Goal: Transaction & Acquisition: Book appointment/travel/reservation

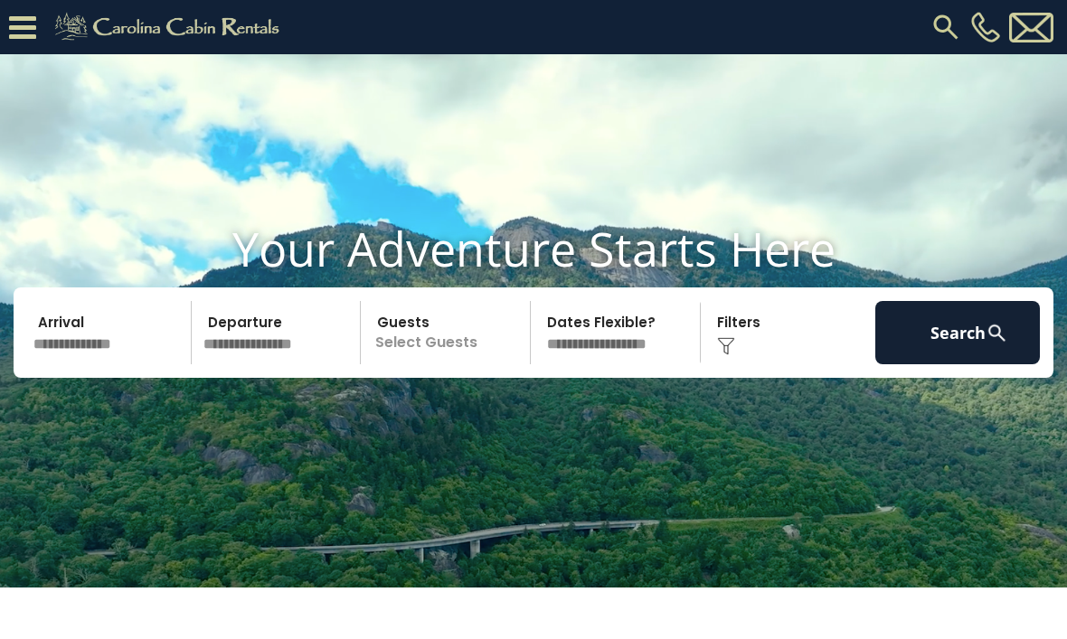
click at [101, 364] on input "text" at bounding box center [109, 332] width 165 height 63
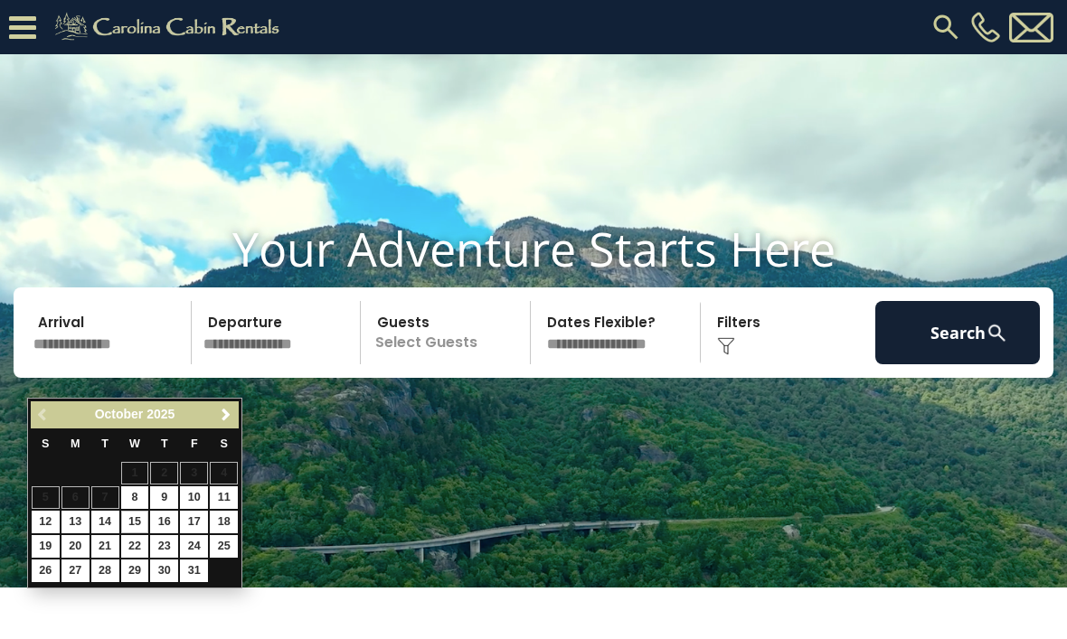
click at [142, 524] on link "15" at bounding box center [135, 522] width 28 height 23
type input "********"
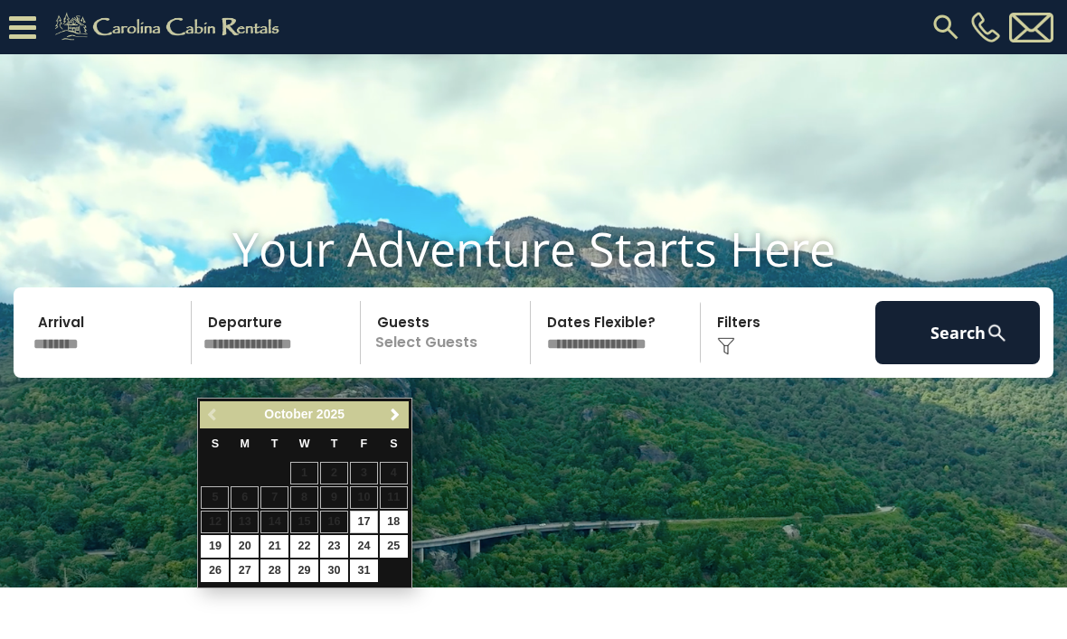
click at [402, 525] on link "18" at bounding box center [394, 522] width 28 height 23
type input "********"
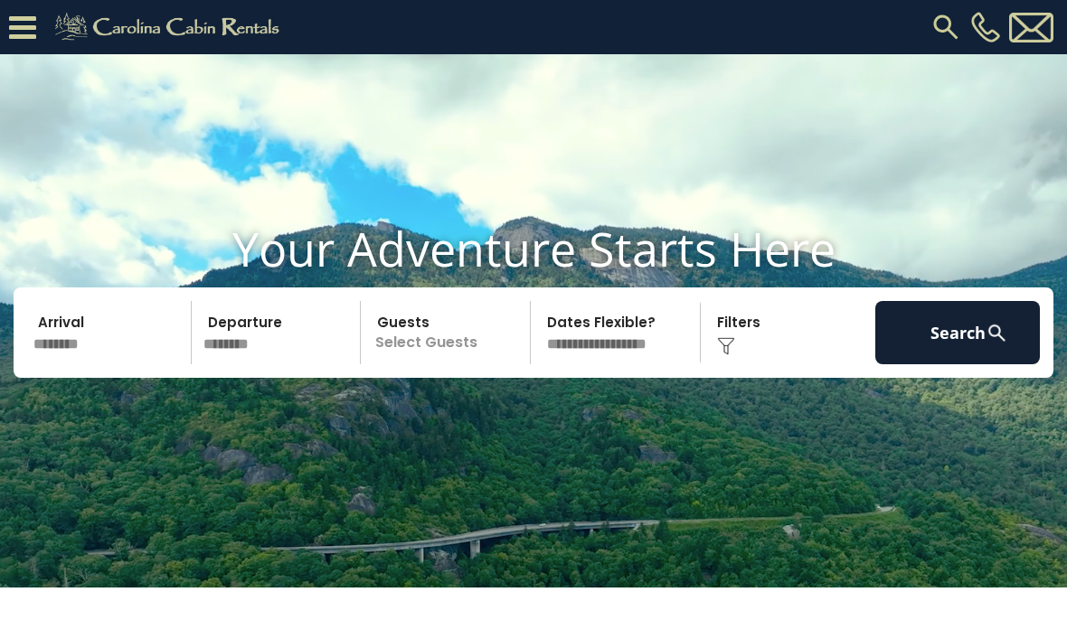
click at [480, 364] on p "Select Guests" at bounding box center [448, 332] width 164 height 63
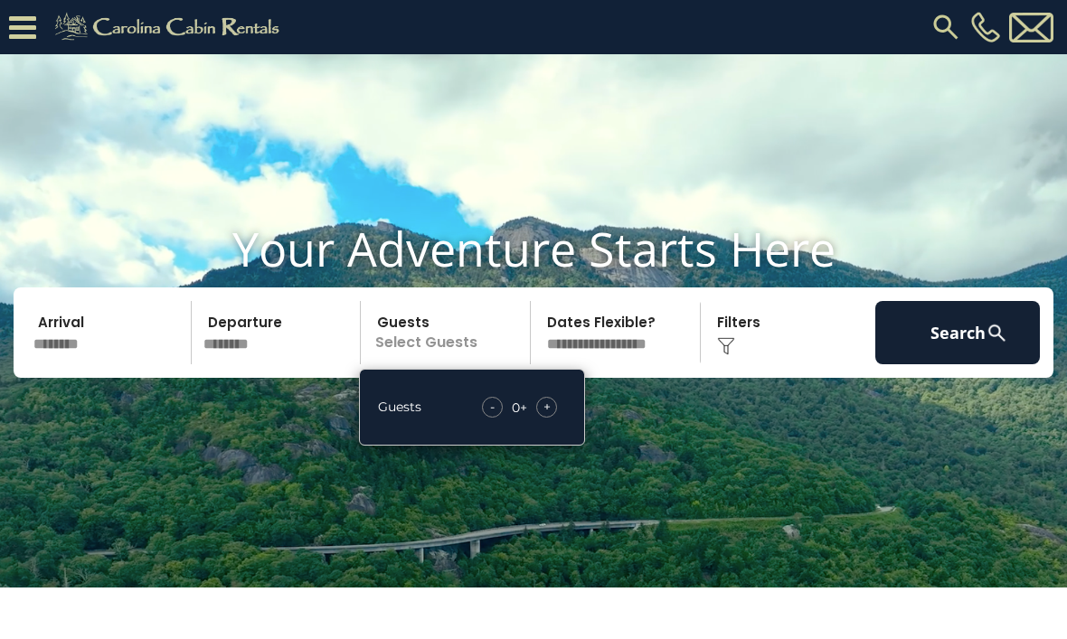
click at [545, 416] on span "+" at bounding box center [546, 407] width 7 height 18
click at [547, 416] on span "+" at bounding box center [546, 407] width 7 height 18
click at [555, 418] on div "+" at bounding box center [546, 407] width 21 height 21
click at [554, 418] on div "+" at bounding box center [546, 407] width 21 height 21
click at [646, 363] on select "**********" at bounding box center [618, 332] width 164 height 63
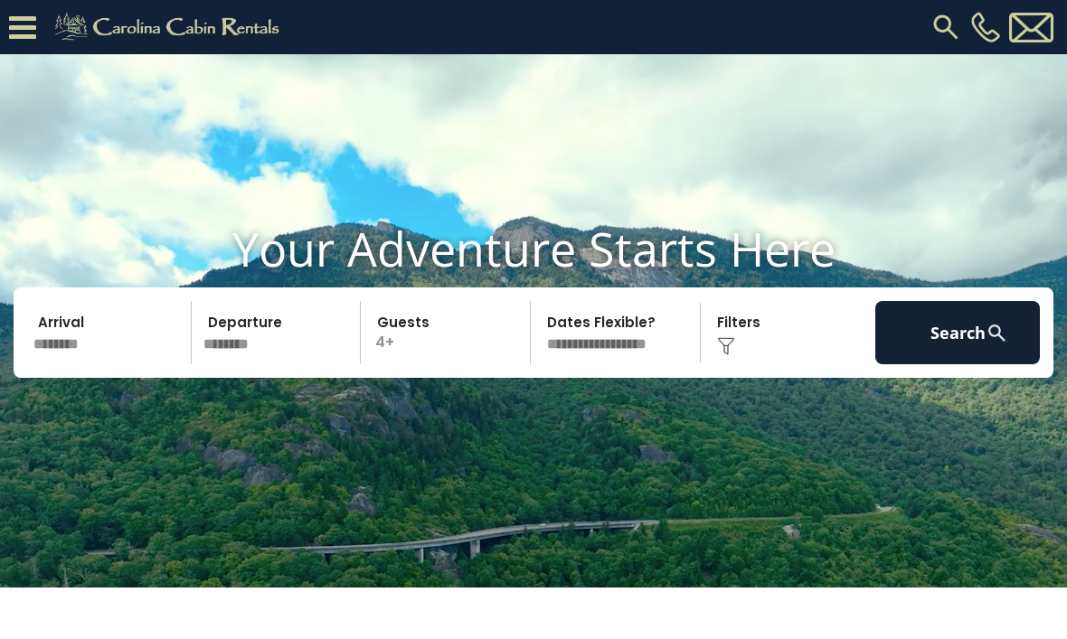
select select "*"
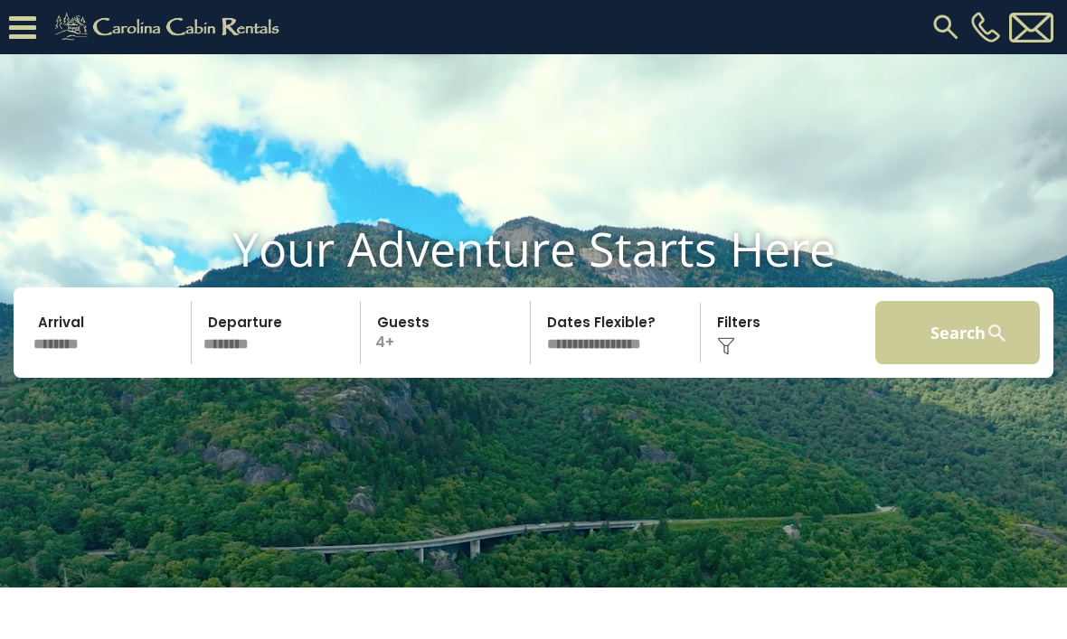
click at [952, 364] on button "Search" at bounding box center [957, 332] width 165 height 63
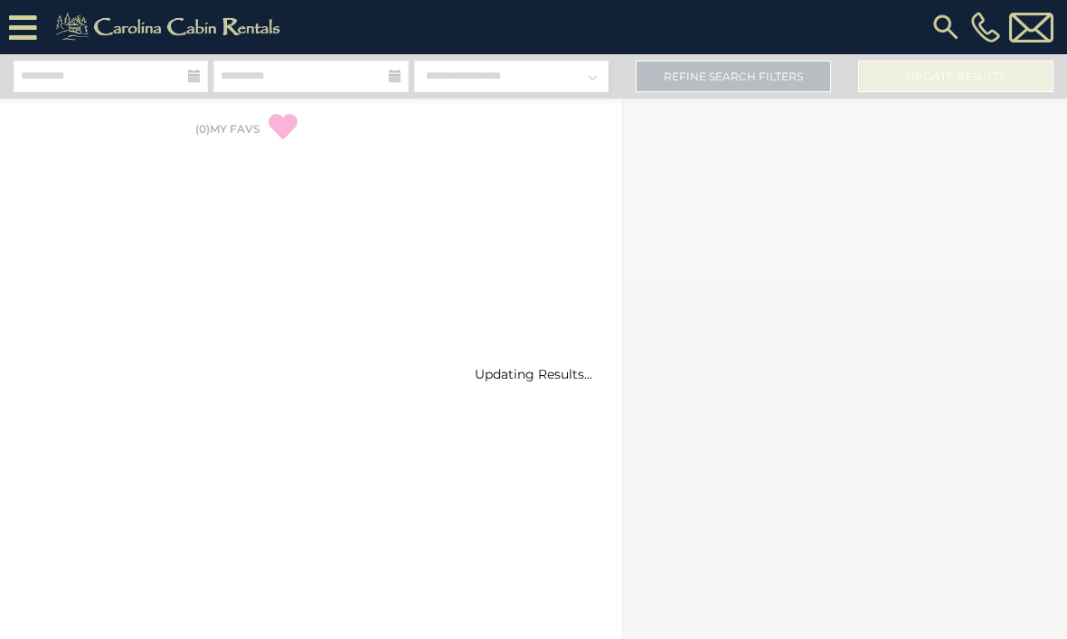
select select "*"
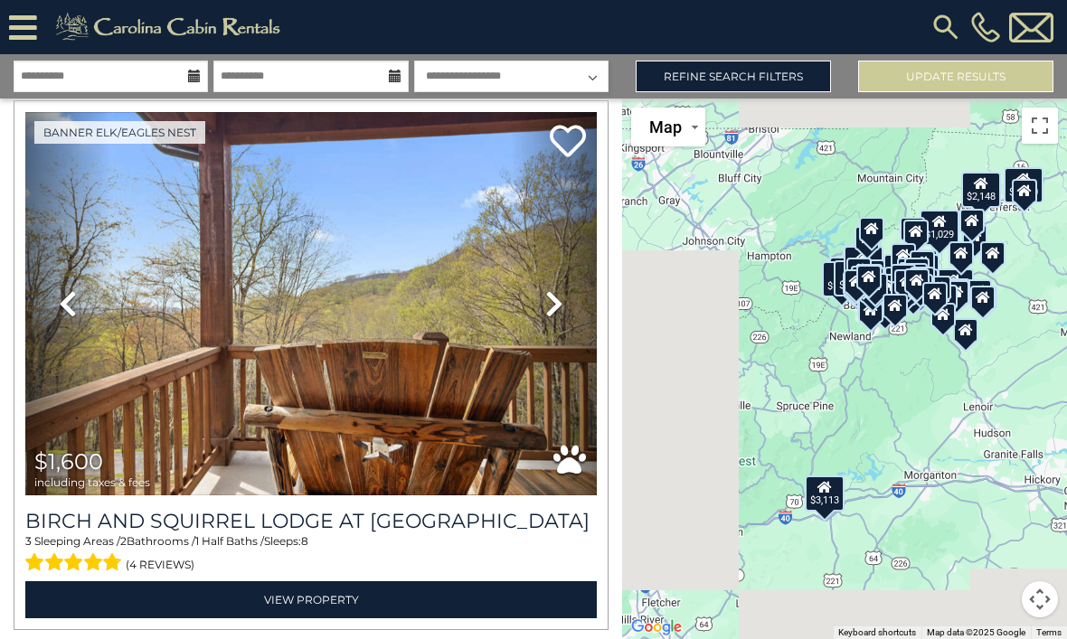
scroll to position [9792, 0]
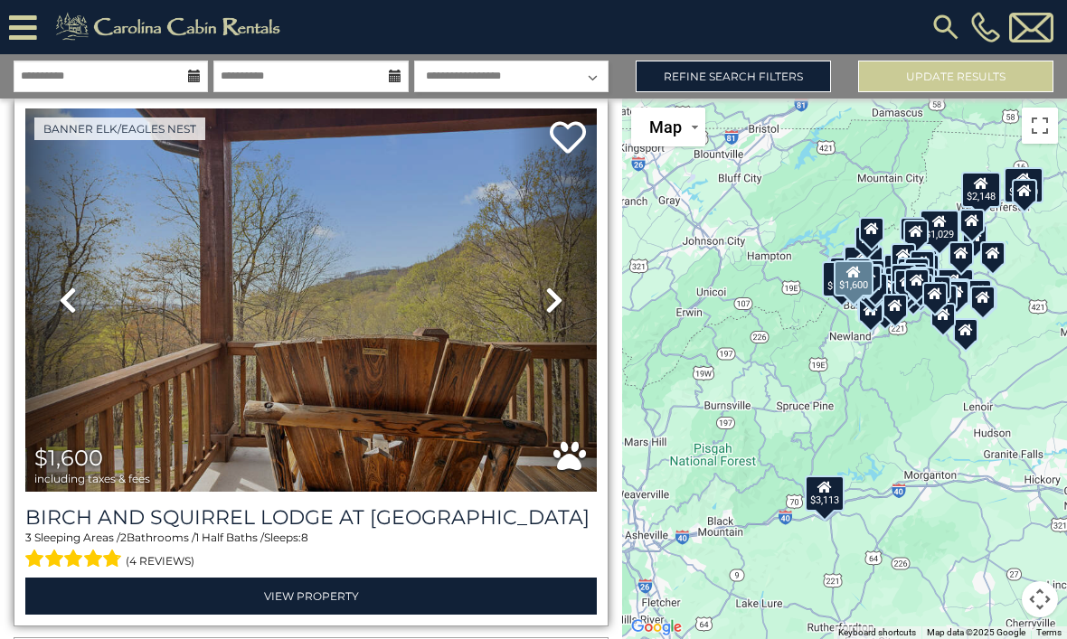
click at [549, 307] on icon at bounding box center [554, 300] width 18 height 29
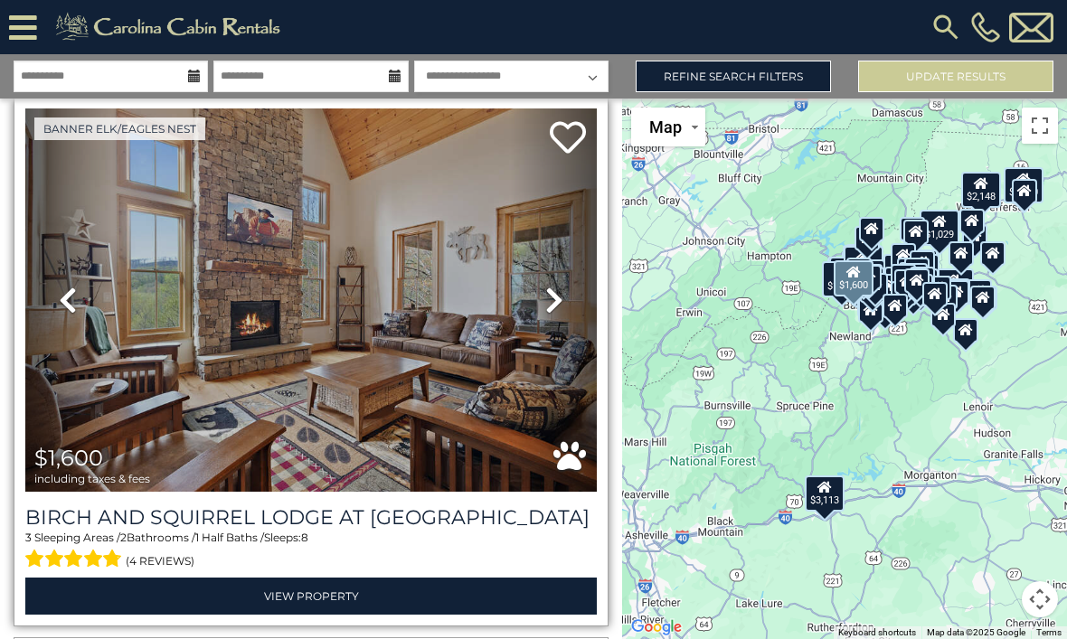
click at [564, 318] on link "Next" at bounding box center [554, 300] width 86 height 383
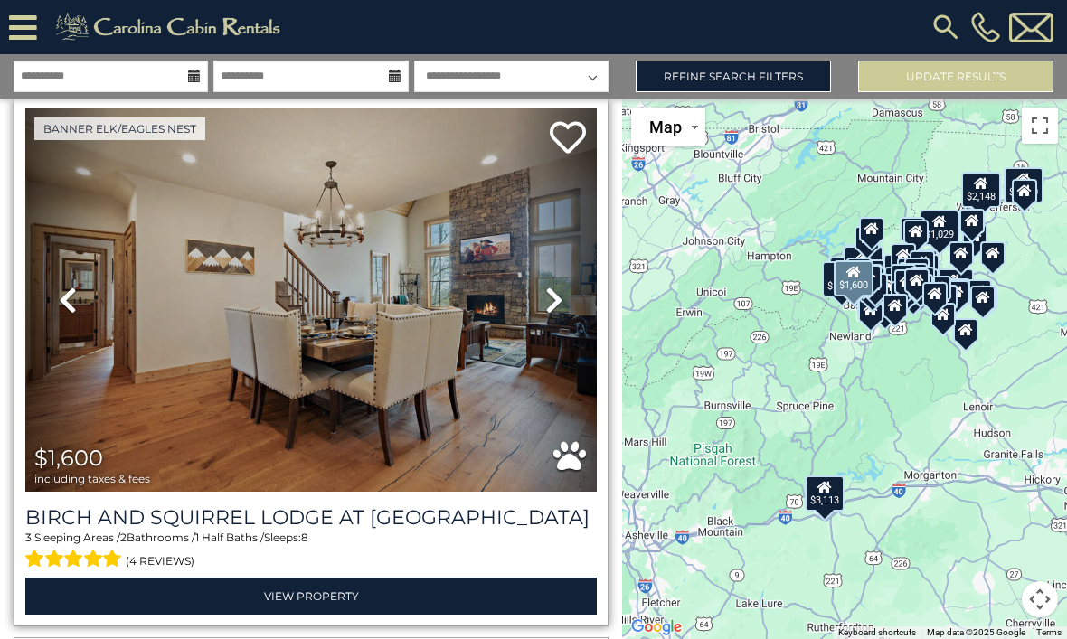
click at [556, 302] on icon at bounding box center [554, 300] width 18 height 29
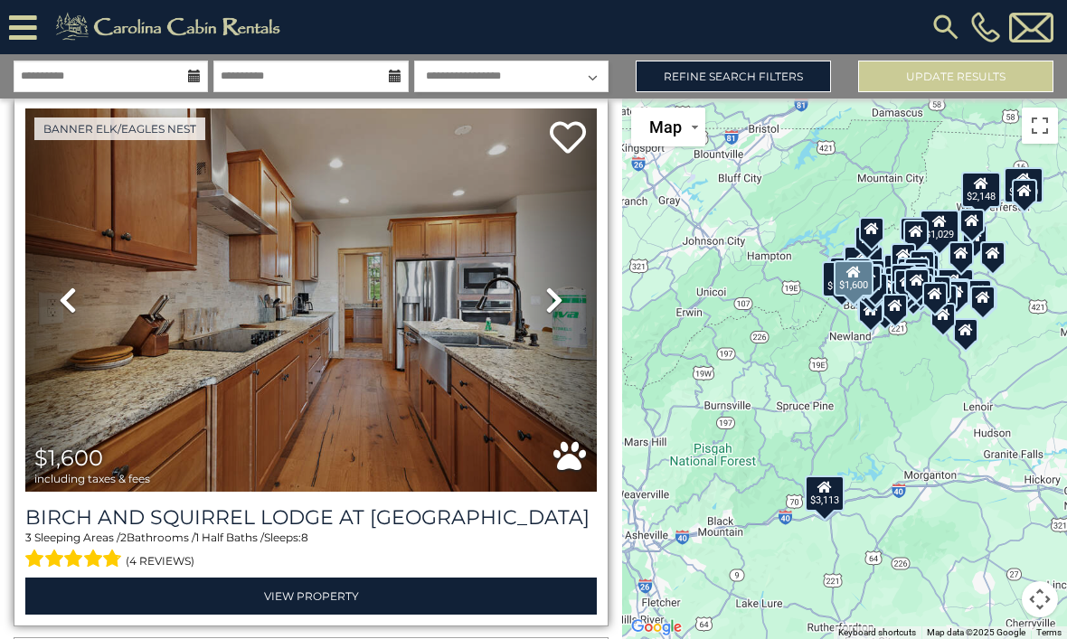
click at [553, 301] on icon at bounding box center [554, 300] width 18 height 29
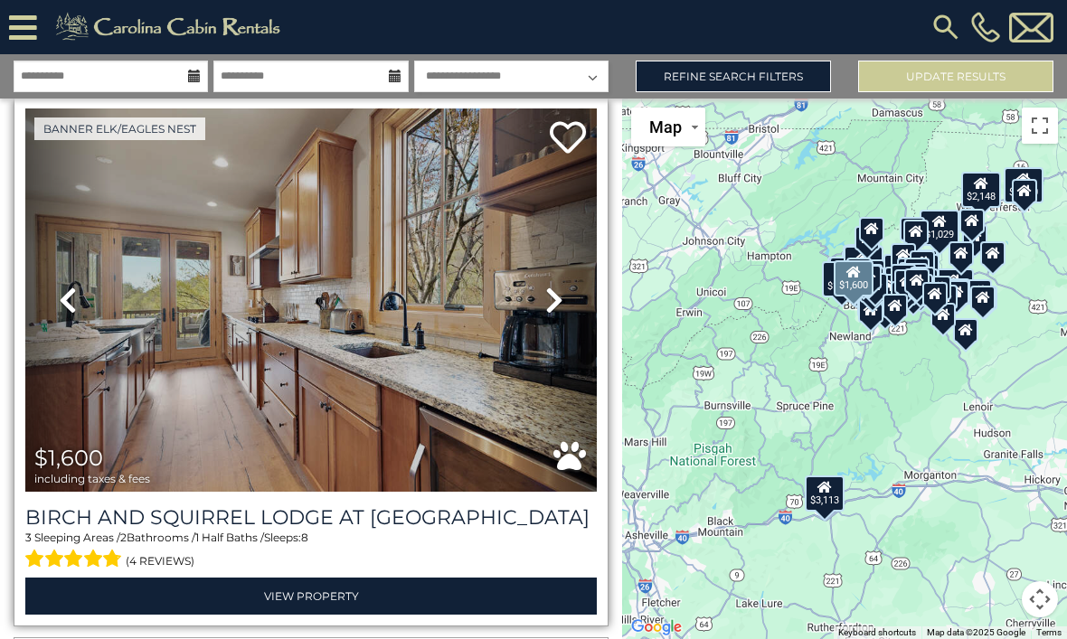
click at [560, 312] on icon at bounding box center [554, 300] width 18 height 29
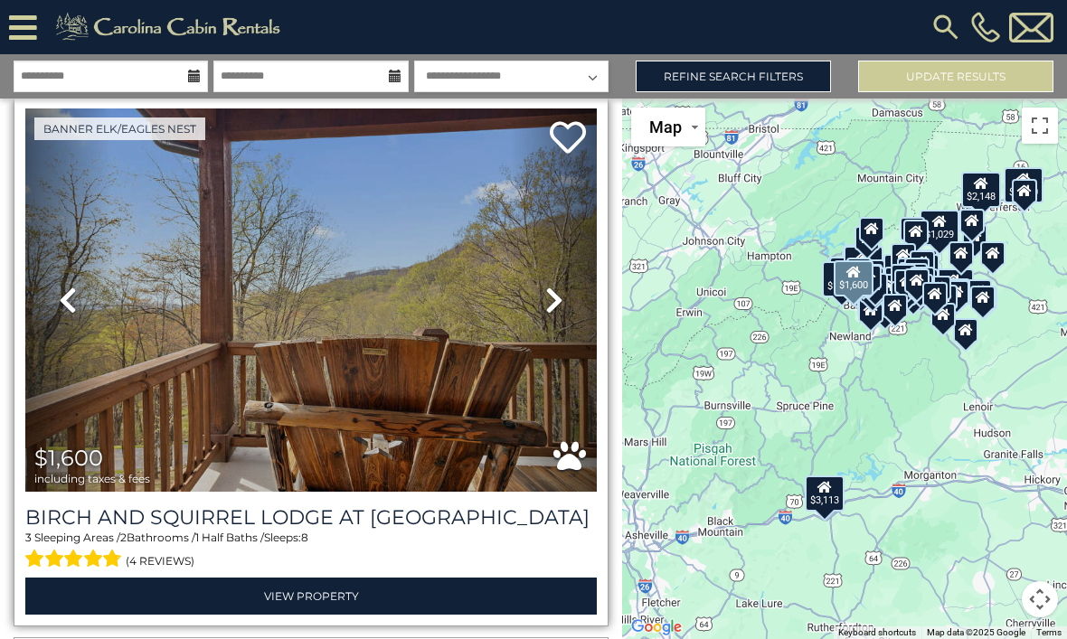
click at [562, 305] on icon at bounding box center [554, 300] width 18 height 29
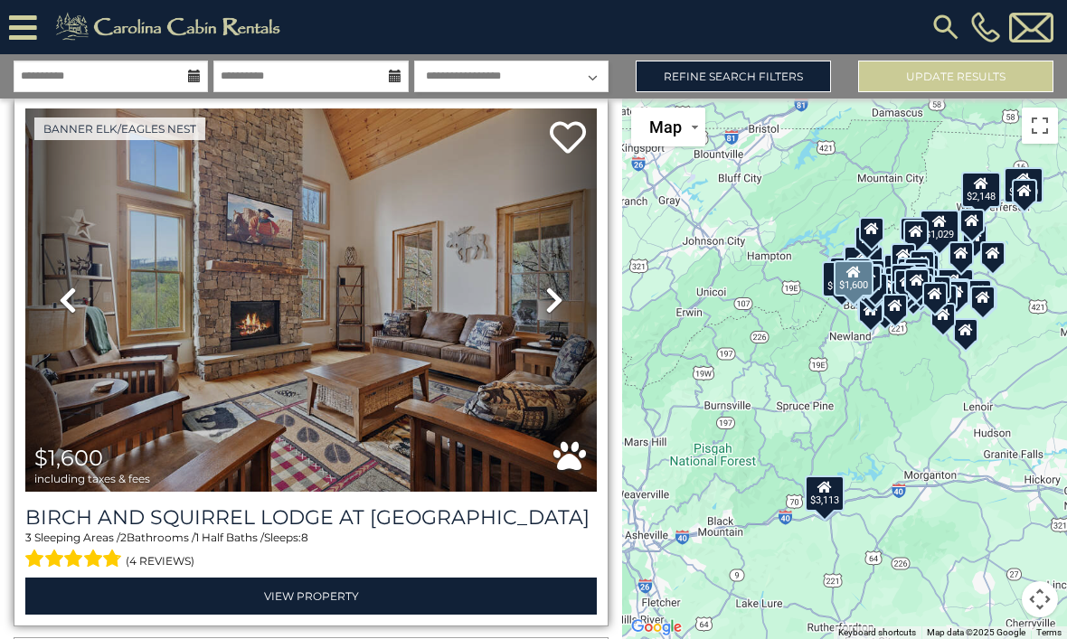
click at [561, 307] on icon at bounding box center [554, 300] width 18 height 29
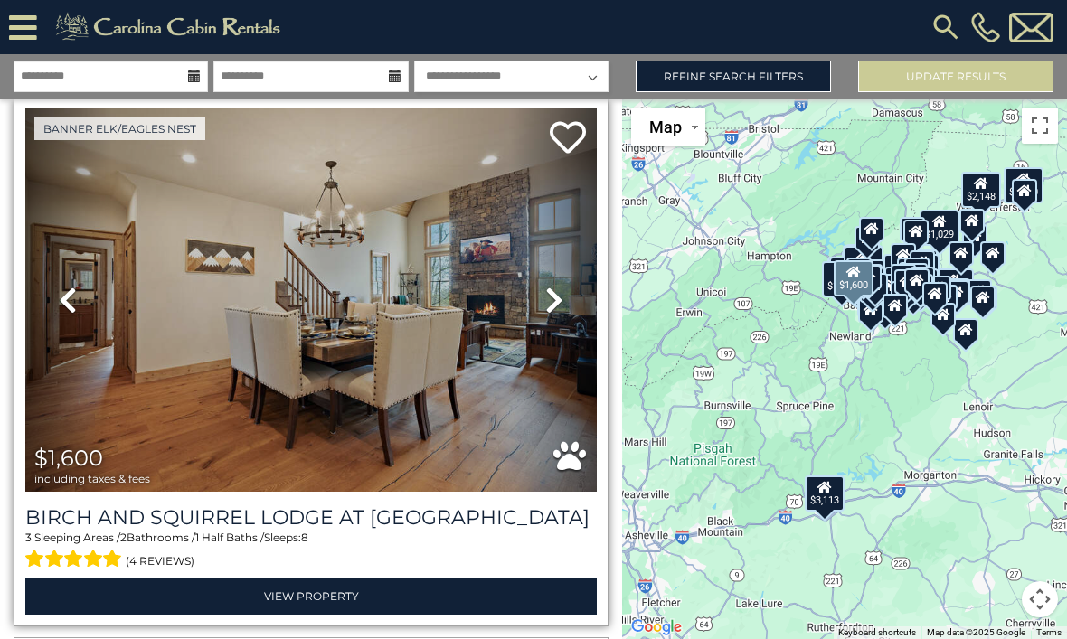
click at [561, 314] on icon at bounding box center [554, 300] width 18 height 29
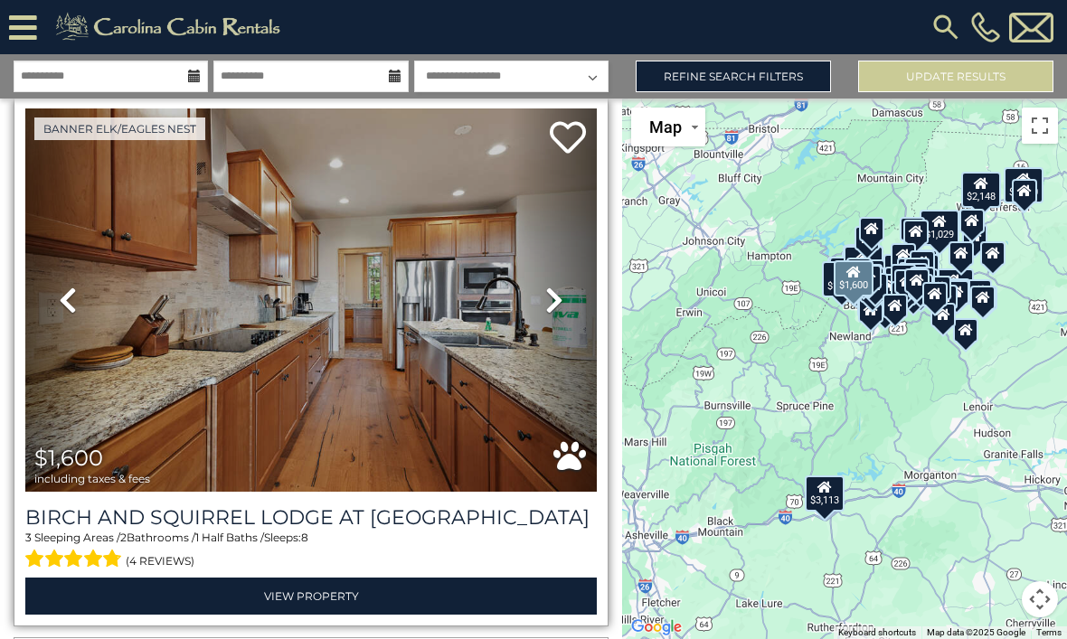
click at [556, 308] on icon at bounding box center [554, 300] width 18 height 29
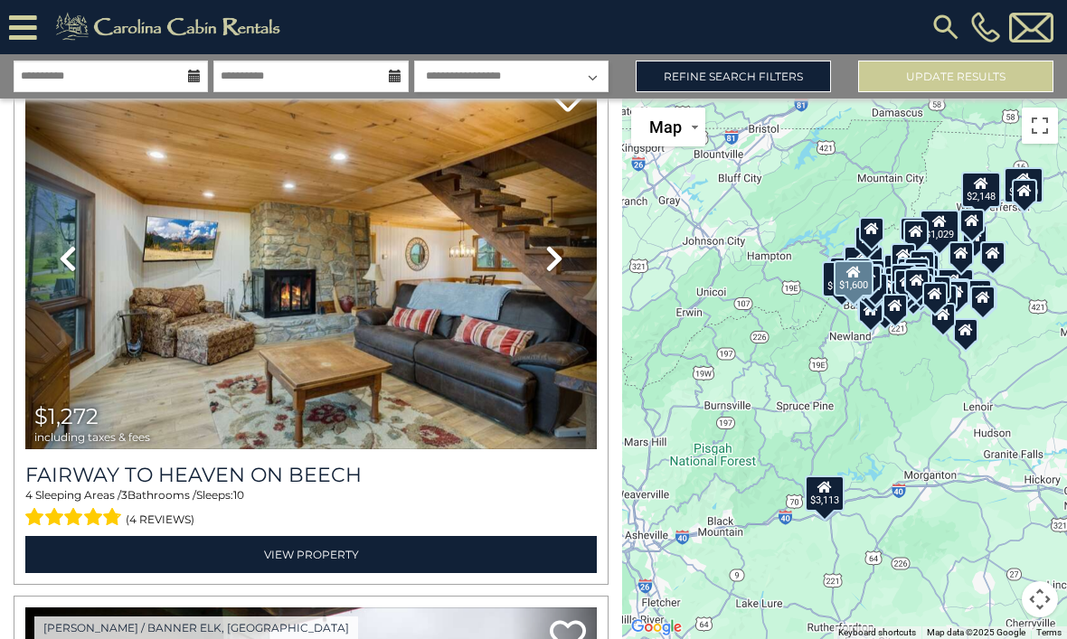
scroll to position [10376, 0]
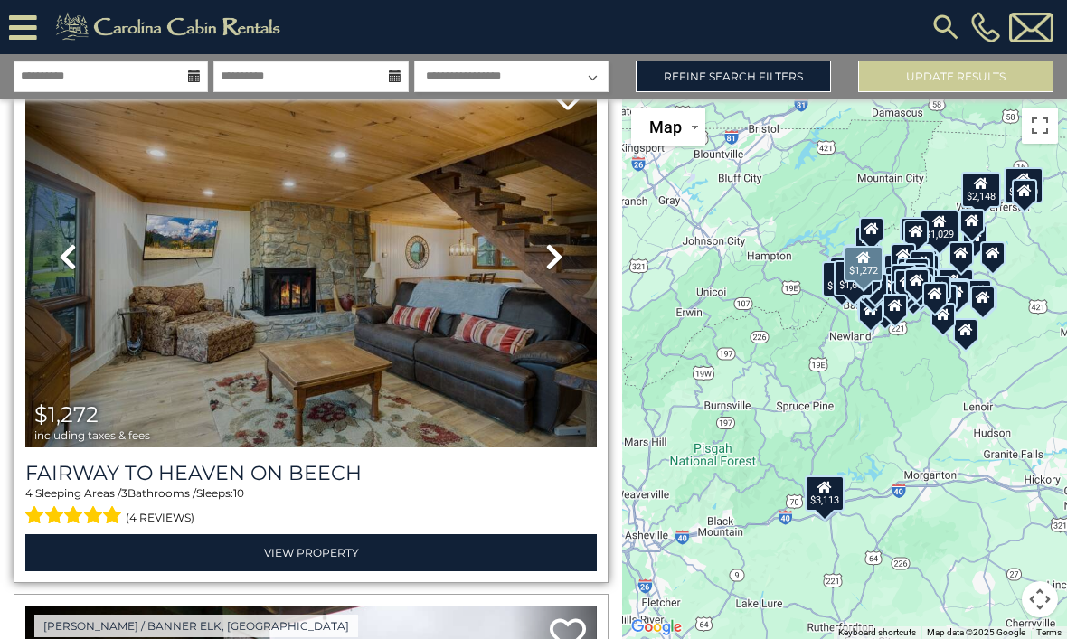
click at [539, 277] on link "Next" at bounding box center [554, 256] width 86 height 383
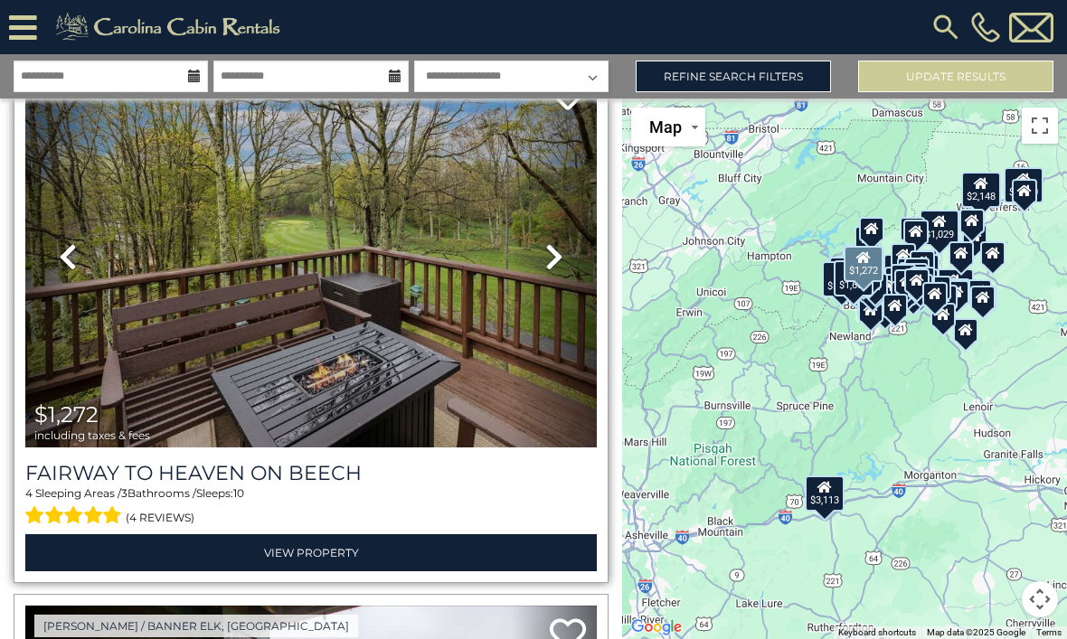
click at [557, 270] on icon at bounding box center [554, 256] width 18 height 29
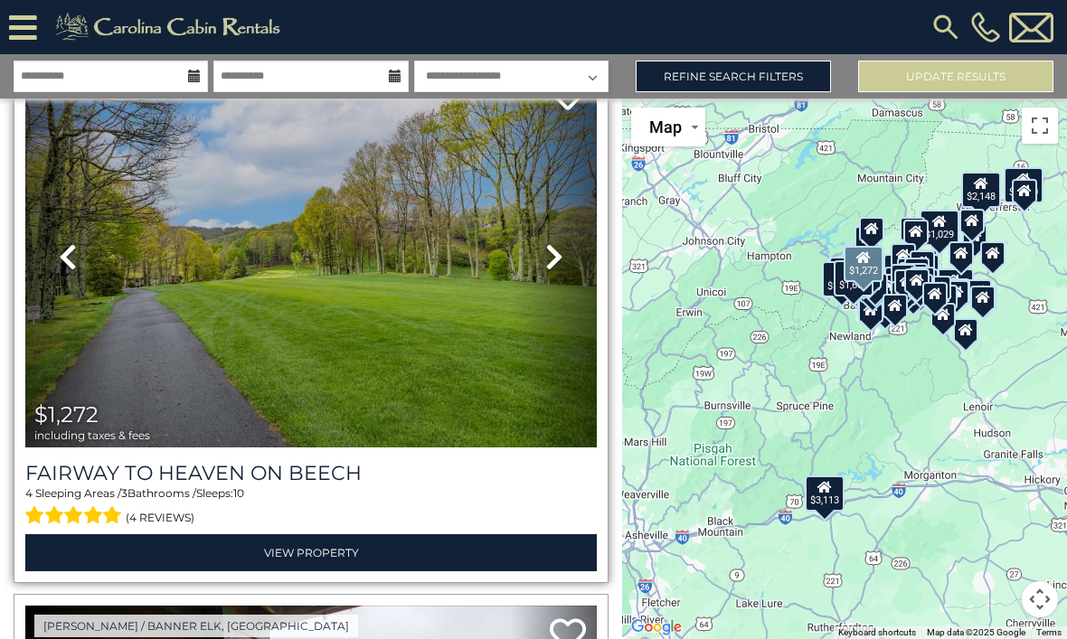
click at [562, 274] on link "Next" at bounding box center [554, 256] width 86 height 383
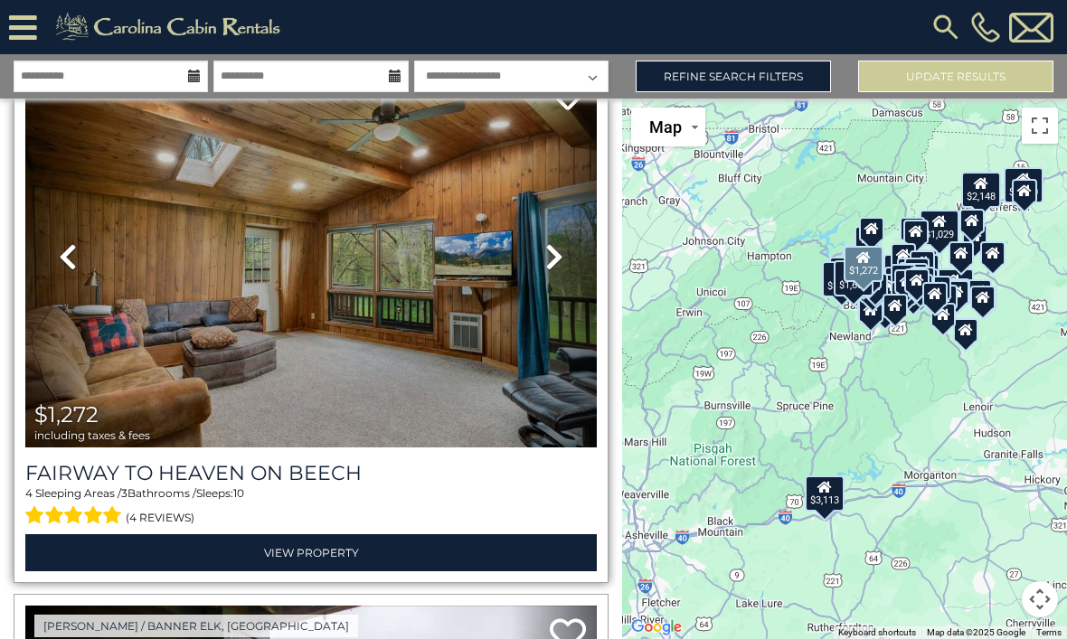
click at [565, 267] on link "Next" at bounding box center [554, 256] width 86 height 383
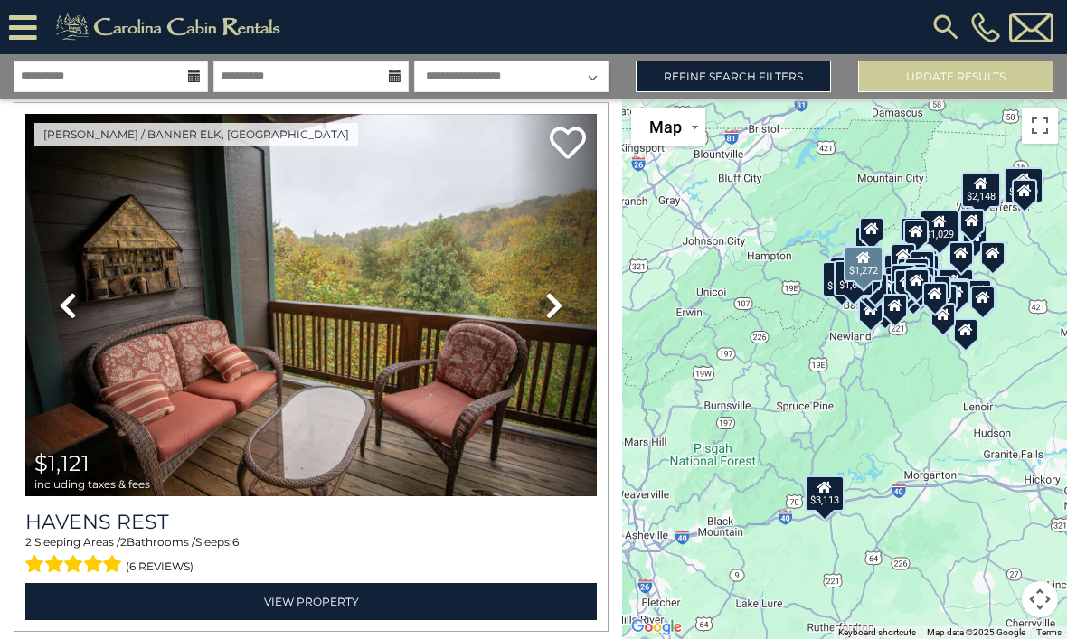
scroll to position [10869, 0]
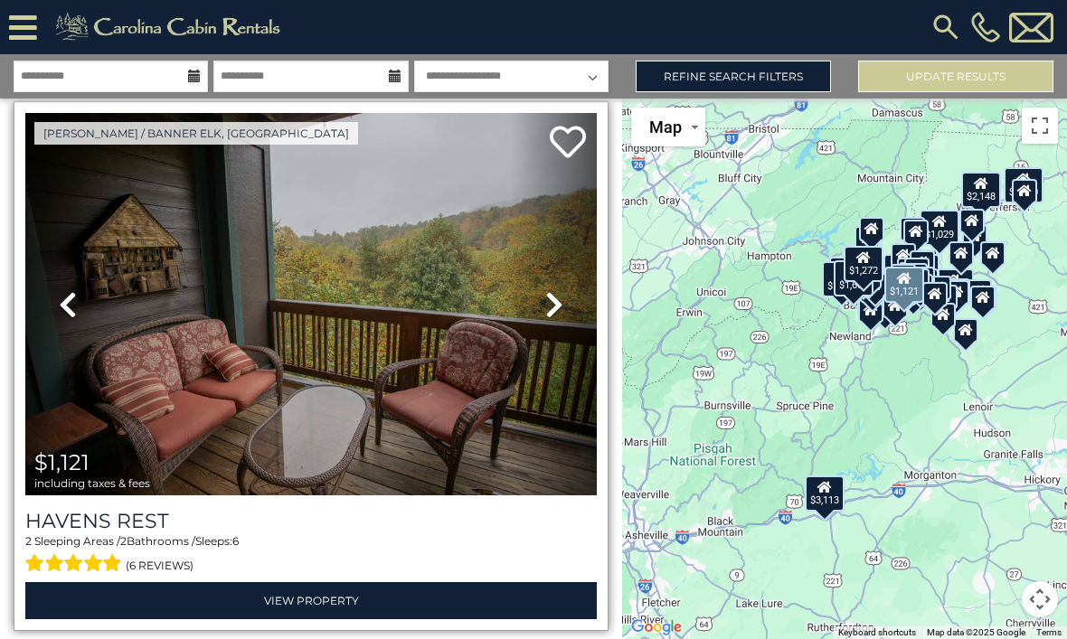
click at [559, 324] on link "Next" at bounding box center [554, 304] width 86 height 383
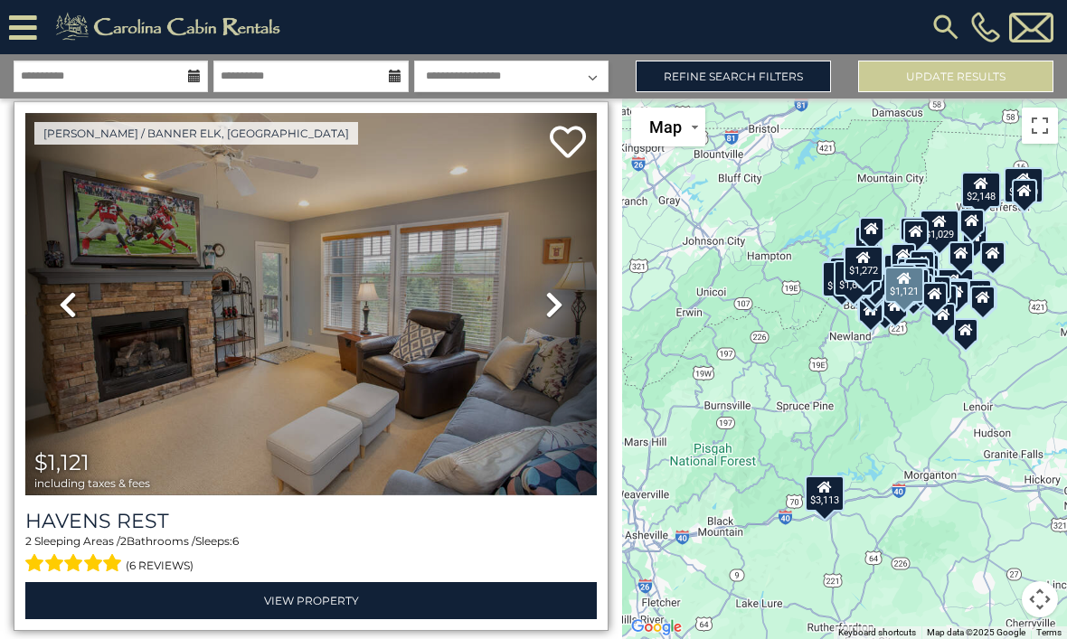
click at [560, 319] on icon at bounding box center [554, 304] width 18 height 29
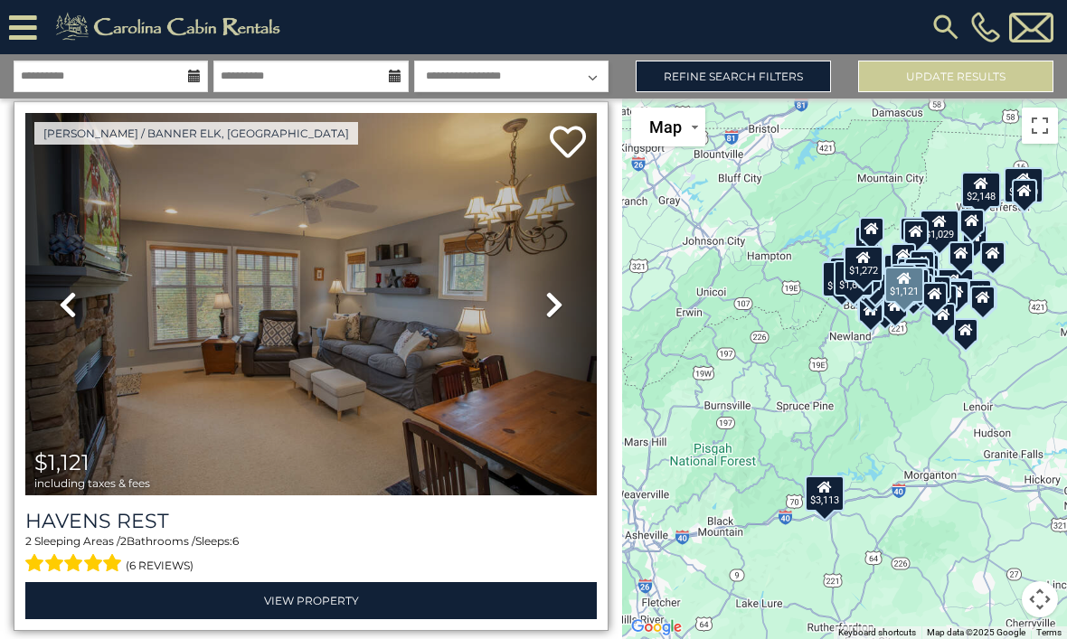
click at [563, 316] on link "Next" at bounding box center [554, 304] width 86 height 383
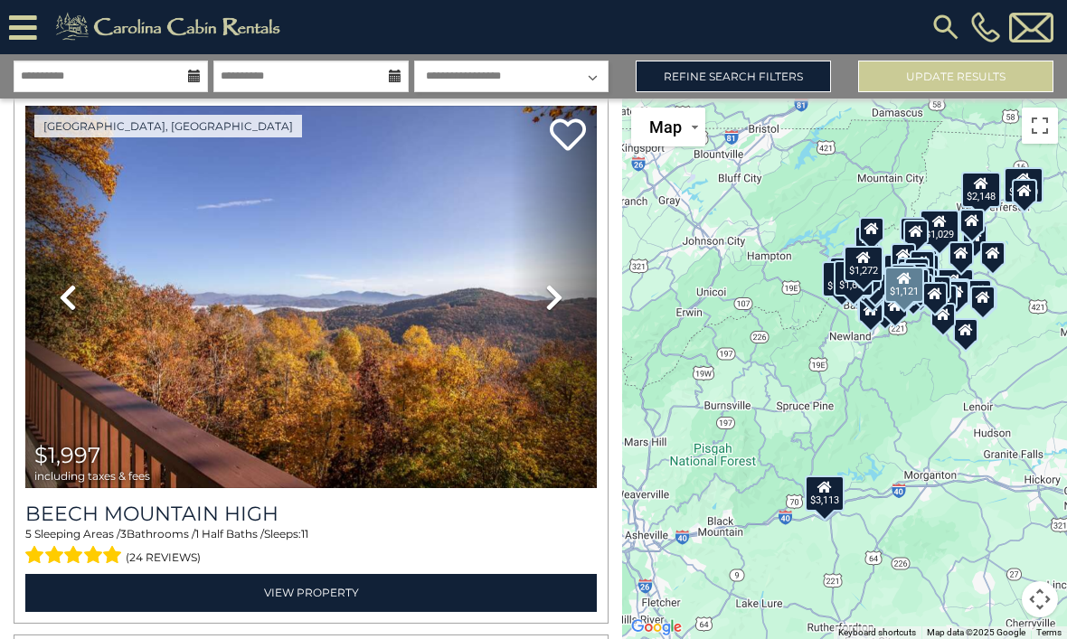
scroll to position [11416, 0]
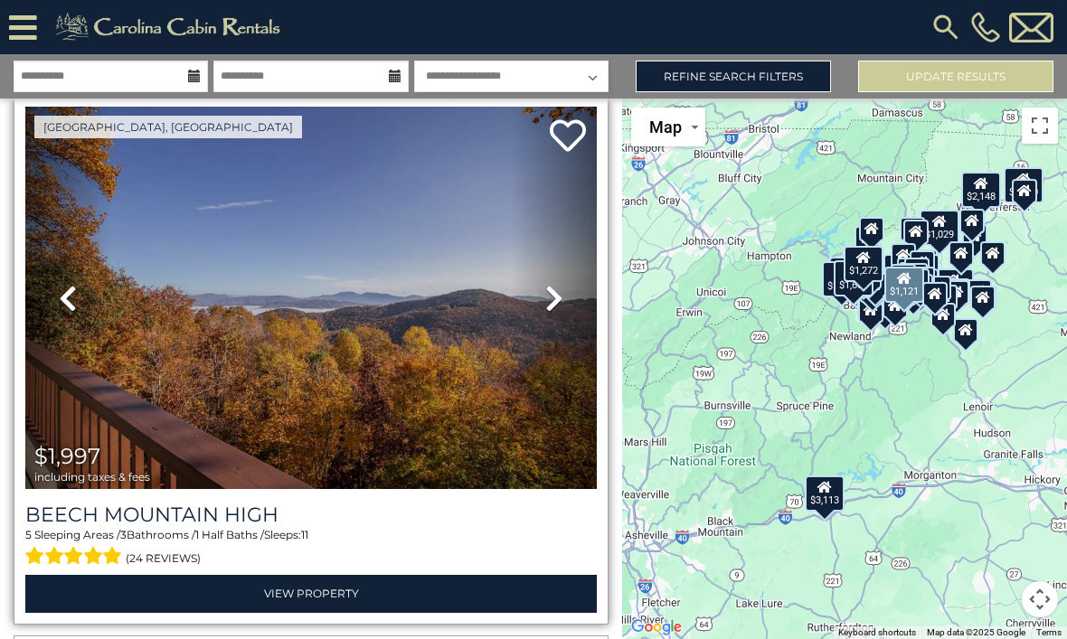
click at [560, 310] on icon at bounding box center [554, 298] width 18 height 29
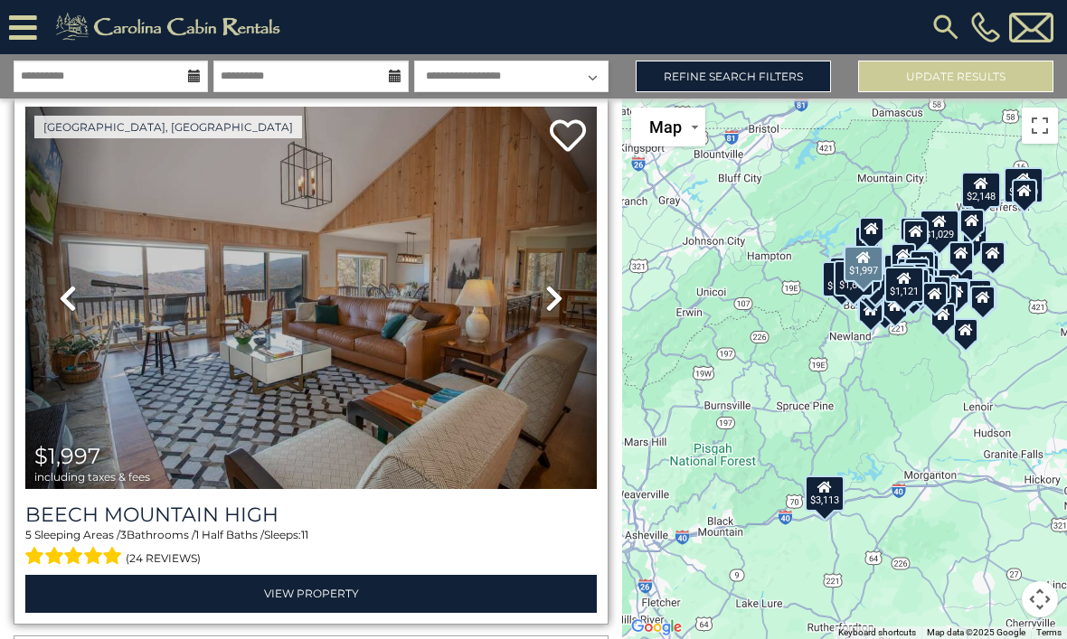
click at [553, 307] on icon at bounding box center [554, 298] width 18 height 29
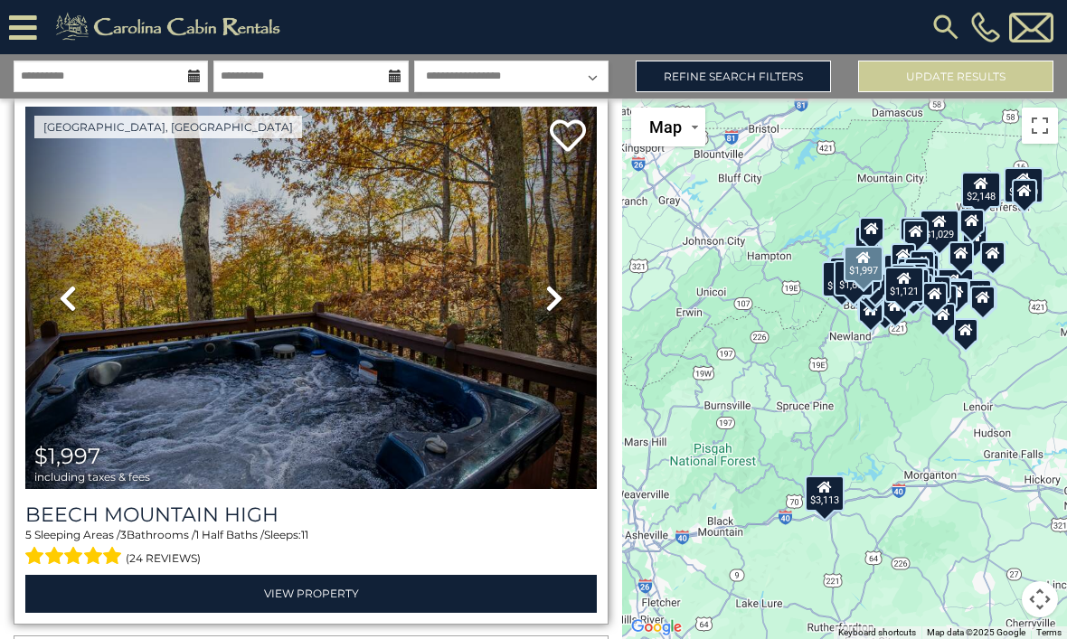
click at [555, 313] on icon at bounding box center [554, 298] width 18 height 29
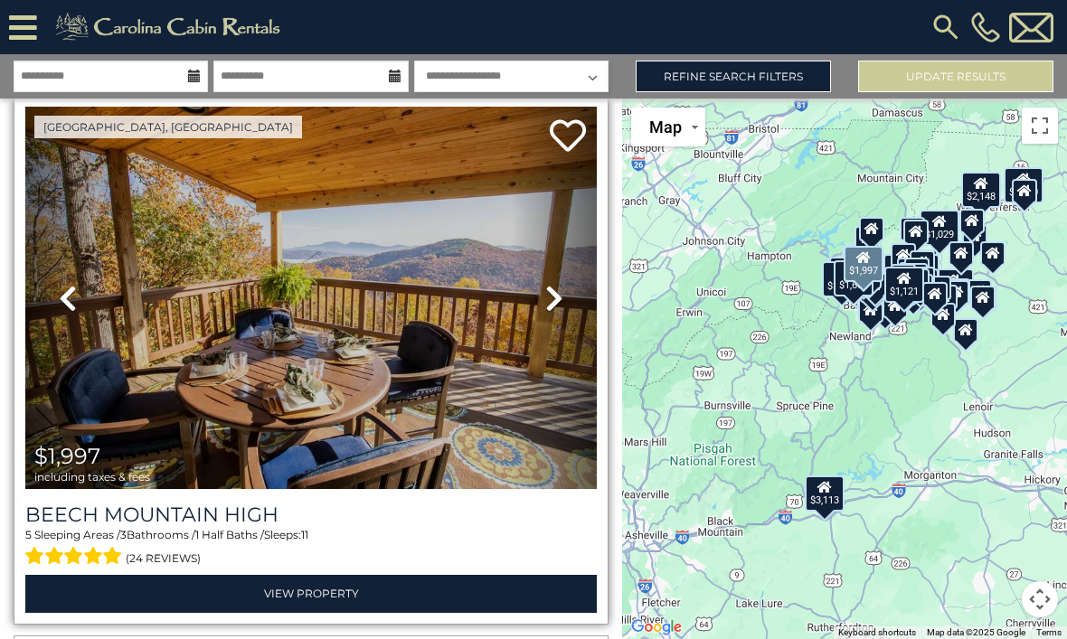
click at [559, 306] on icon at bounding box center [554, 298] width 18 height 29
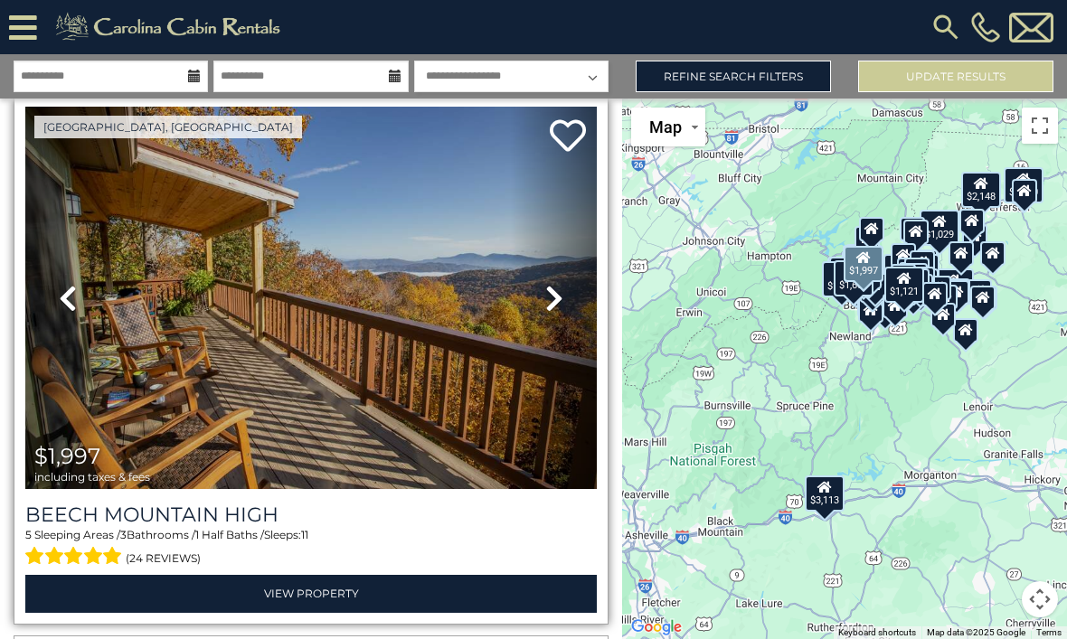
click at [557, 302] on icon at bounding box center [554, 298] width 18 height 29
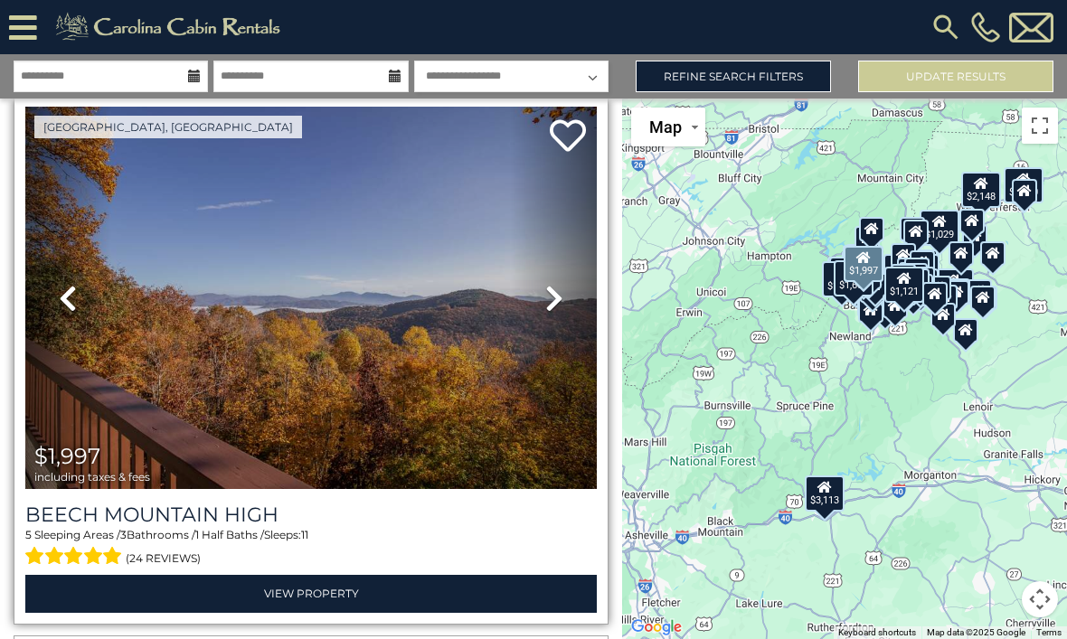
click at [556, 309] on icon at bounding box center [554, 298] width 18 height 29
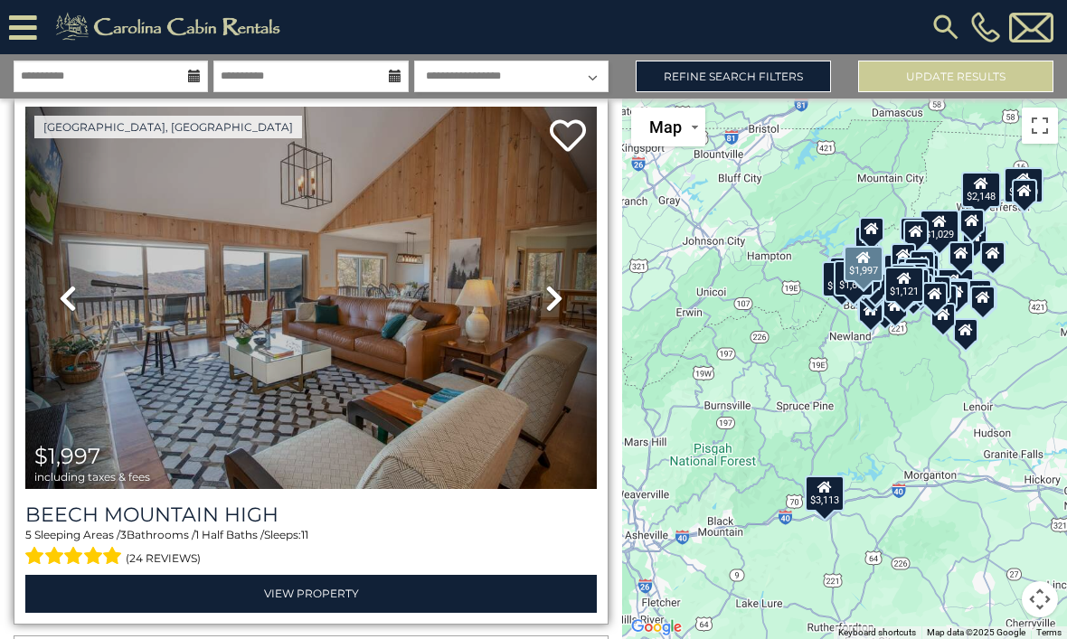
click at [553, 310] on icon at bounding box center [554, 298] width 18 height 29
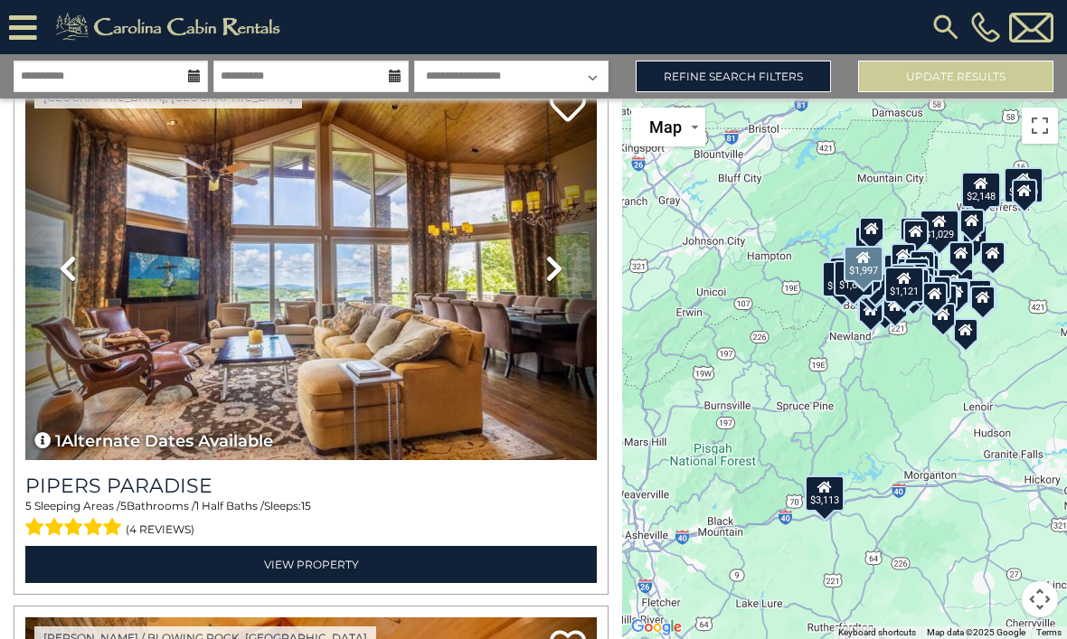
scroll to position [14146, 0]
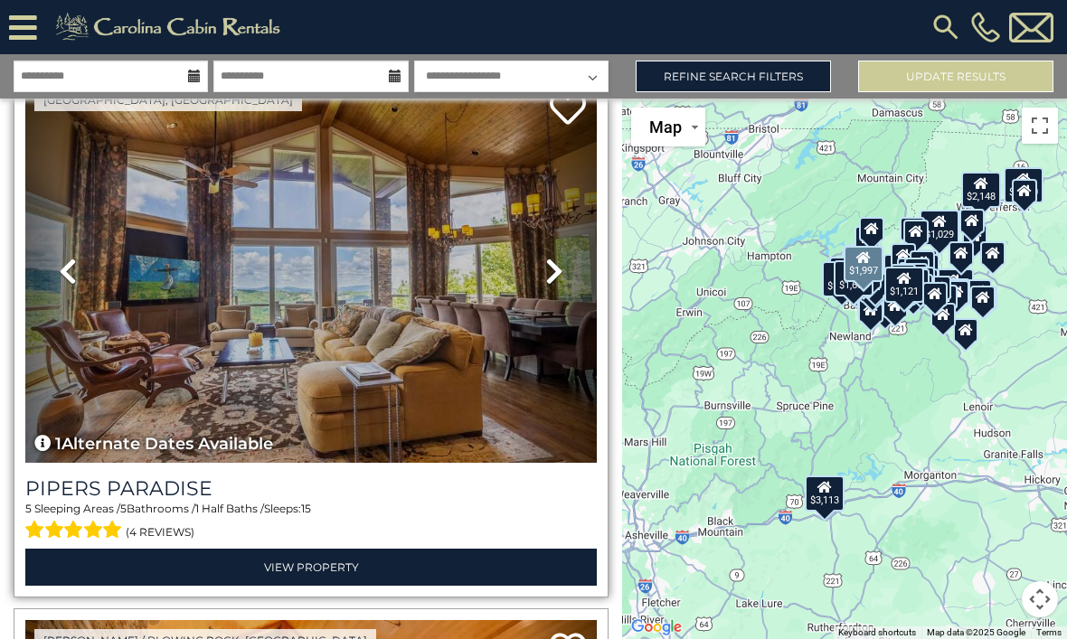
click at [542, 277] on link "Next" at bounding box center [554, 271] width 86 height 383
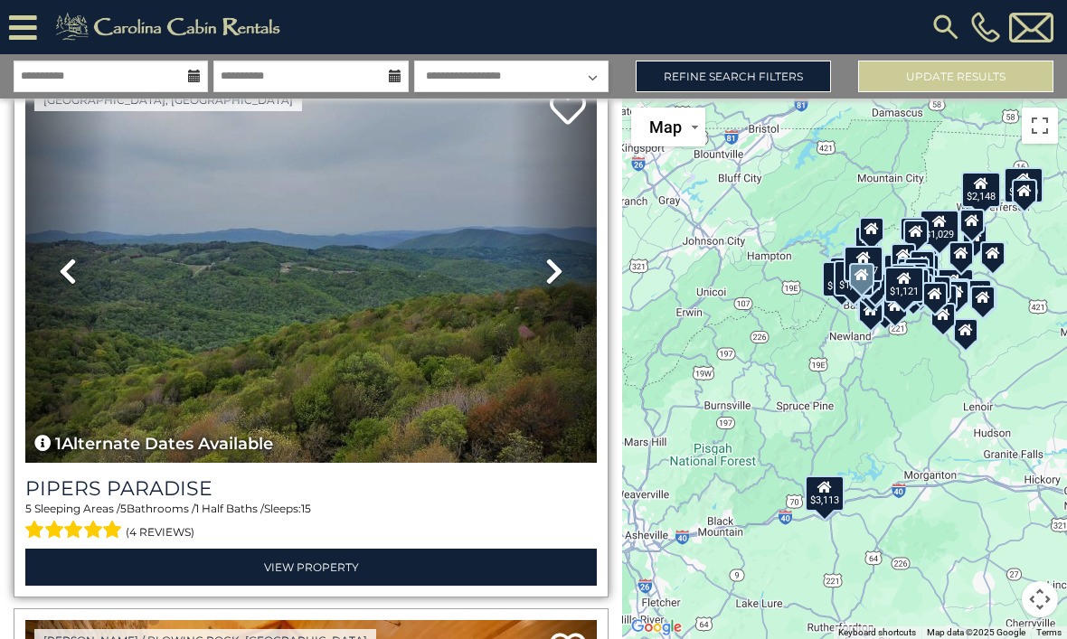
click at [565, 272] on link "Next" at bounding box center [554, 271] width 86 height 383
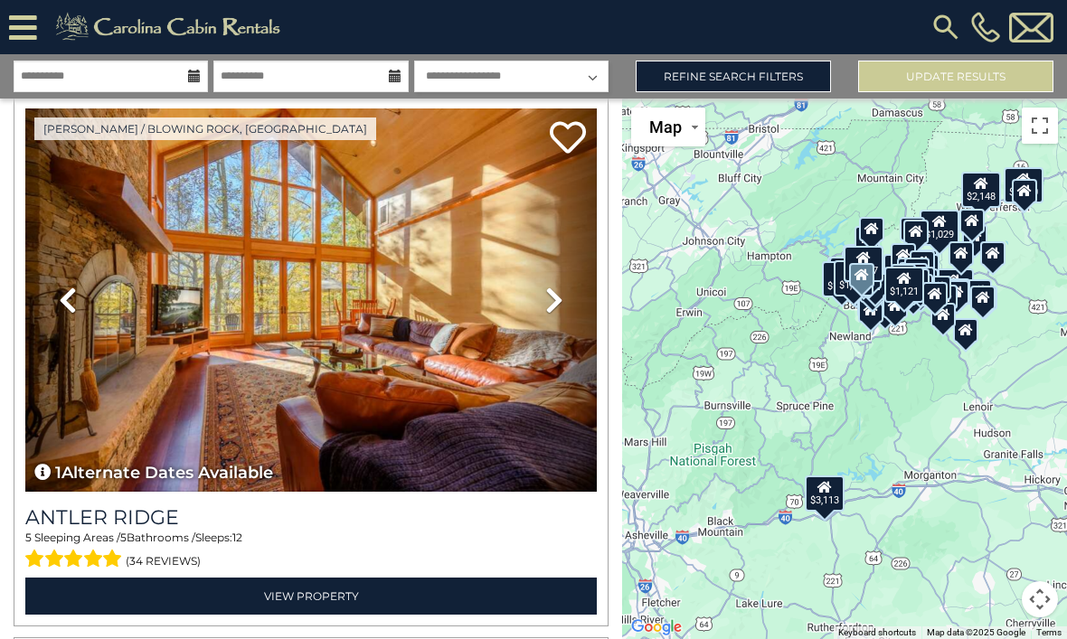
scroll to position [14655, 0]
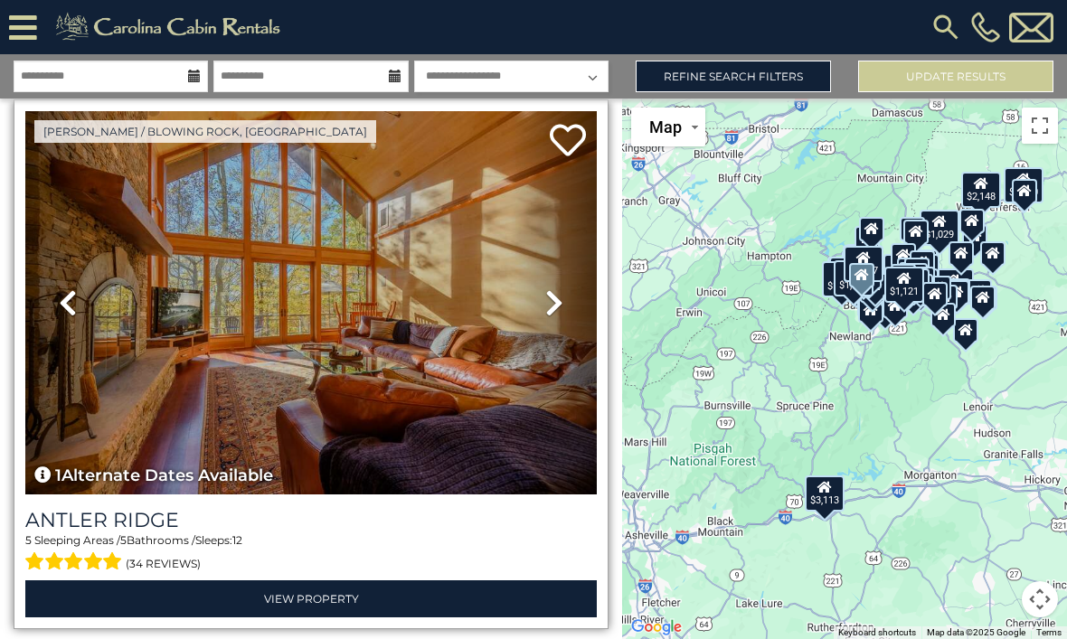
click at [561, 310] on icon at bounding box center [554, 302] width 18 height 29
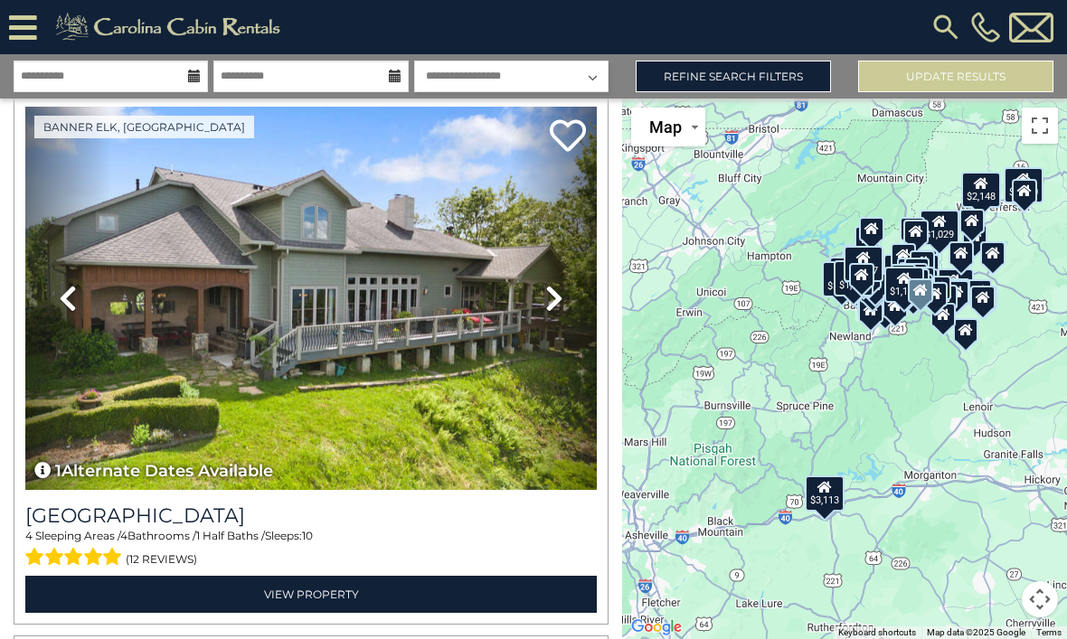
scroll to position [16287, 0]
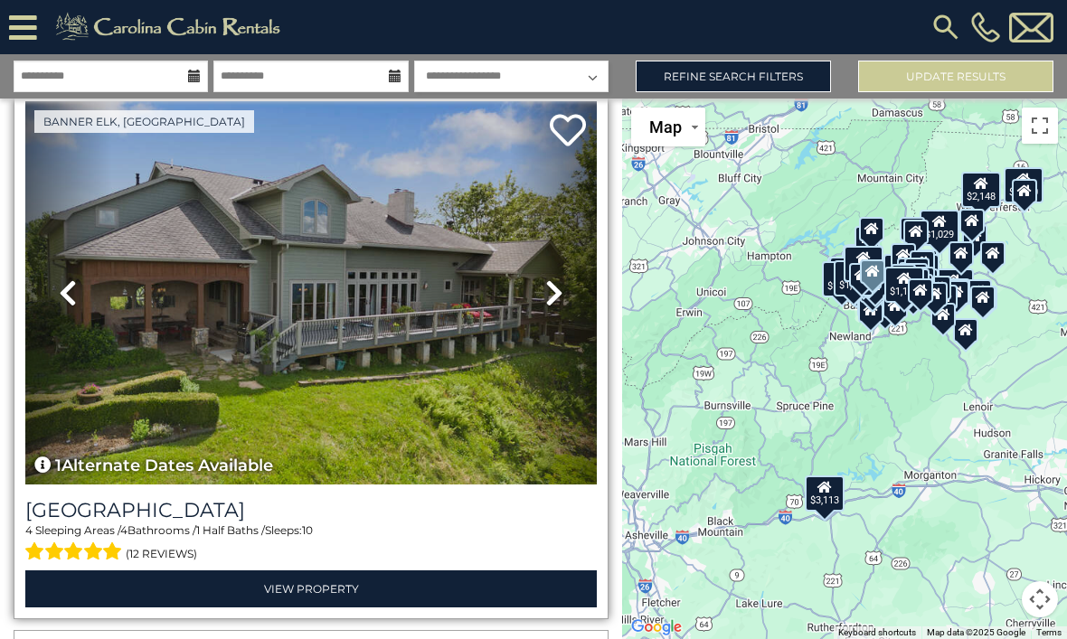
click at [555, 295] on icon at bounding box center [554, 292] width 18 height 29
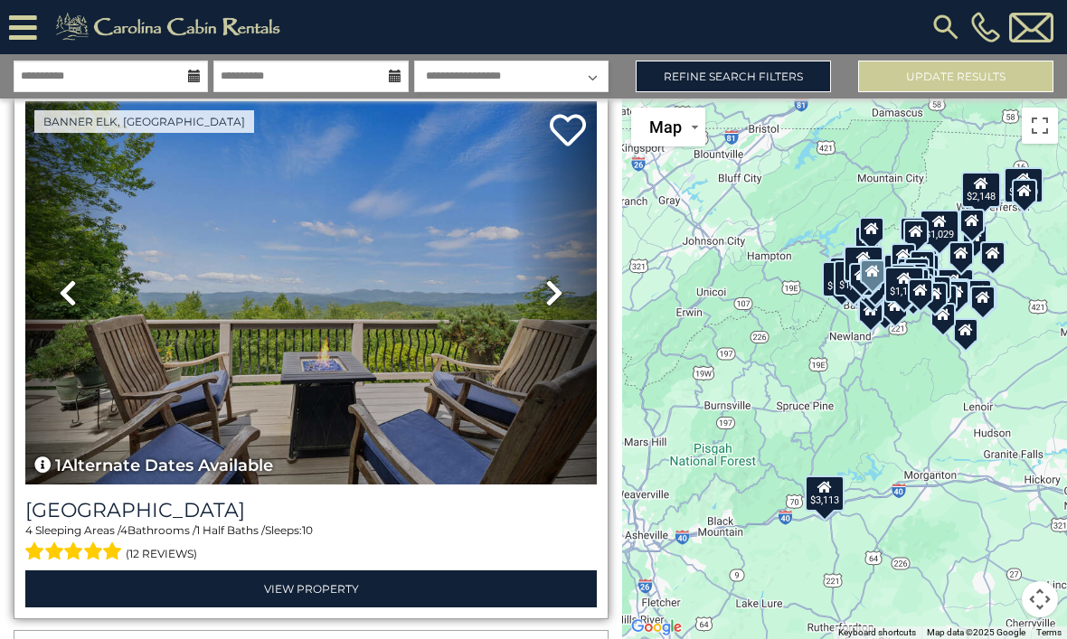
click at [548, 311] on link "Next" at bounding box center [554, 292] width 86 height 383
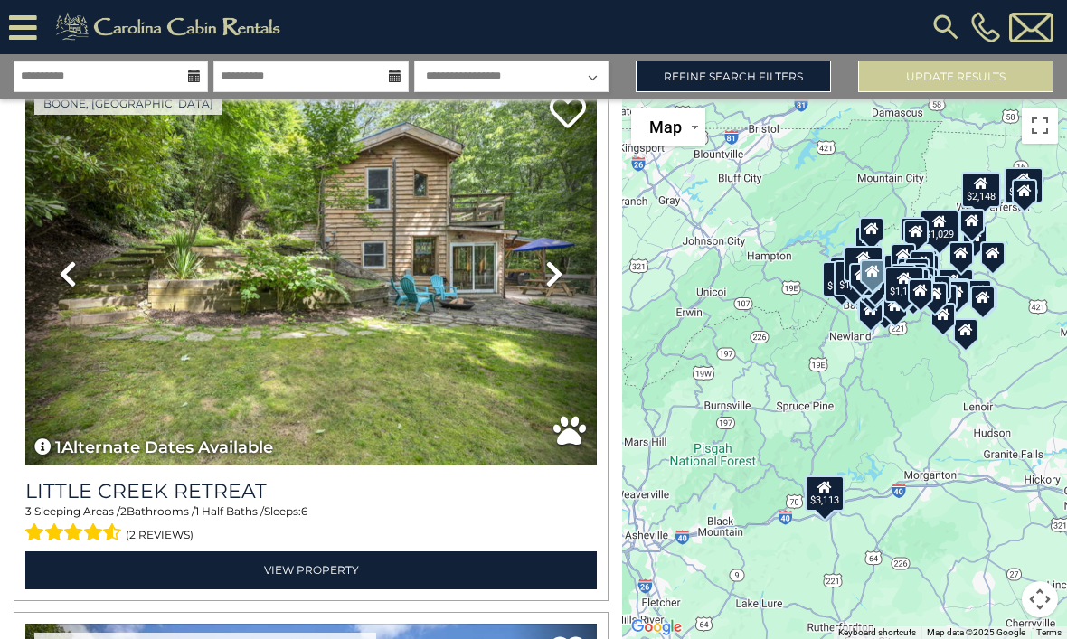
scroll to position [21140, 0]
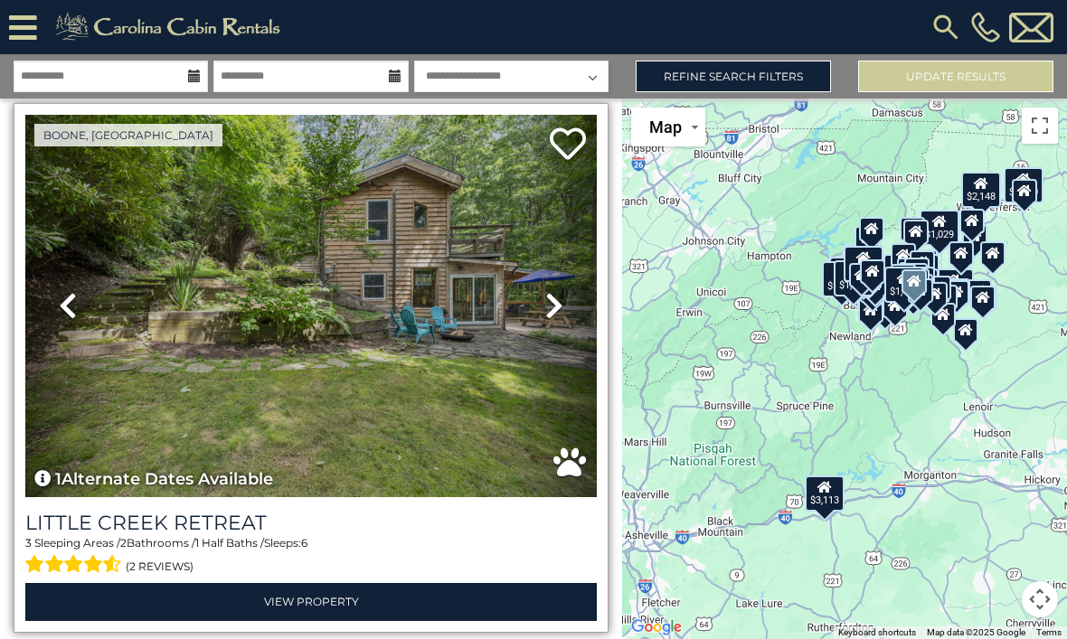
click at [553, 308] on icon at bounding box center [554, 305] width 18 height 29
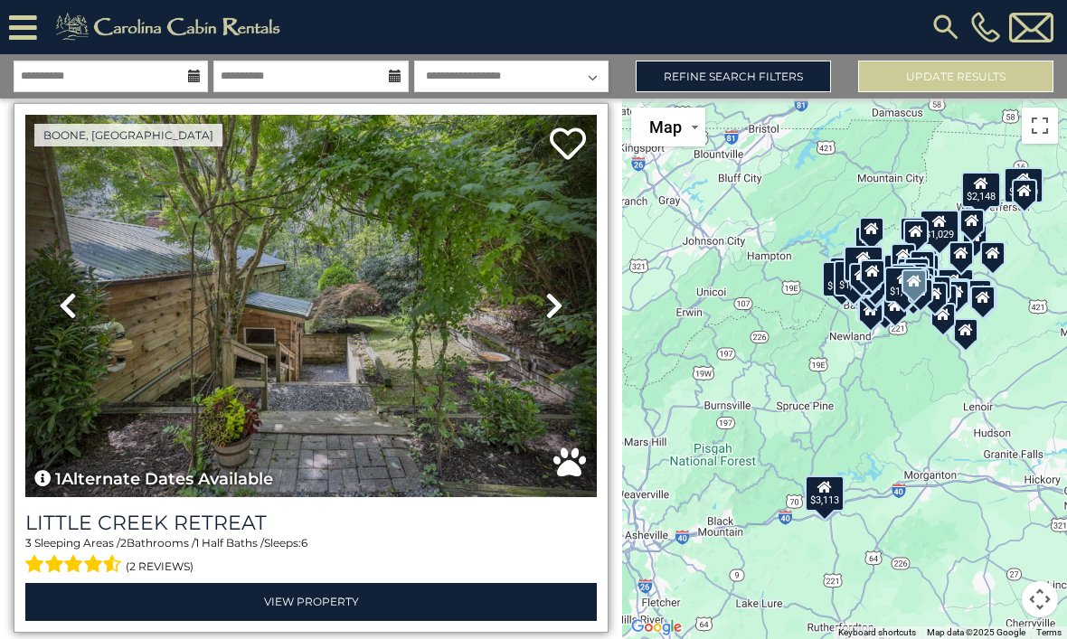
click at [558, 309] on icon at bounding box center [554, 305] width 18 height 29
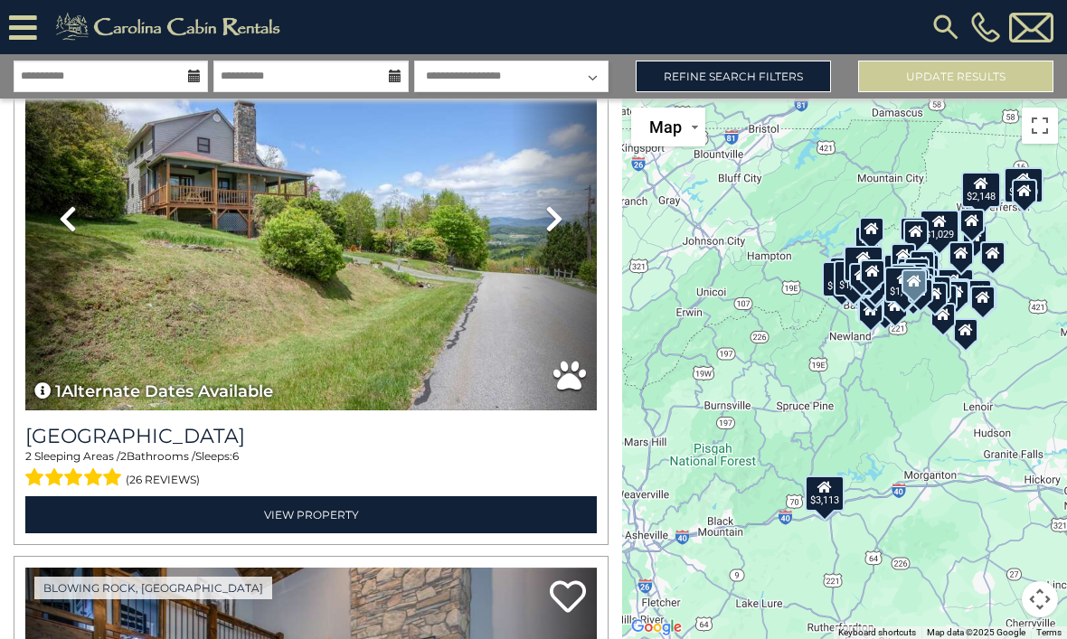
scroll to position [21769, 0]
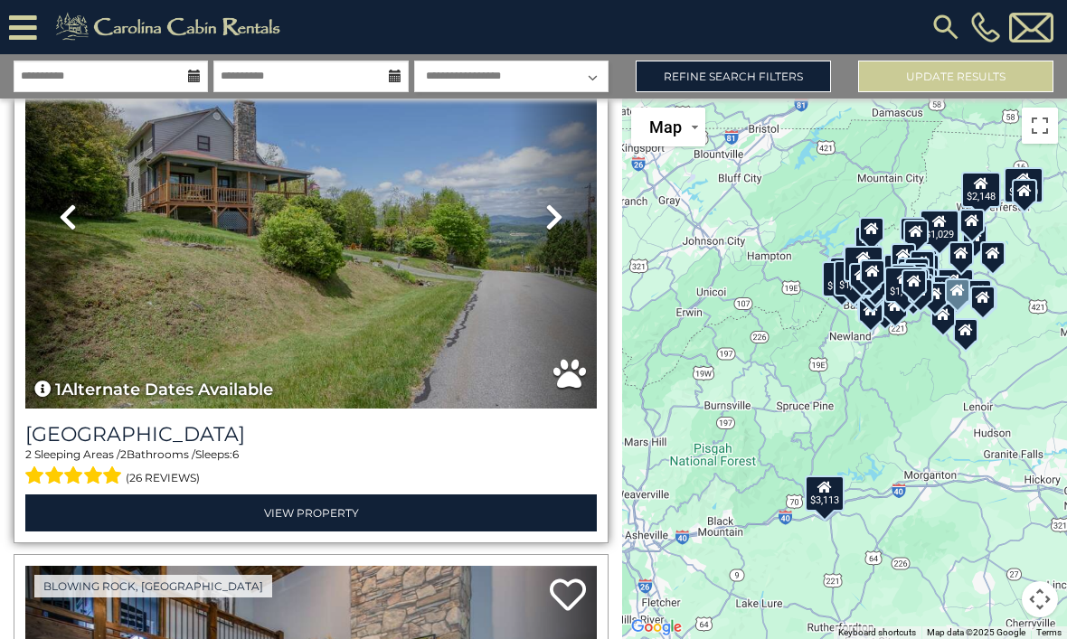
click at [569, 250] on link "Next" at bounding box center [554, 217] width 86 height 383
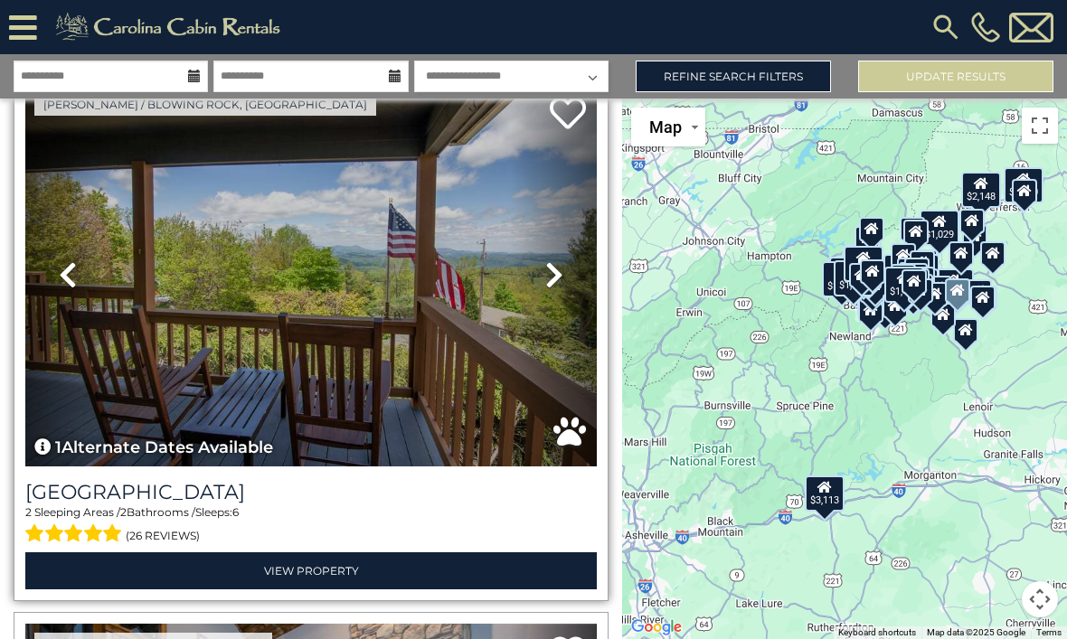
scroll to position [21710, 0]
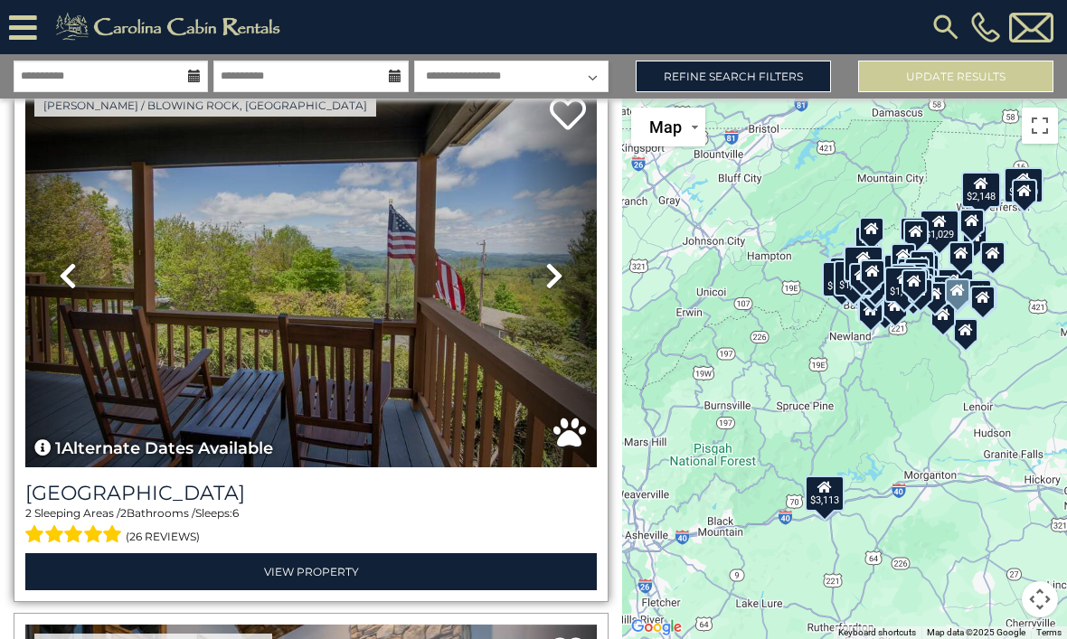
click at [555, 288] on icon at bounding box center [554, 275] width 18 height 29
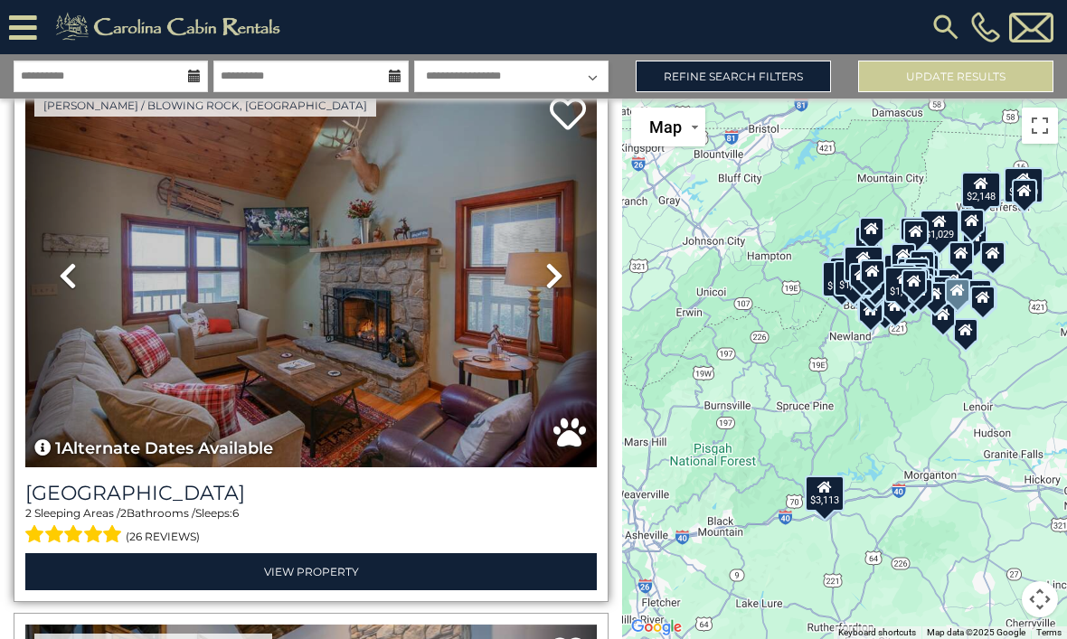
click at [561, 290] on icon at bounding box center [554, 275] width 18 height 29
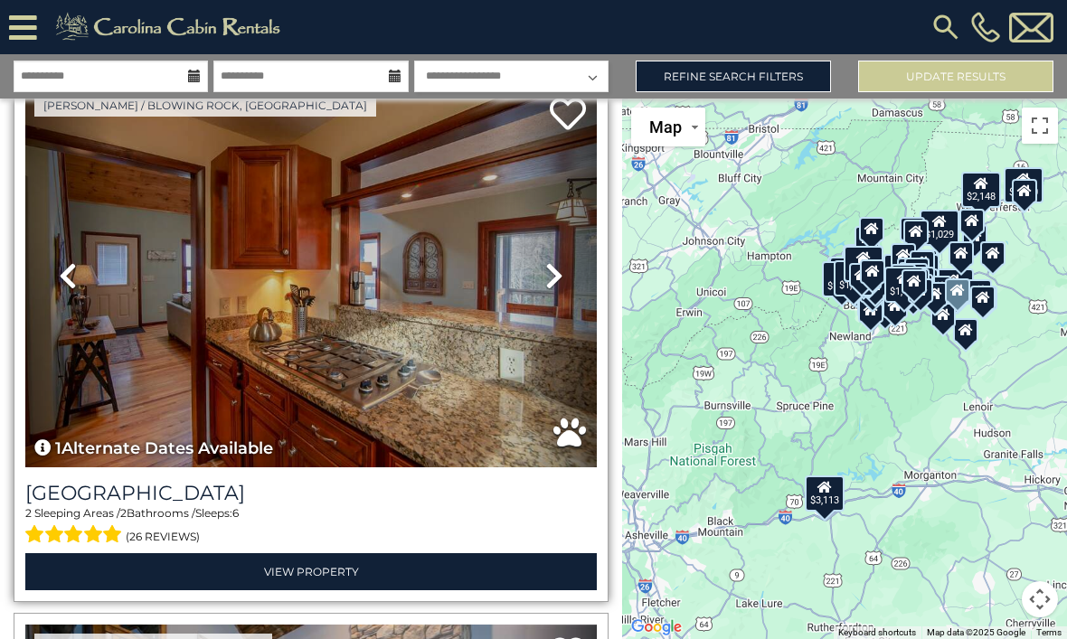
click at [560, 286] on icon at bounding box center [554, 275] width 18 height 29
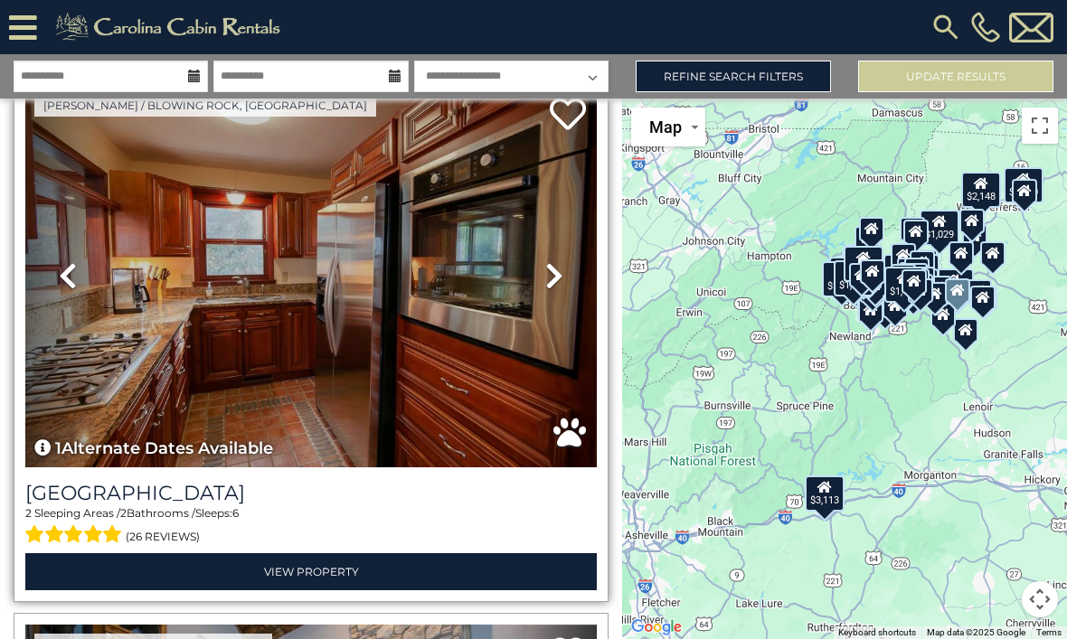
click at [558, 290] on icon at bounding box center [554, 275] width 18 height 29
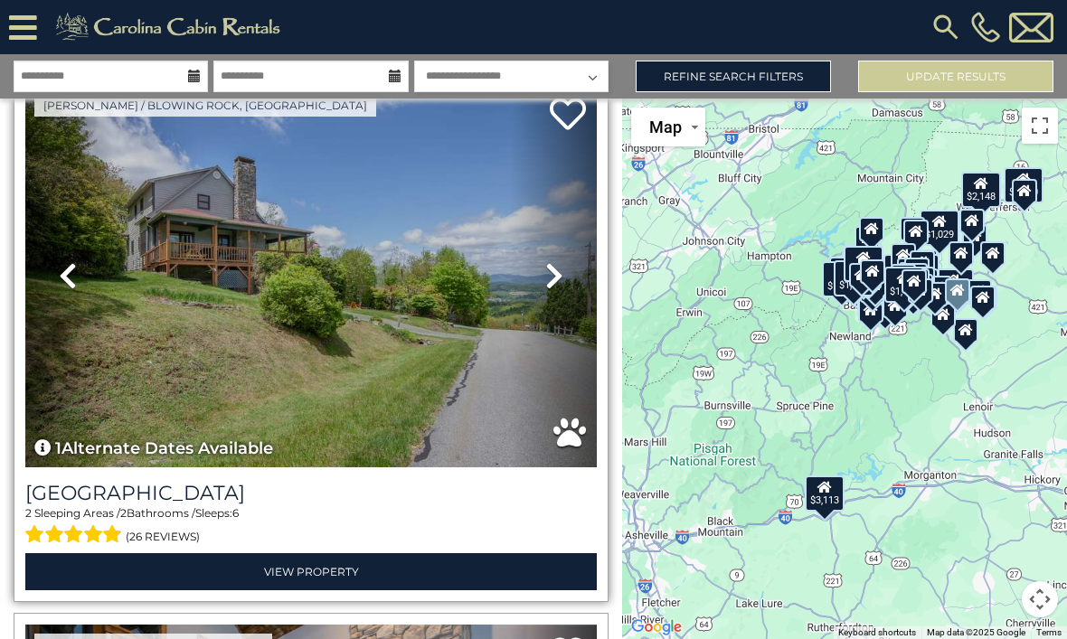
click at [561, 290] on icon at bounding box center [554, 275] width 18 height 29
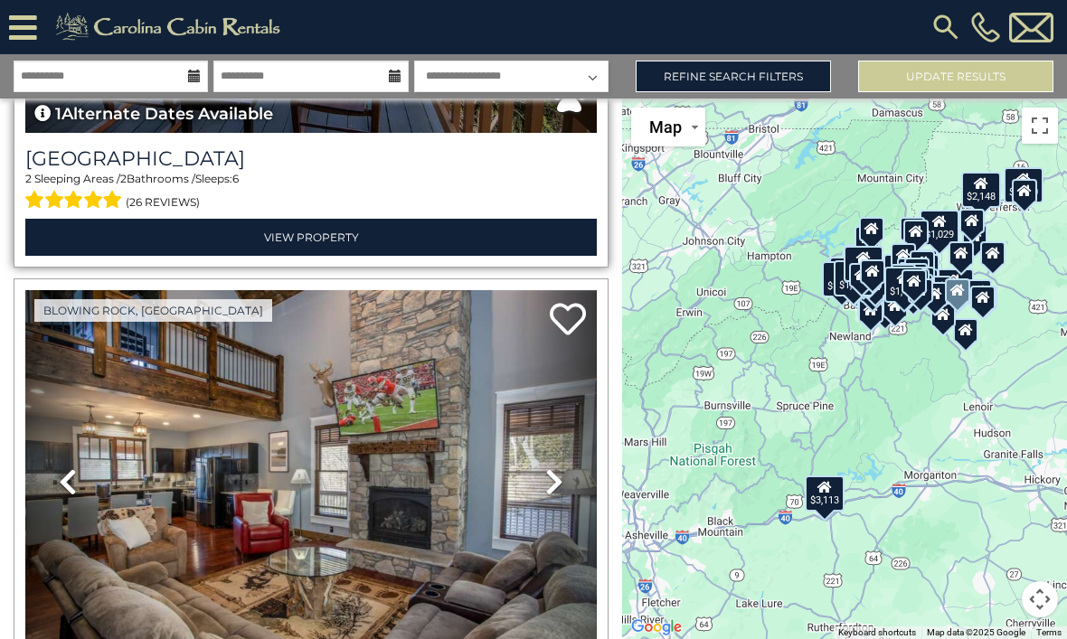
scroll to position [22231, 0]
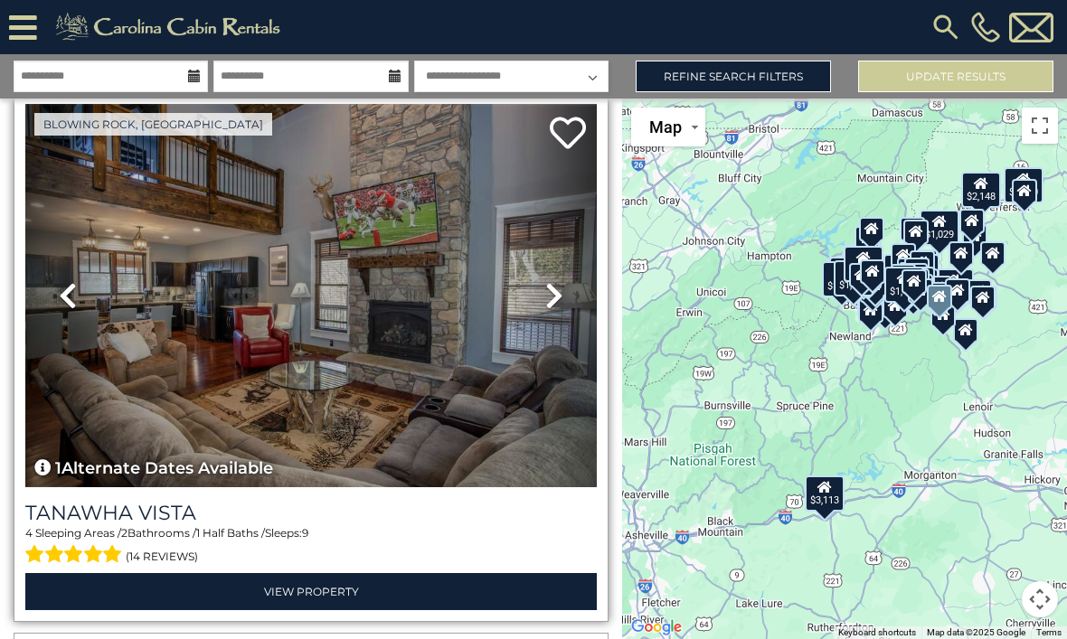
click at [560, 306] on icon at bounding box center [554, 295] width 18 height 29
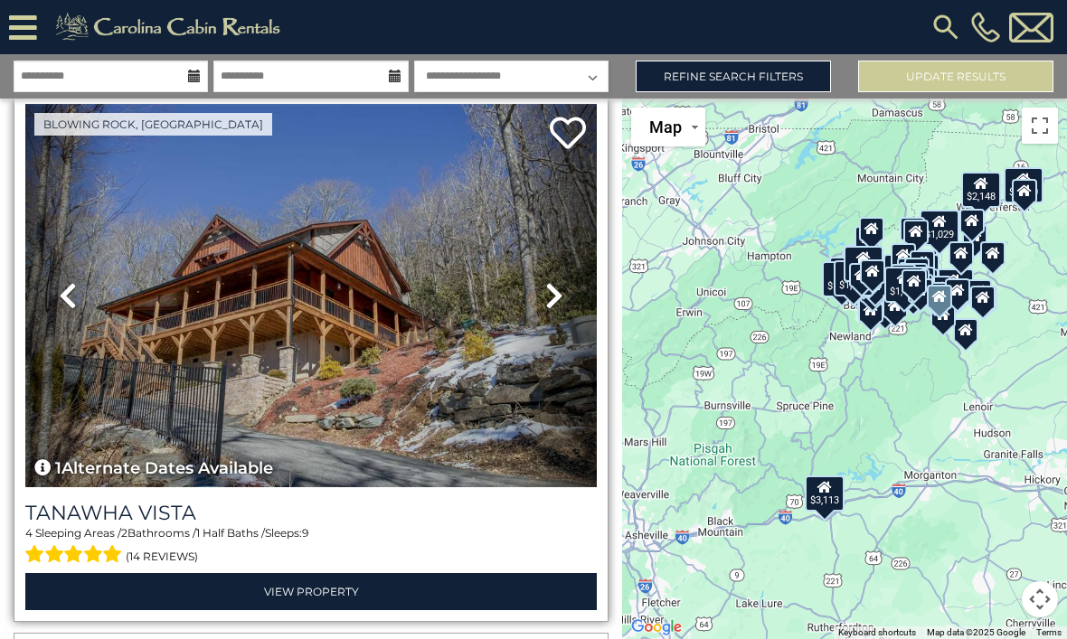
click at [558, 307] on icon at bounding box center [554, 295] width 18 height 29
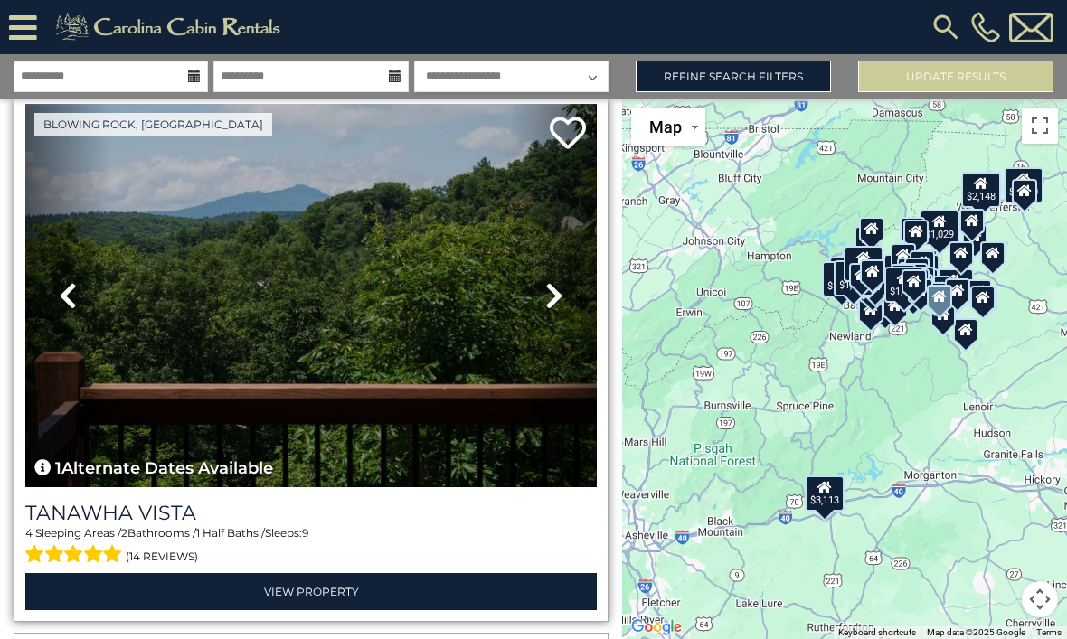
click at [562, 306] on icon at bounding box center [554, 295] width 18 height 29
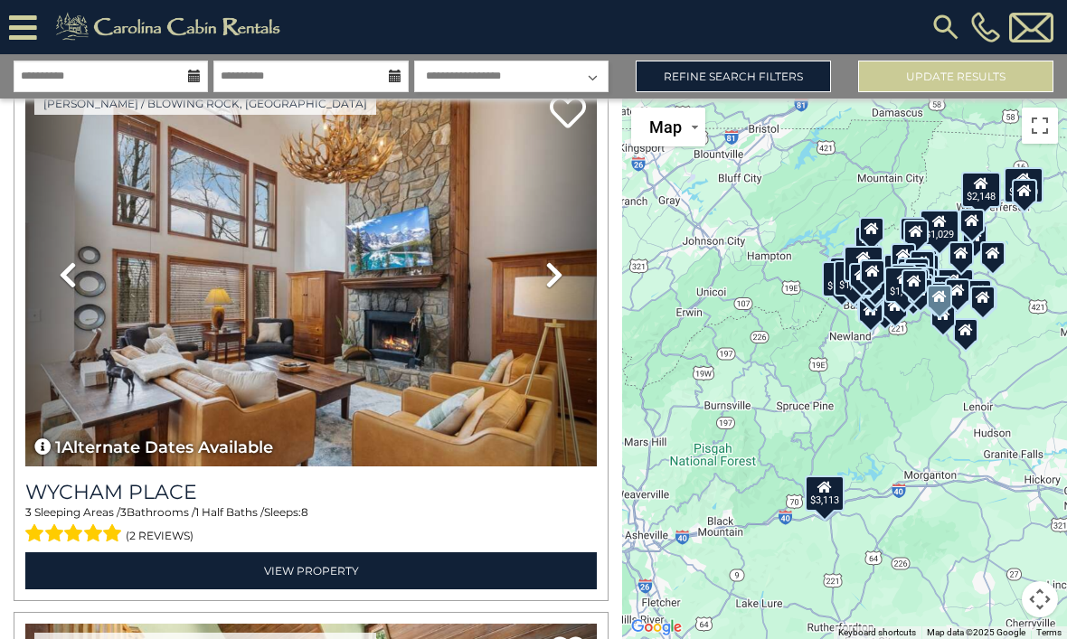
scroll to position [25498, 0]
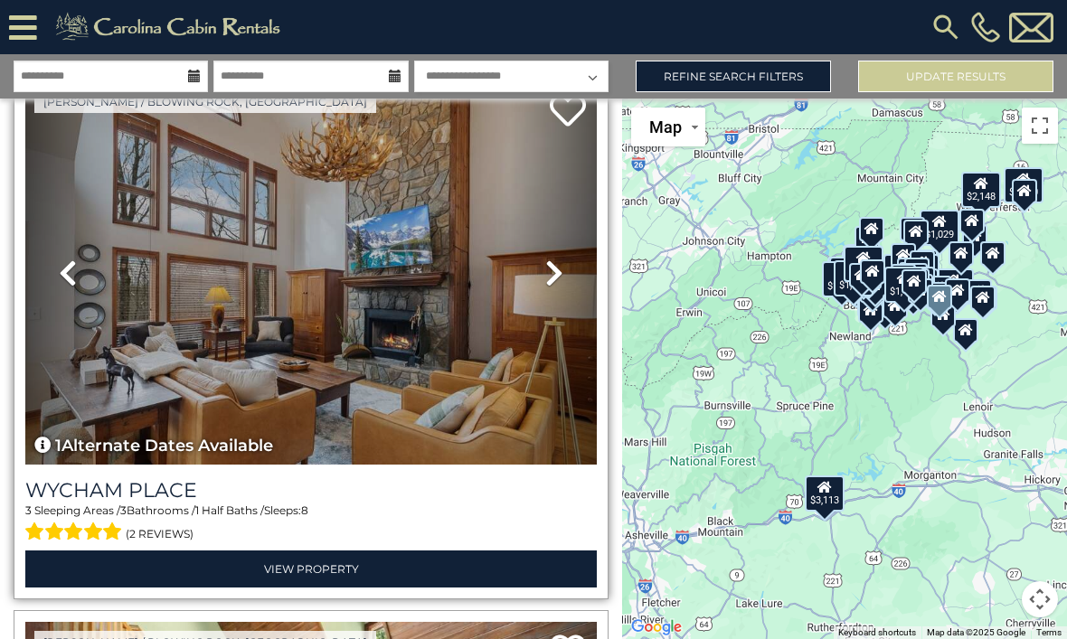
click at [560, 281] on icon at bounding box center [554, 273] width 18 height 29
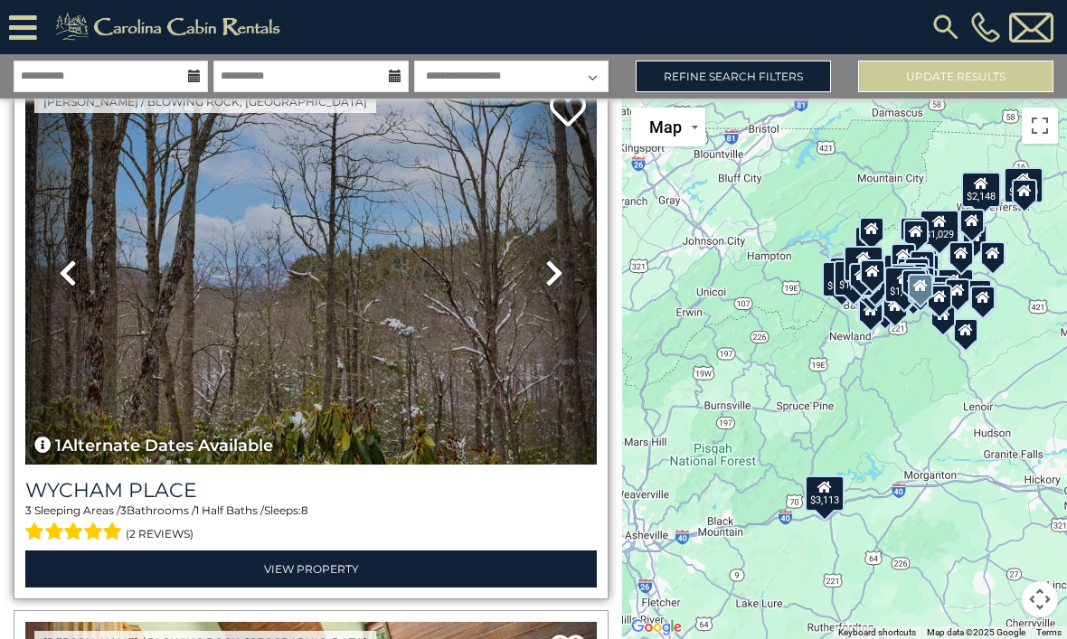
click at [563, 290] on link "Next" at bounding box center [554, 272] width 86 height 383
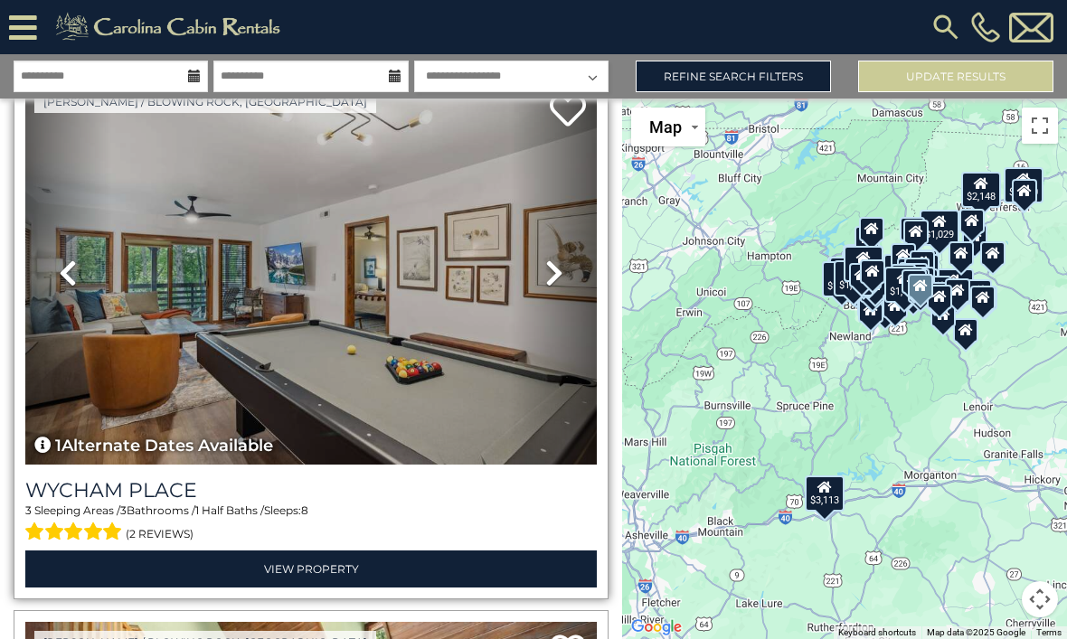
click at [564, 273] on link "Next" at bounding box center [554, 272] width 86 height 383
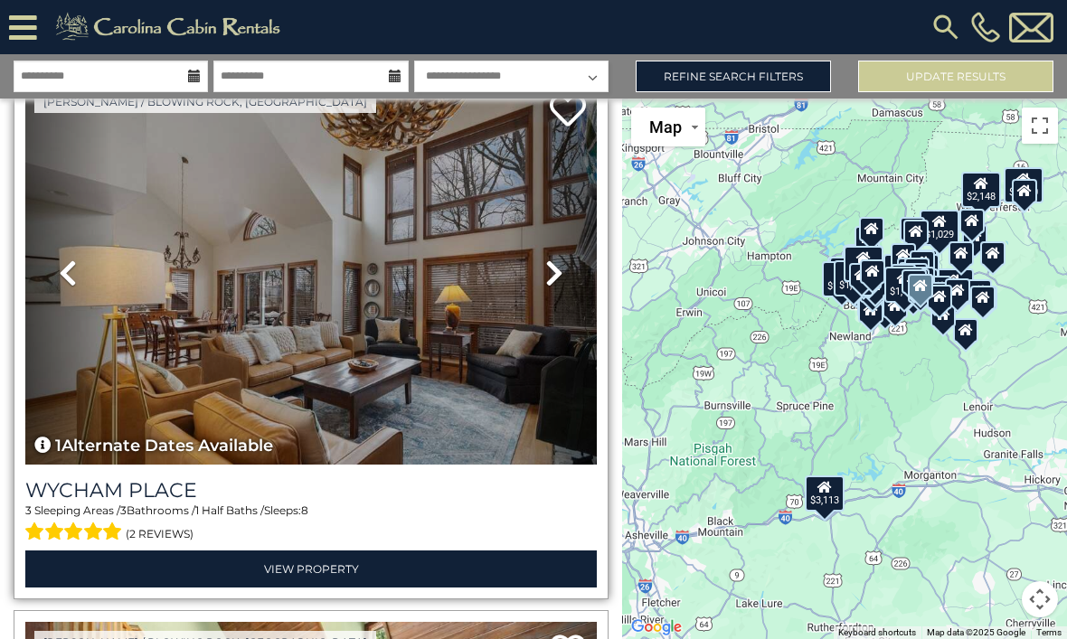
click at [566, 286] on link "Next" at bounding box center [554, 272] width 86 height 383
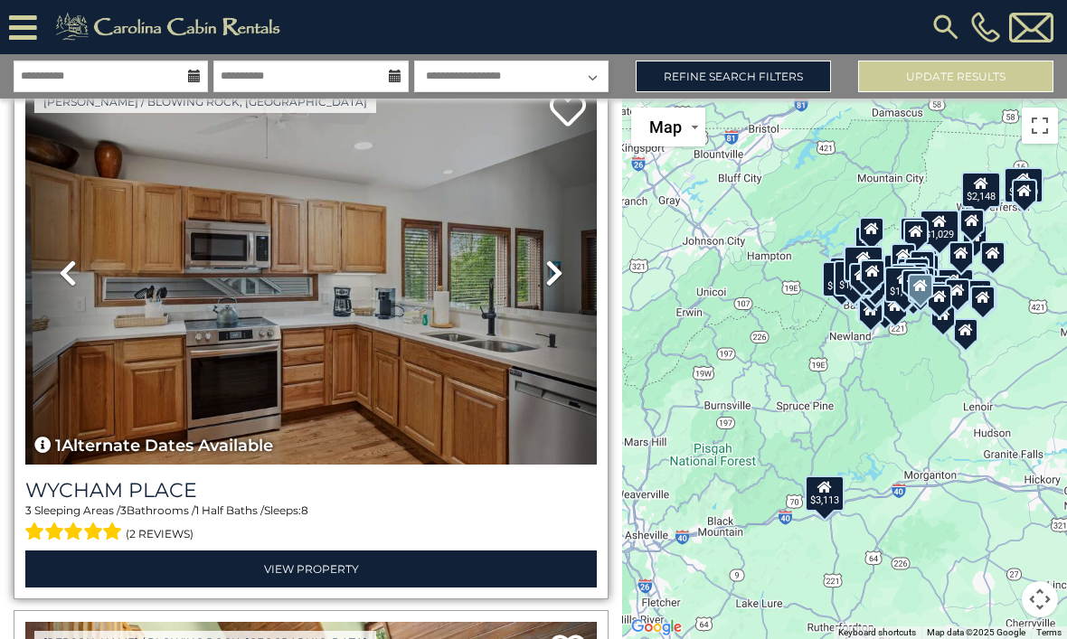
click at [560, 275] on icon at bounding box center [554, 273] width 18 height 29
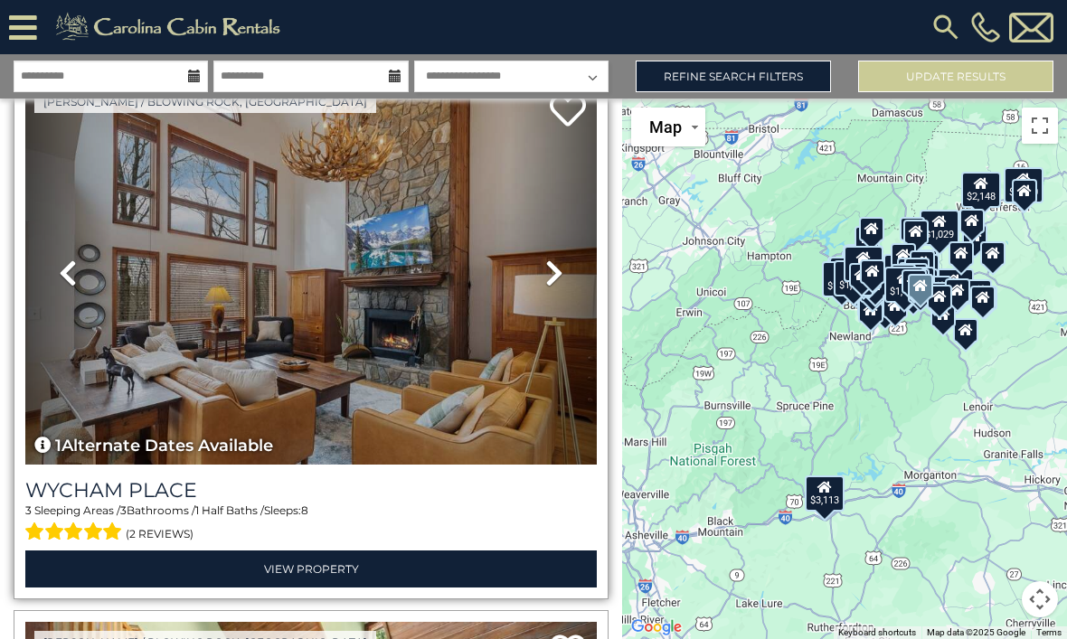
click at [564, 284] on link "Next" at bounding box center [554, 272] width 86 height 383
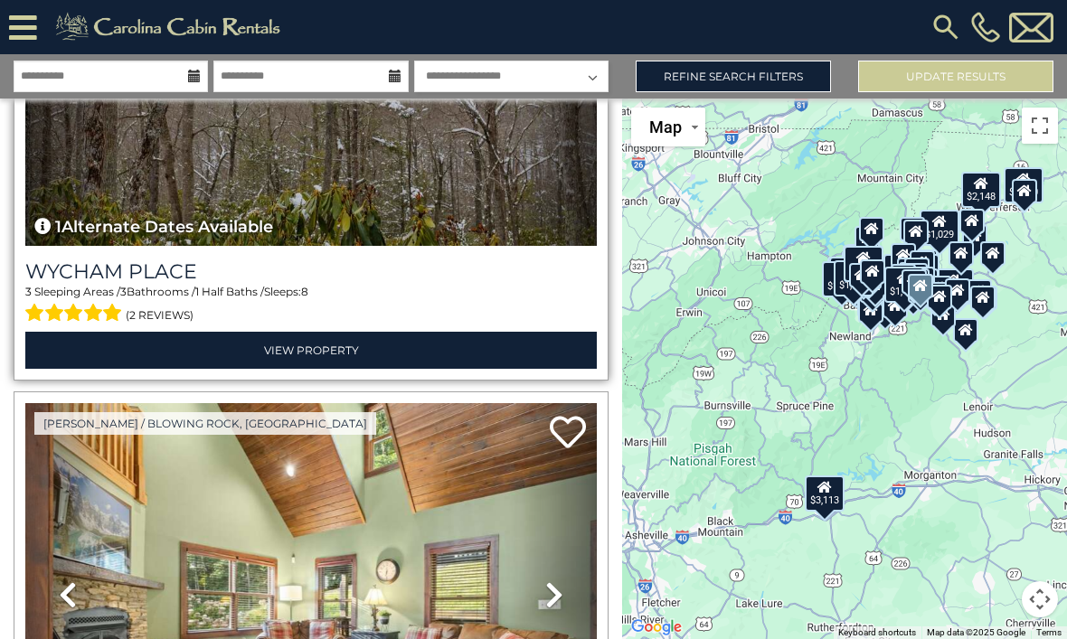
scroll to position [25712, 0]
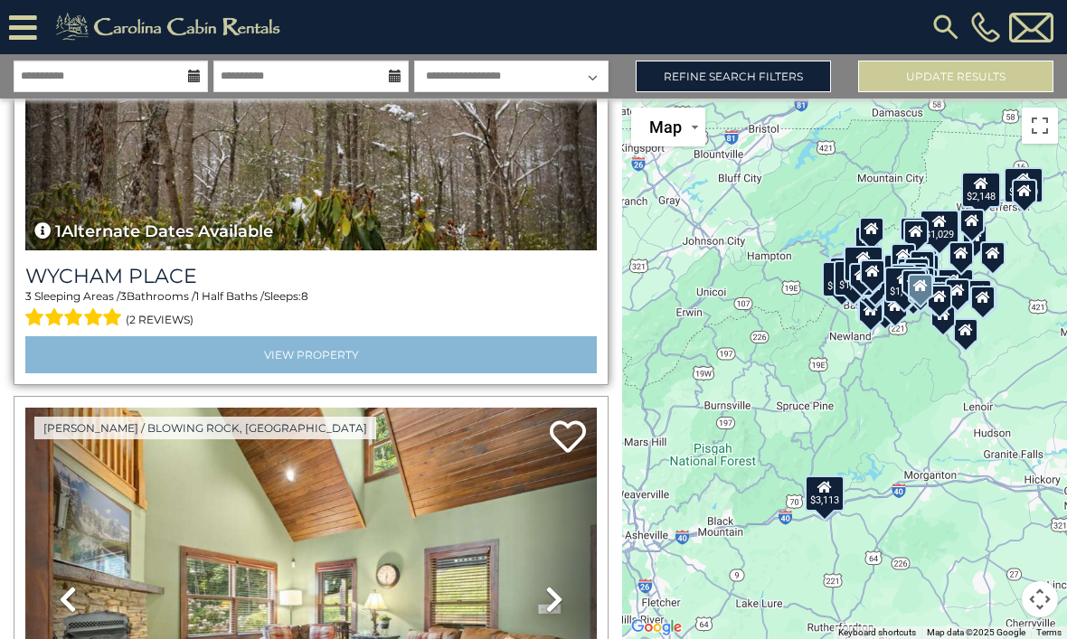
click at [422, 358] on link "View Property" at bounding box center [310, 354] width 571 height 37
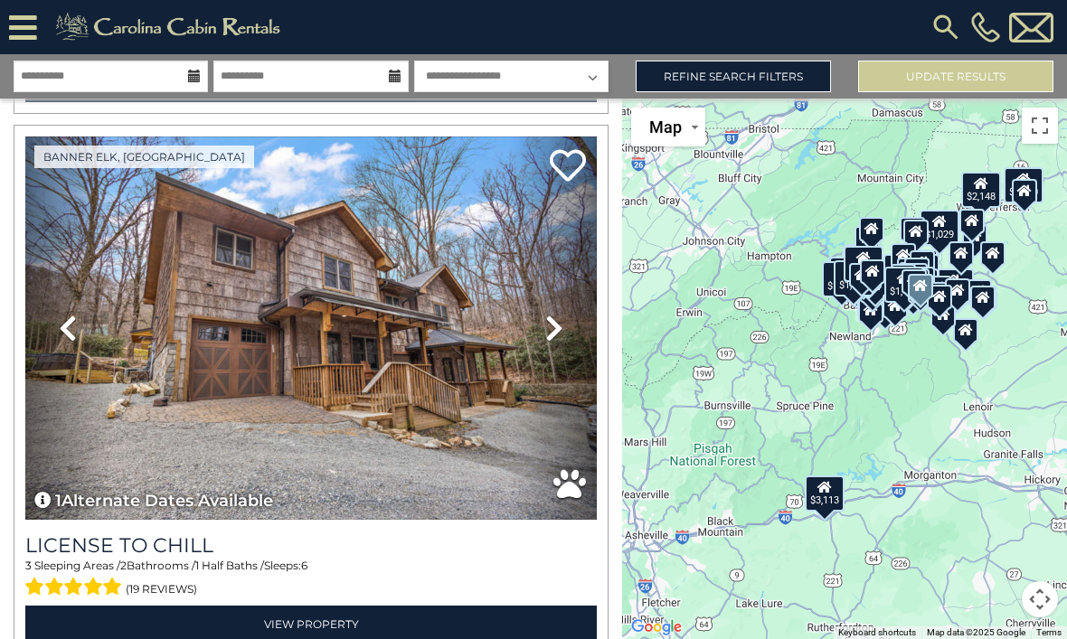
scroll to position [26525, 0]
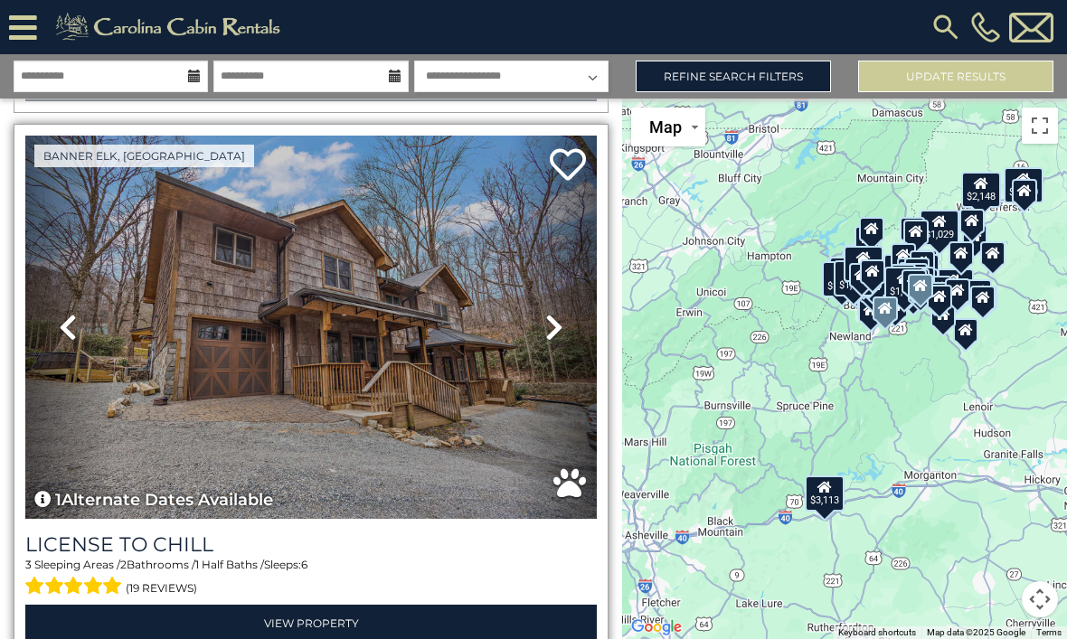
click at [561, 340] on icon at bounding box center [554, 327] width 18 height 29
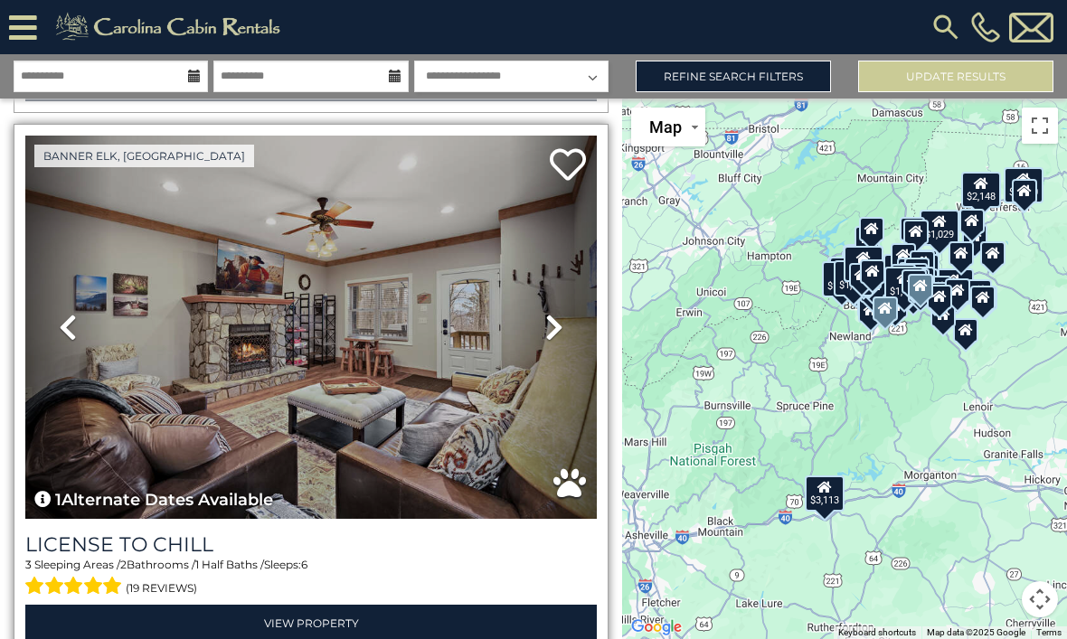
click at [560, 333] on icon at bounding box center [554, 327] width 18 height 29
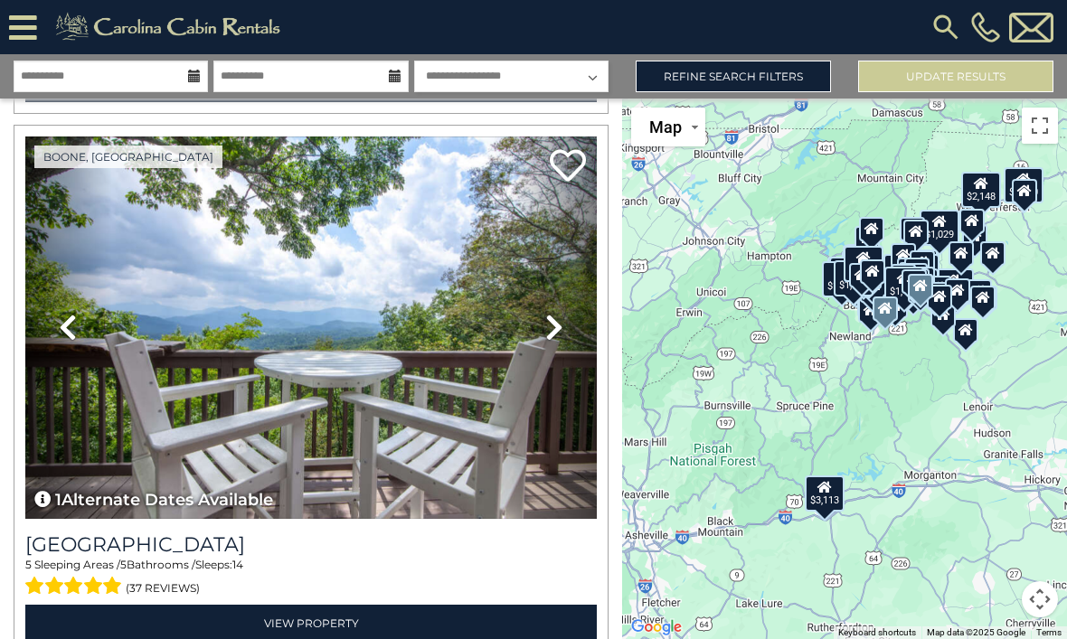
scroll to position [30301, 0]
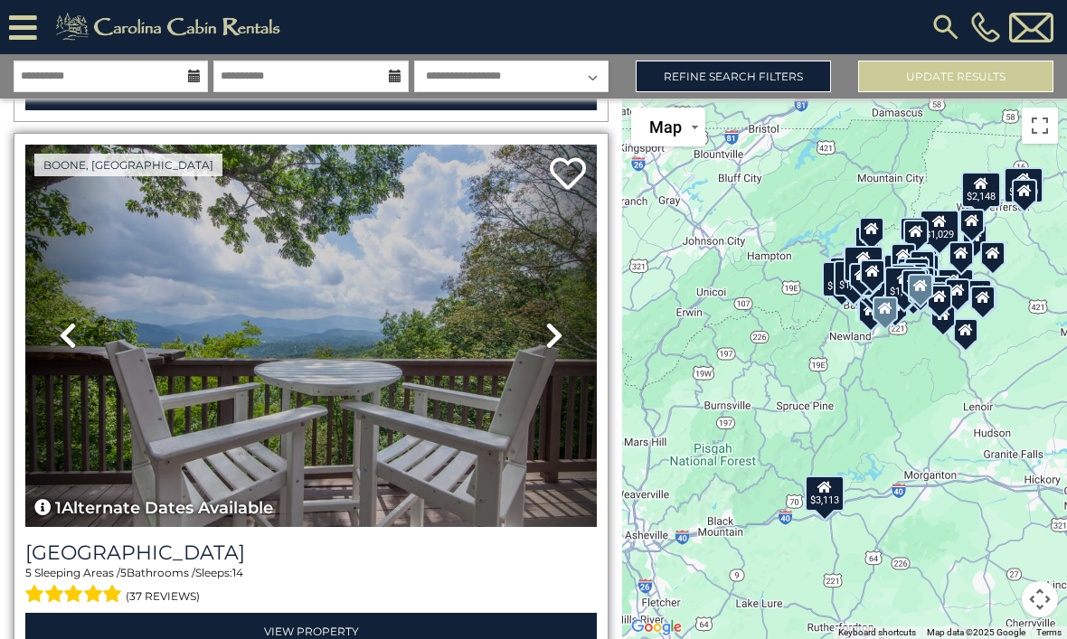
click at [561, 339] on icon at bounding box center [554, 335] width 18 height 29
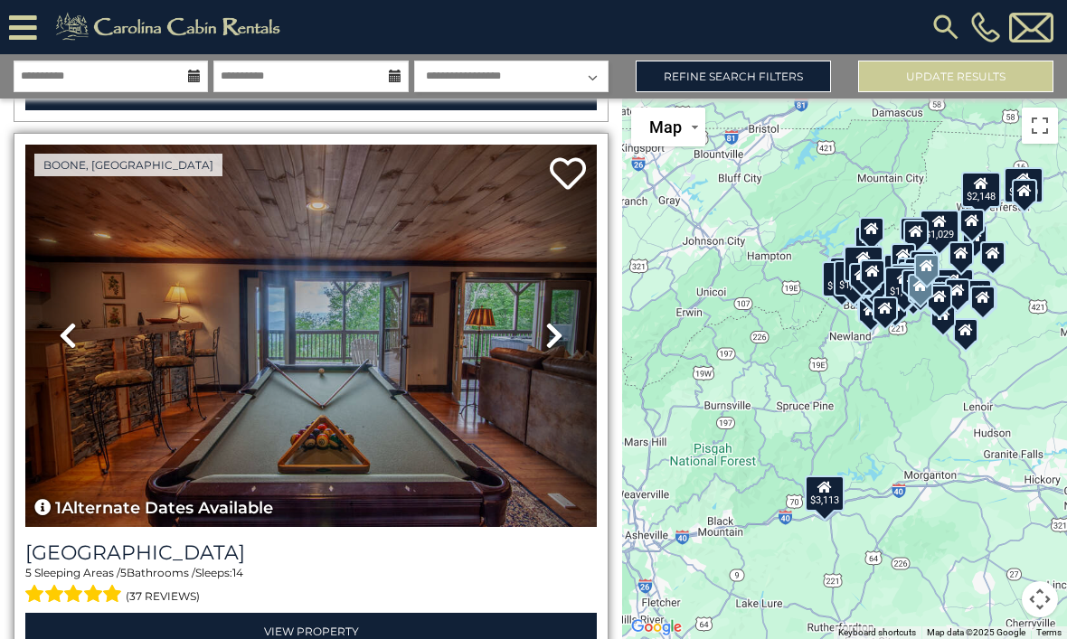
click at [555, 344] on icon at bounding box center [554, 335] width 18 height 29
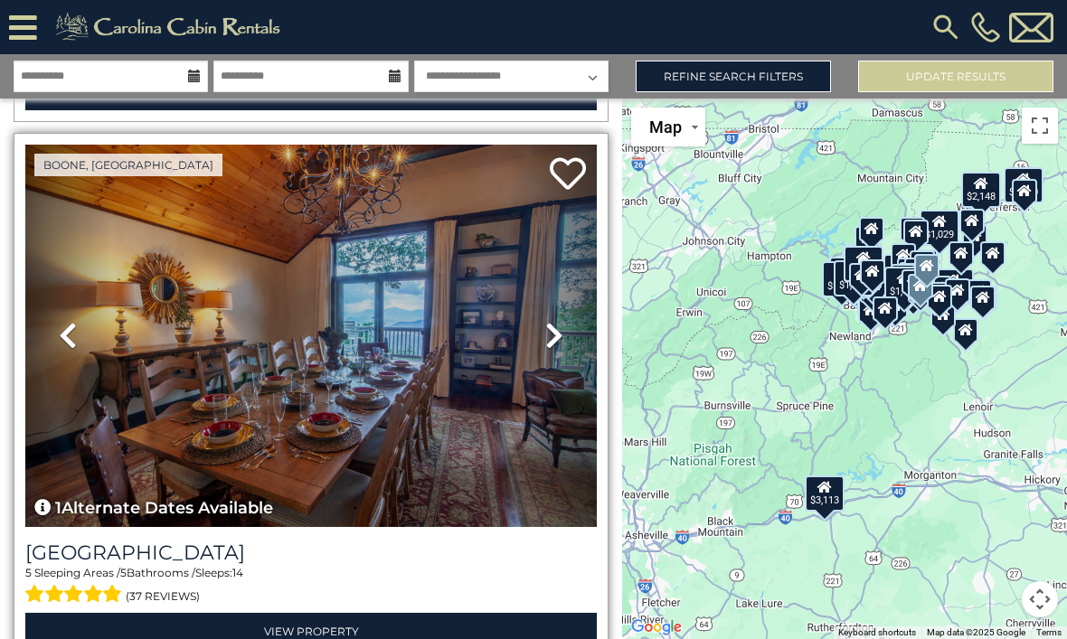
click at [561, 350] on icon at bounding box center [554, 335] width 18 height 29
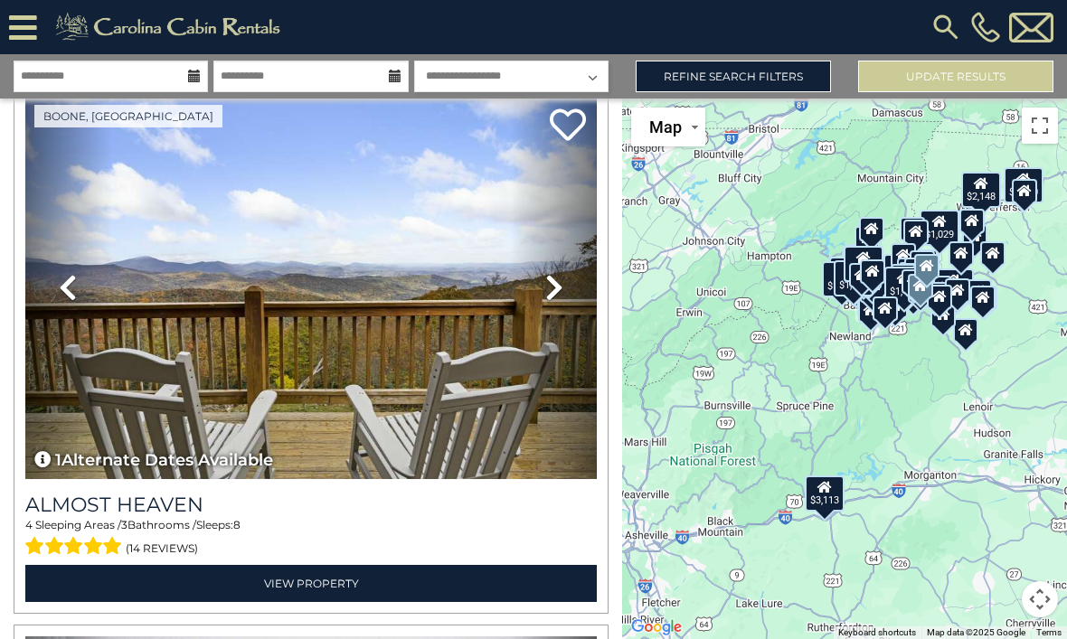
scroll to position [34138, 0]
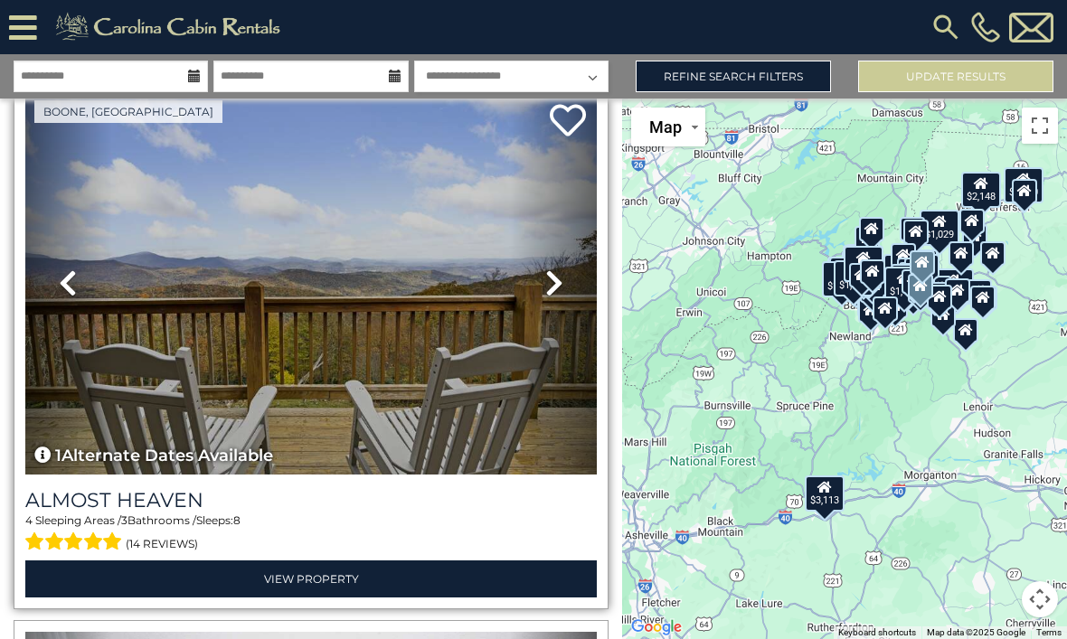
click at [537, 281] on link "Next" at bounding box center [554, 282] width 86 height 383
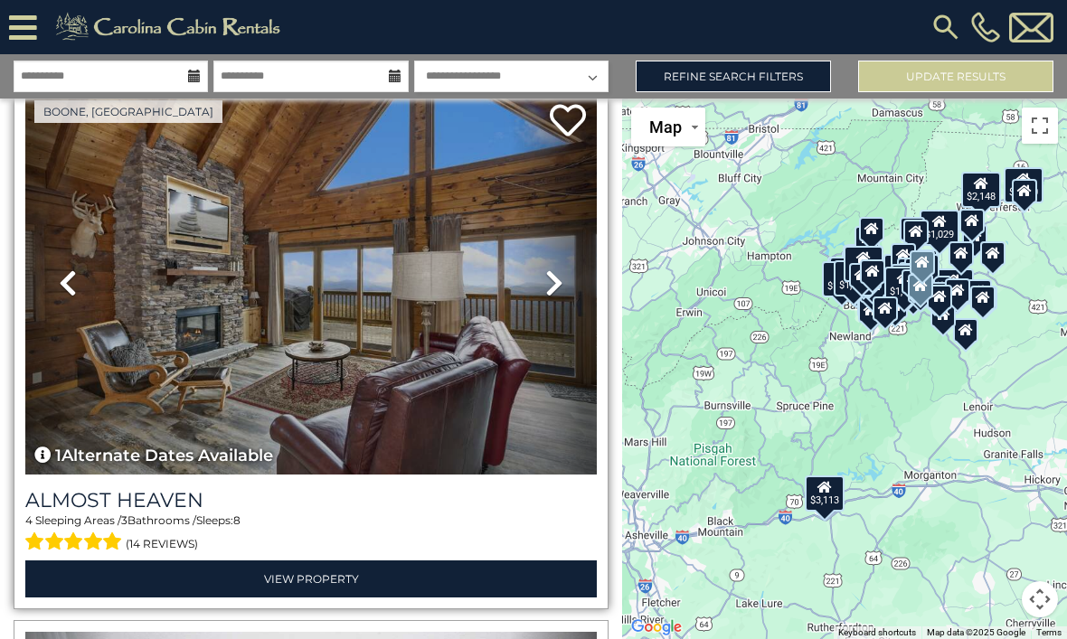
click at [563, 305] on link "Next" at bounding box center [554, 282] width 86 height 383
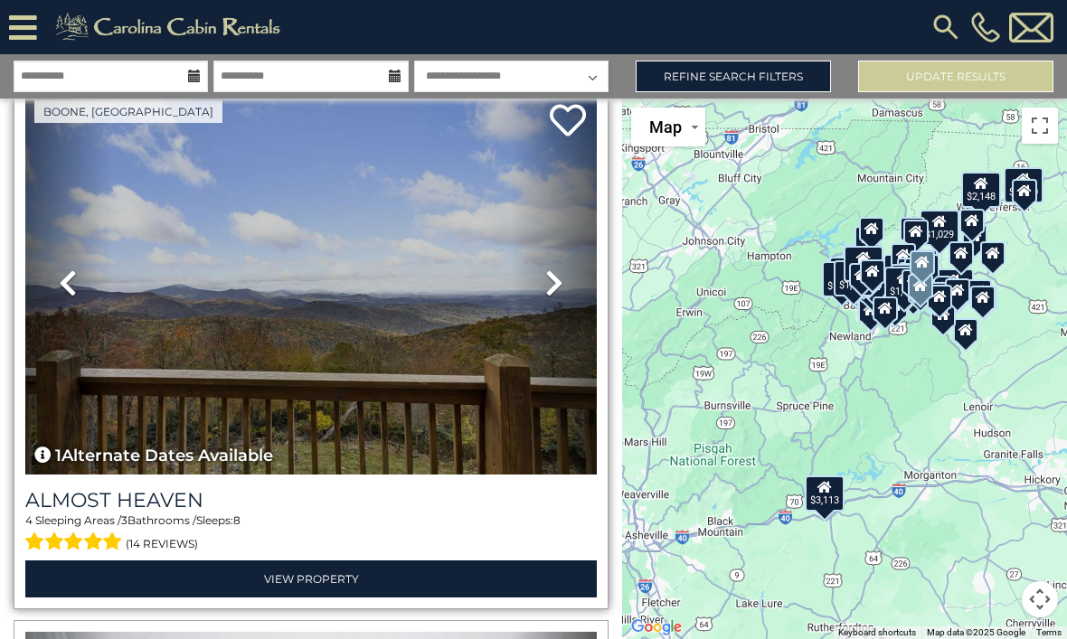
click at [554, 306] on link "Next" at bounding box center [554, 282] width 86 height 383
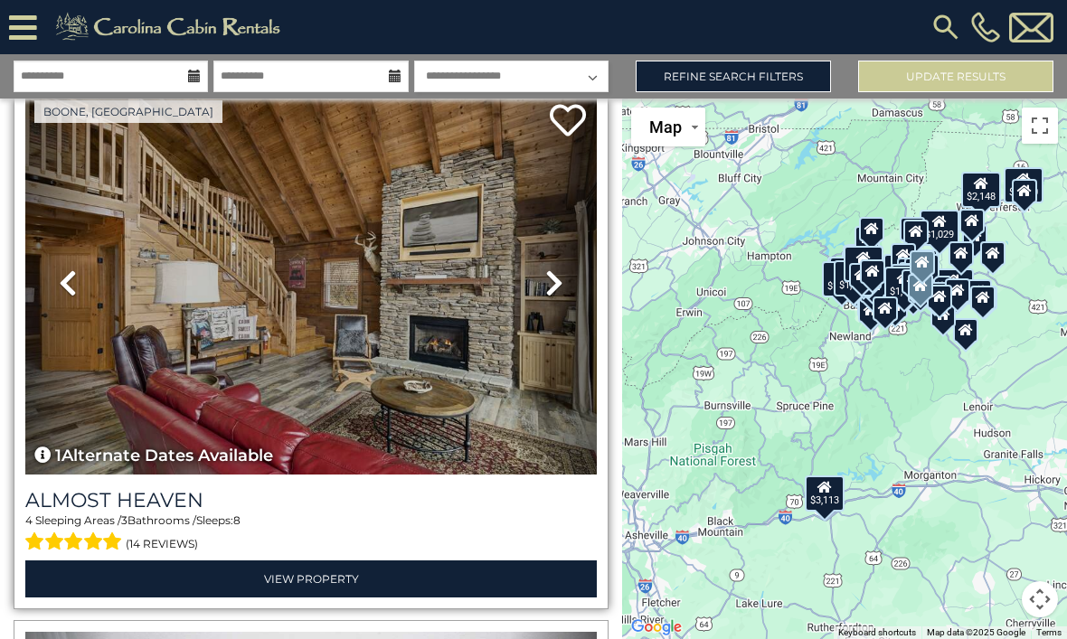
click at [559, 303] on link "Next" at bounding box center [554, 282] width 86 height 383
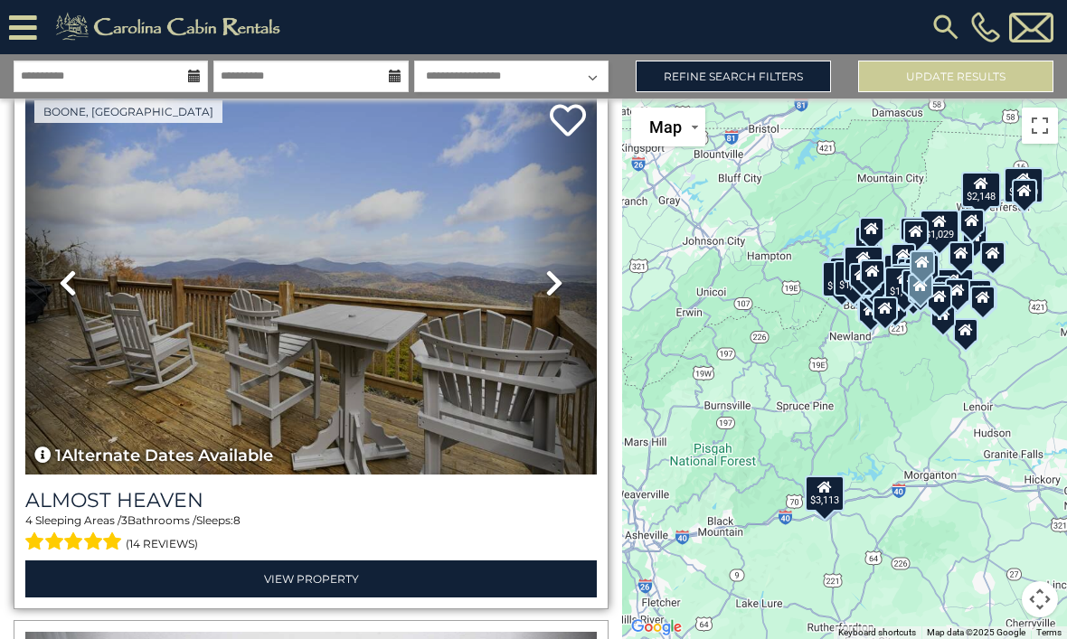
click at [560, 296] on icon at bounding box center [554, 283] width 18 height 29
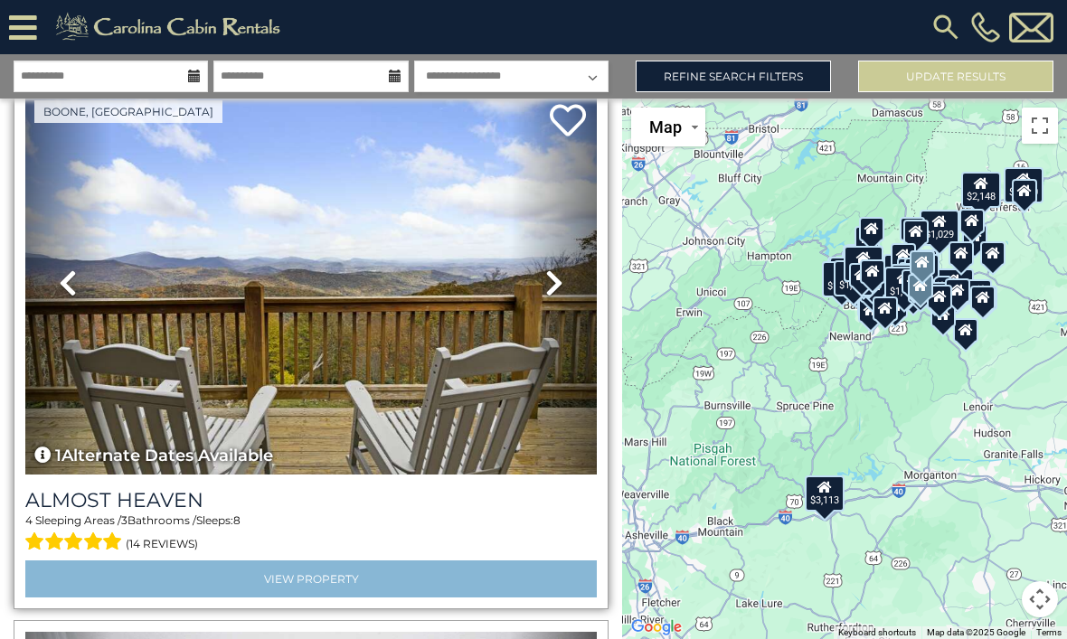
click at [354, 582] on link "View Property" at bounding box center [310, 579] width 571 height 37
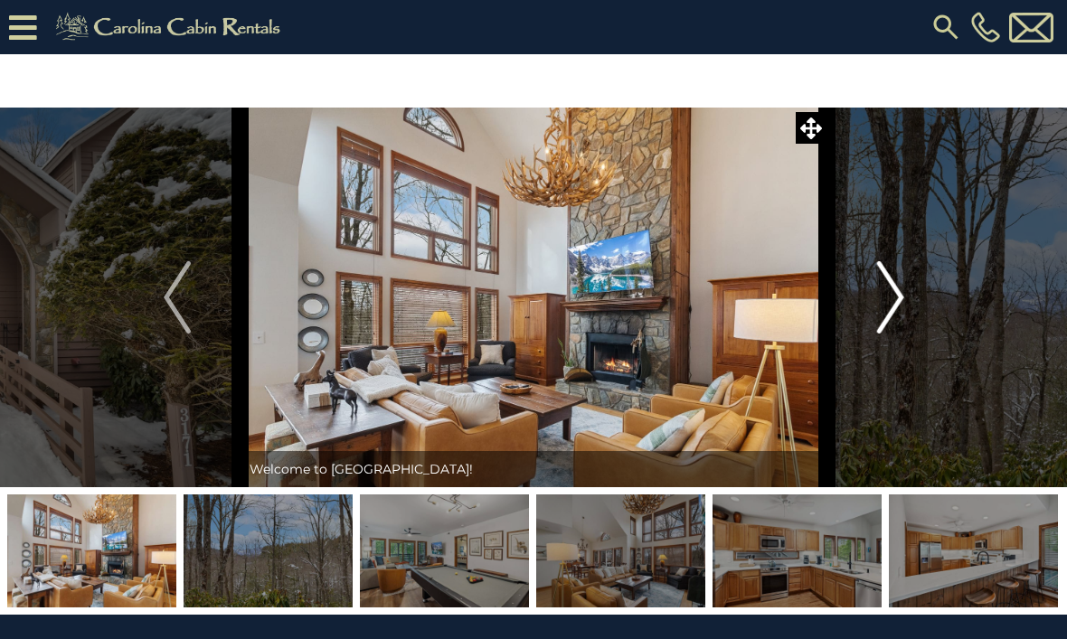
click at [899, 306] on img "Next" at bounding box center [889, 297] width 27 height 72
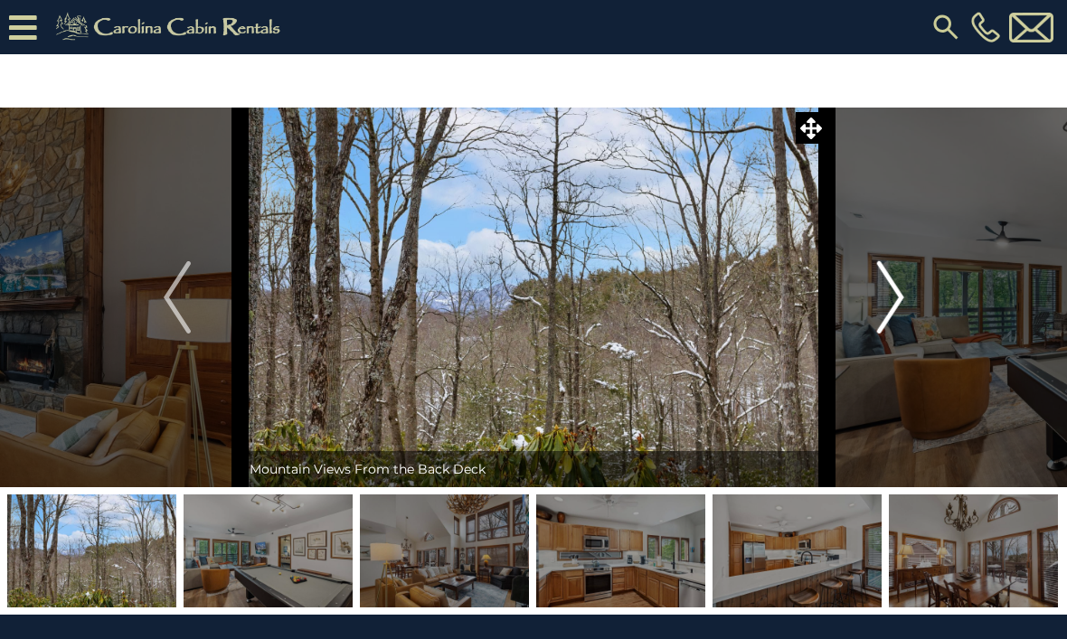
click at [882, 297] on img "Next" at bounding box center [889, 297] width 27 height 72
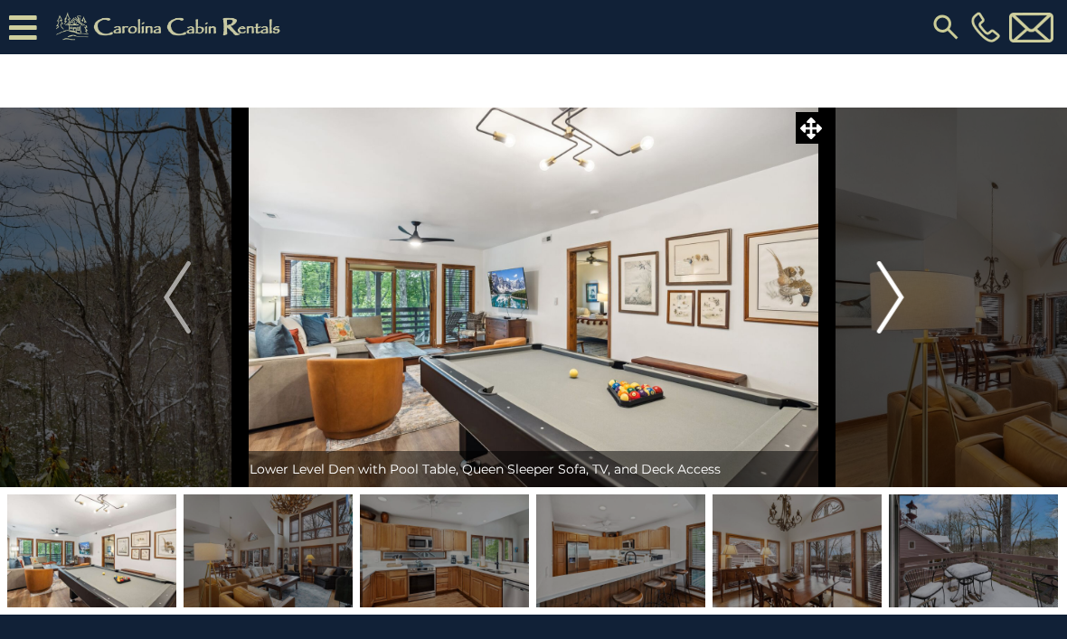
click at [890, 300] on img "Next" at bounding box center [889, 297] width 27 height 72
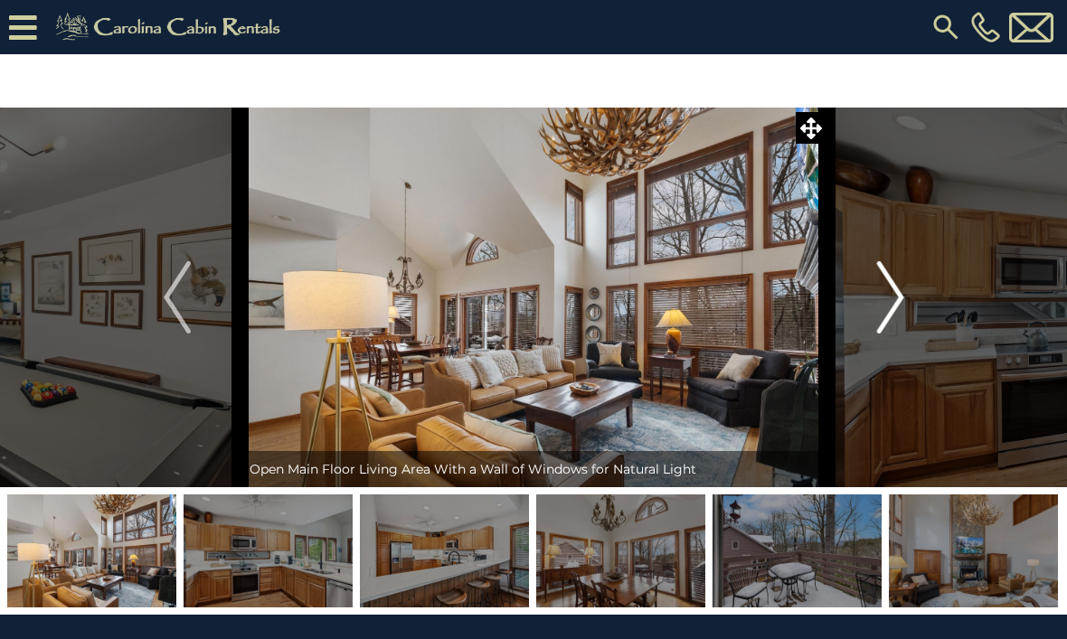
click at [876, 318] on button "Next" at bounding box center [890, 298] width 127 height 380
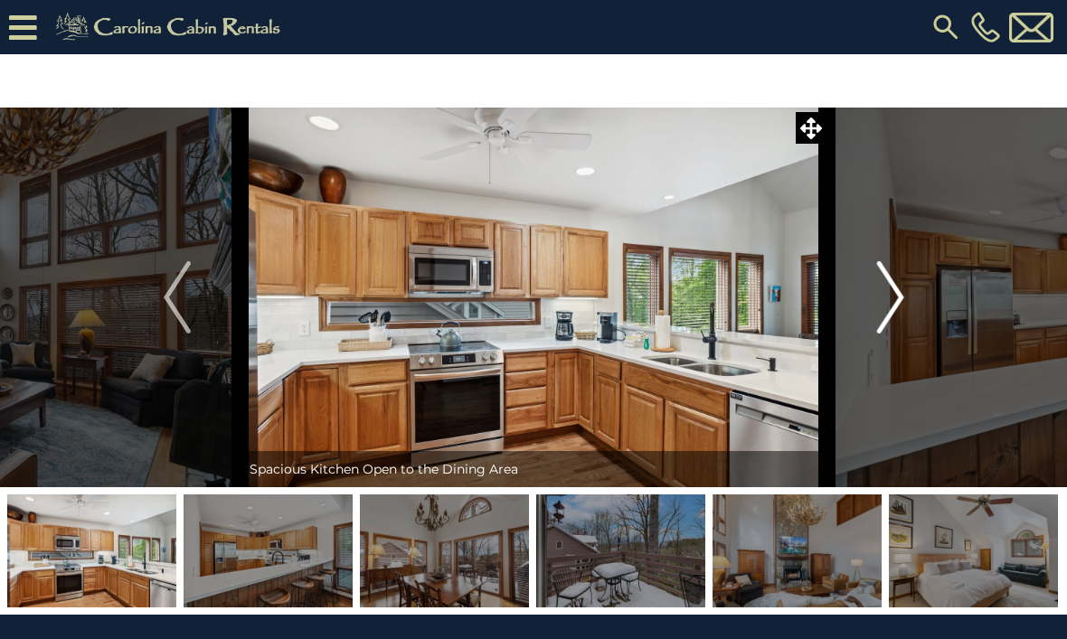
click at [885, 311] on img "Next" at bounding box center [889, 297] width 27 height 72
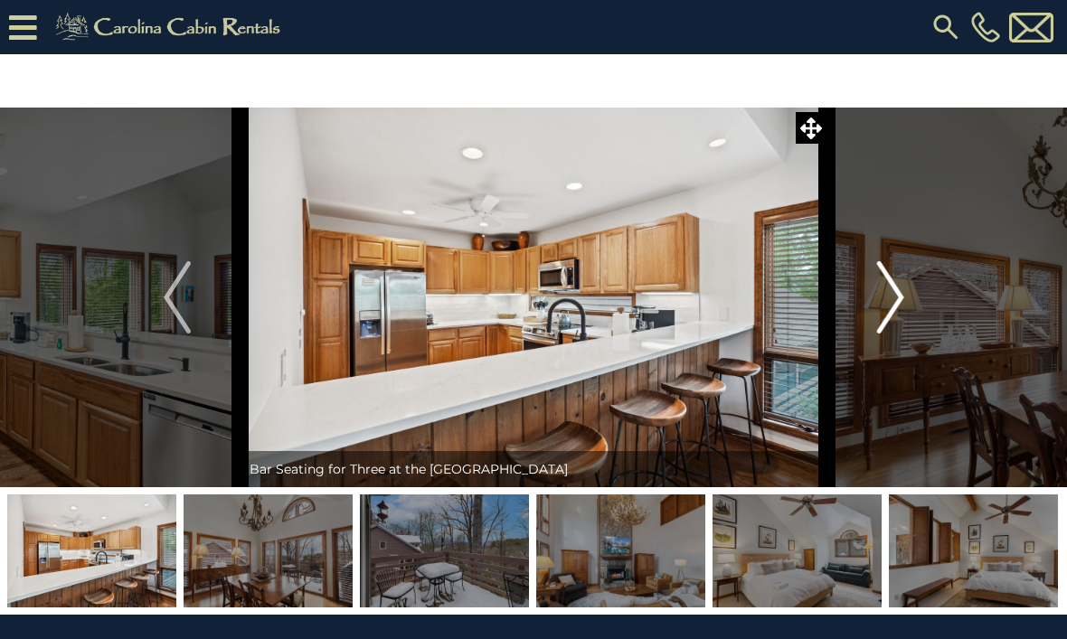
click at [883, 315] on img "Next" at bounding box center [889, 297] width 27 height 72
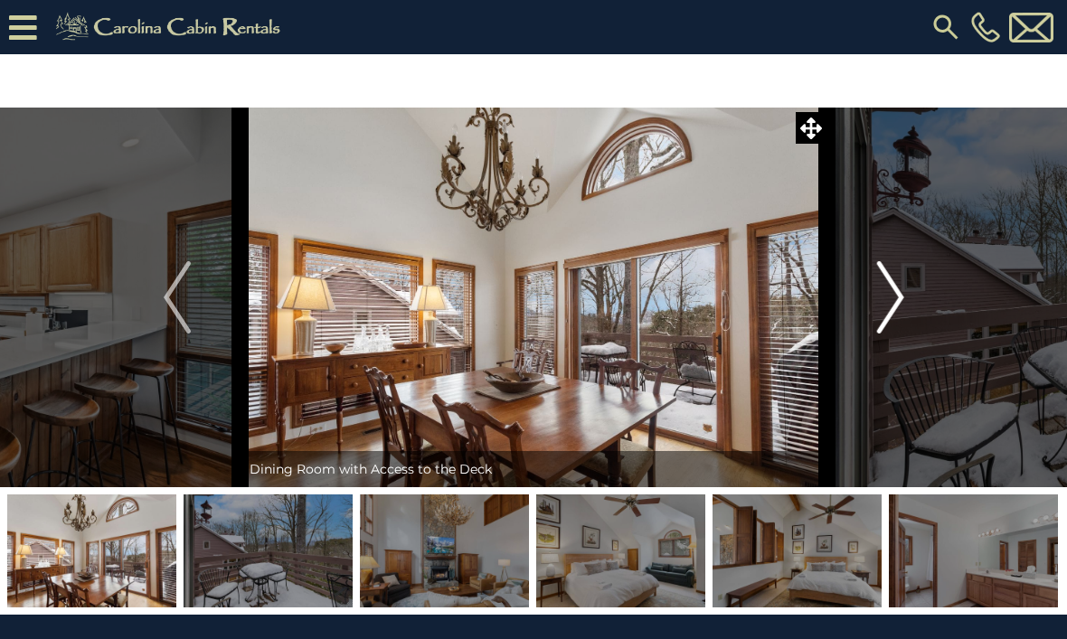
click at [892, 310] on img "Next" at bounding box center [889, 297] width 27 height 72
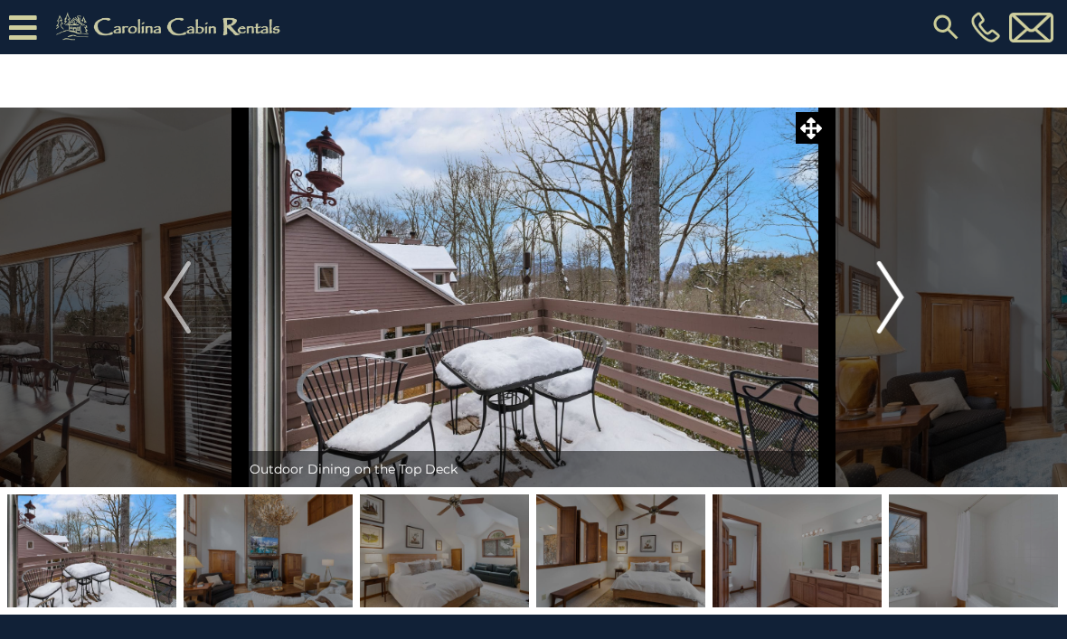
click at [907, 294] on button "Next" at bounding box center [890, 298] width 127 height 380
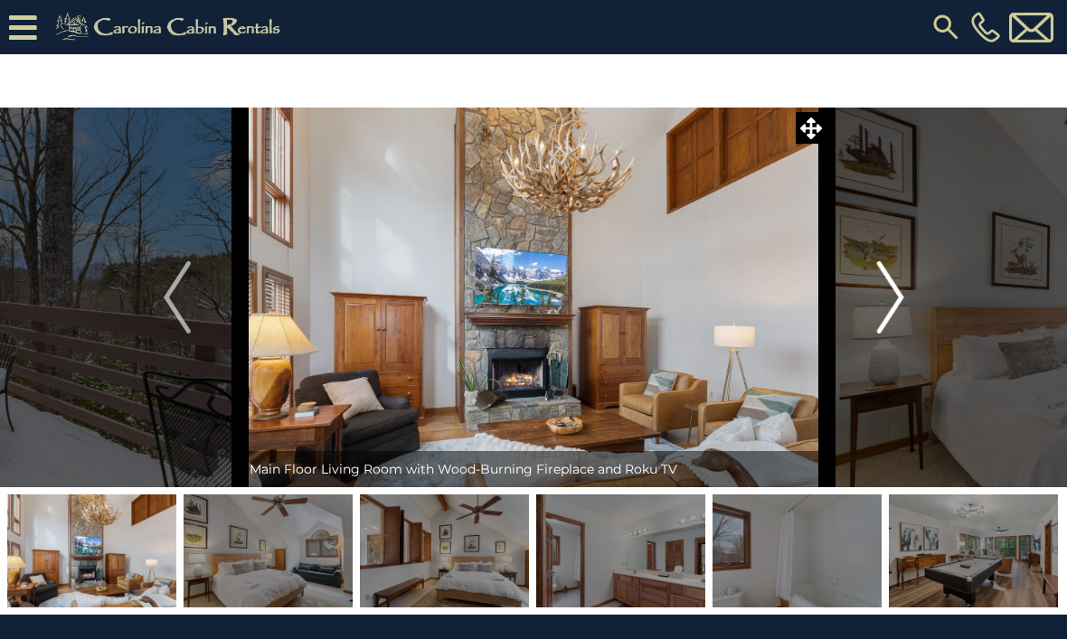
click at [900, 301] on img "Next" at bounding box center [889, 297] width 27 height 72
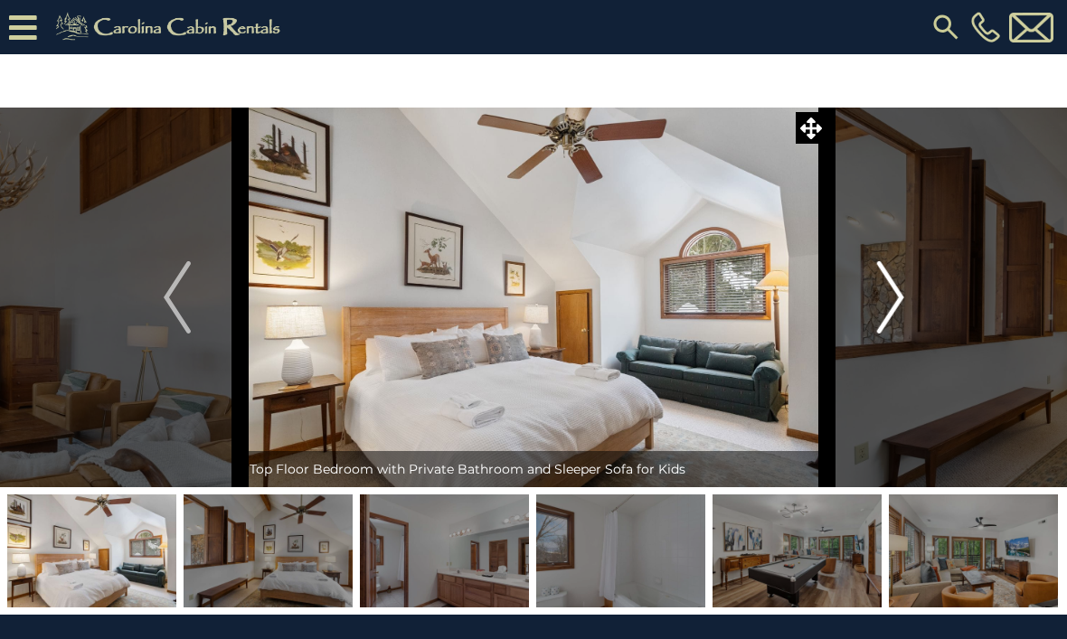
click at [897, 311] on img "Next" at bounding box center [889, 297] width 27 height 72
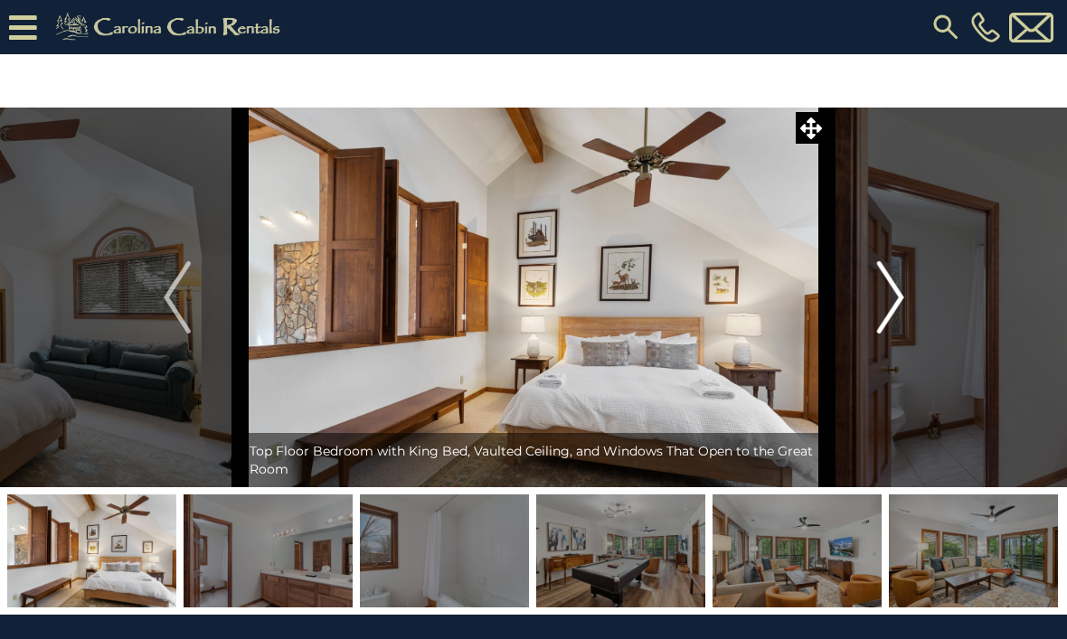
click at [898, 310] on img "Next" at bounding box center [889, 297] width 27 height 72
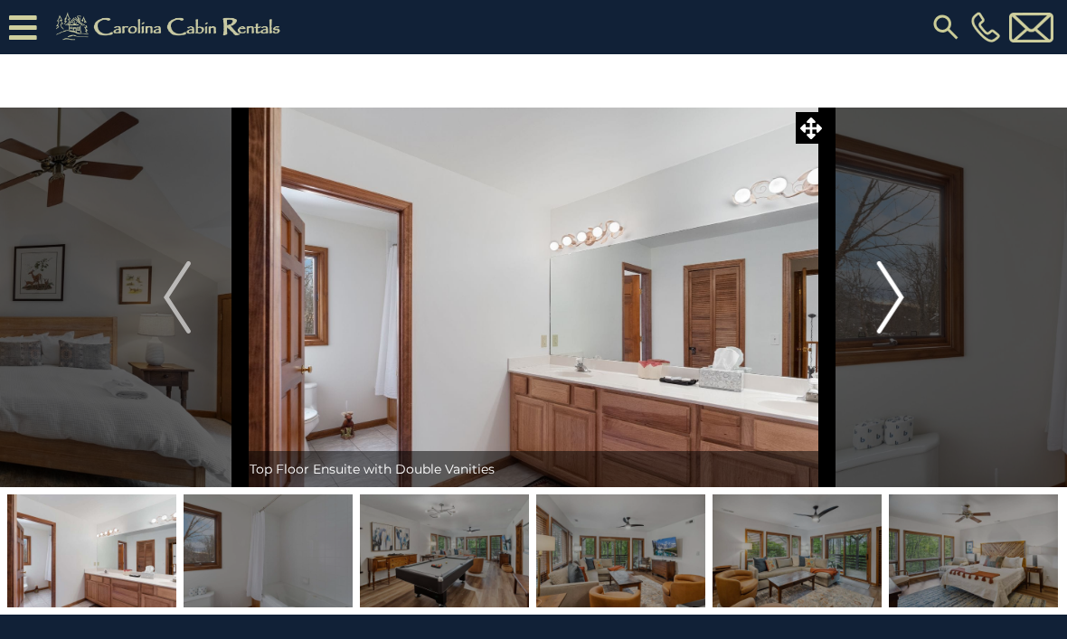
click at [901, 321] on img "Next" at bounding box center [889, 297] width 27 height 72
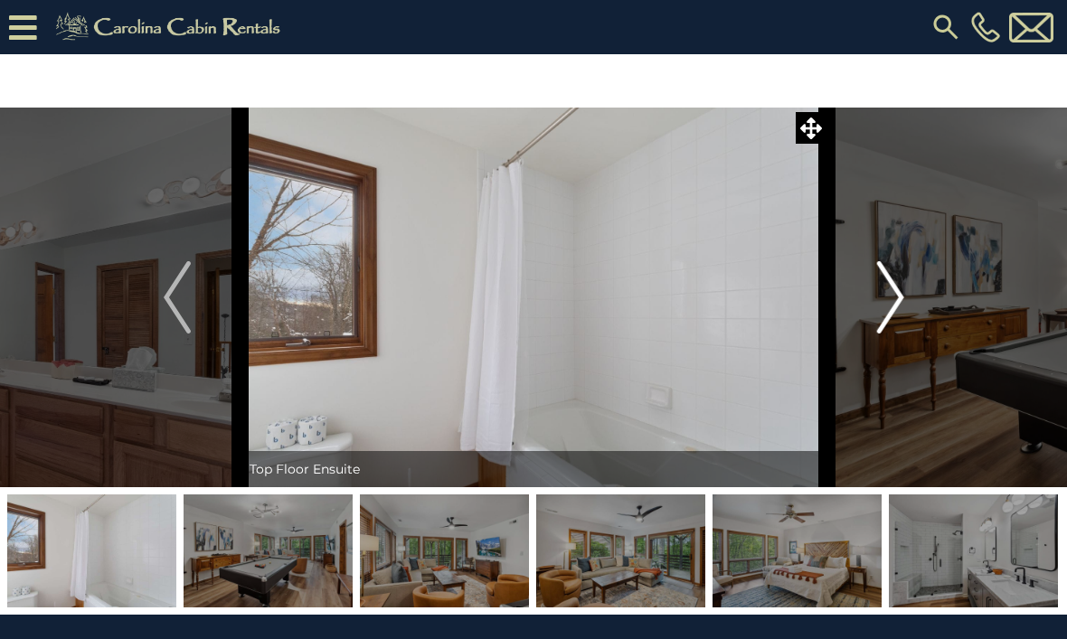
click at [898, 307] on img "Next" at bounding box center [889, 297] width 27 height 72
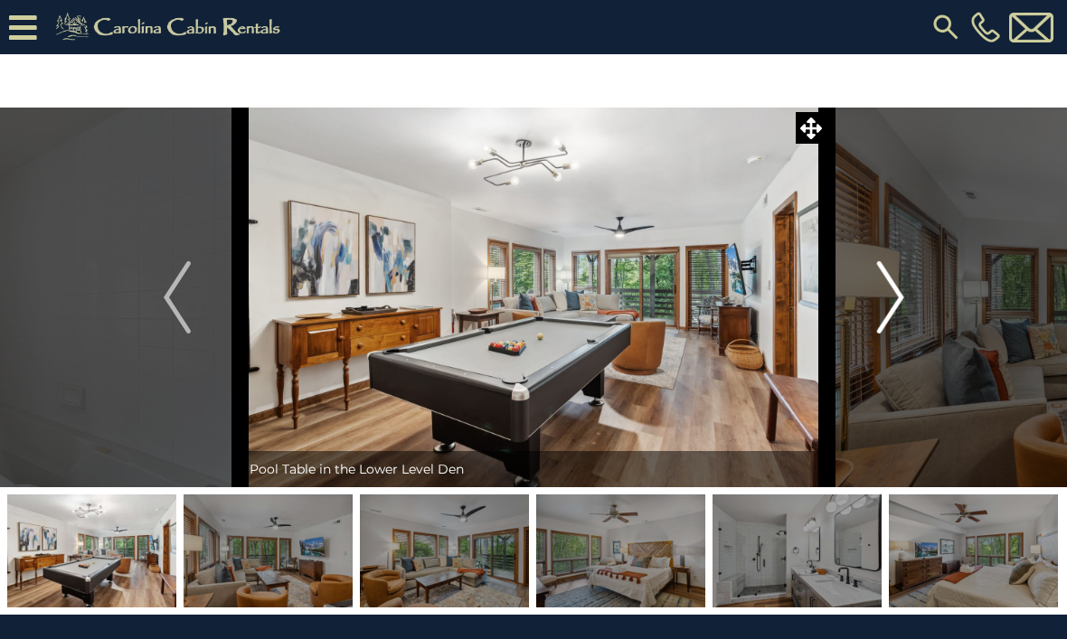
click at [900, 302] on img "Next" at bounding box center [889, 297] width 27 height 72
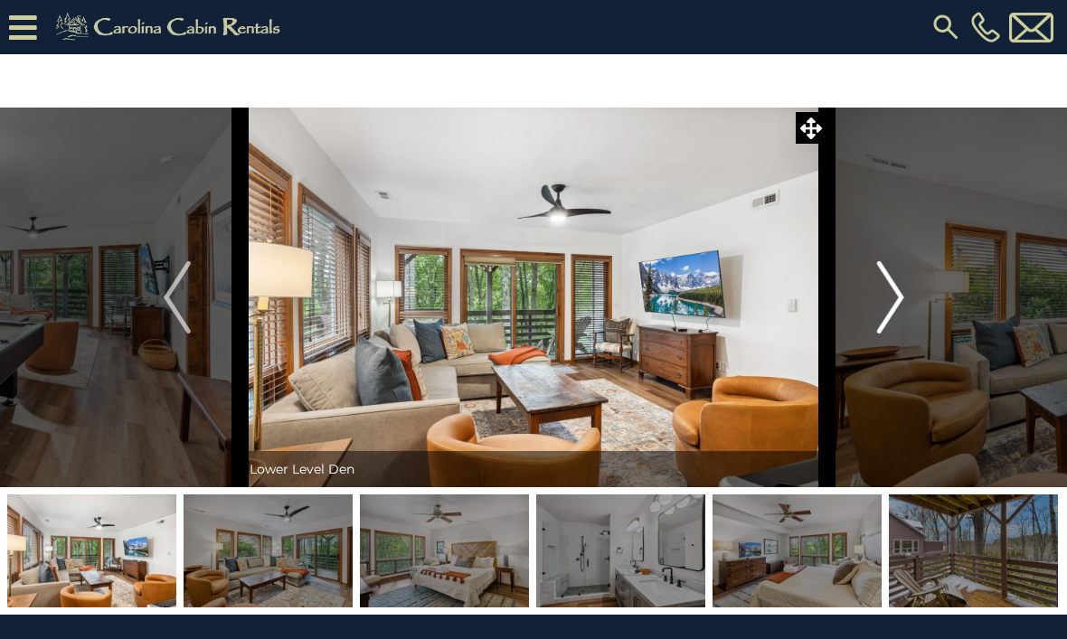
click at [901, 314] on img "Next" at bounding box center [889, 297] width 27 height 72
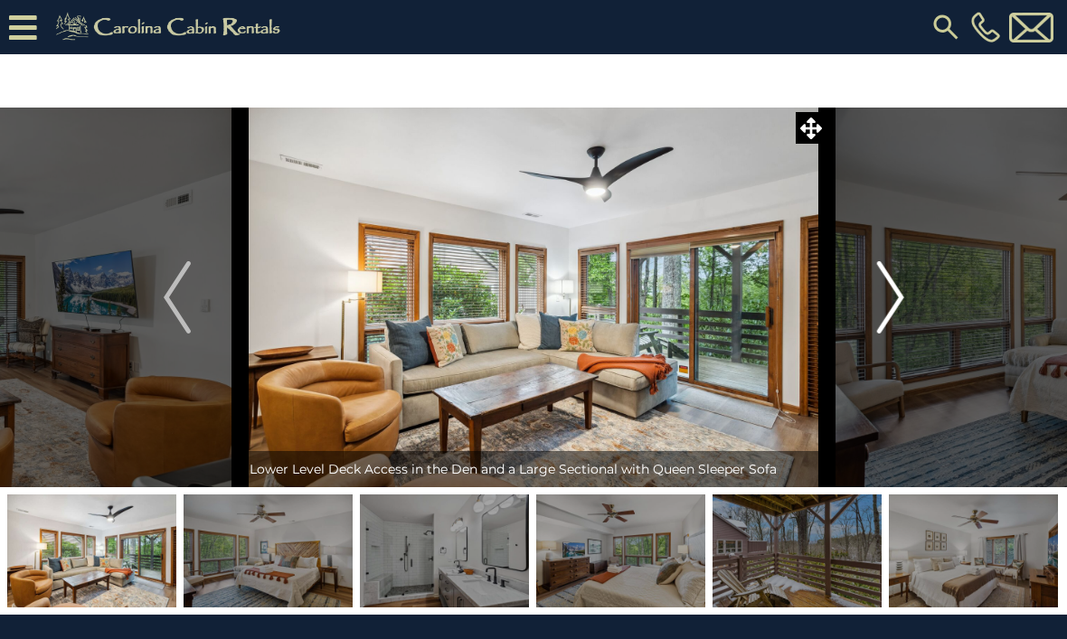
click at [908, 316] on button "Next" at bounding box center [890, 298] width 127 height 380
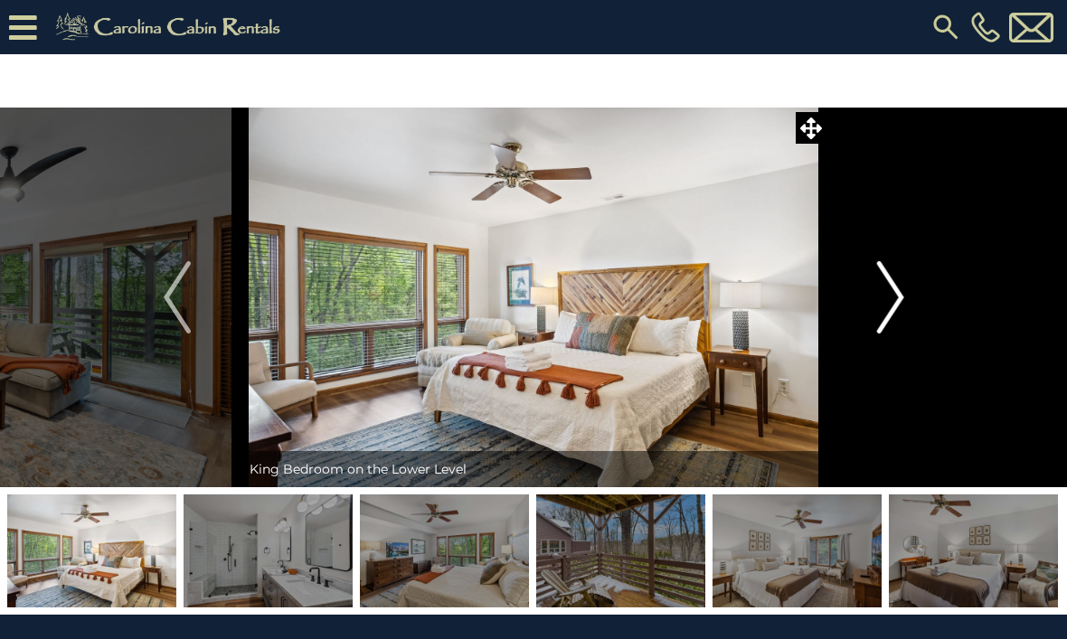
click at [911, 307] on button "Next" at bounding box center [890, 298] width 127 height 380
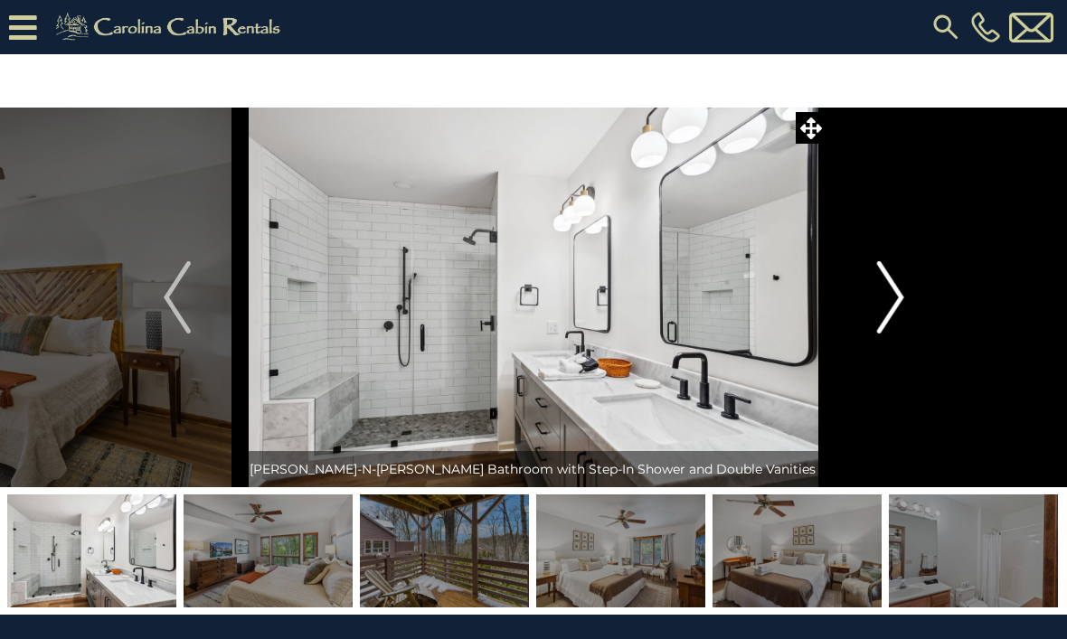
click at [903, 308] on img "Next" at bounding box center [889, 297] width 27 height 72
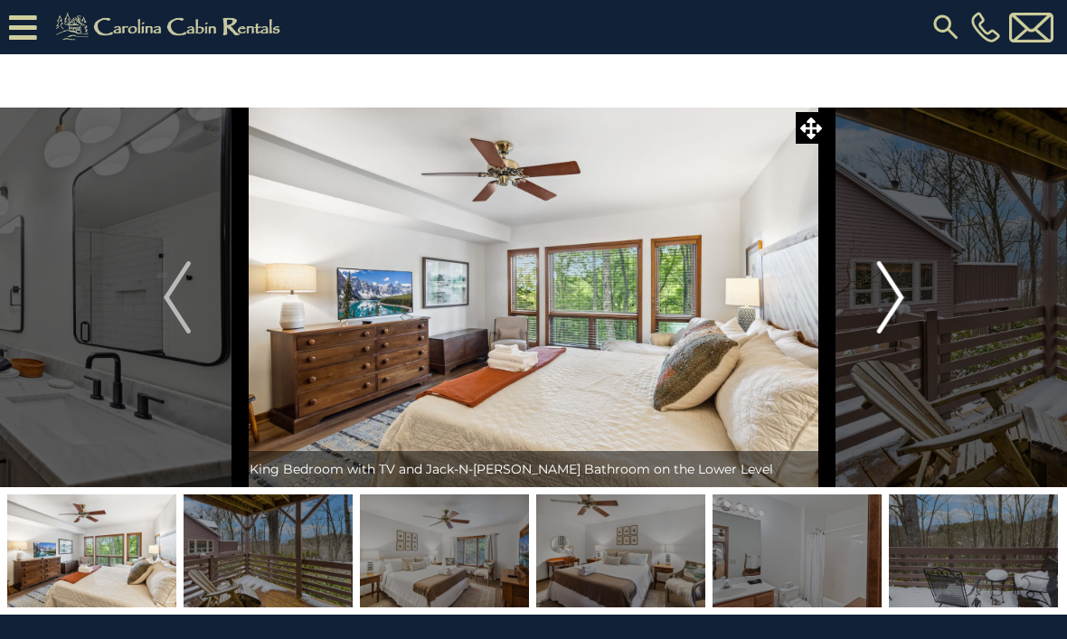
click at [884, 297] on img "Next" at bounding box center [889, 297] width 27 height 72
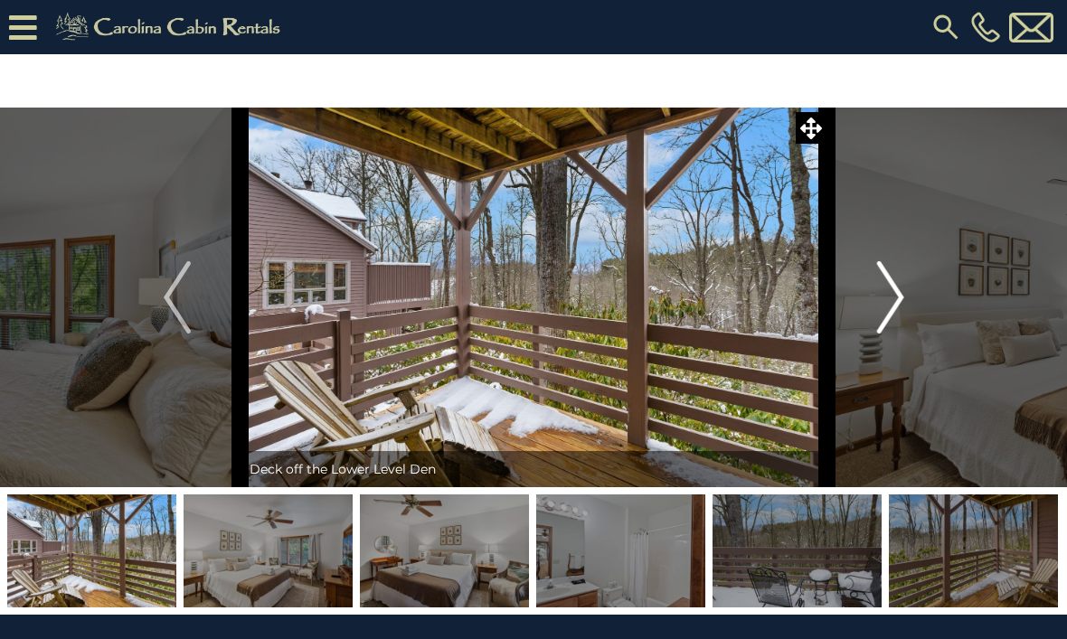
click at [882, 315] on img "Next" at bounding box center [889, 297] width 27 height 72
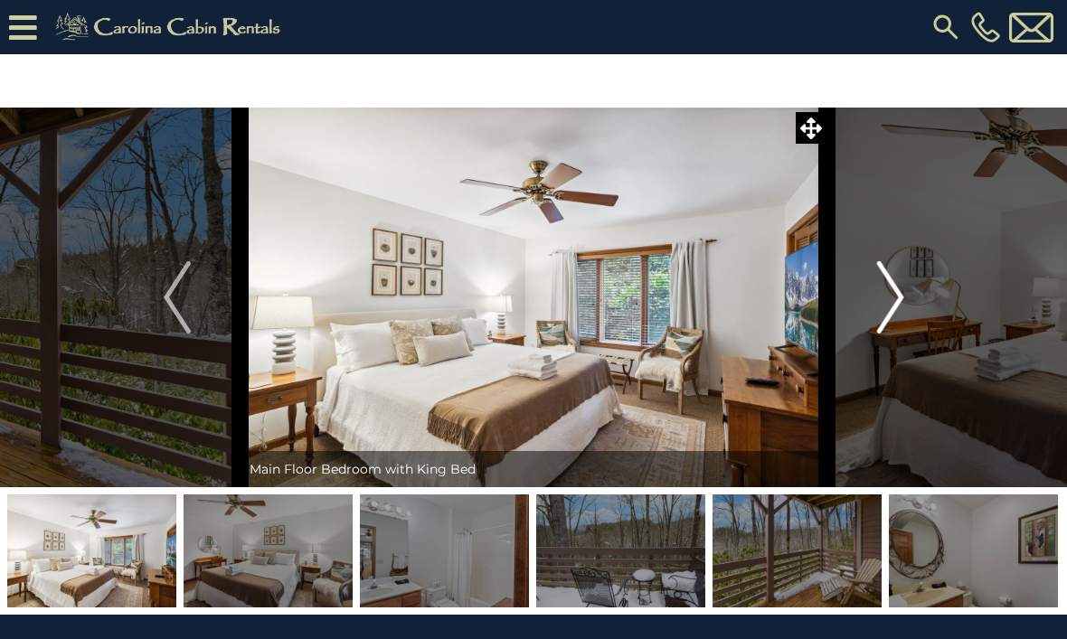
click at [873, 312] on button "Next" at bounding box center [890, 298] width 127 height 380
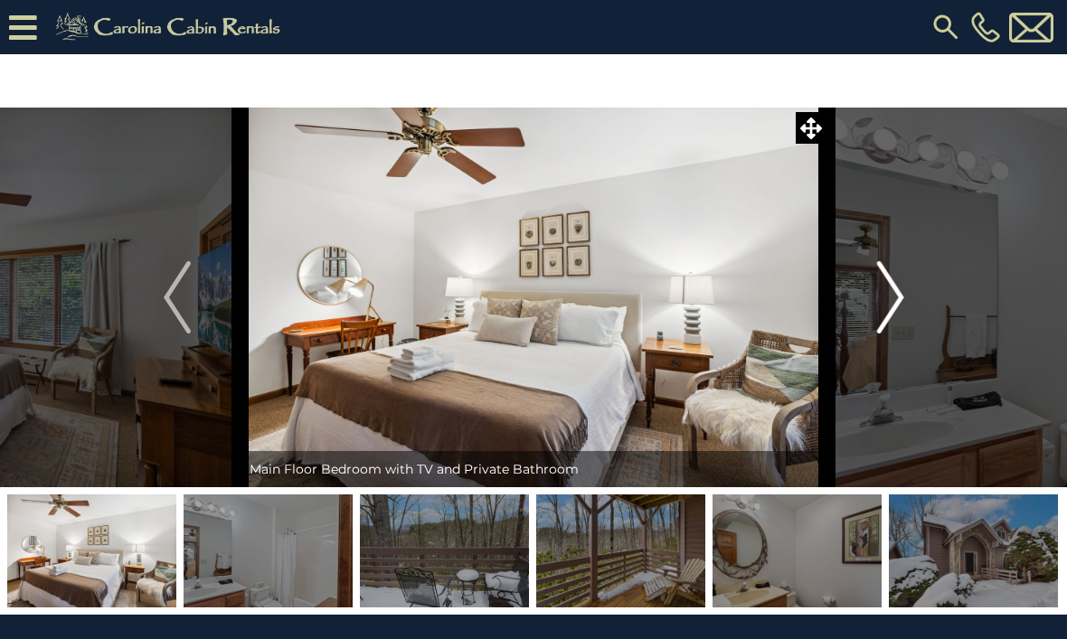
click at [892, 300] on img "Next" at bounding box center [889, 297] width 27 height 72
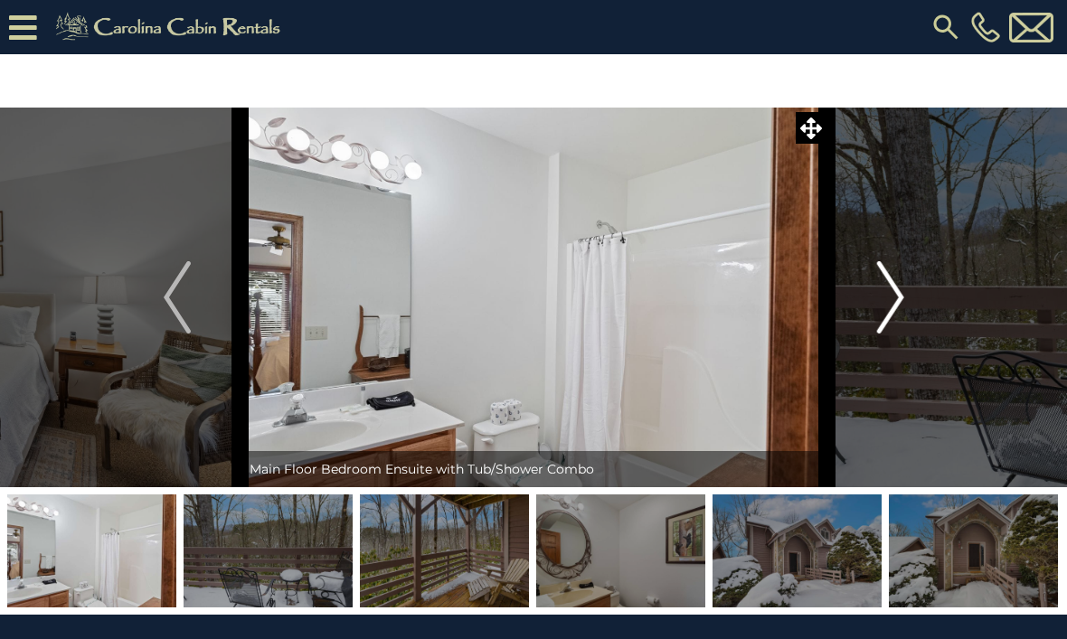
click at [880, 305] on img "Next" at bounding box center [889, 297] width 27 height 72
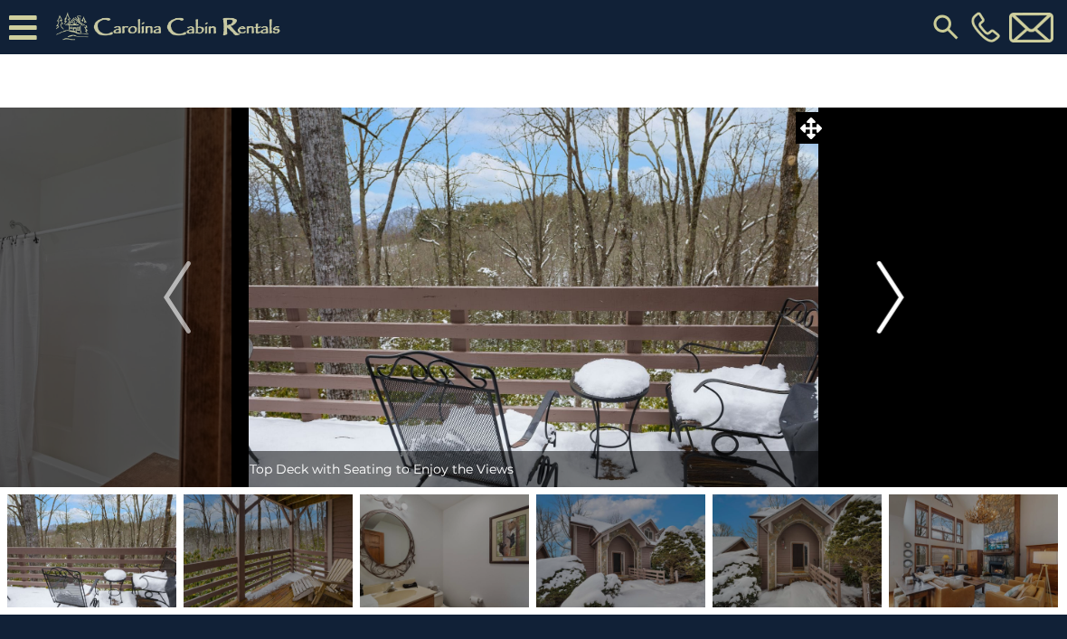
click at [887, 323] on img "Next" at bounding box center [889, 297] width 27 height 72
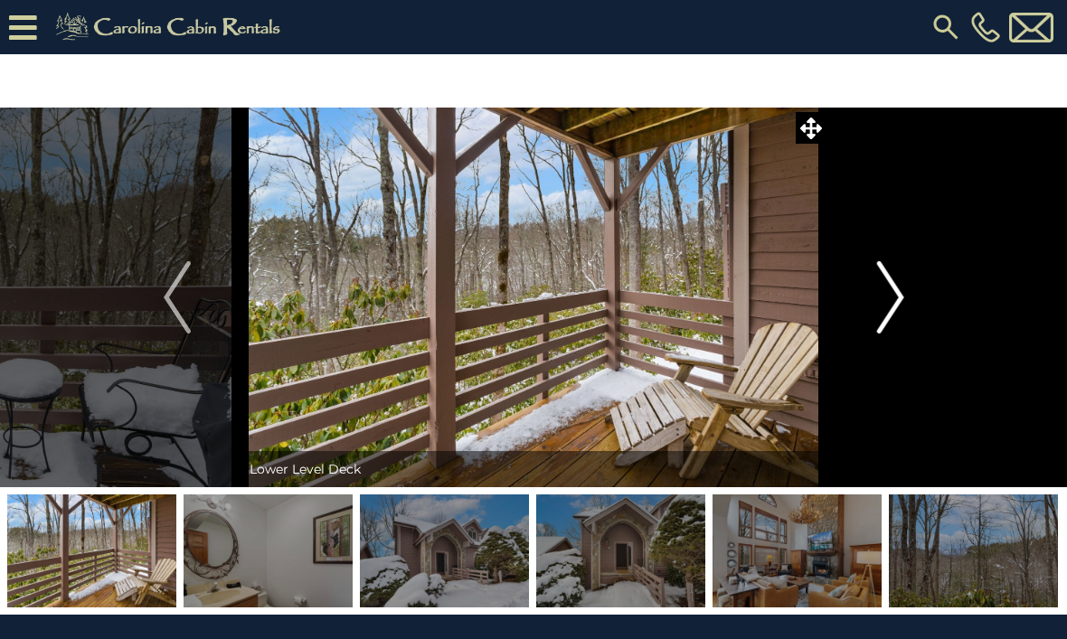
click at [894, 309] on img "Next" at bounding box center [889, 297] width 27 height 72
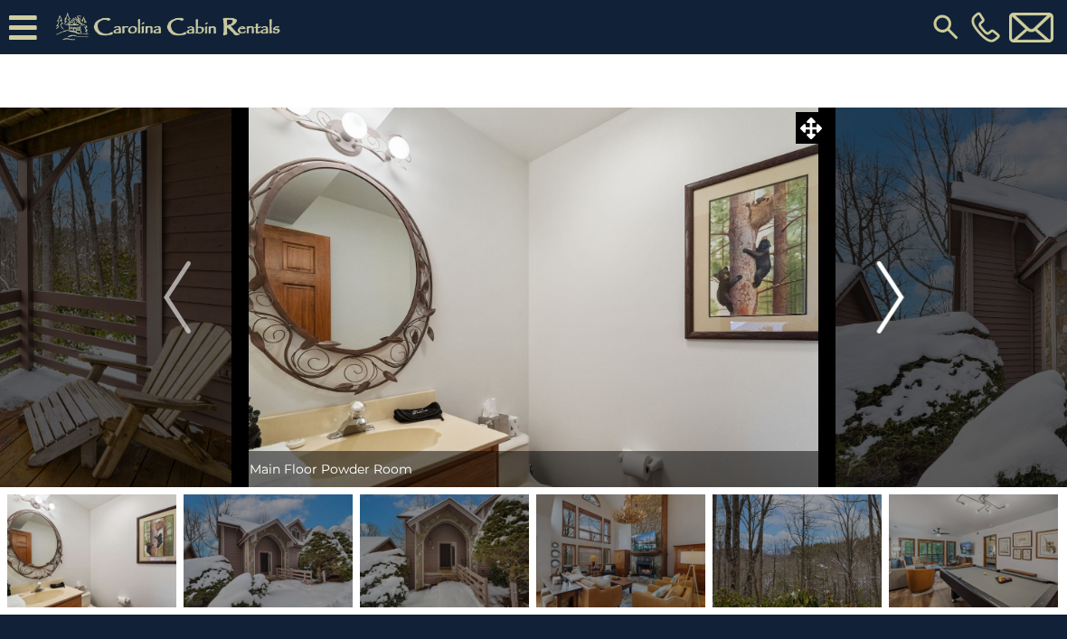
click at [892, 311] on img "Next" at bounding box center [889, 297] width 27 height 72
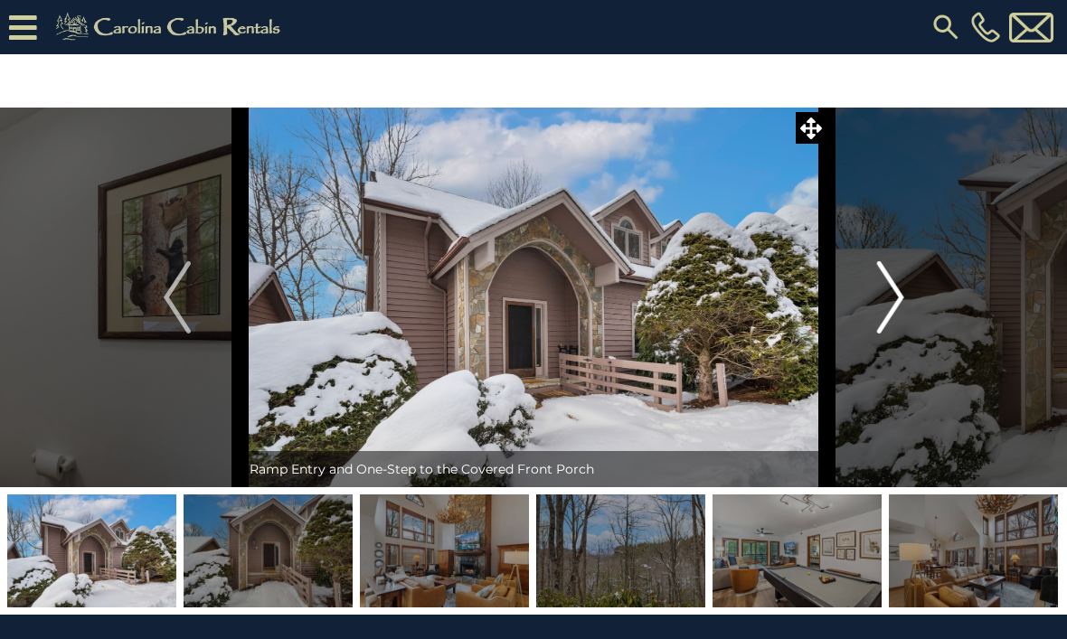
click at [899, 315] on img "Next" at bounding box center [889, 297] width 27 height 72
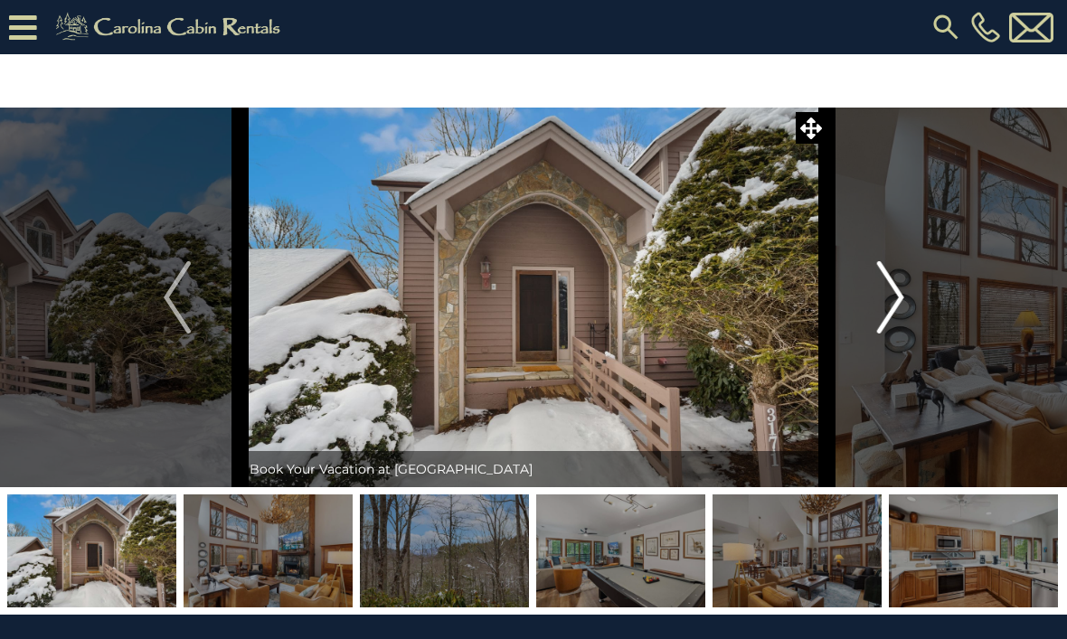
click at [888, 306] on img "Next" at bounding box center [889, 297] width 27 height 72
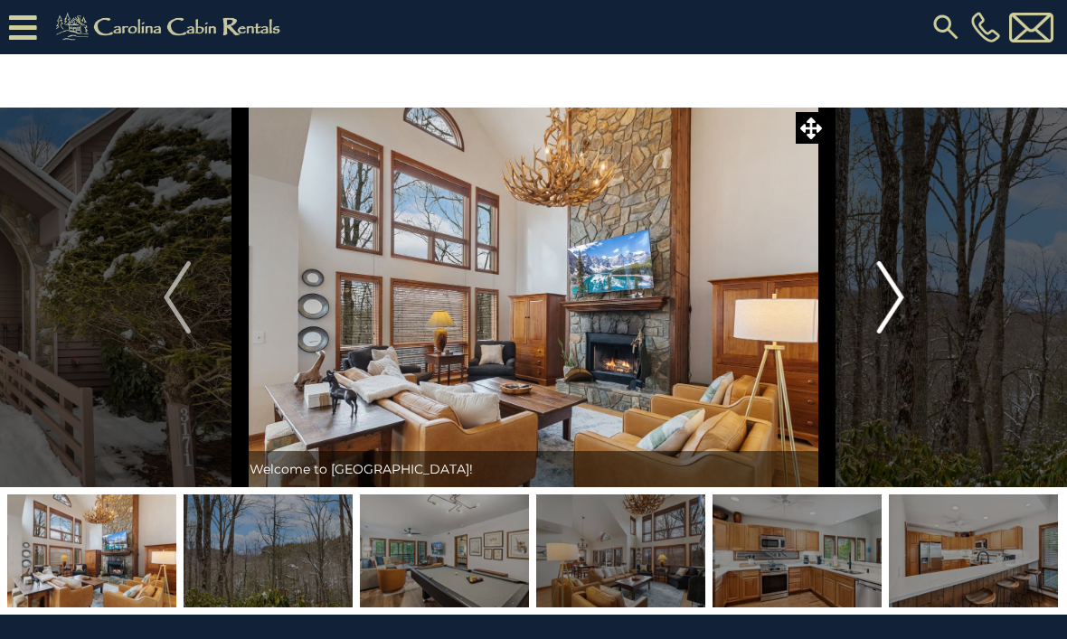
click at [895, 313] on img "Next" at bounding box center [889, 297] width 27 height 72
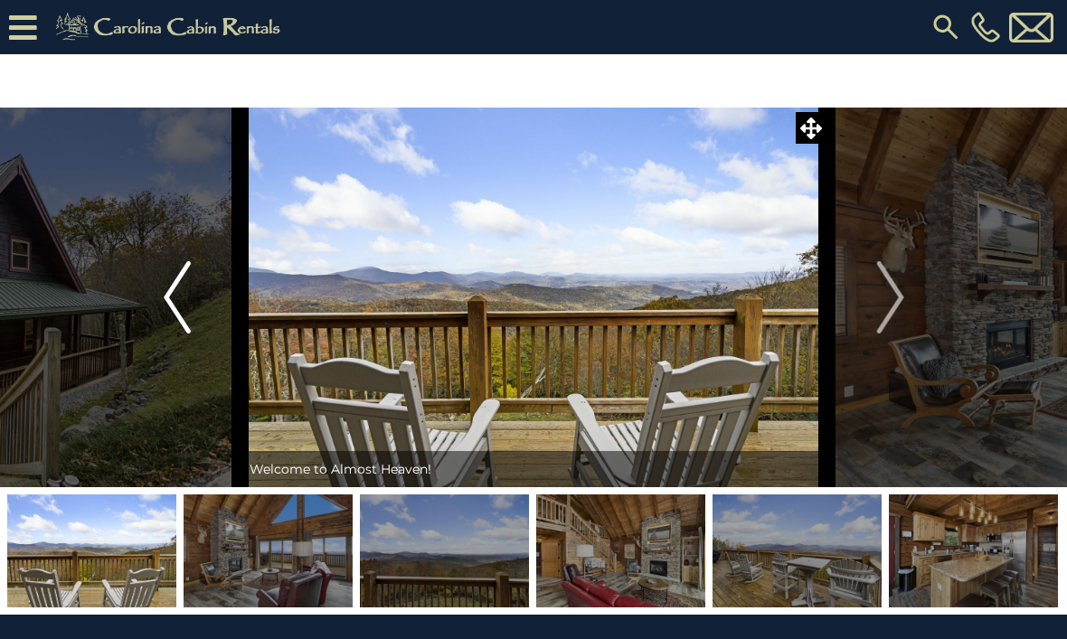
click at [175, 297] on img "Previous" at bounding box center [177, 297] width 27 height 72
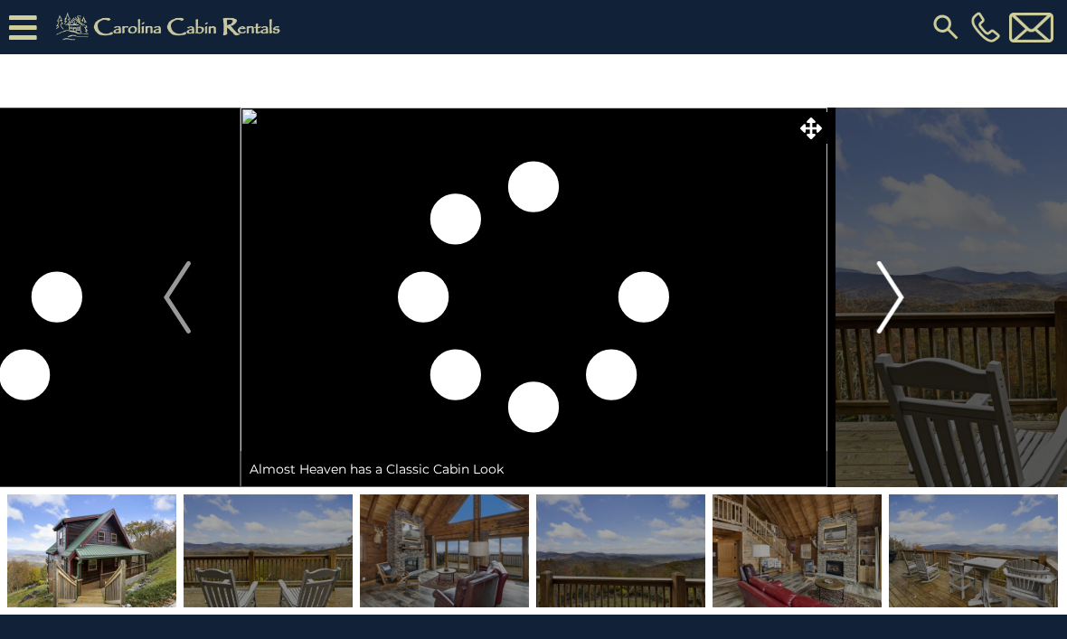
click at [880, 306] on img "Next" at bounding box center [889, 297] width 27 height 72
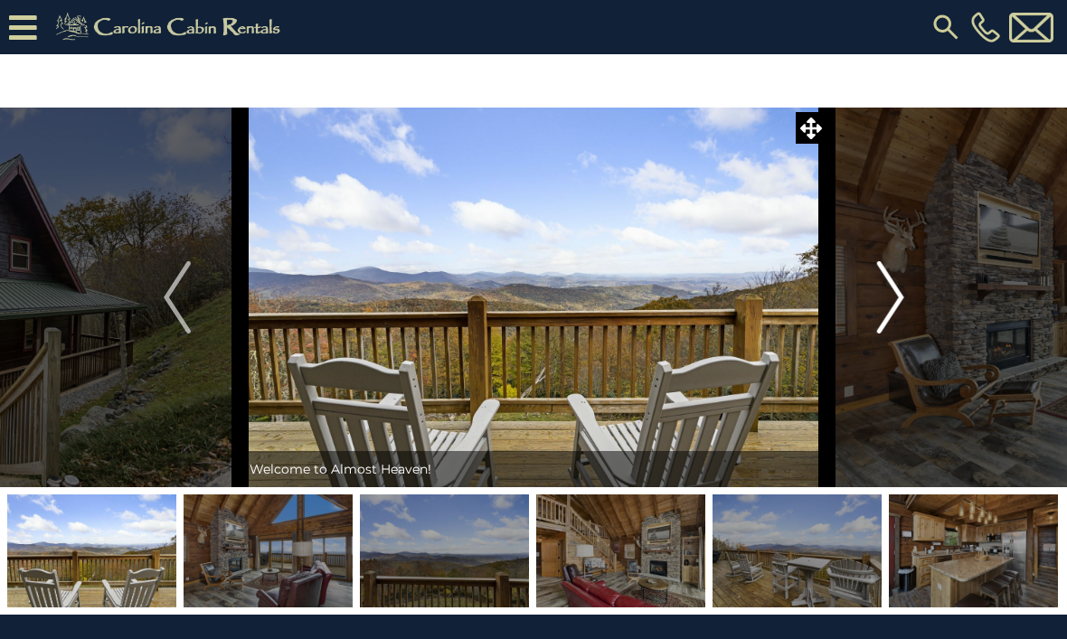
click at [898, 294] on img "Next" at bounding box center [889, 297] width 27 height 72
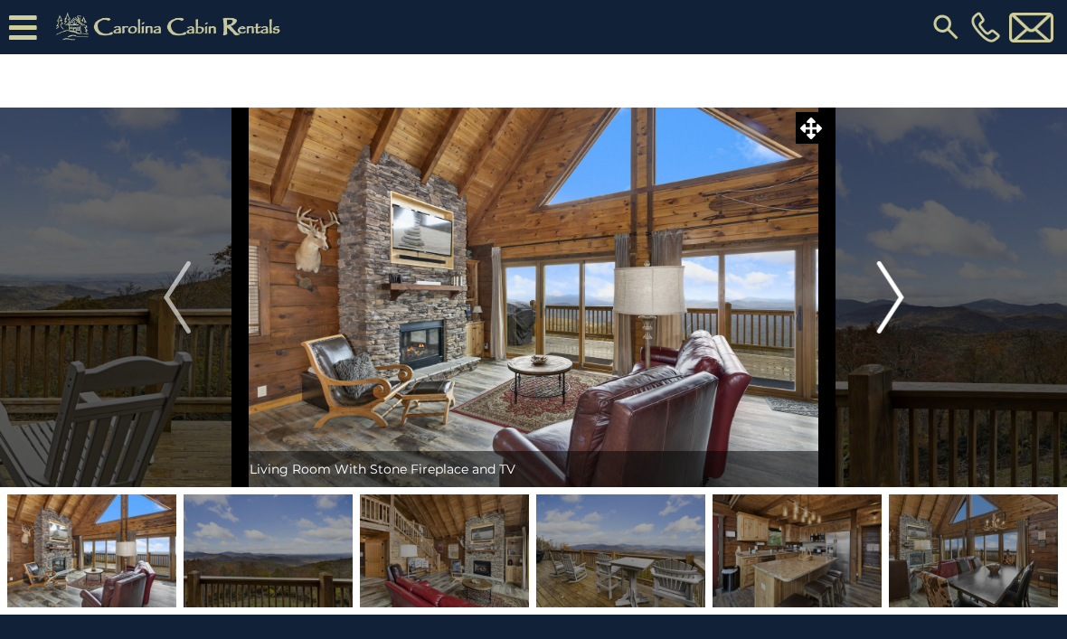
click at [896, 305] on img "Next" at bounding box center [889, 297] width 27 height 72
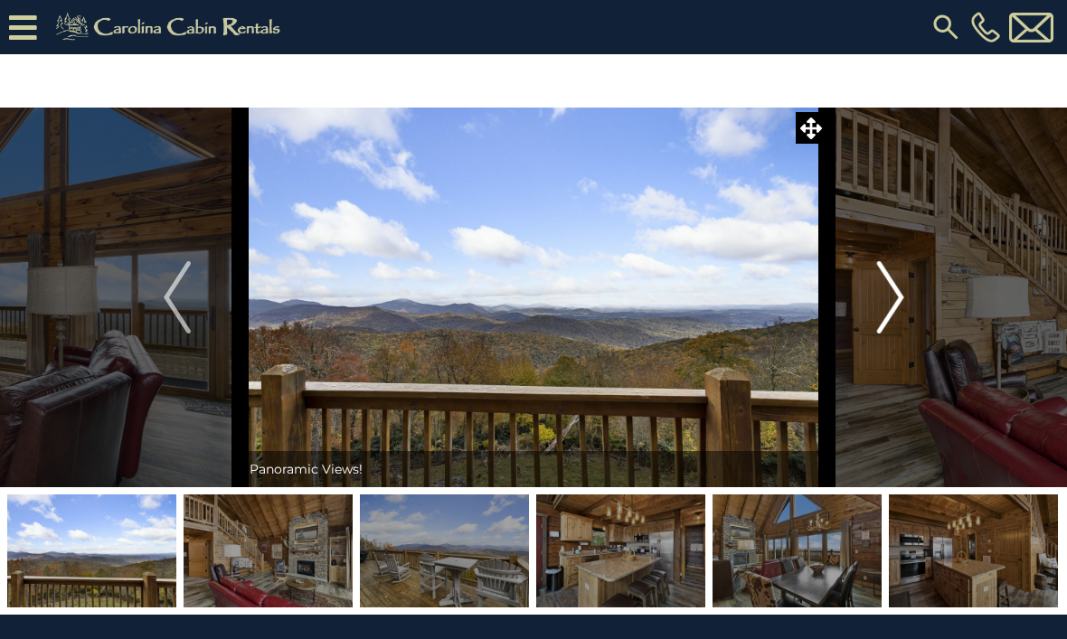
click at [895, 307] on img "Next" at bounding box center [889, 297] width 27 height 72
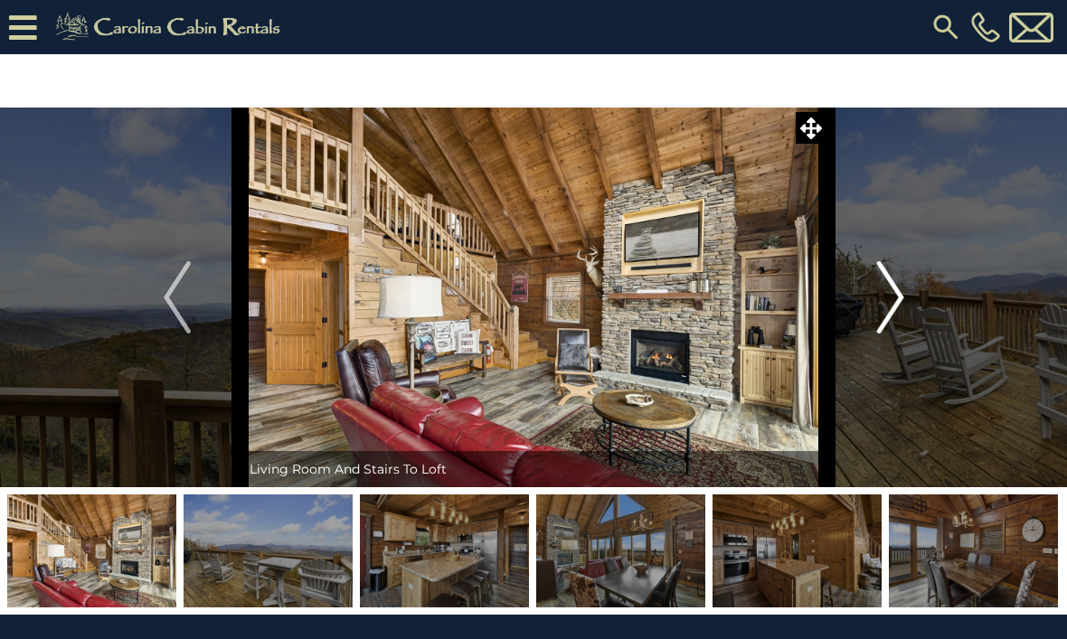
click at [903, 307] on img "Next" at bounding box center [889, 297] width 27 height 72
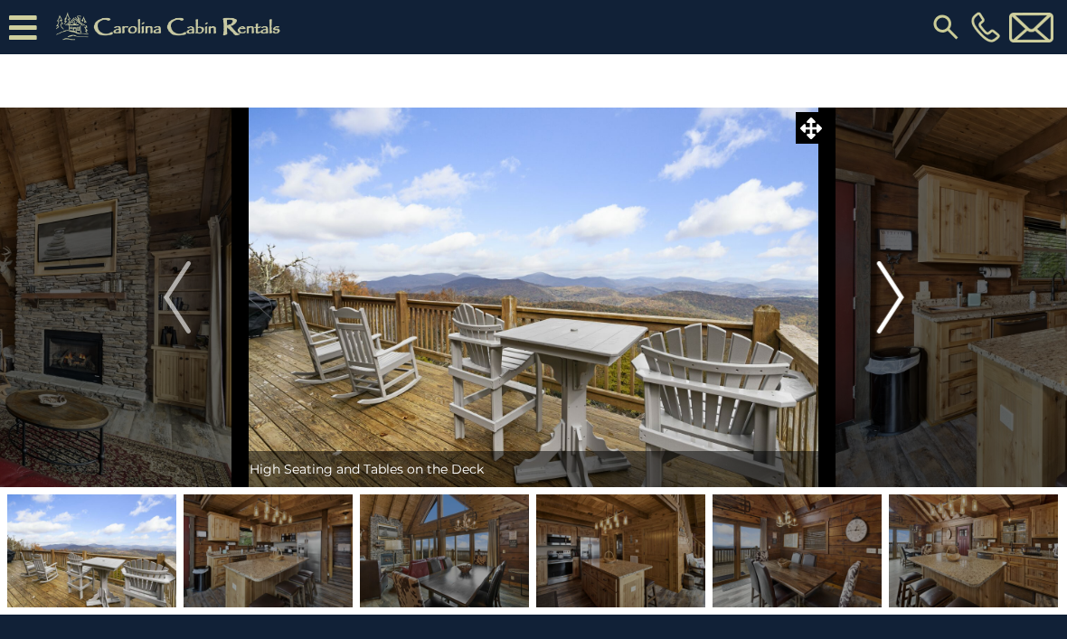
click at [903, 303] on img "Next" at bounding box center [889, 297] width 27 height 72
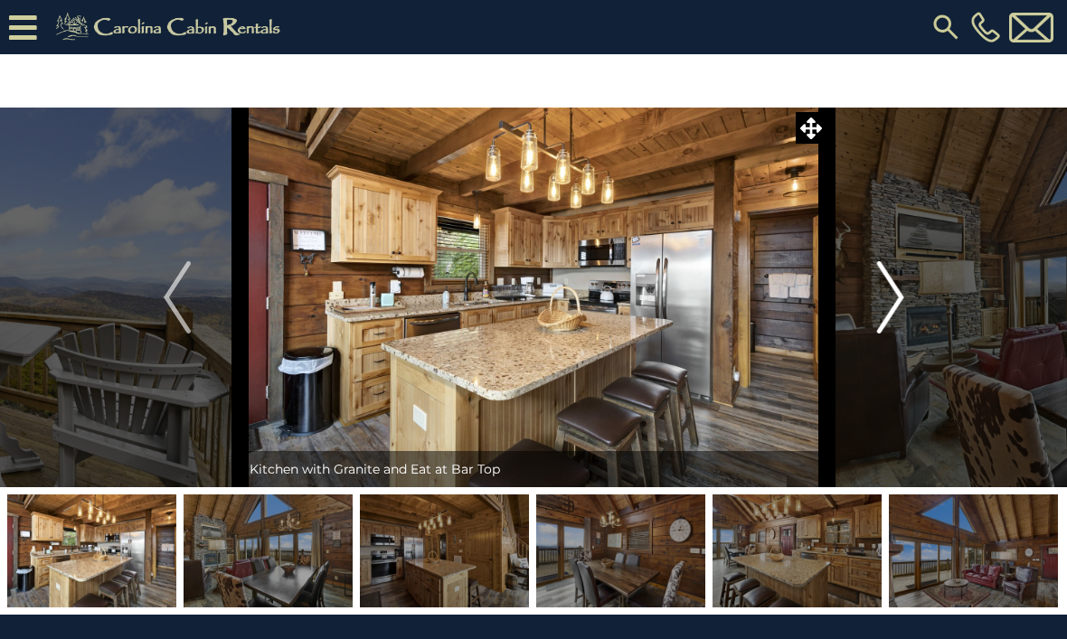
click at [907, 310] on button "Next" at bounding box center [890, 298] width 127 height 380
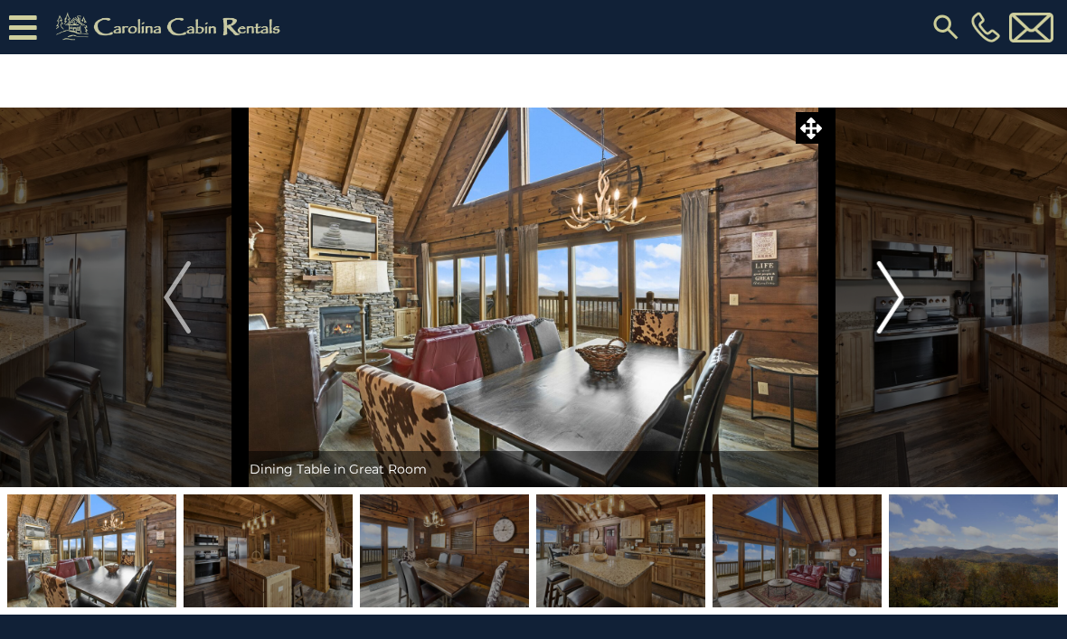
click at [901, 316] on img "Next" at bounding box center [889, 297] width 27 height 72
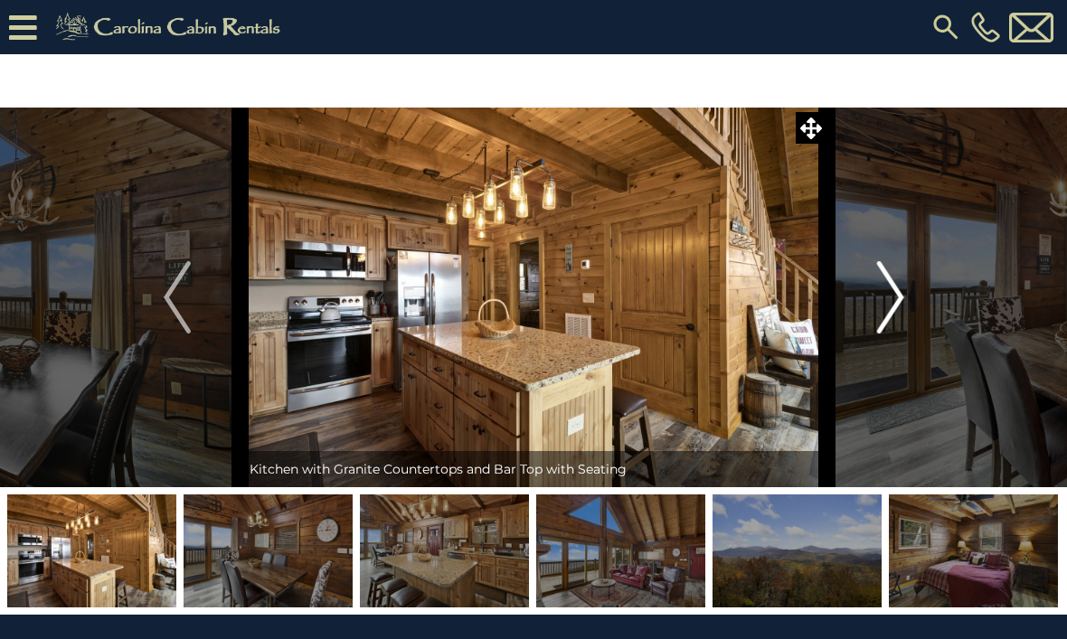
click at [901, 313] on img "Next" at bounding box center [889, 297] width 27 height 72
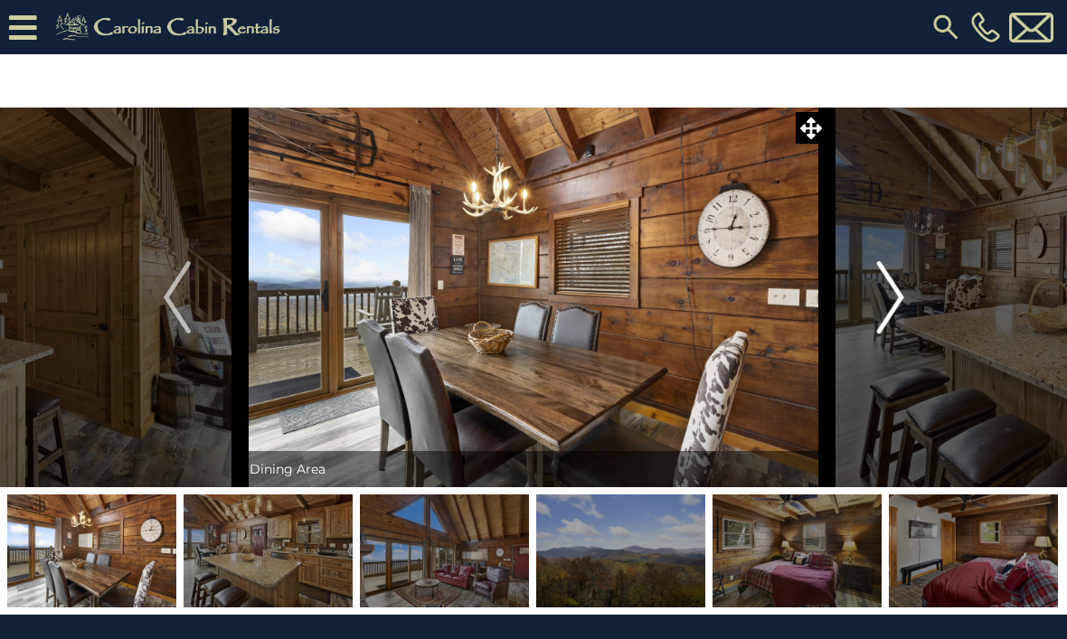
click at [898, 304] on img "Next" at bounding box center [889, 297] width 27 height 72
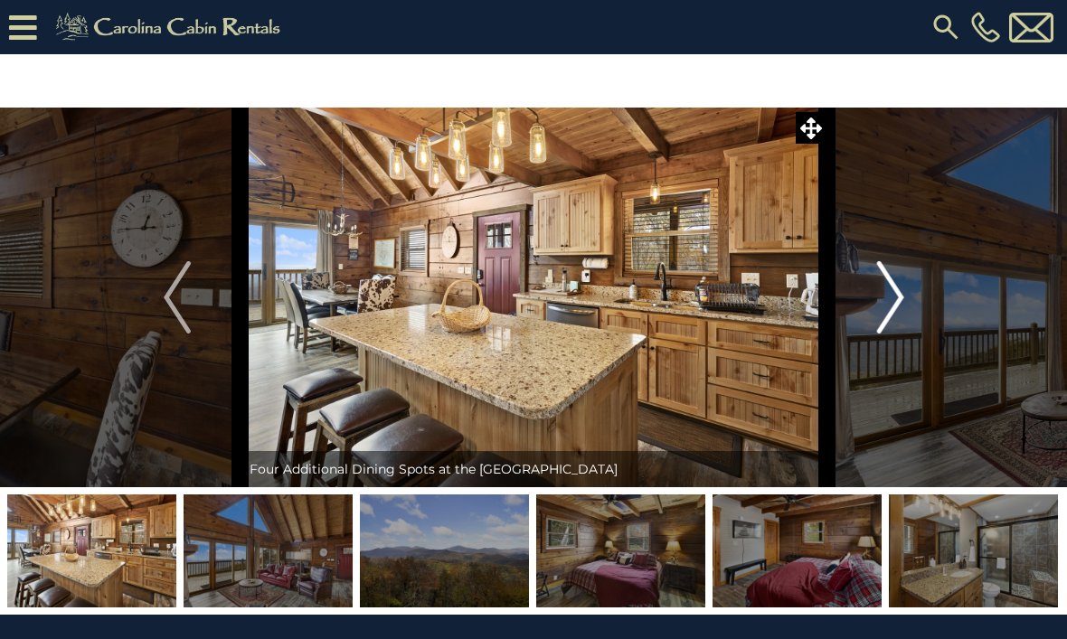
click at [899, 311] on img "Next" at bounding box center [889, 297] width 27 height 72
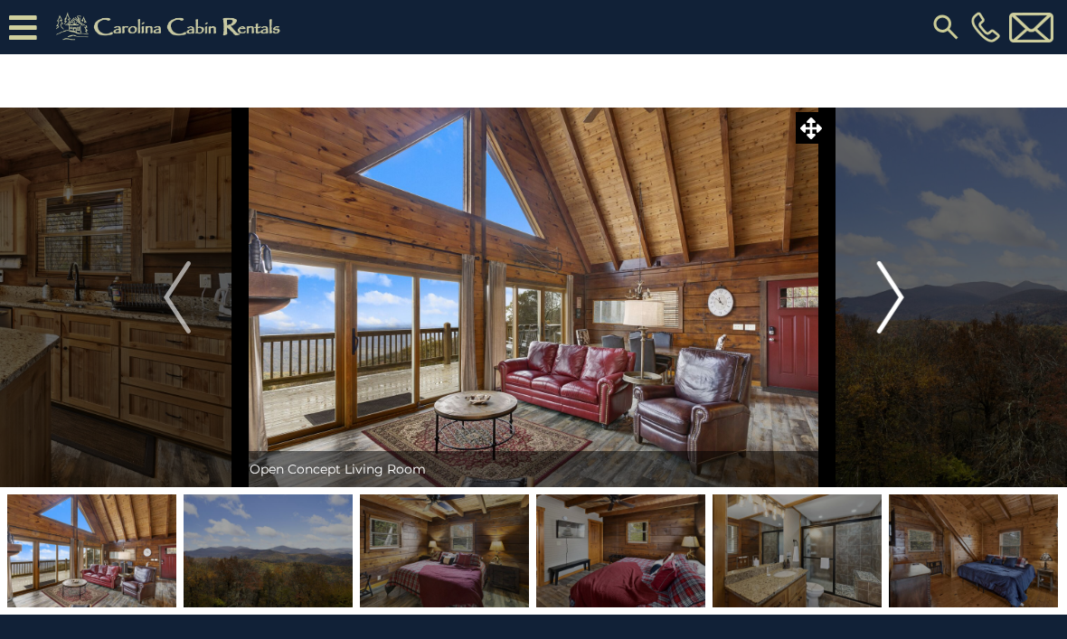
click at [900, 310] on img "Next" at bounding box center [889, 297] width 27 height 72
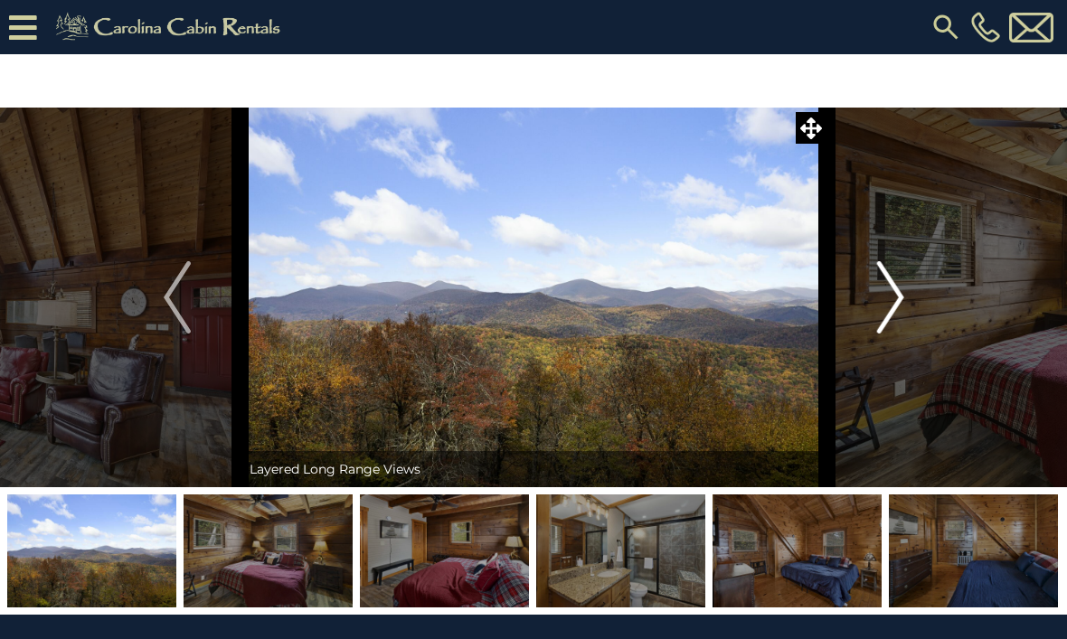
click at [903, 303] on img "Next" at bounding box center [889, 297] width 27 height 72
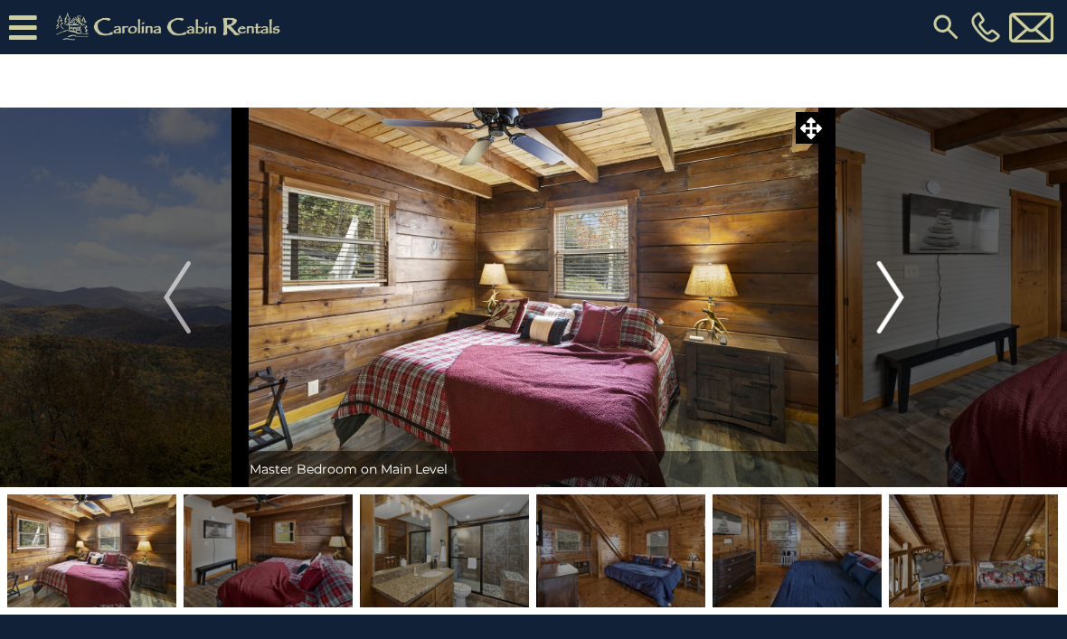
click at [906, 314] on button "Next" at bounding box center [890, 298] width 127 height 380
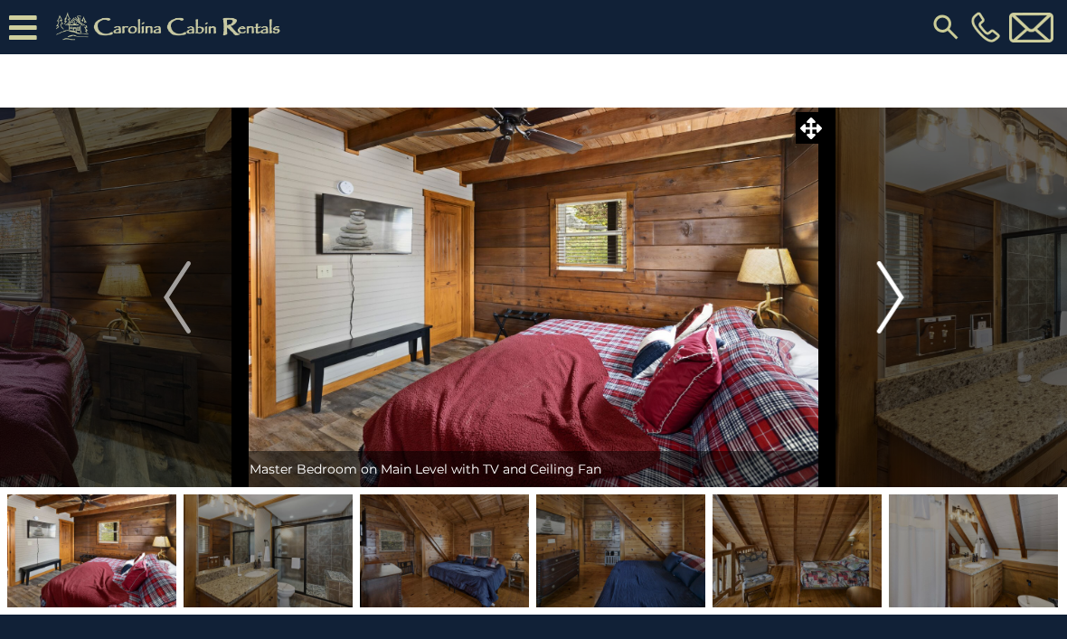
click at [901, 310] on img "Next" at bounding box center [889, 297] width 27 height 72
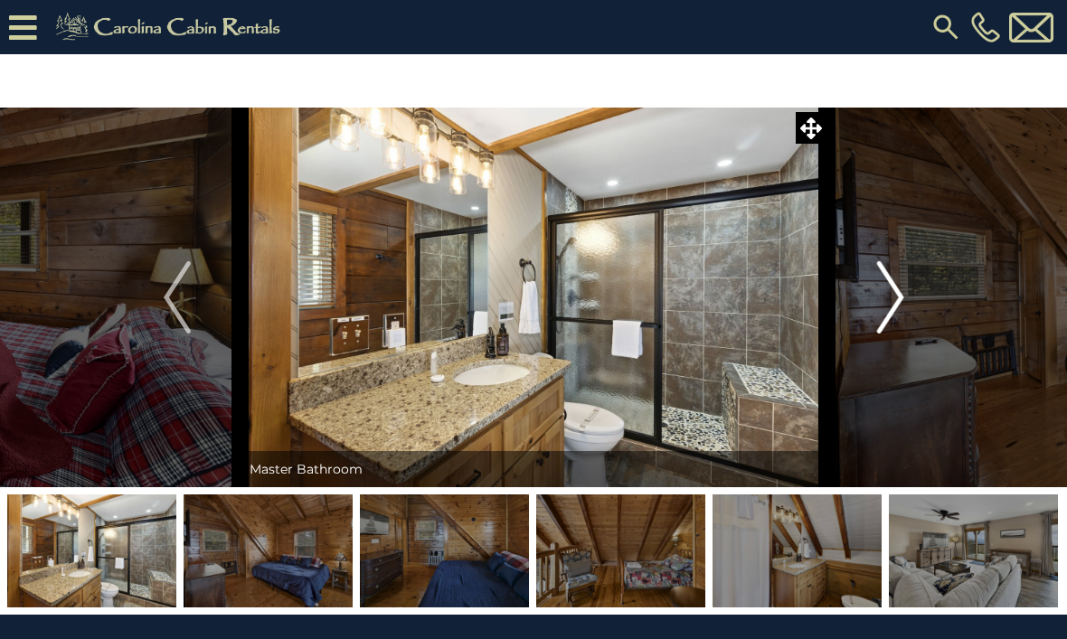
click at [905, 306] on button "Next" at bounding box center [890, 298] width 127 height 380
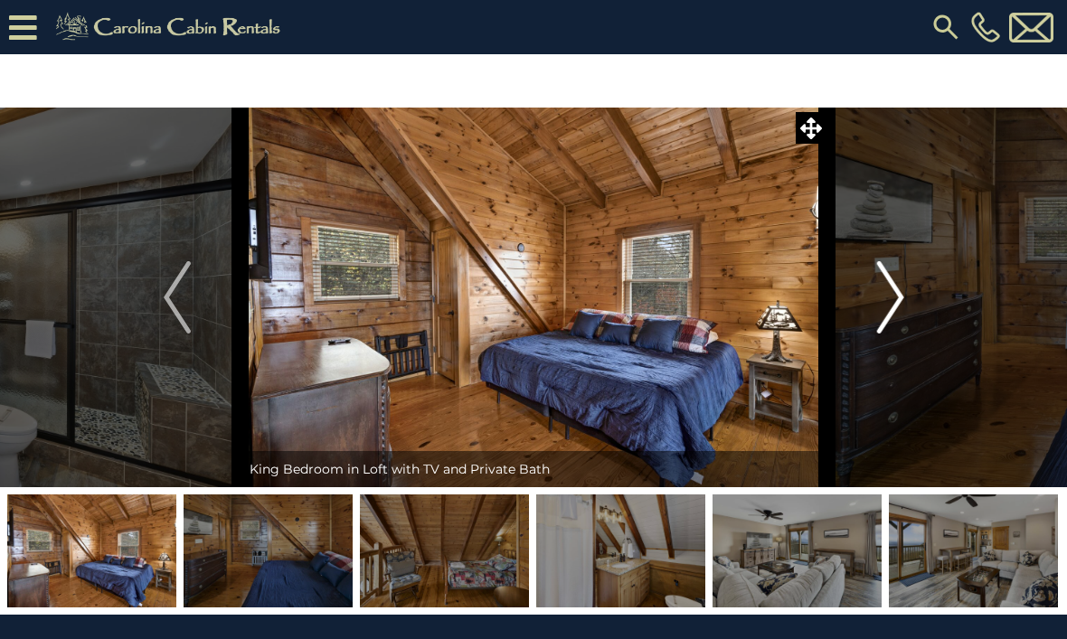
click at [901, 307] on img "Next" at bounding box center [889, 297] width 27 height 72
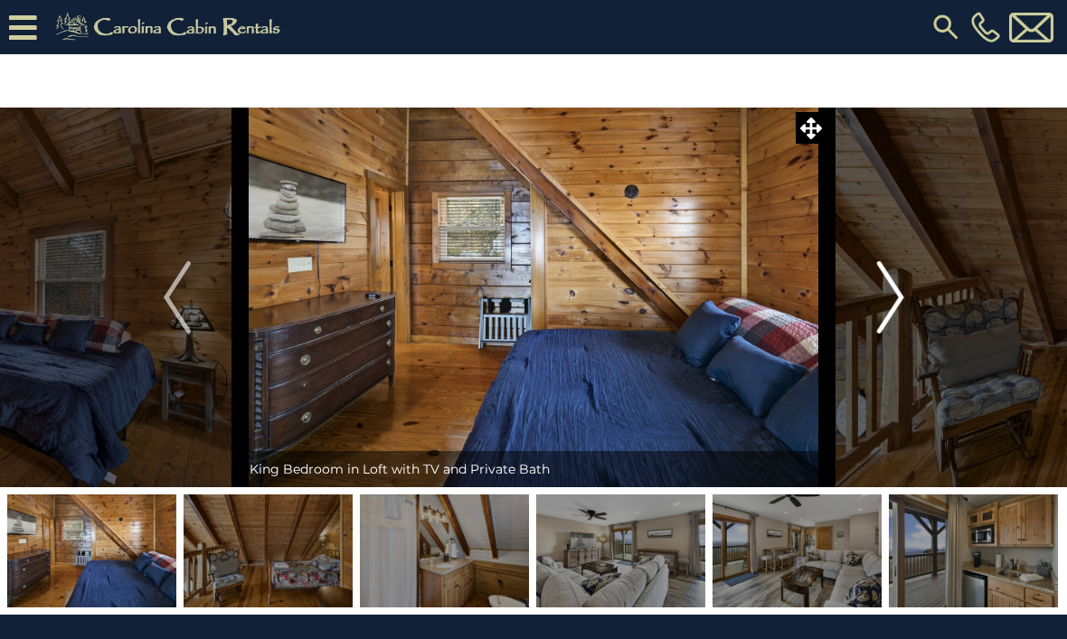
click at [905, 307] on button "Next" at bounding box center [890, 298] width 127 height 380
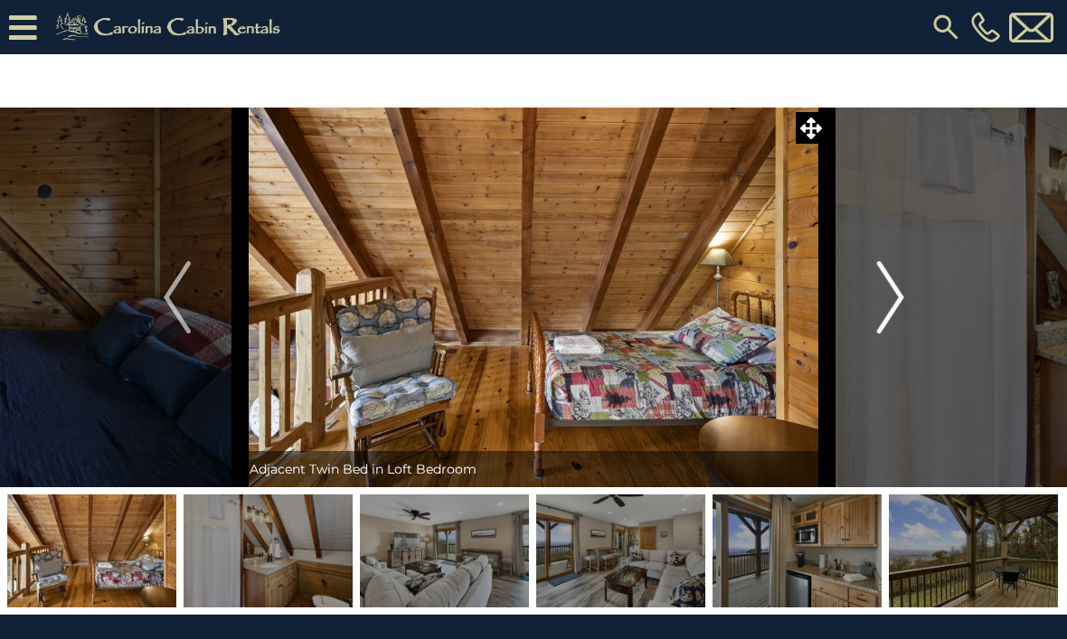
click at [895, 307] on img "Next" at bounding box center [889, 297] width 27 height 72
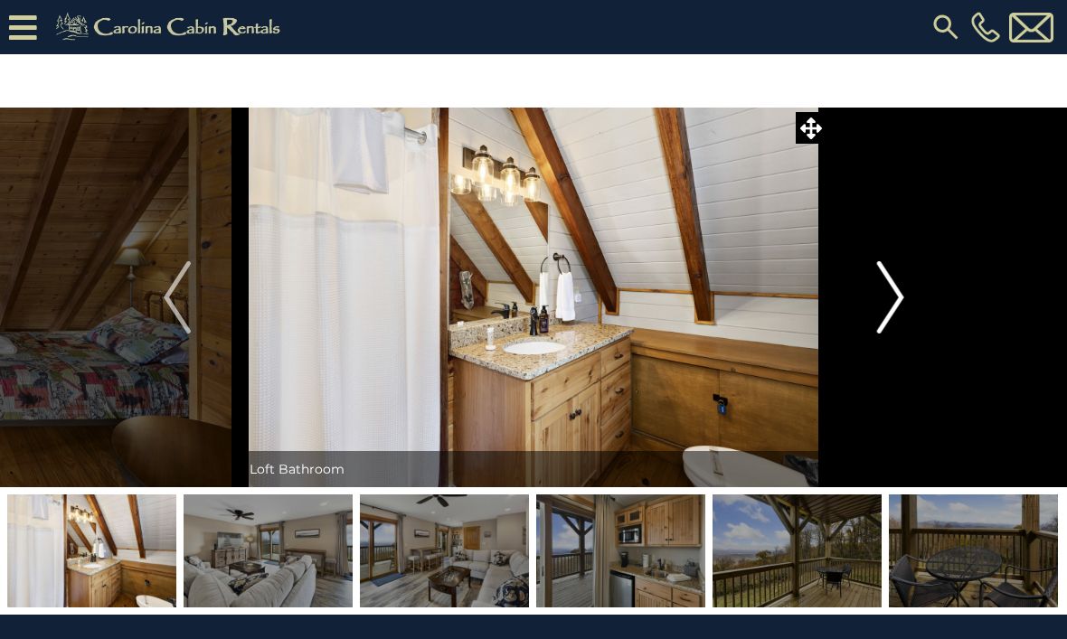
click at [901, 296] on img "Next" at bounding box center [889, 297] width 27 height 72
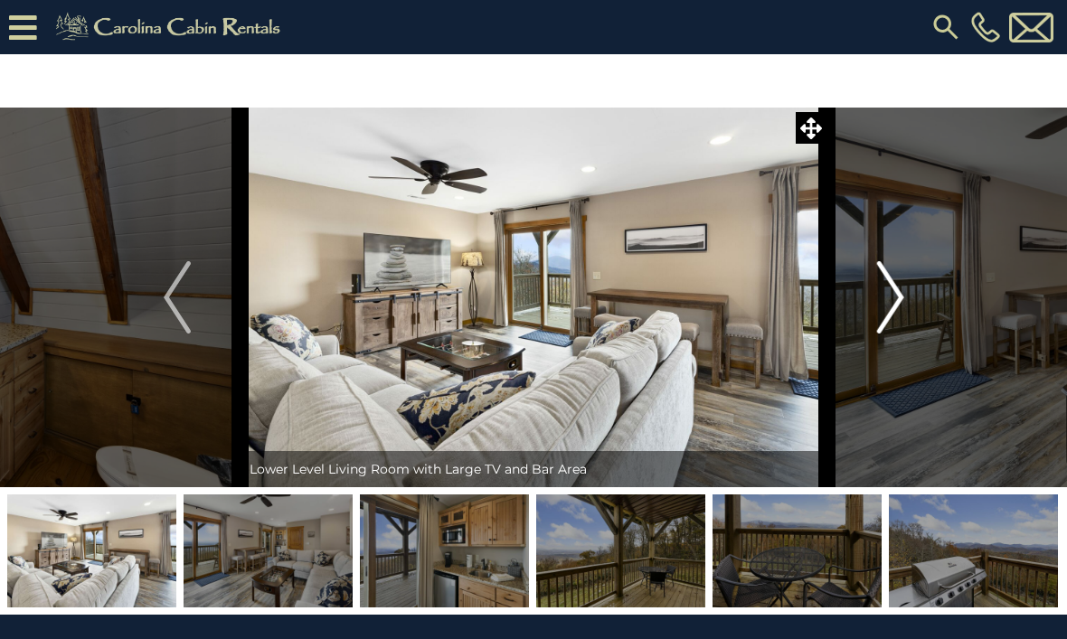
click at [903, 315] on img "Next" at bounding box center [889, 297] width 27 height 72
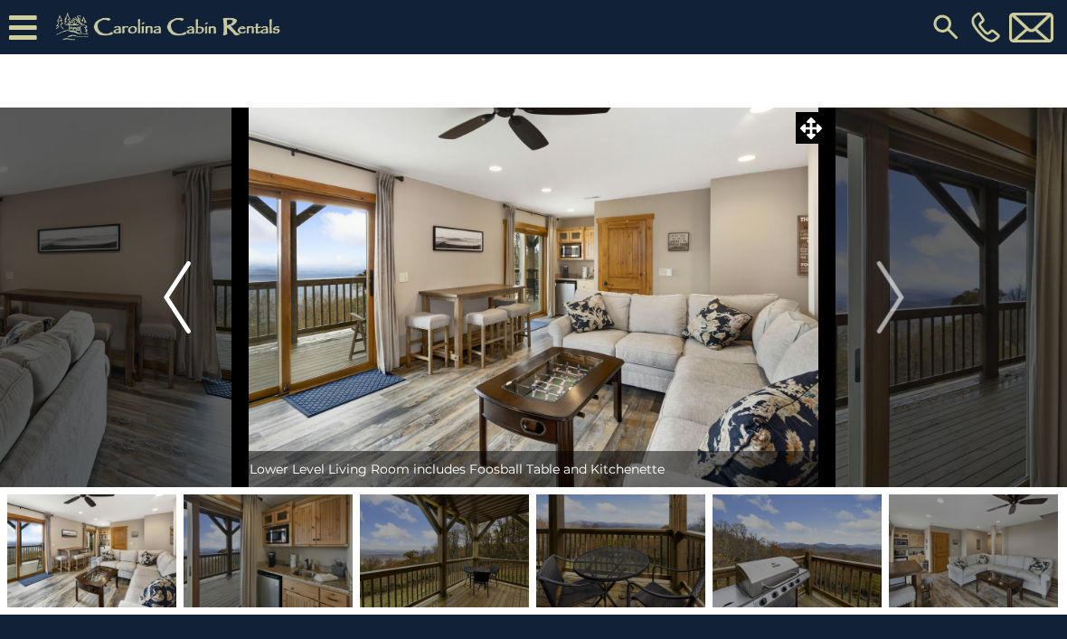
click at [165, 289] on img "Previous" at bounding box center [177, 297] width 27 height 72
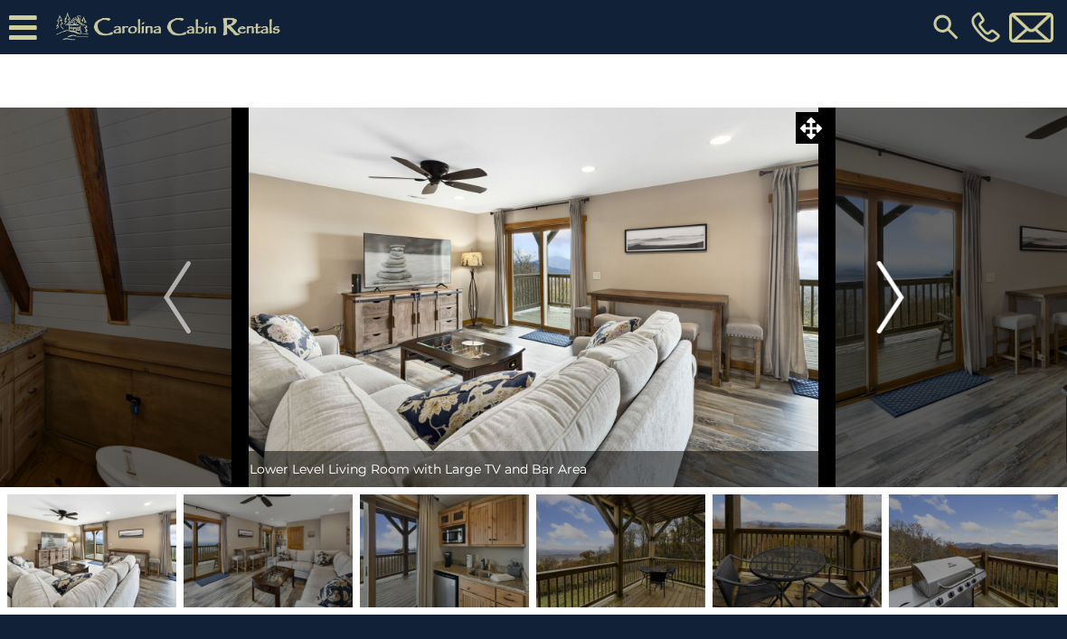
click at [906, 305] on button "Next" at bounding box center [890, 298] width 127 height 380
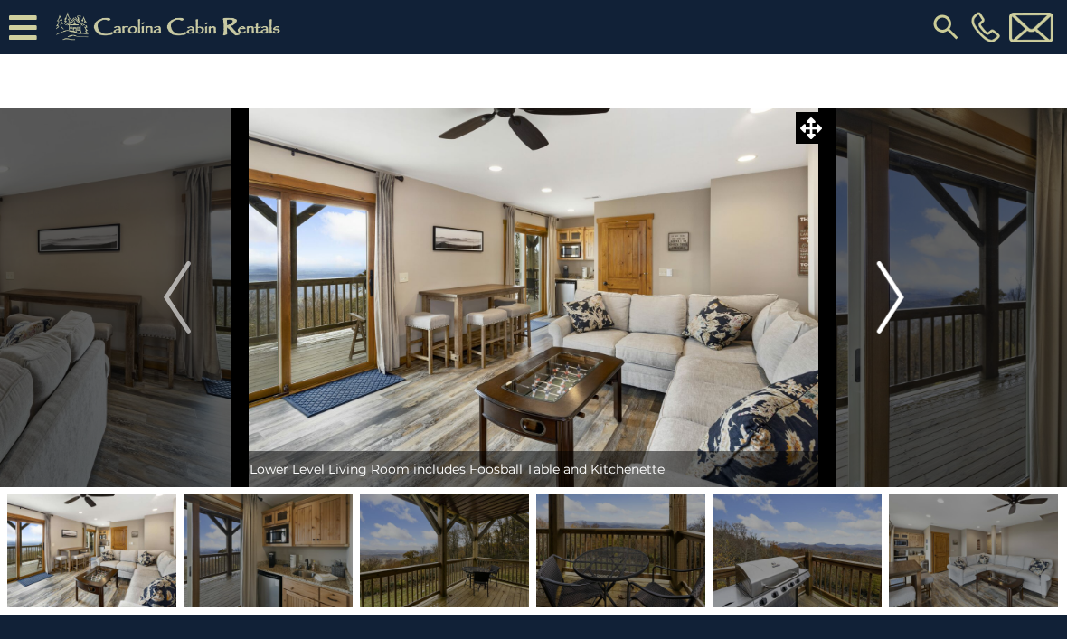
click at [900, 304] on img "Next" at bounding box center [889, 297] width 27 height 72
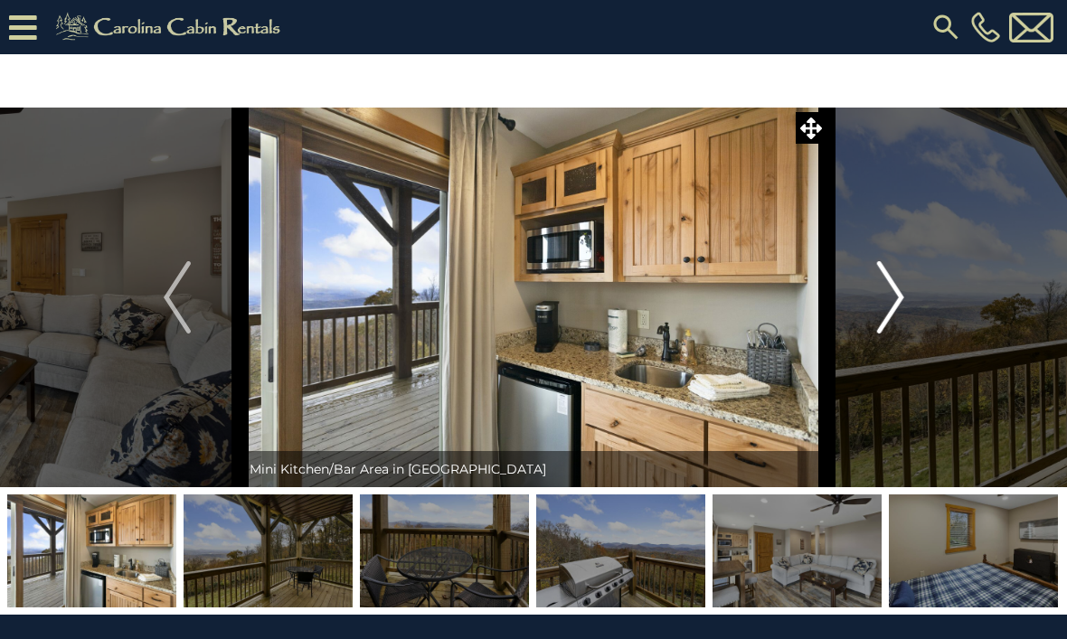
click at [906, 302] on button "Next" at bounding box center [890, 298] width 127 height 380
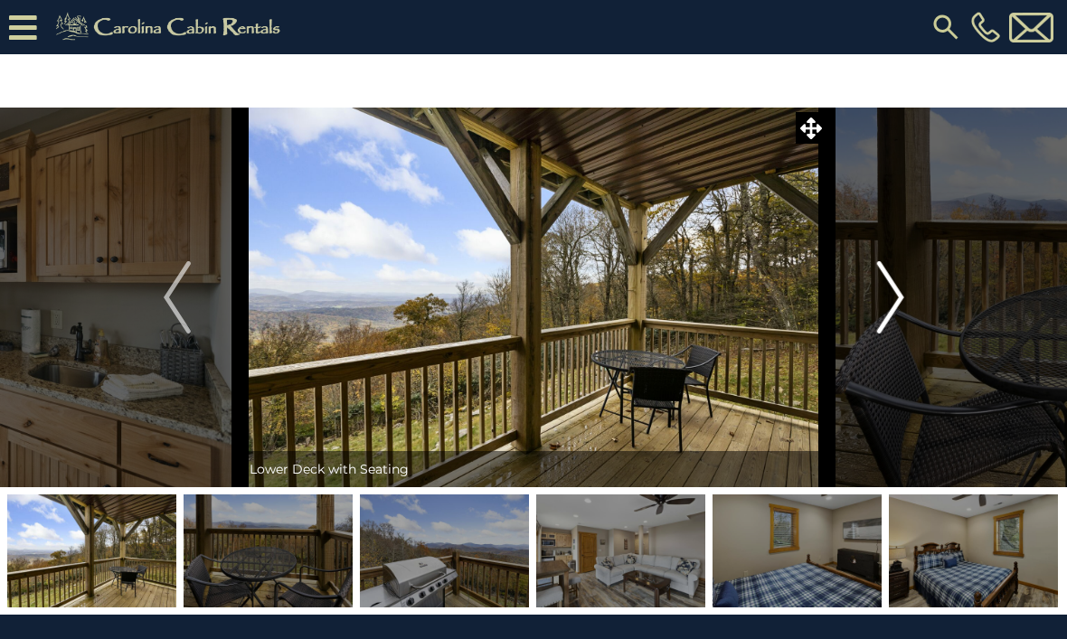
click at [906, 300] on button "Next" at bounding box center [890, 298] width 127 height 380
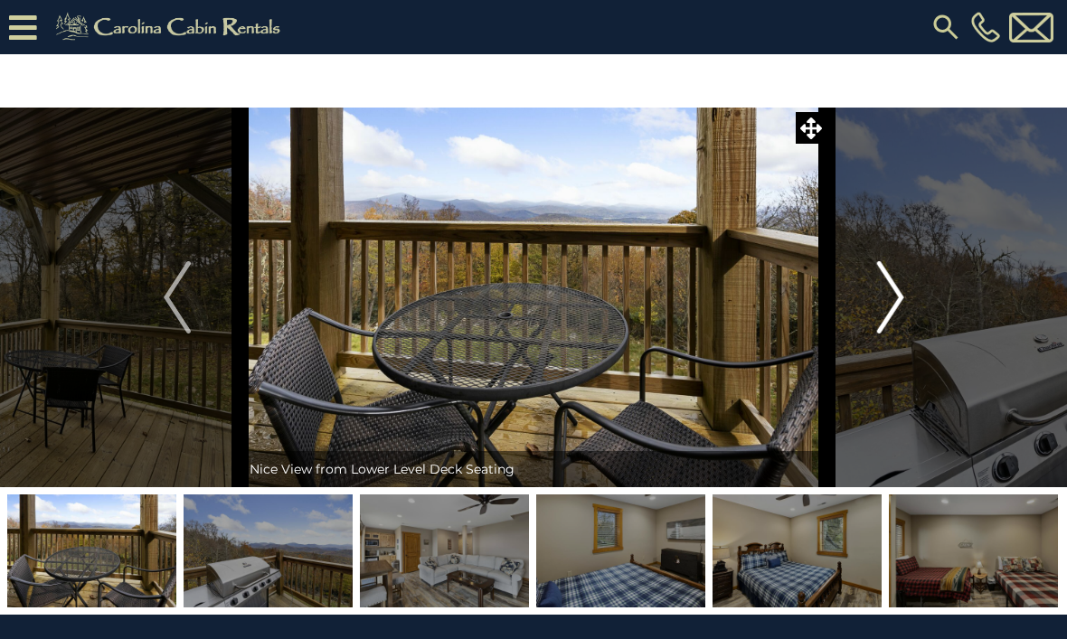
click at [901, 303] on img "Next" at bounding box center [889, 297] width 27 height 72
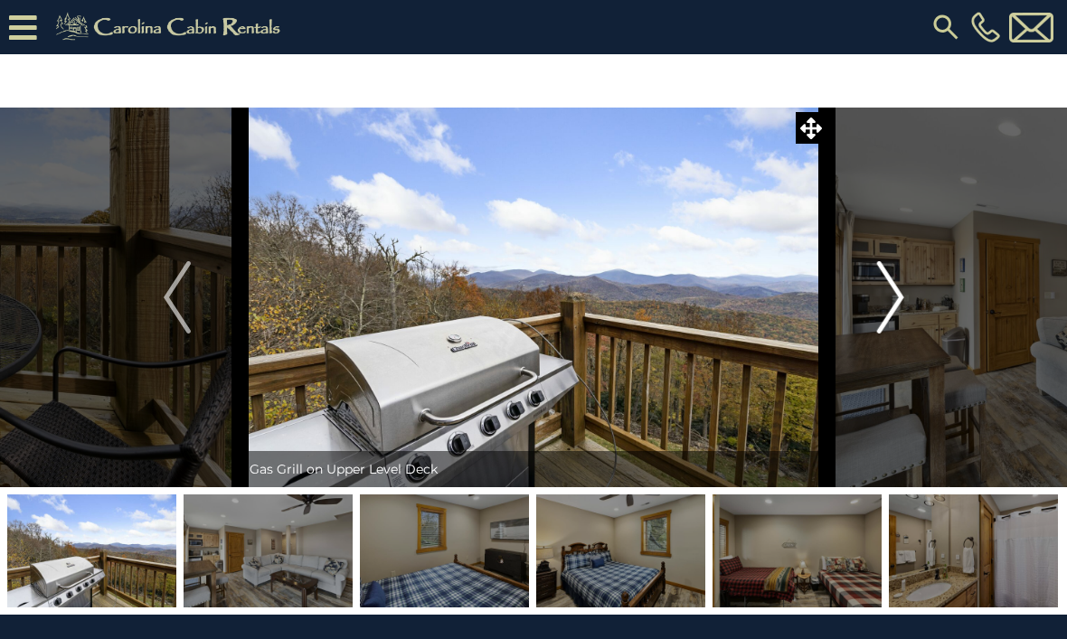
click at [903, 312] on img "Next" at bounding box center [889, 297] width 27 height 72
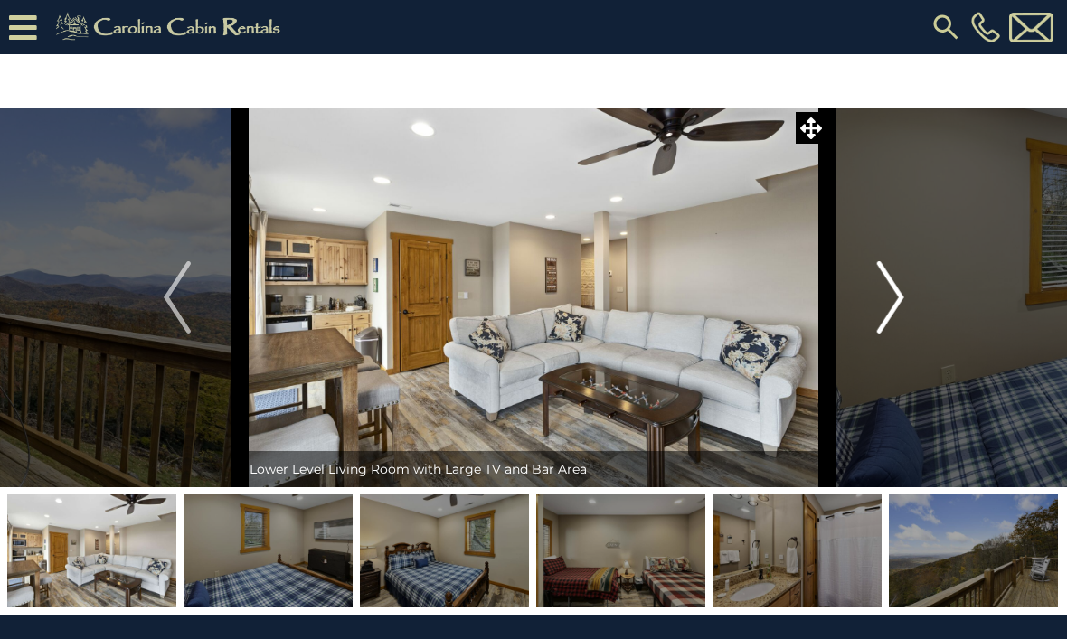
click at [906, 318] on button "Next" at bounding box center [890, 298] width 127 height 380
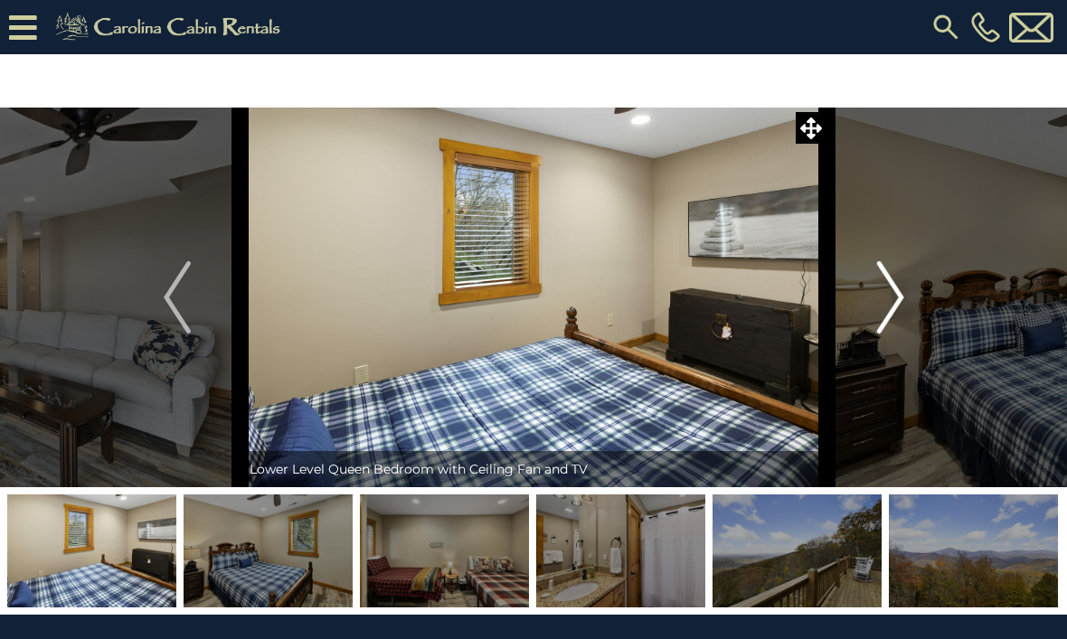
click at [907, 310] on button "Next" at bounding box center [890, 298] width 127 height 380
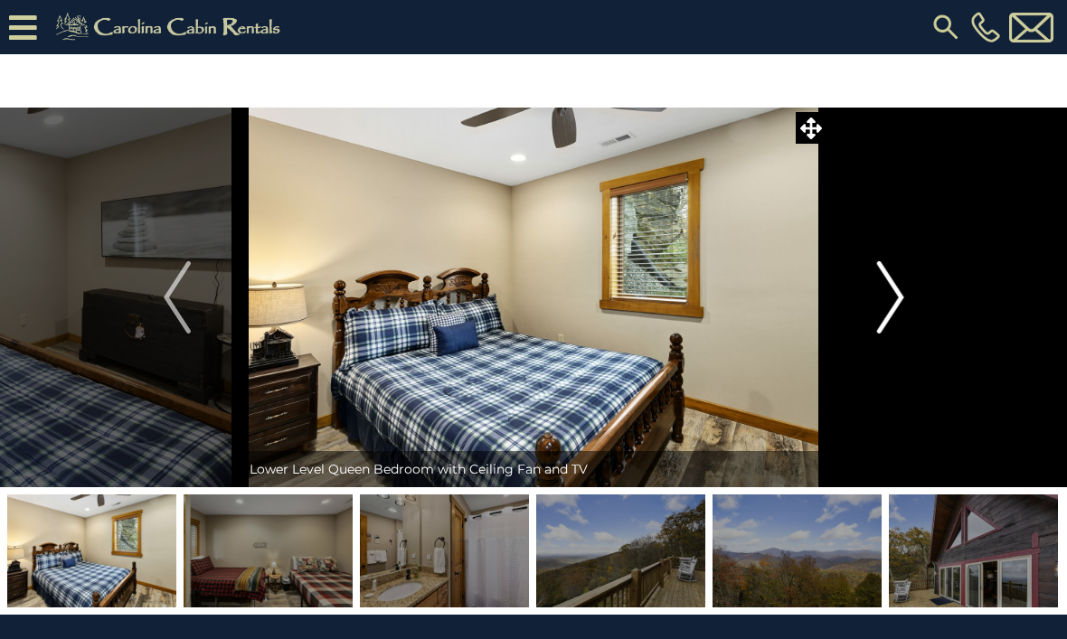
click at [888, 303] on img "Next" at bounding box center [889, 297] width 27 height 72
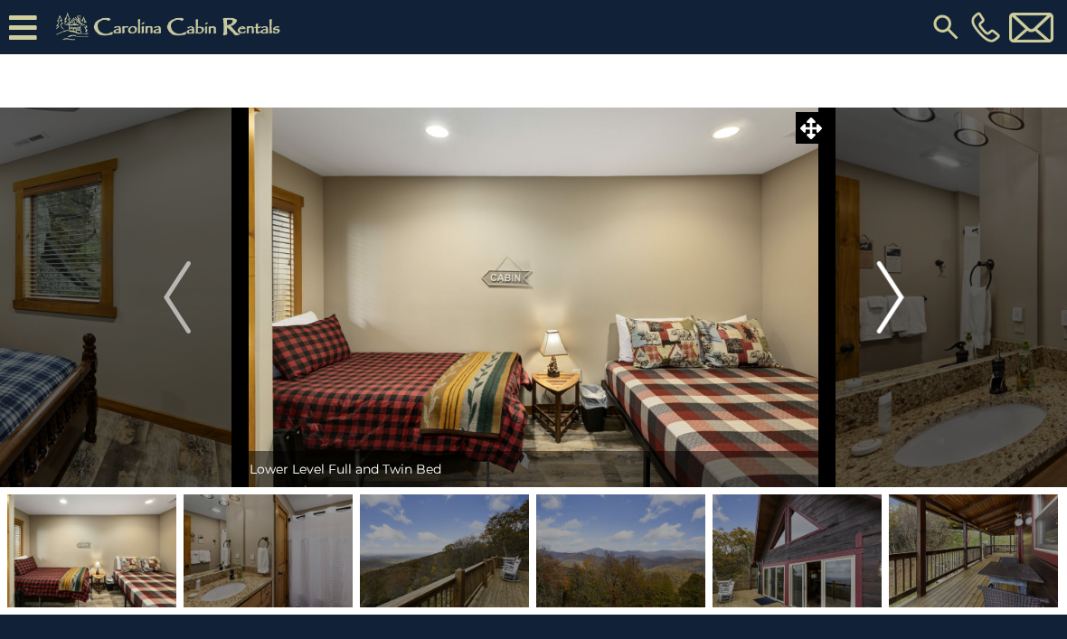
click at [891, 308] on img "Next" at bounding box center [889, 297] width 27 height 72
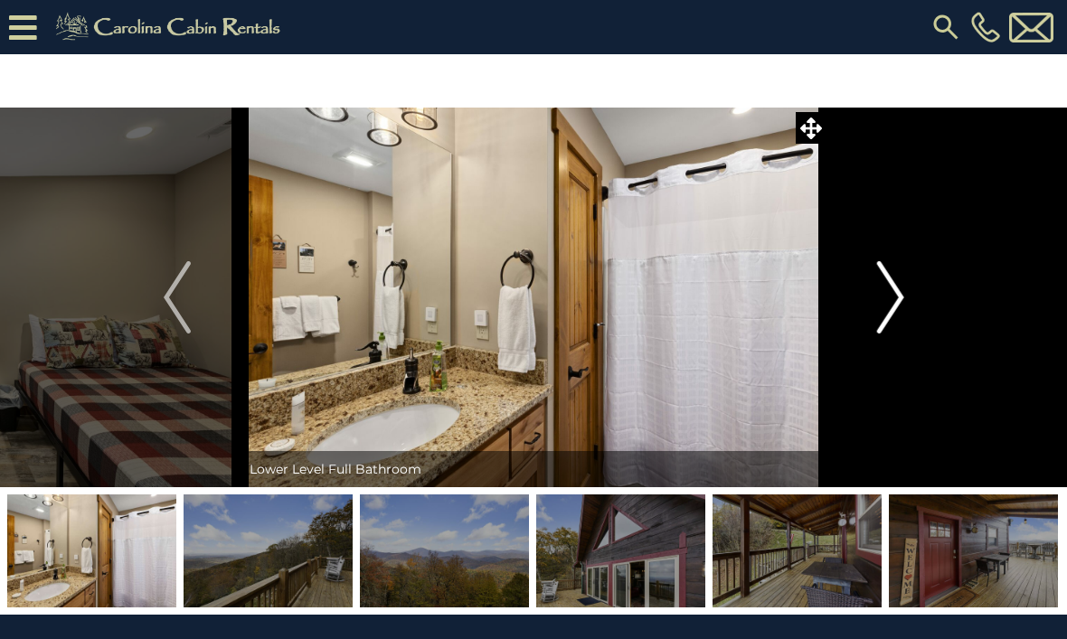
click at [908, 311] on button "Next" at bounding box center [890, 298] width 127 height 380
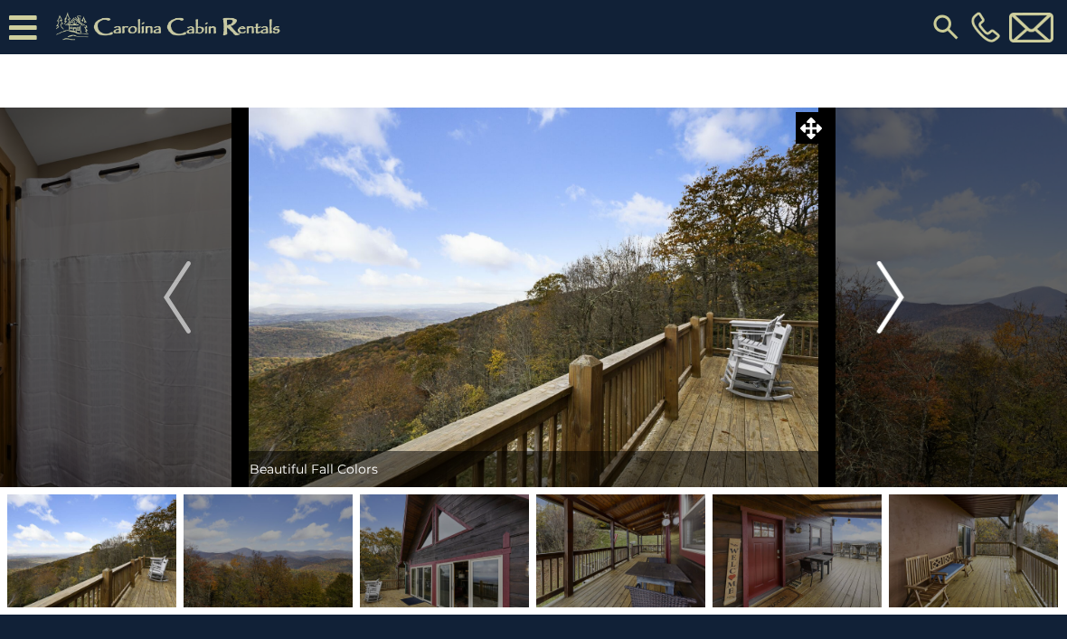
click at [899, 305] on img "Next" at bounding box center [889, 297] width 27 height 72
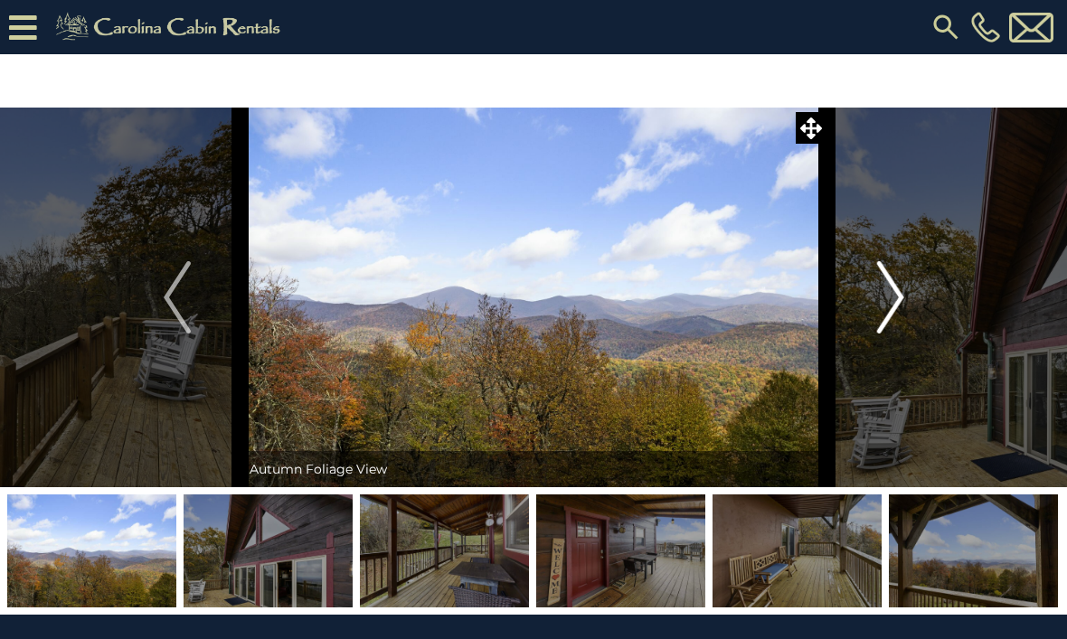
click at [896, 308] on img "Next" at bounding box center [889, 297] width 27 height 72
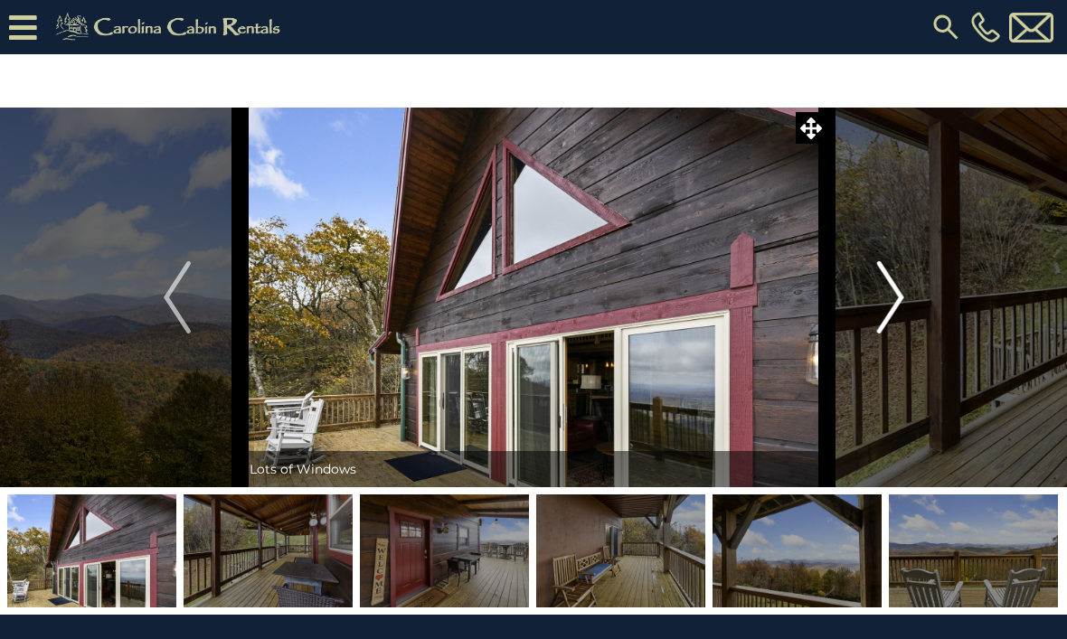
click at [901, 307] on img "Next" at bounding box center [889, 297] width 27 height 72
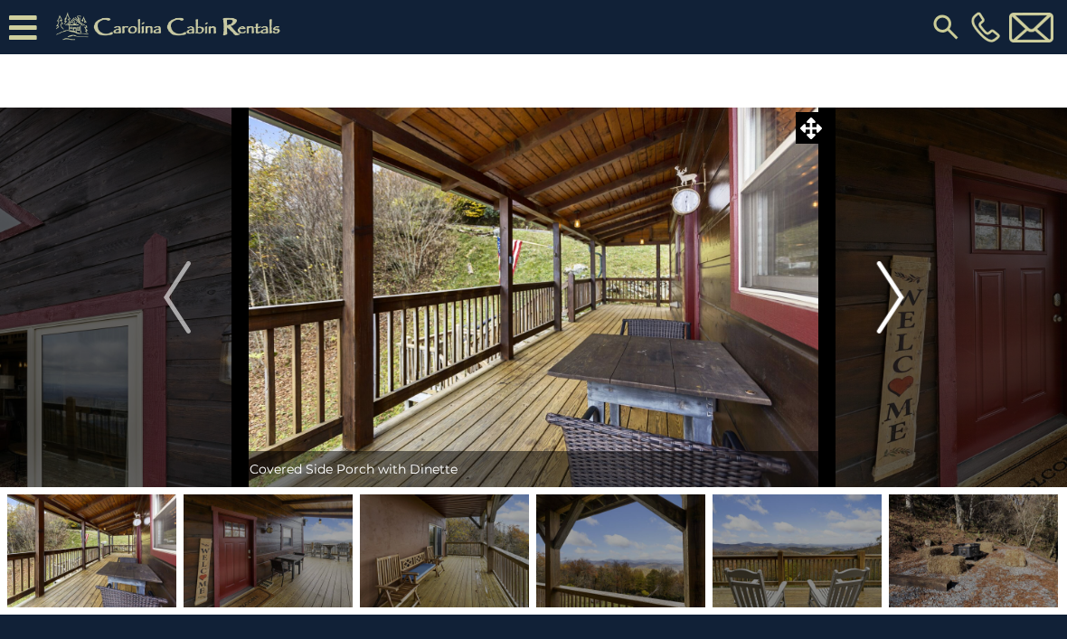
click at [911, 313] on button "Next" at bounding box center [890, 298] width 127 height 380
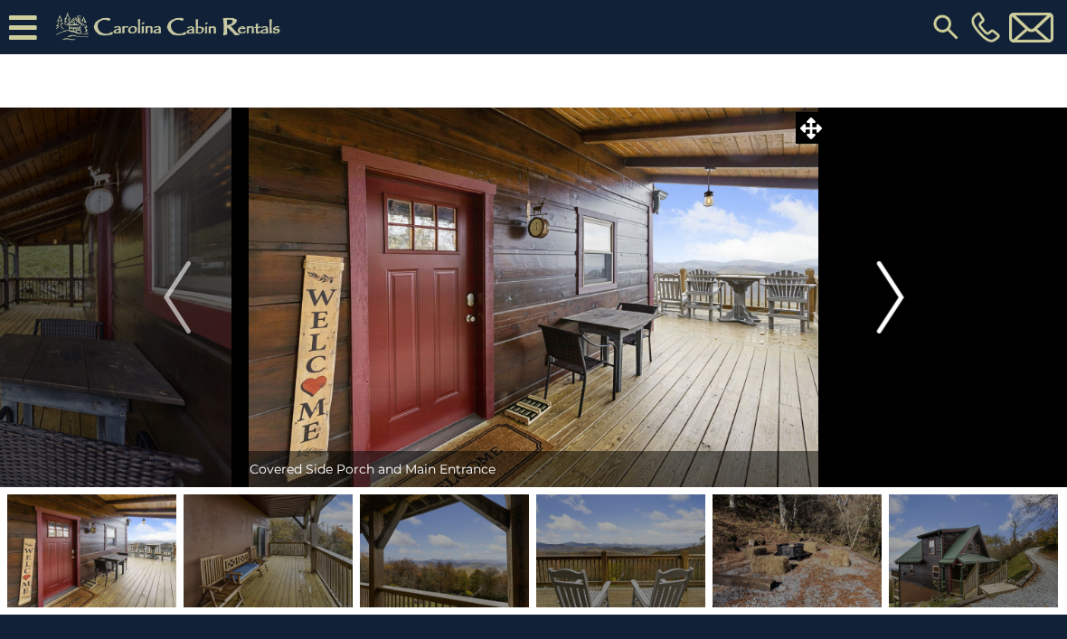
click at [895, 307] on img "Next" at bounding box center [889, 297] width 27 height 72
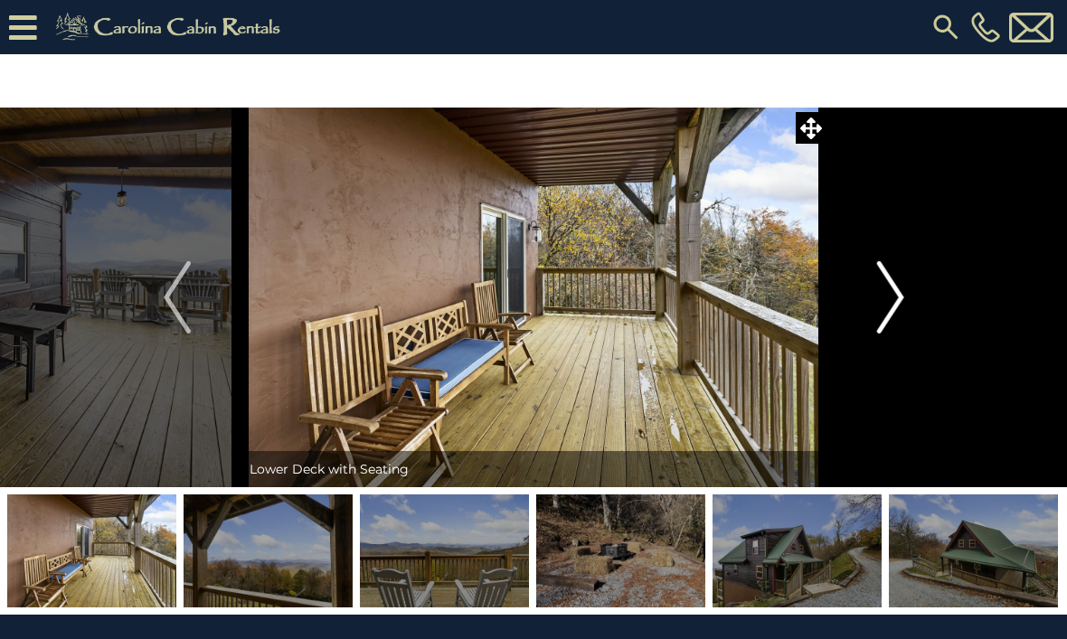
click at [906, 303] on button "Next" at bounding box center [890, 298] width 127 height 380
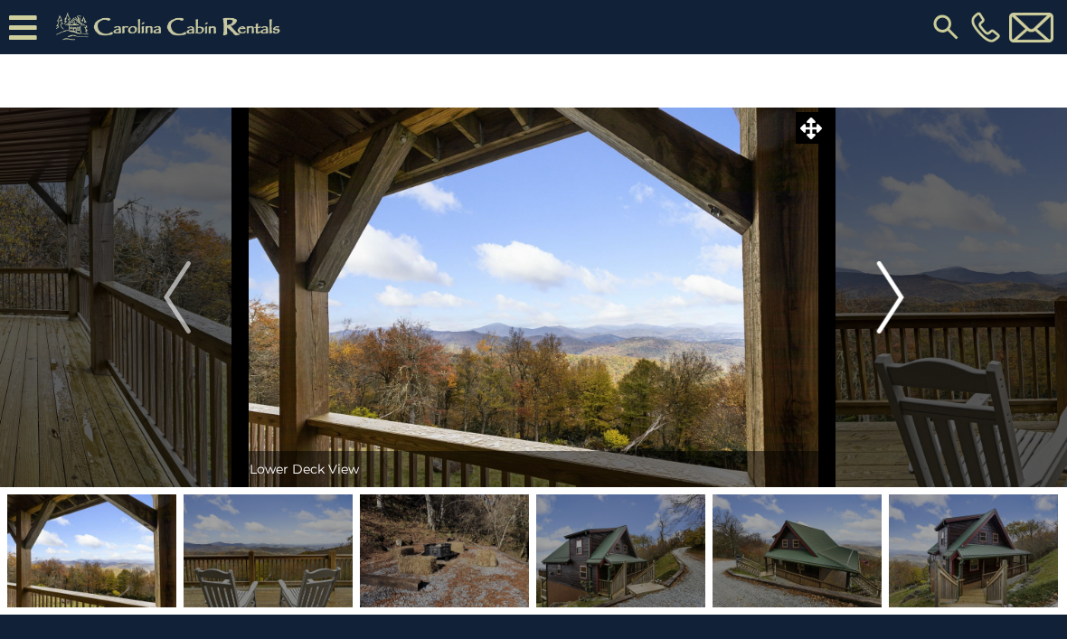
click at [900, 307] on img "Next" at bounding box center [889, 297] width 27 height 72
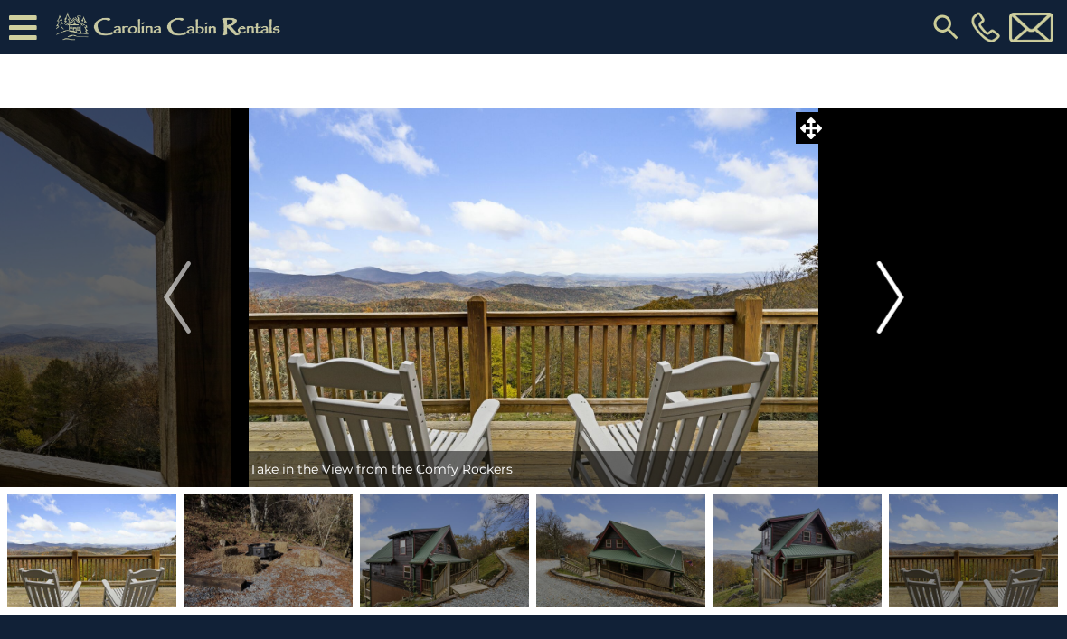
click at [878, 284] on img "Next" at bounding box center [889, 297] width 27 height 72
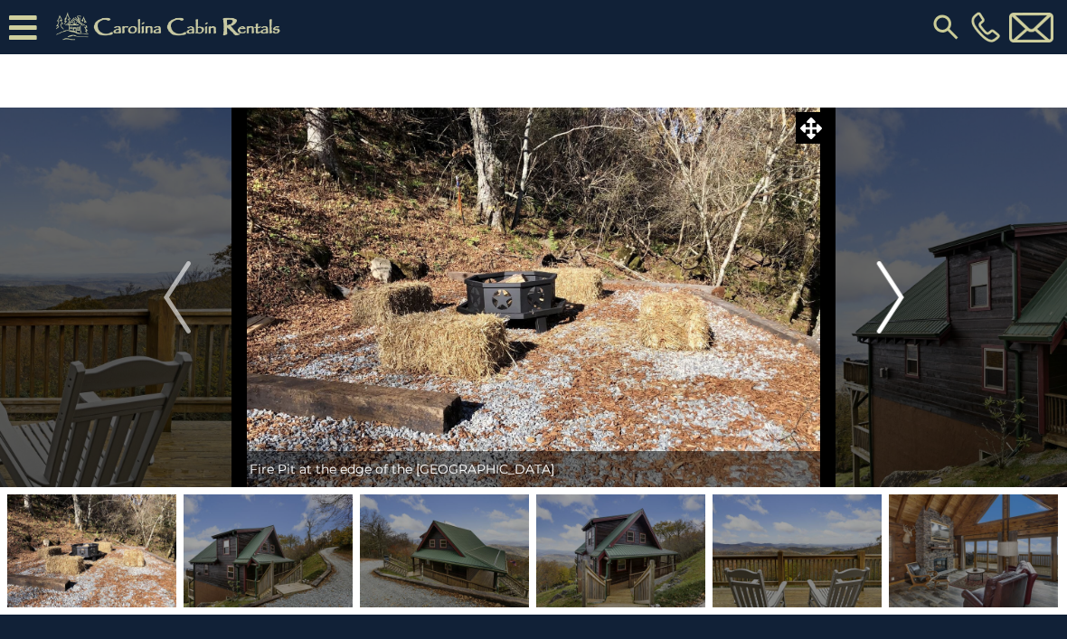
click at [890, 288] on img "Next" at bounding box center [889, 297] width 27 height 72
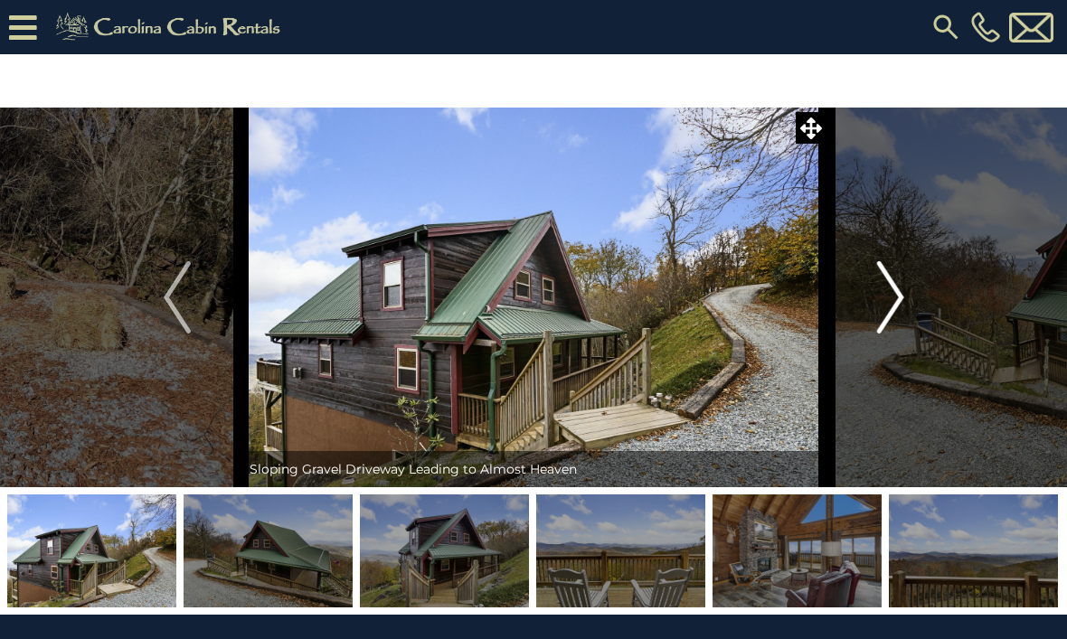
click at [902, 296] on img "Next" at bounding box center [889, 297] width 27 height 72
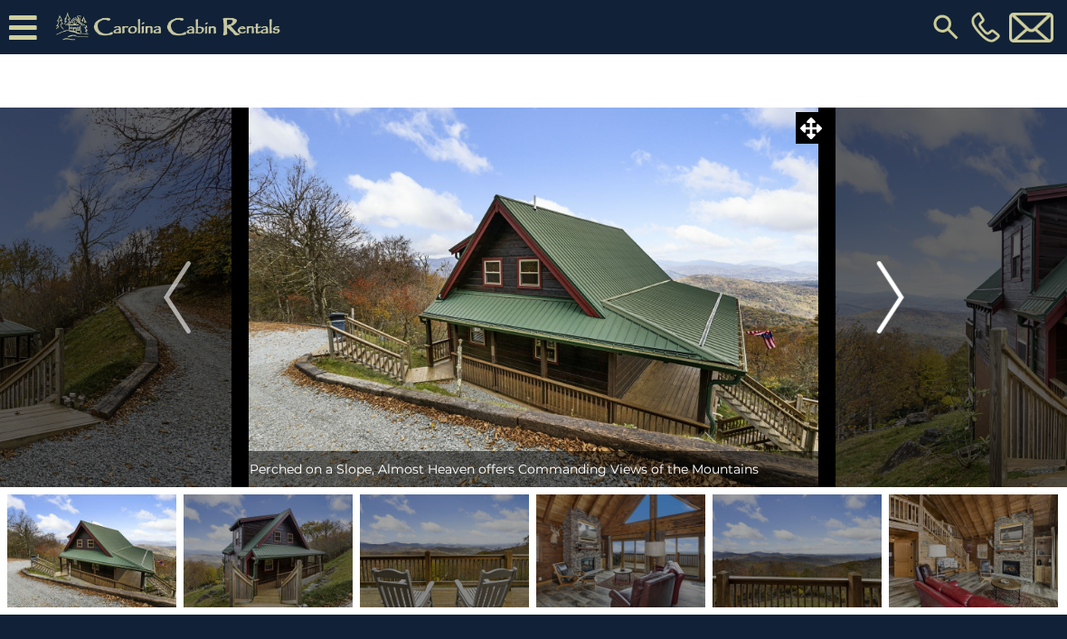
click at [888, 307] on img "Next" at bounding box center [889, 297] width 27 height 72
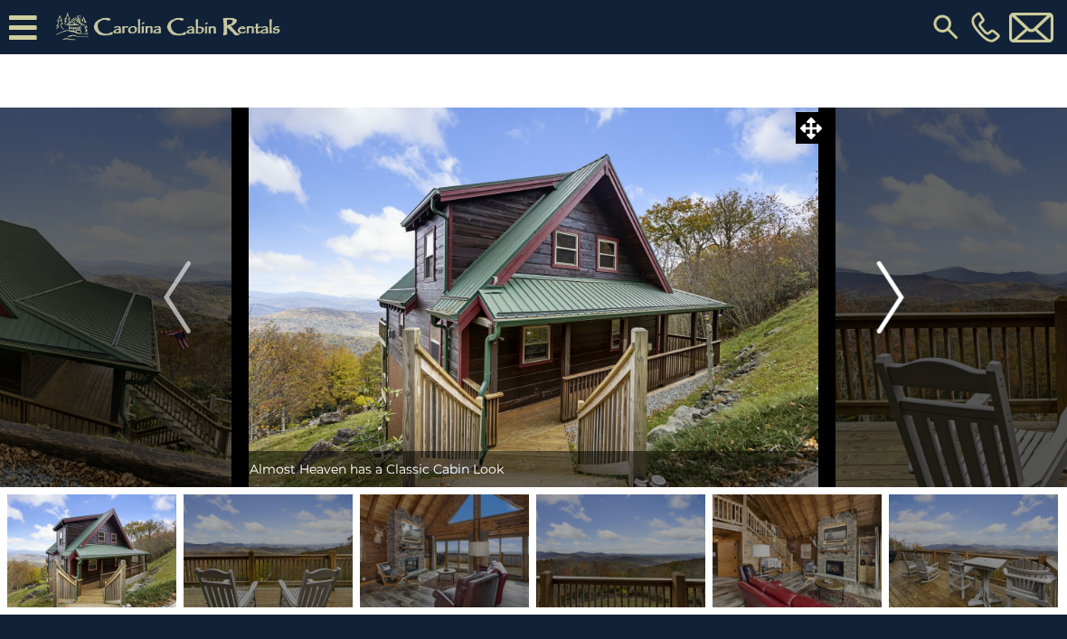
click at [899, 297] on img "Next" at bounding box center [889, 297] width 27 height 72
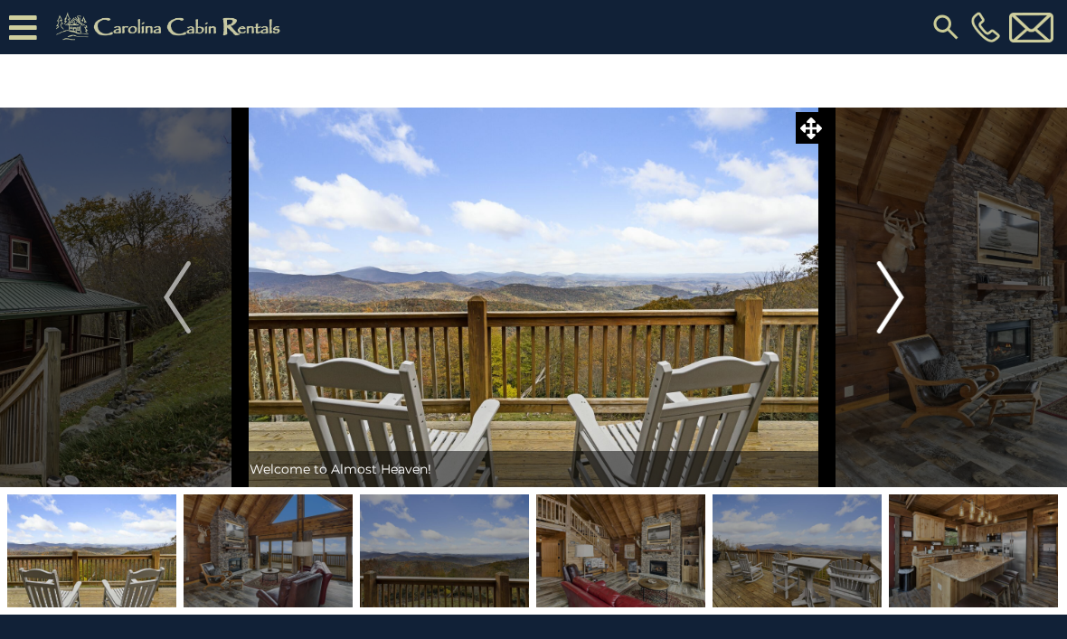
click at [892, 303] on img "Next" at bounding box center [889, 297] width 27 height 72
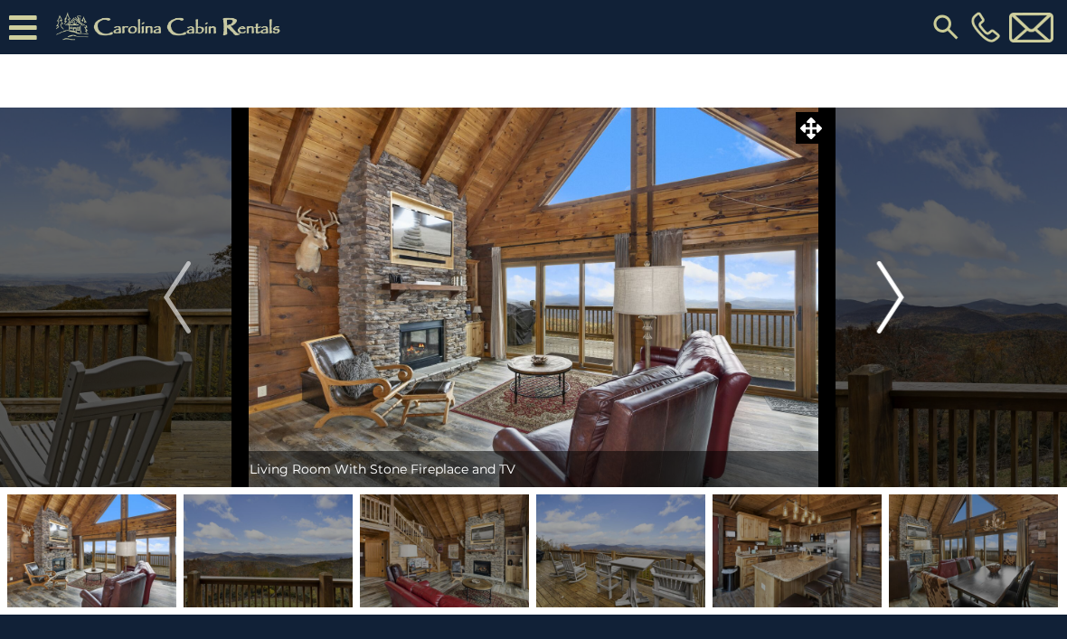
click at [908, 305] on button "Next" at bounding box center [890, 298] width 127 height 380
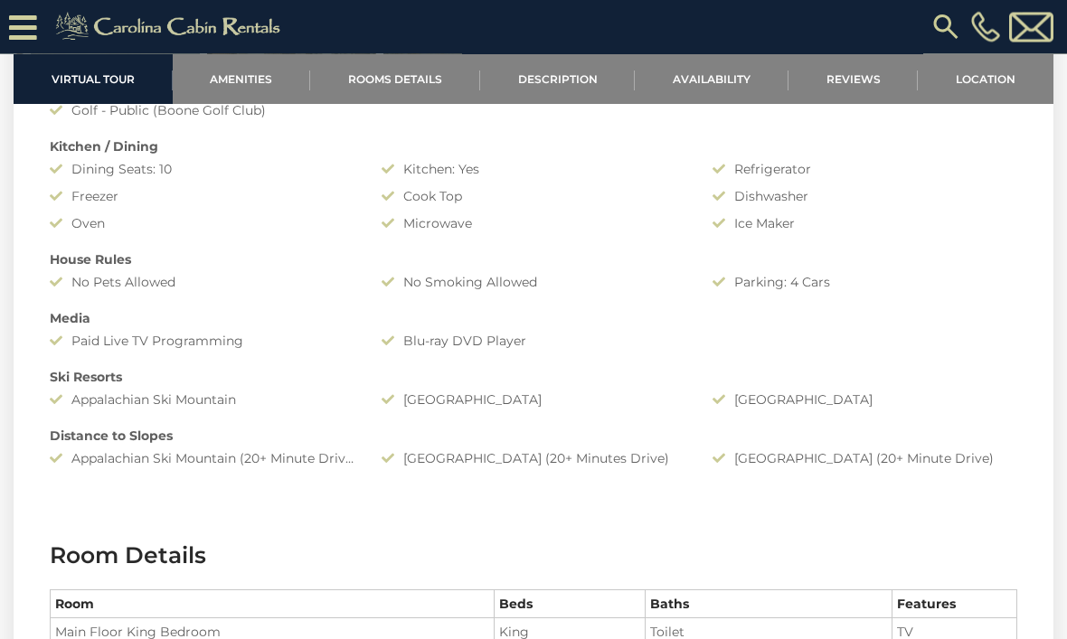
scroll to position [1337, 0]
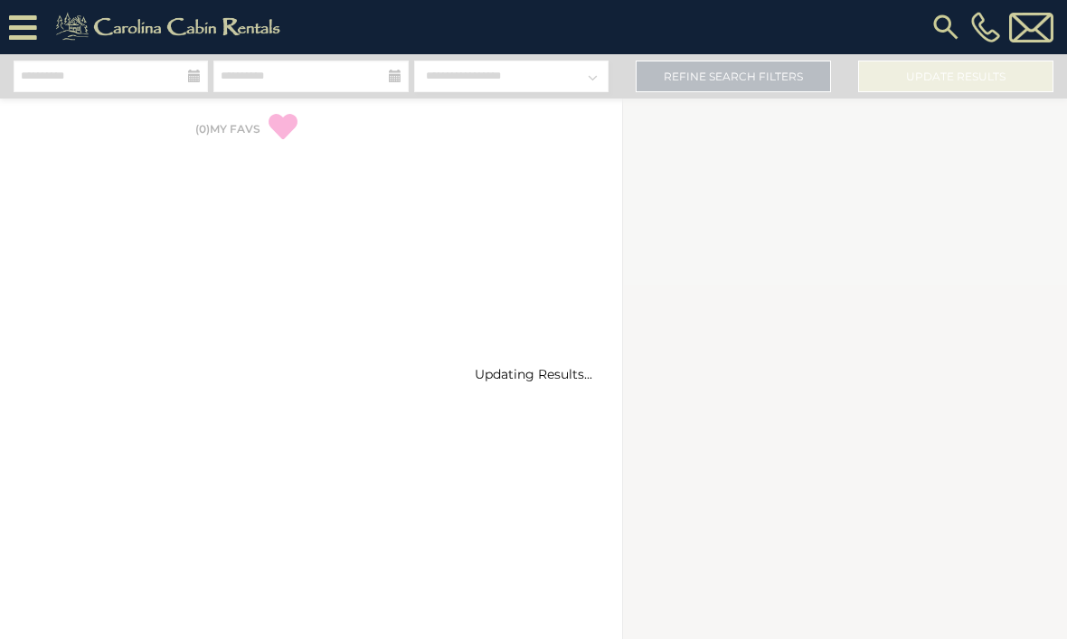
select select "*"
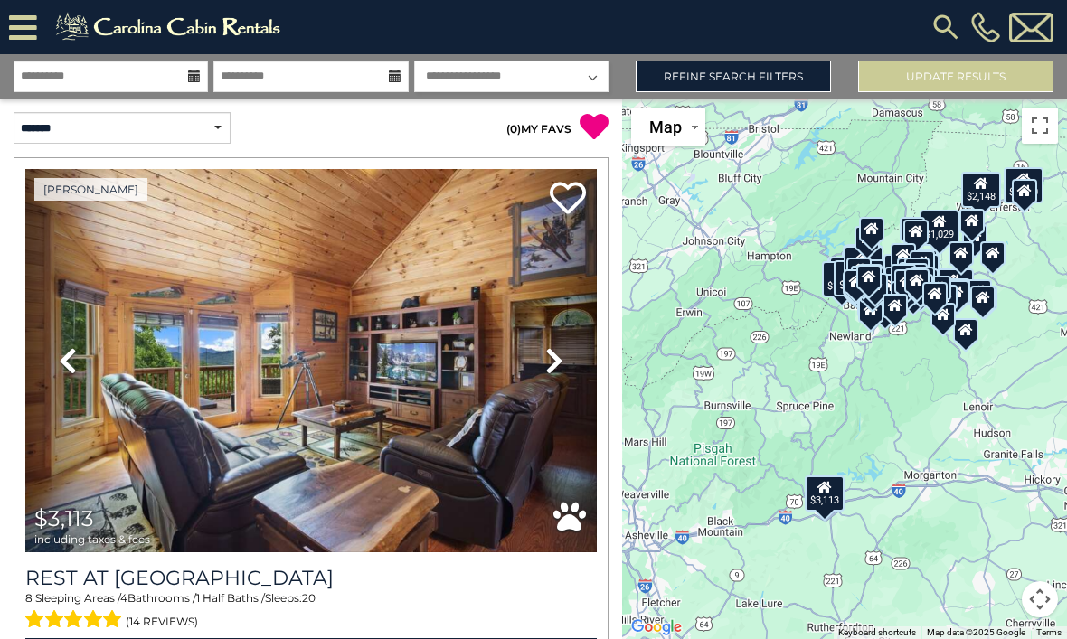
click at [133, 14] on img at bounding box center [171, 27] width 250 height 36
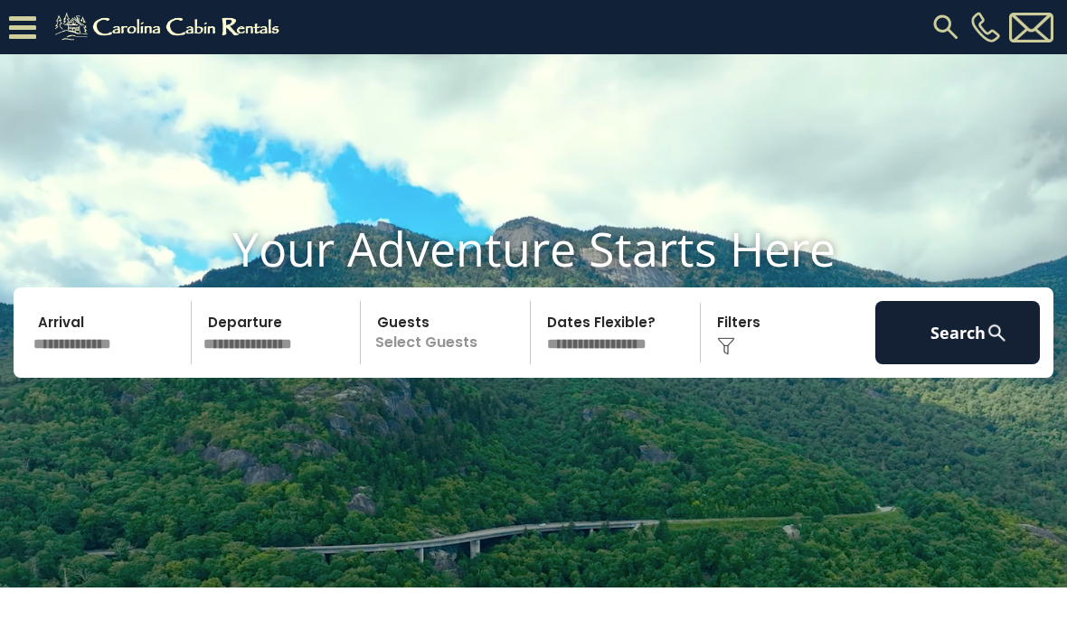
click at [47, 36] on img at bounding box center [170, 27] width 250 height 36
click at [22, 35] on icon at bounding box center [22, 28] width 27 height 32
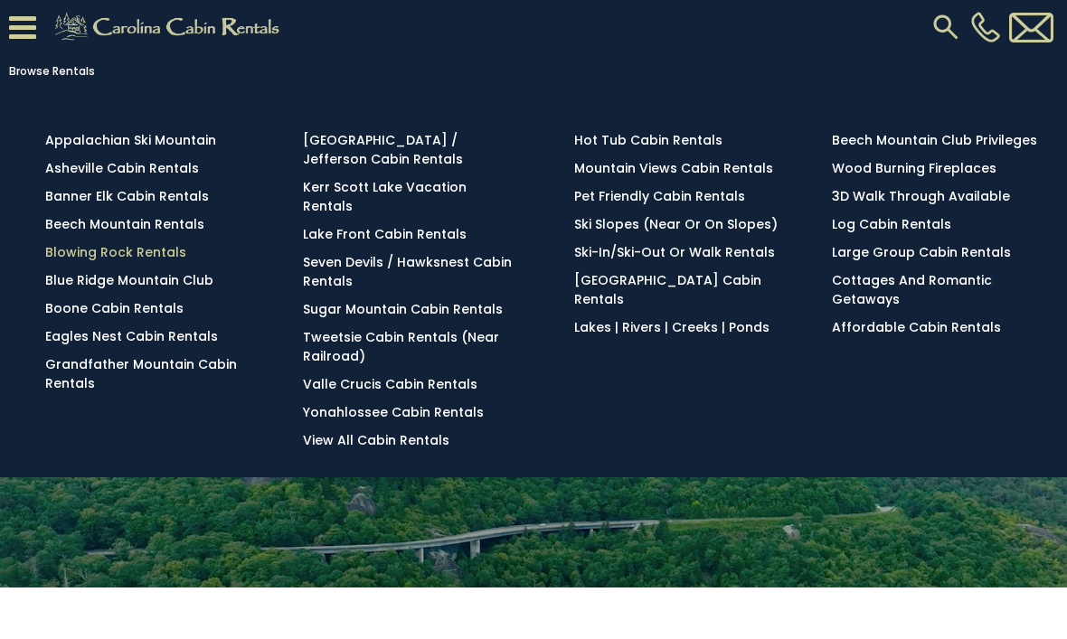
click at [142, 261] on link "Blowing Rock Rentals" at bounding box center [115, 252] width 141 height 18
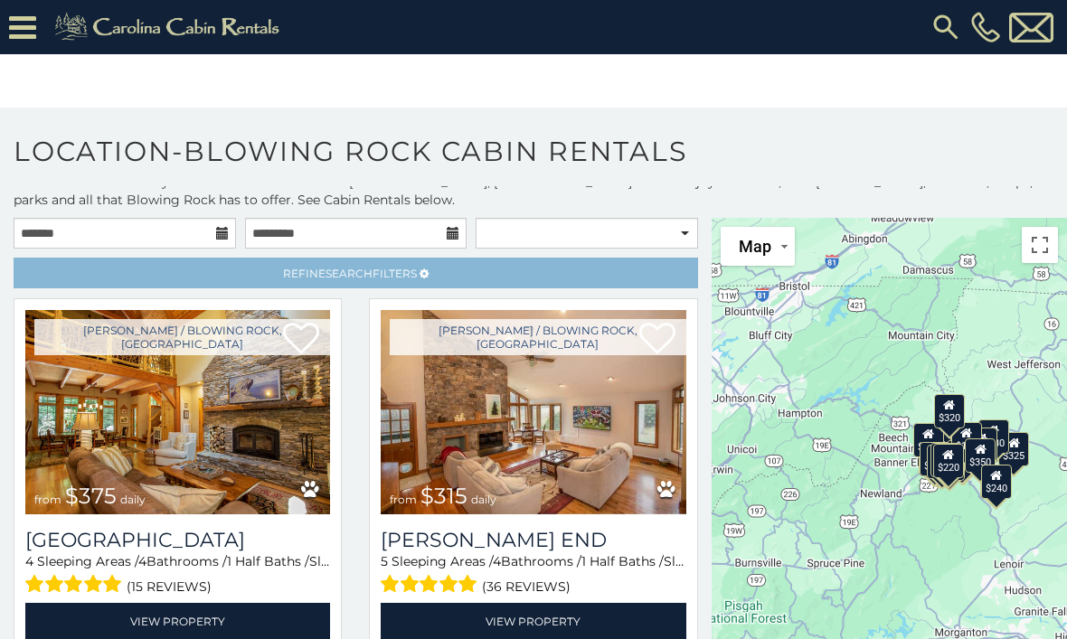
click at [395, 280] on span "Refine Search Filters" at bounding box center [350, 274] width 134 height 14
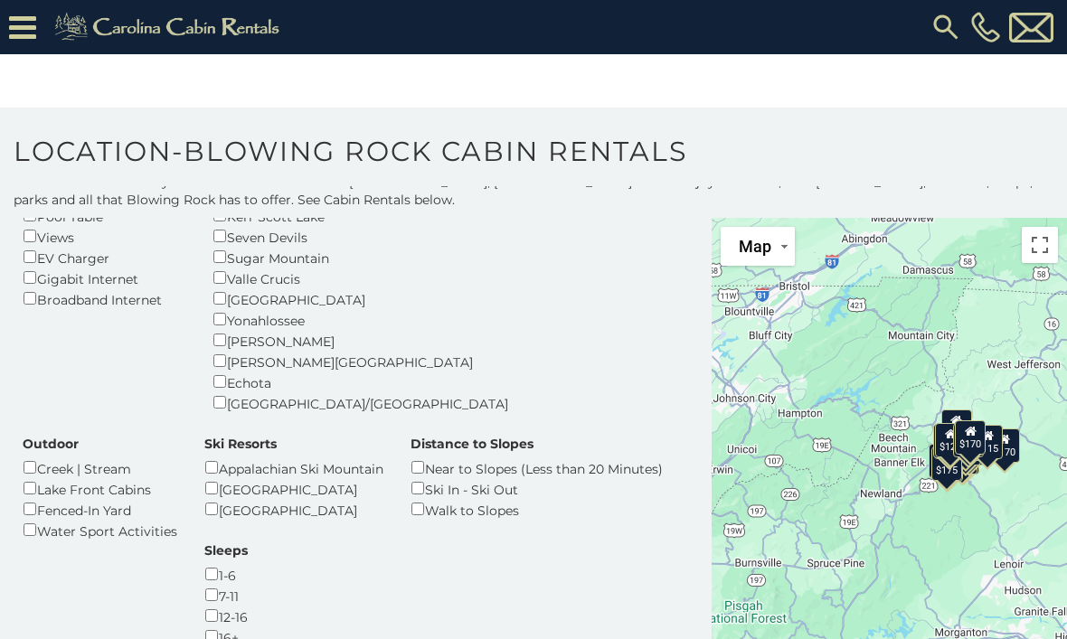
scroll to position [373, 0]
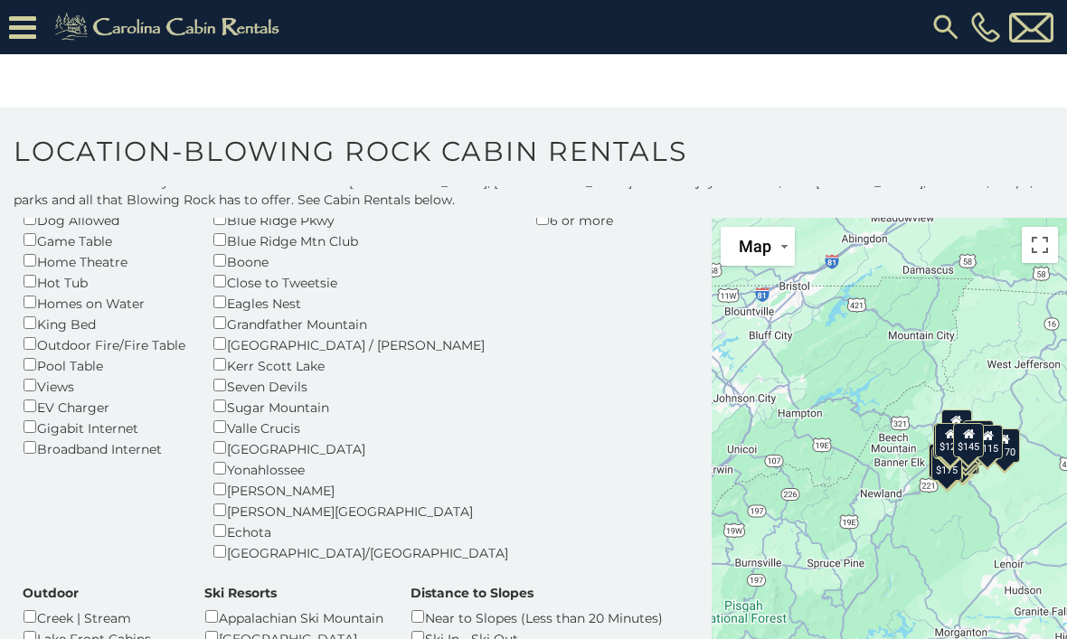
scroll to position [216, 0]
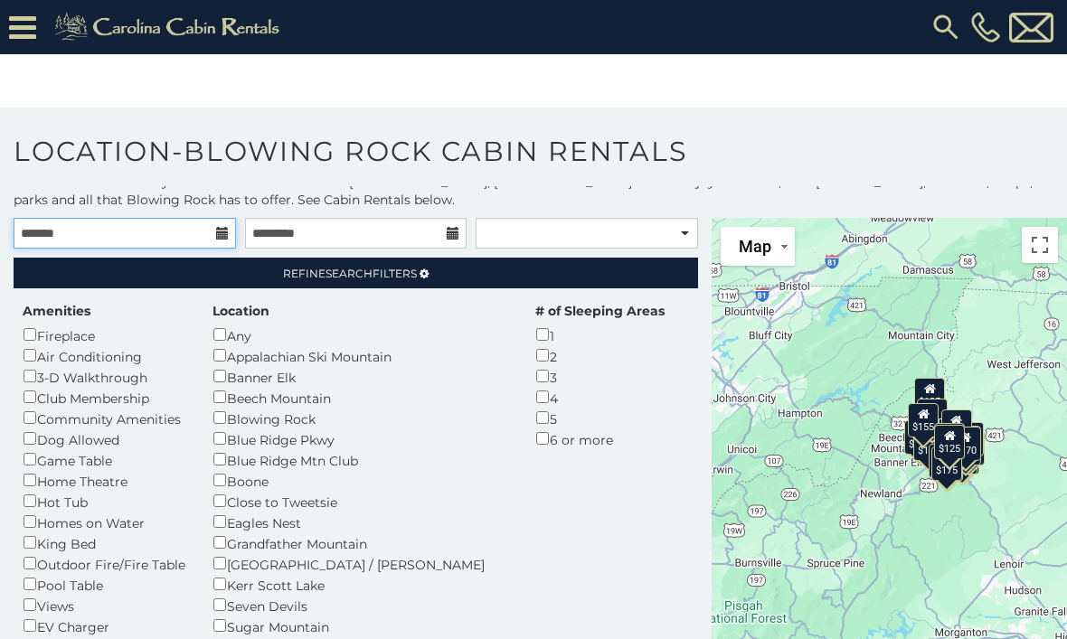
click at [200, 234] on input "text" at bounding box center [125, 233] width 222 height 31
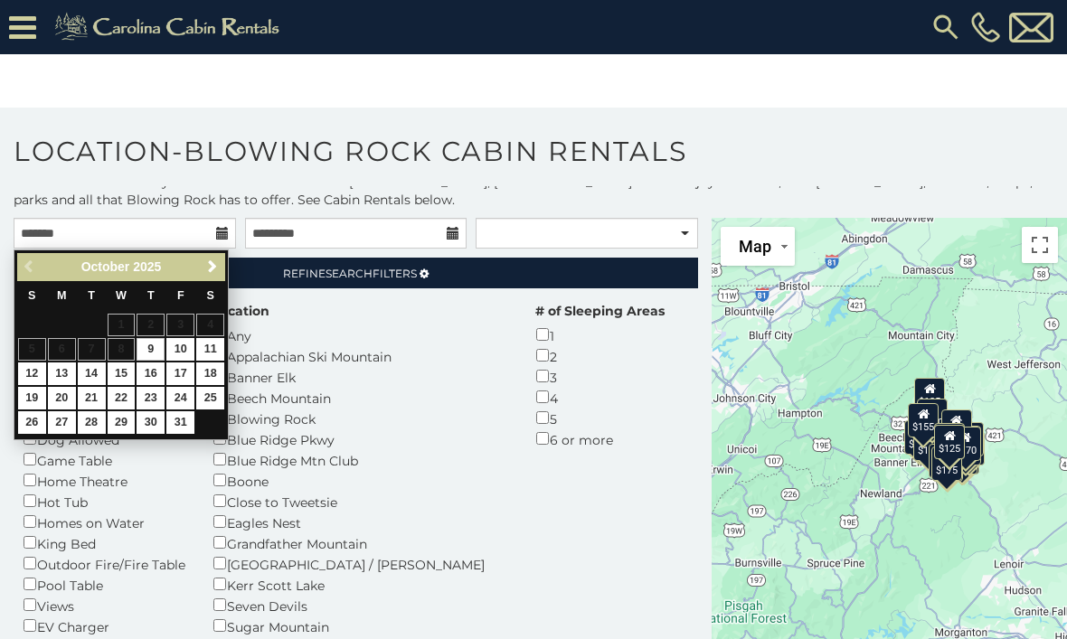
click at [112, 377] on link "15" at bounding box center [122, 374] width 28 height 23
type input "**********"
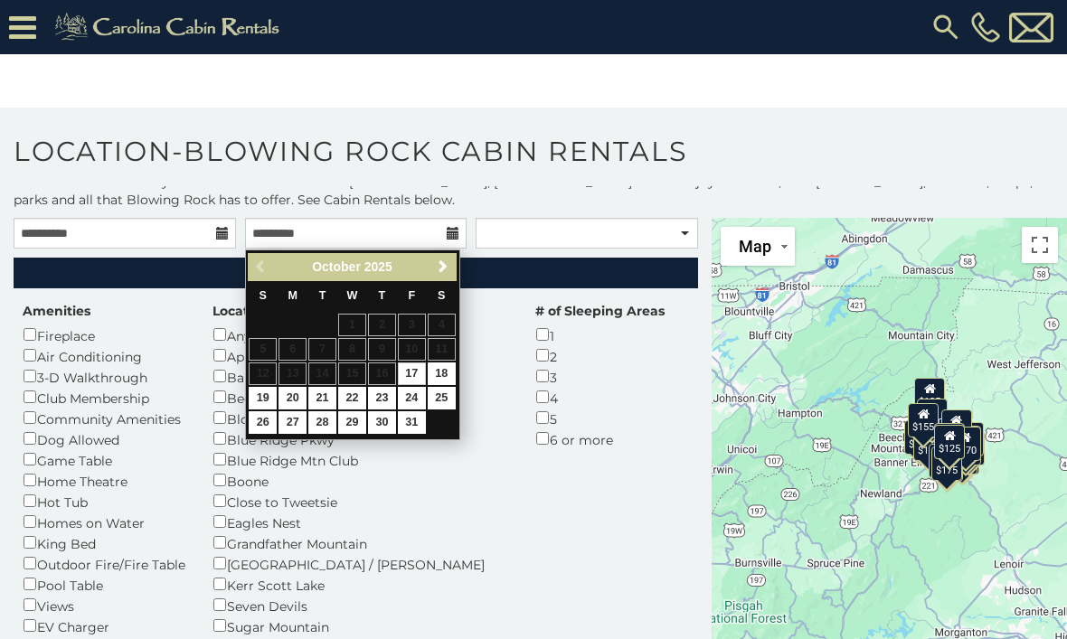
click at [411, 375] on link "17" at bounding box center [412, 374] width 28 height 23
type input "**********"
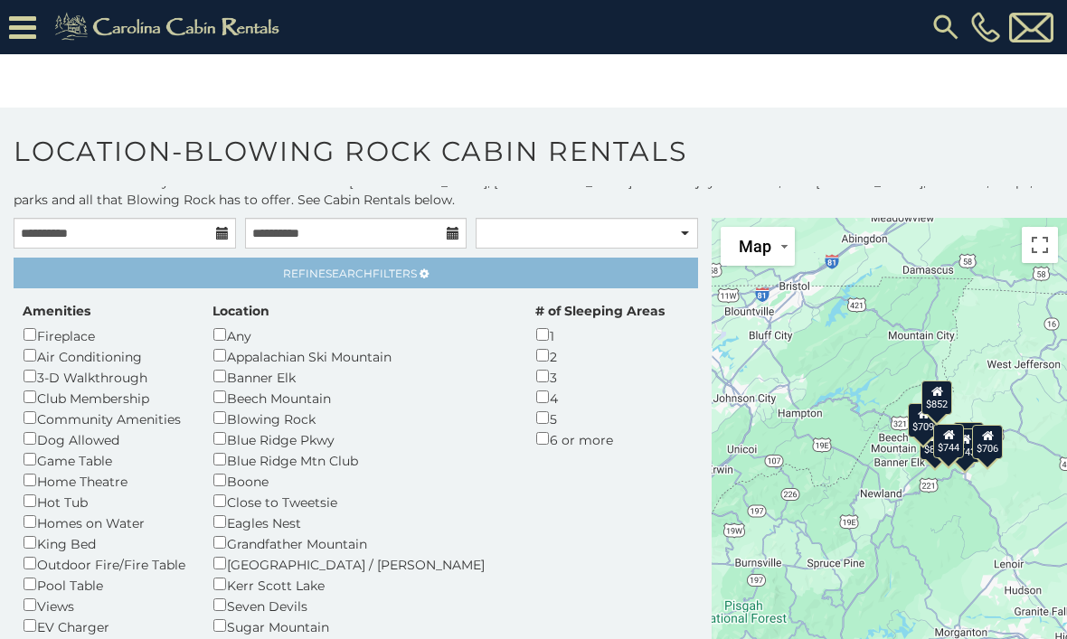
click at [427, 272] on icon at bounding box center [424, 274] width 9 height 11
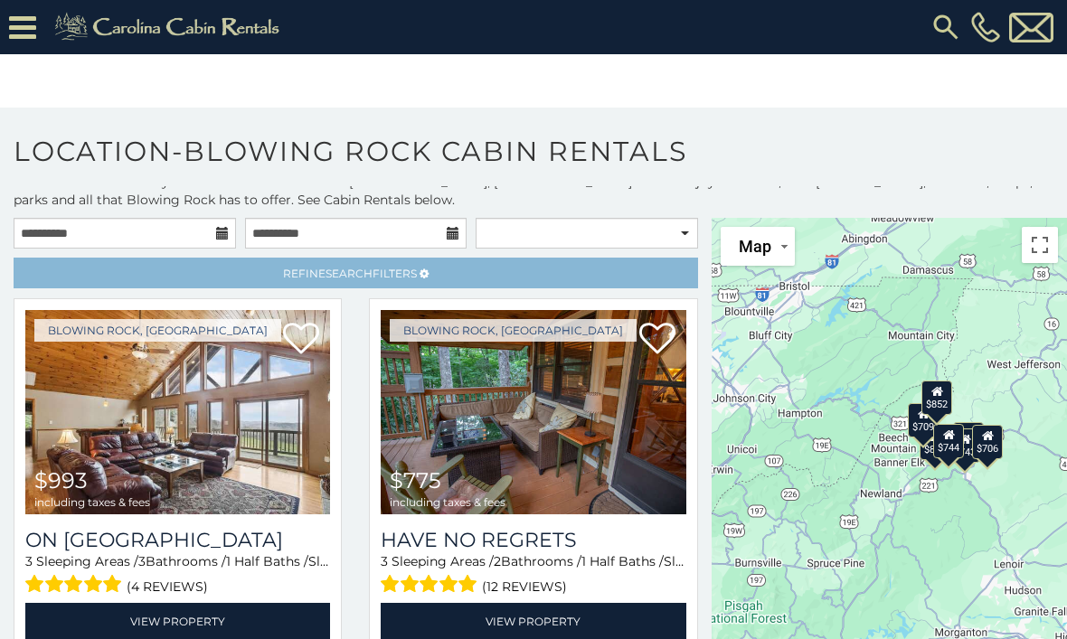
click at [426, 275] on icon at bounding box center [424, 274] width 9 height 11
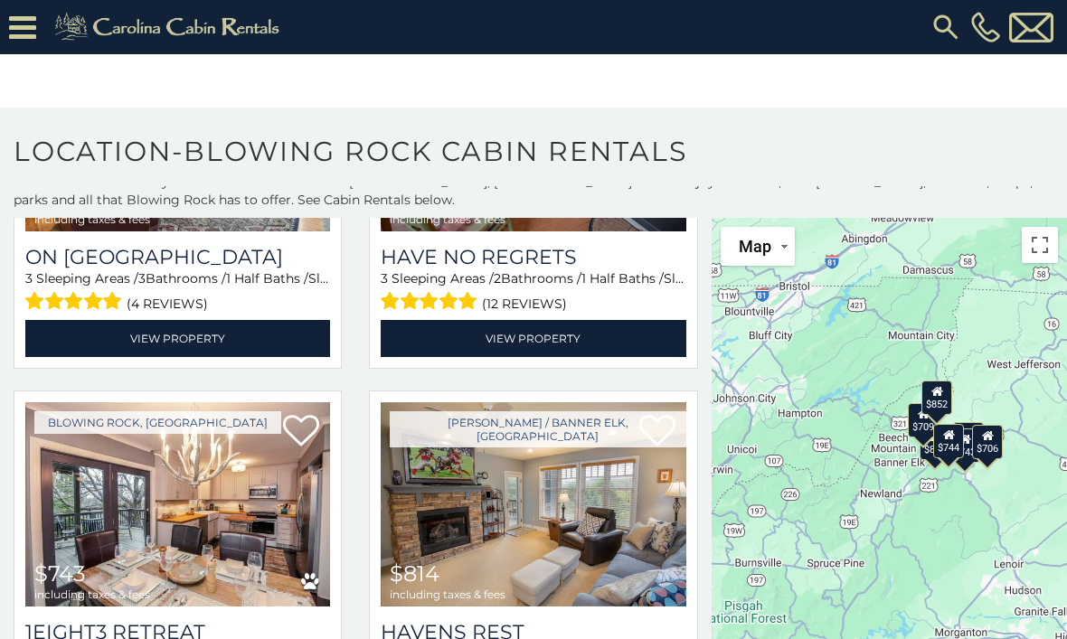
scroll to position [1061, 0]
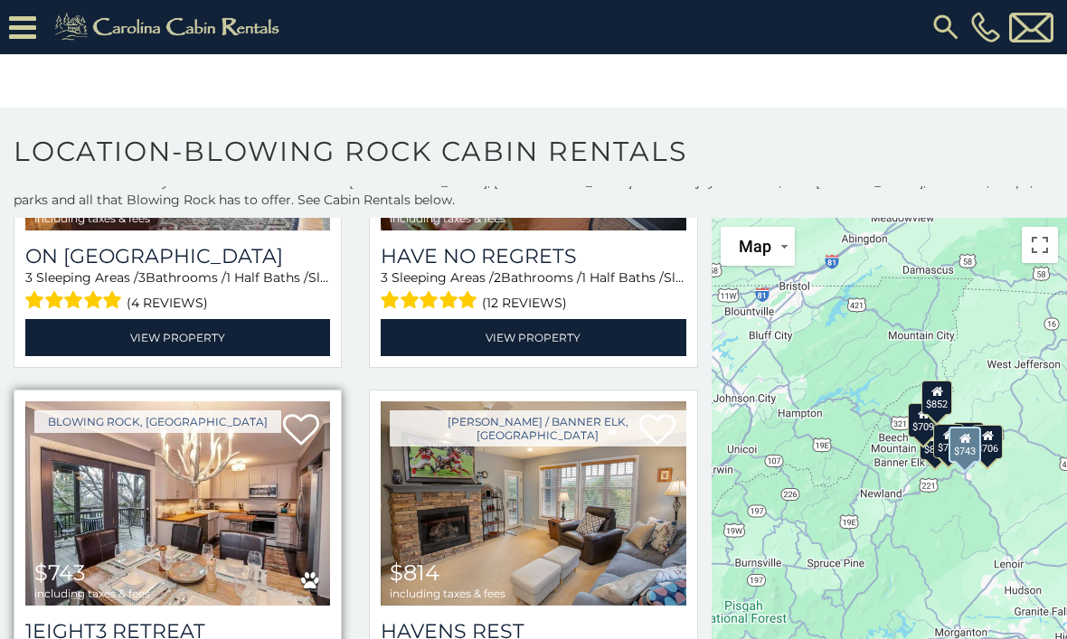
click at [218, 401] on img at bounding box center [177, 503] width 305 height 204
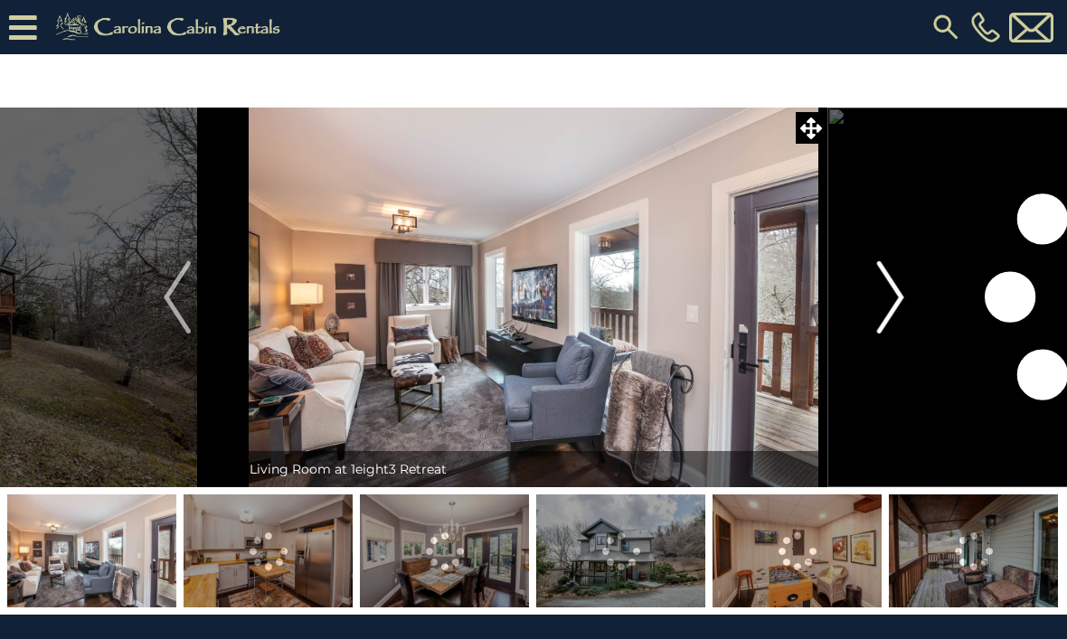
click at [899, 307] on img "Next" at bounding box center [889, 297] width 27 height 72
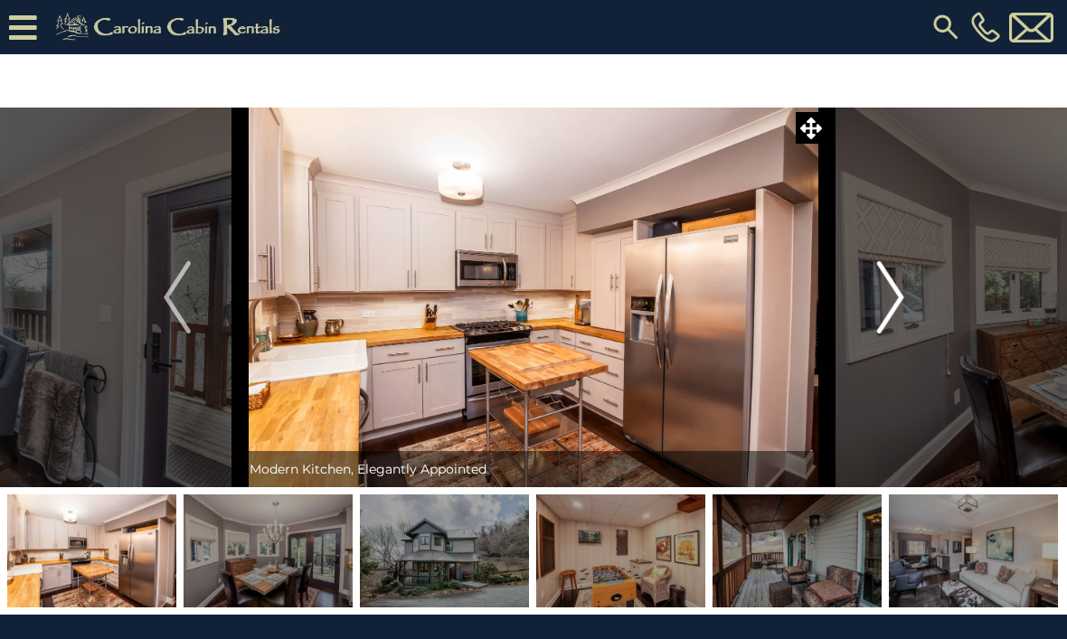
click at [886, 321] on img "Next" at bounding box center [889, 297] width 27 height 72
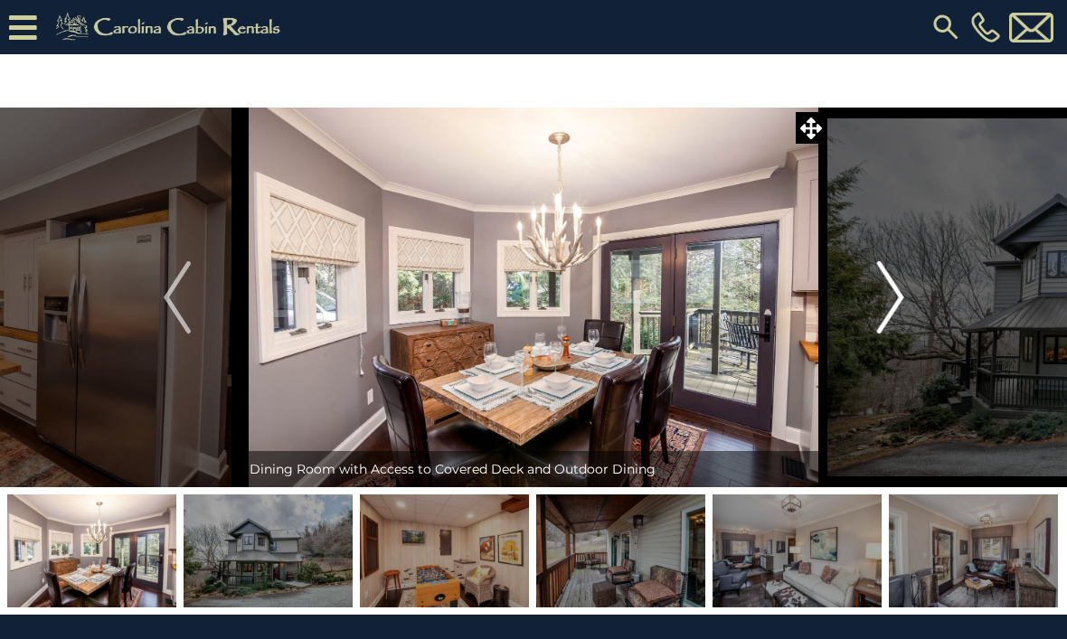
click at [892, 297] on img "Next" at bounding box center [889, 297] width 27 height 72
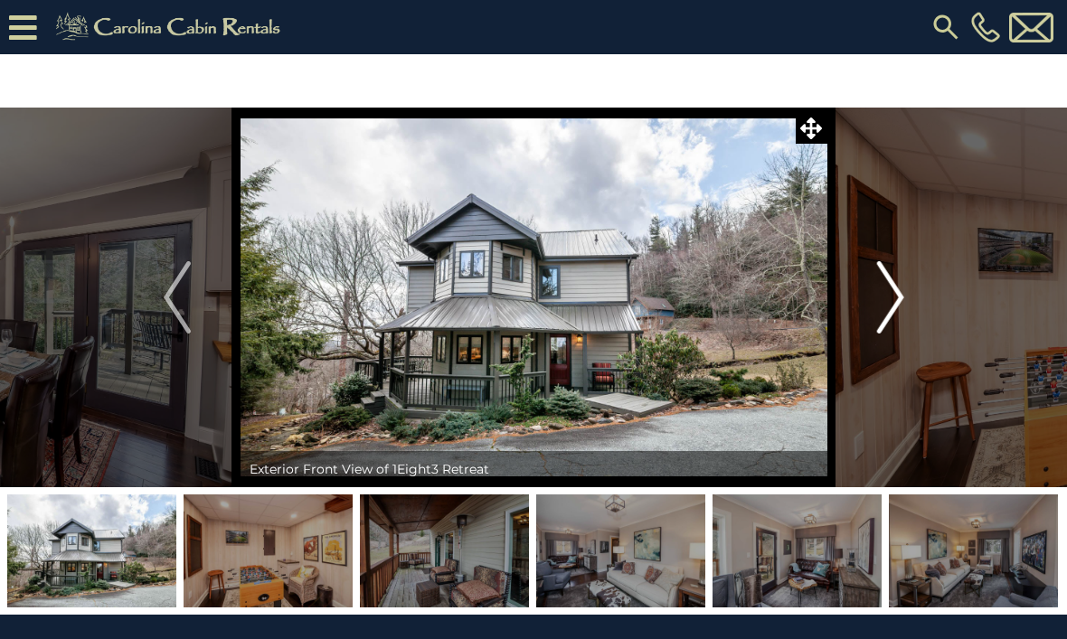
click at [886, 306] on img "Next" at bounding box center [889, 297] width 27 height 72
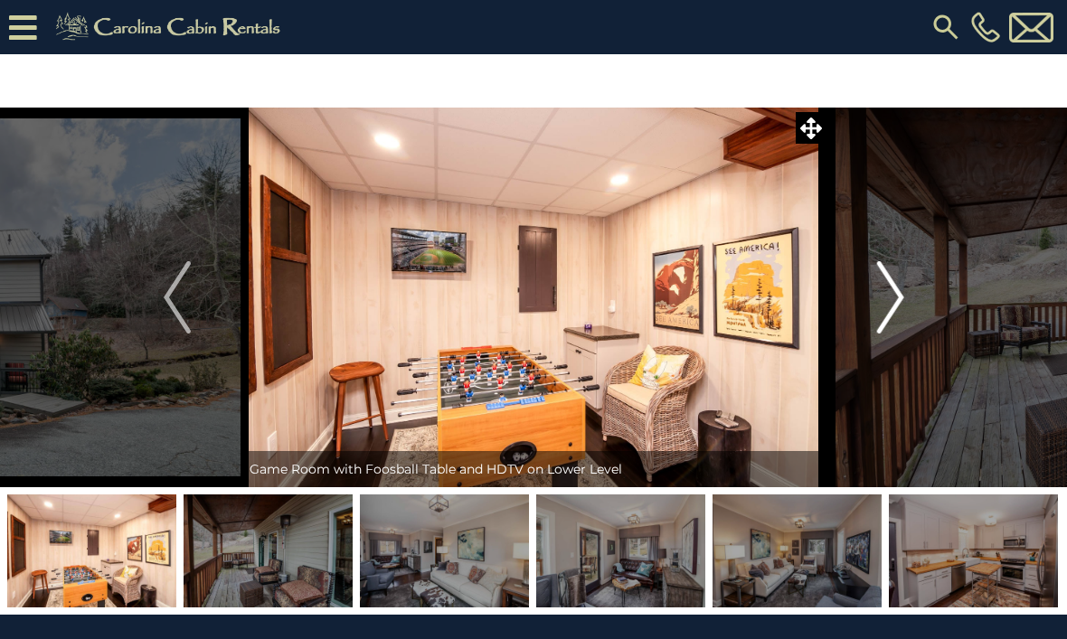
click at [864, 318] on button "Next" at bounding box center [890, 298] width 127 height 380
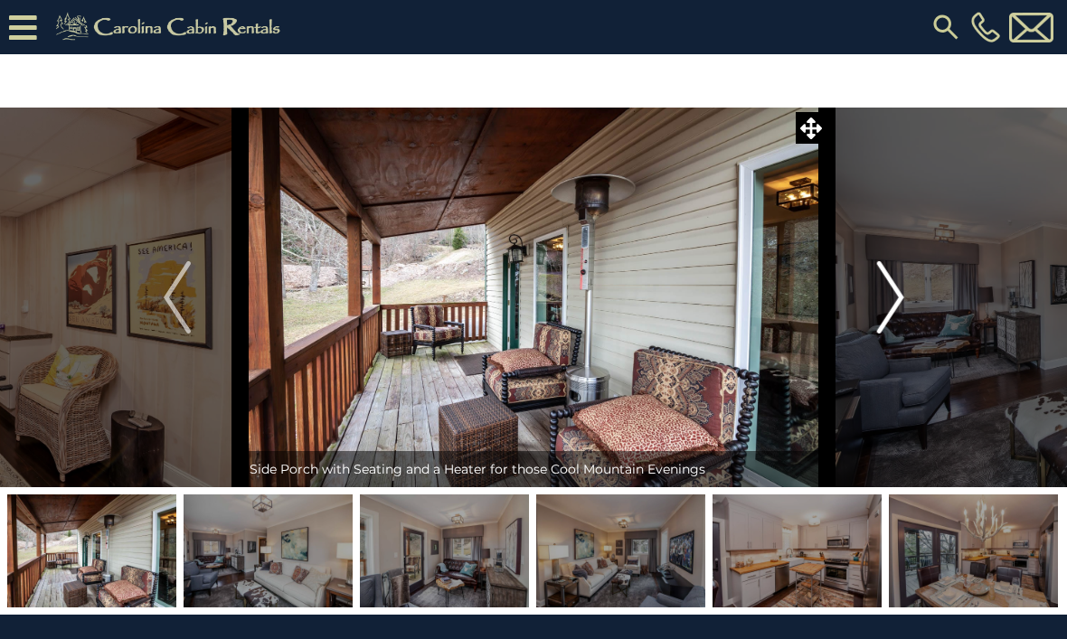
click at [881, 315] on img "Next" at bounding box center [889, 297] width 27 height 72
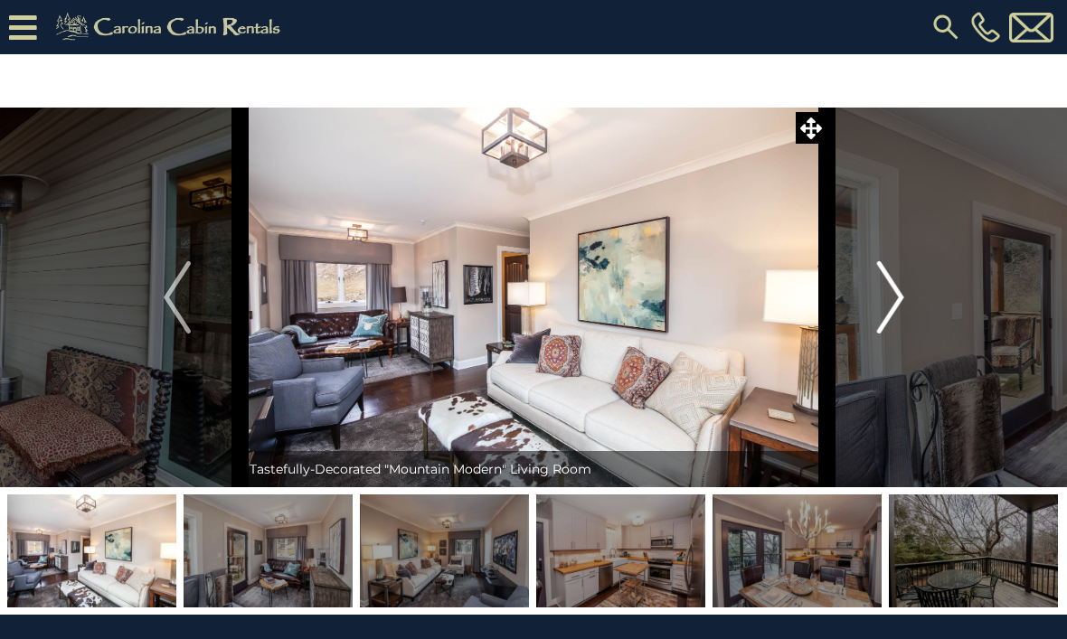
click at [873, 313] on button "Next" at bounding box center [890, 298] width 127 height 380
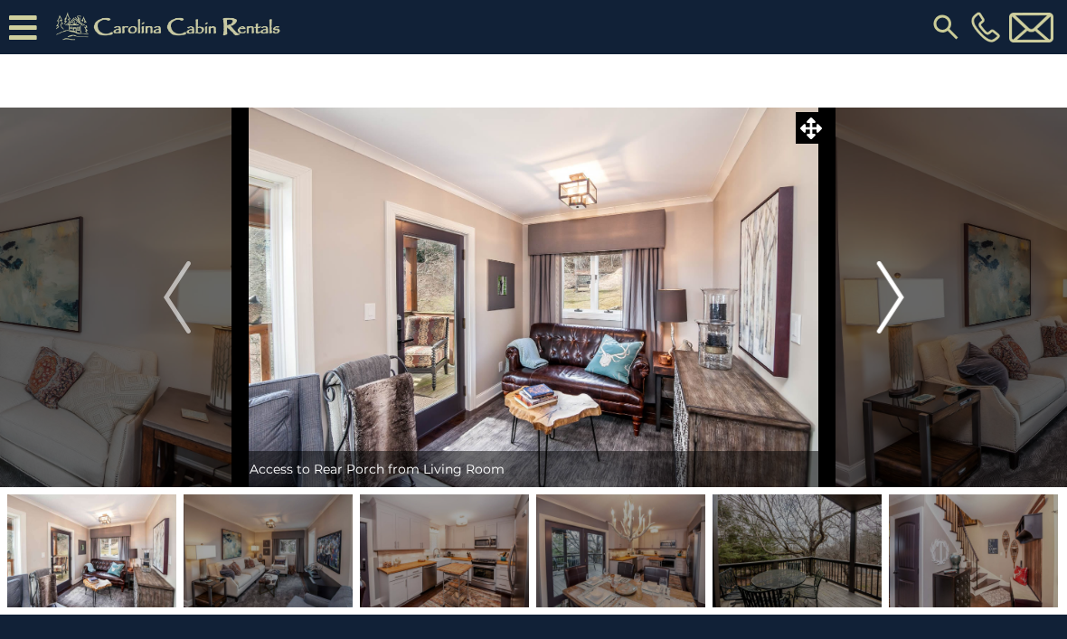
click at [873, 307] on button "Next" at bounding box center [890, 298] width 127 height 380
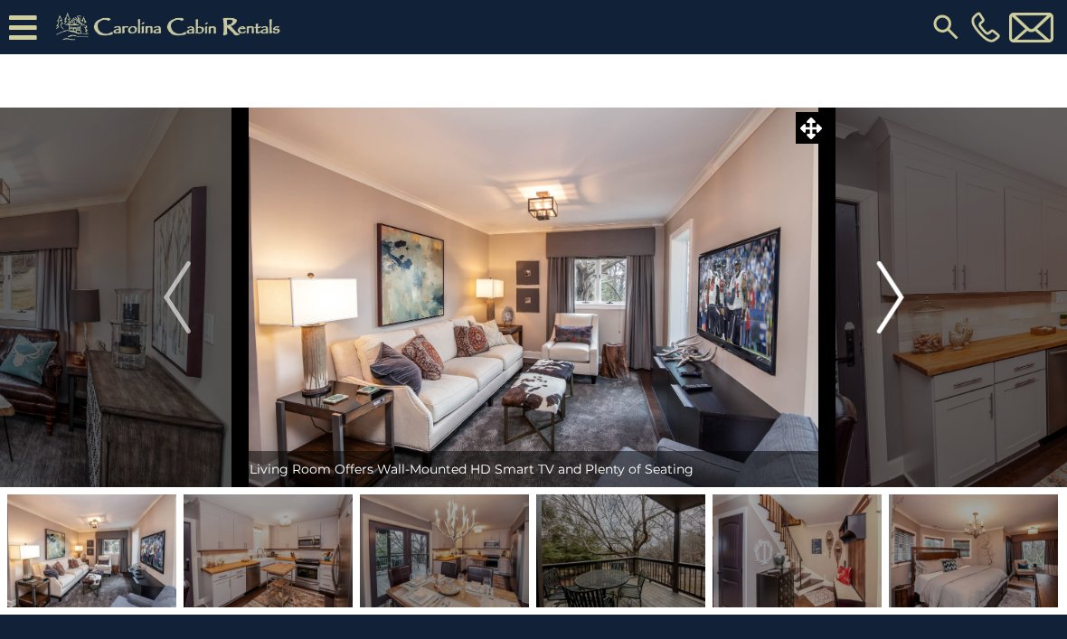
click at [887, 309] on img "Next" at bounding box center [889, 297] width 27 height 72
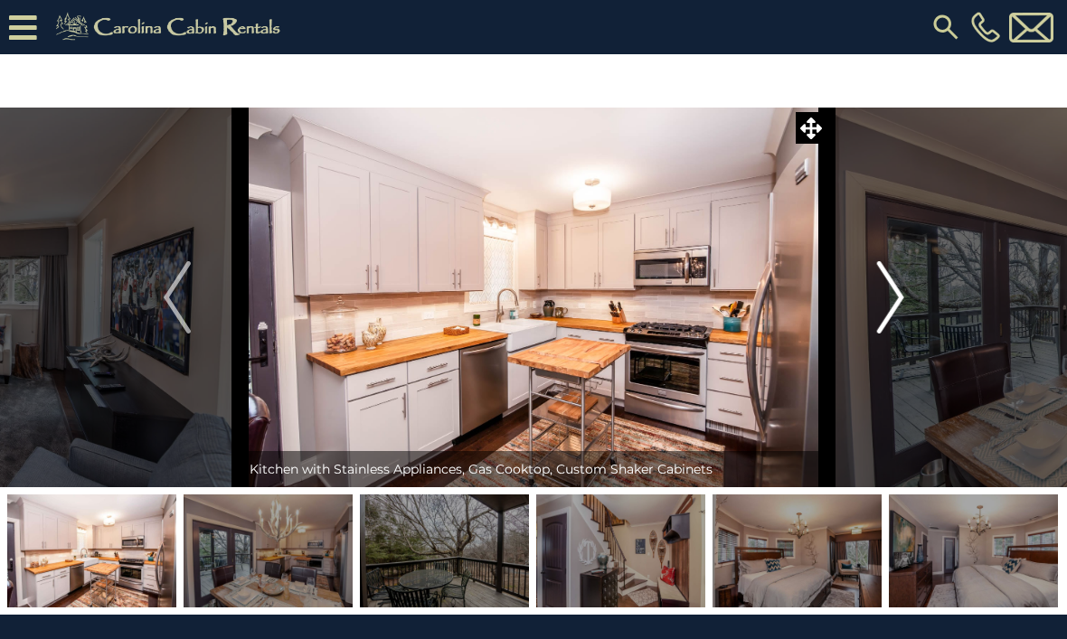
click at [882, 315] on img "Next" at bounding box center [889, 297] width 27 height 72
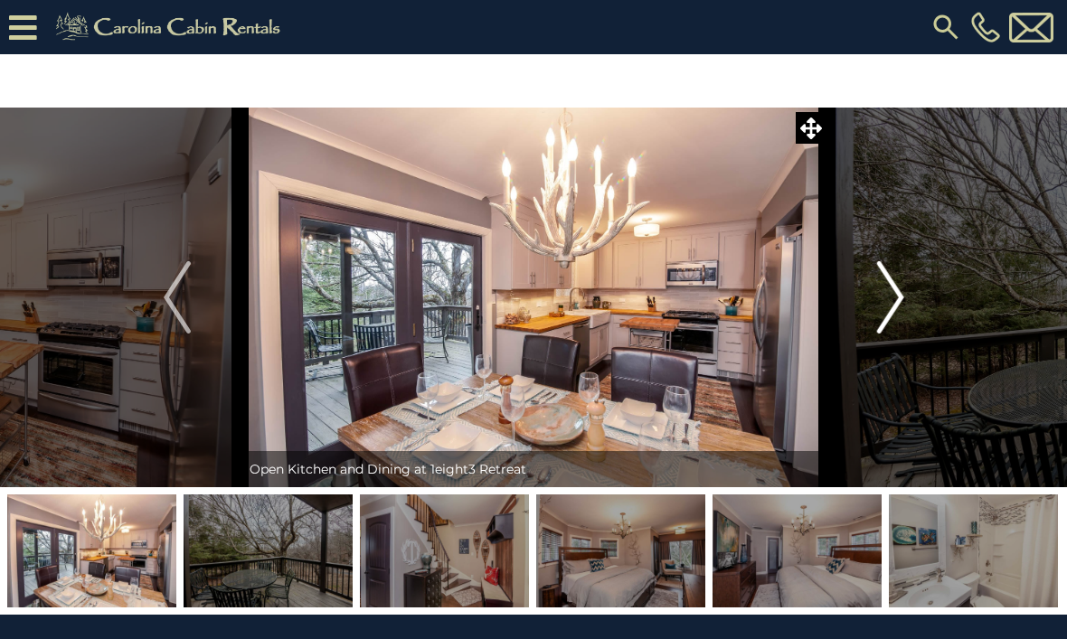
click at [885, 318] on img "Next" at bounding box center [889, 297] width 27 height 72
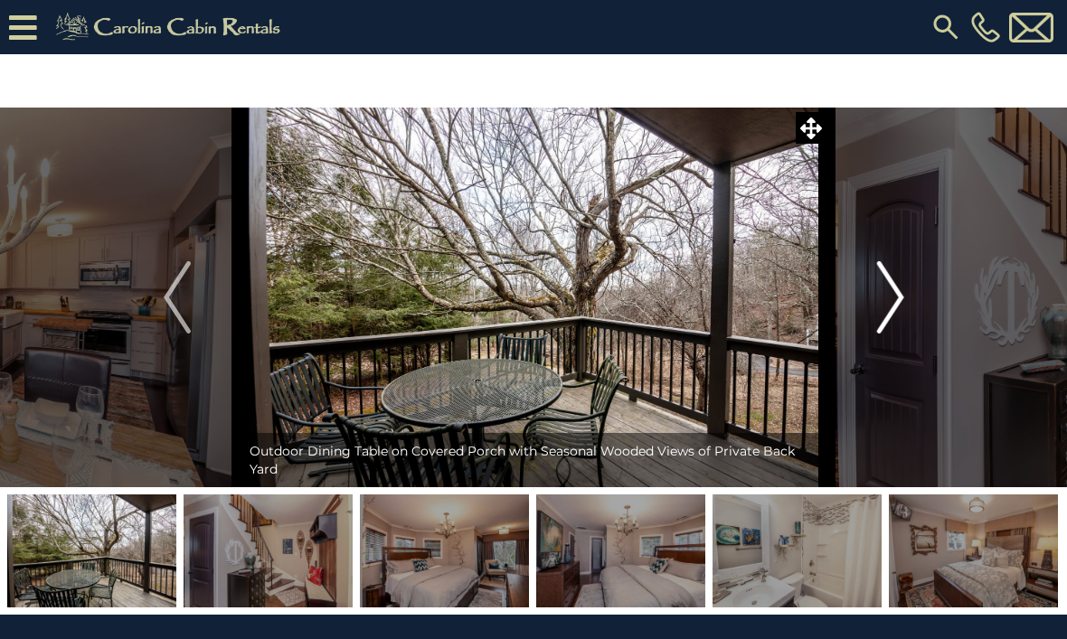
click at [873, 318] on button "Next" at bounding box center [890, 298] width 127 height 380
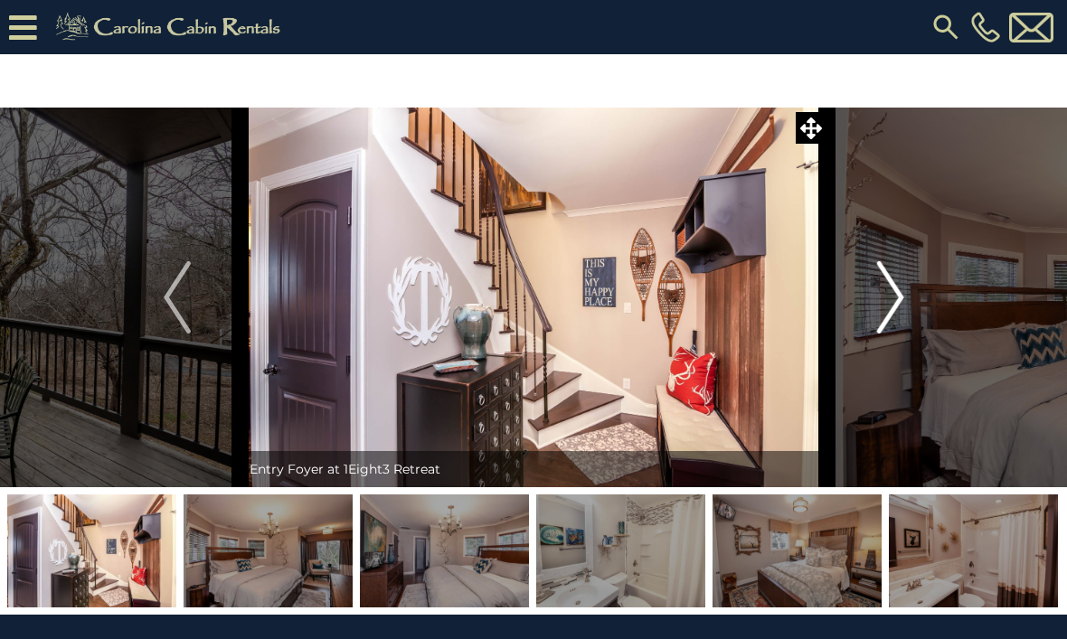
click at [918, 299] on button "Next" at bounding box center [890, 298] width 127 height 380
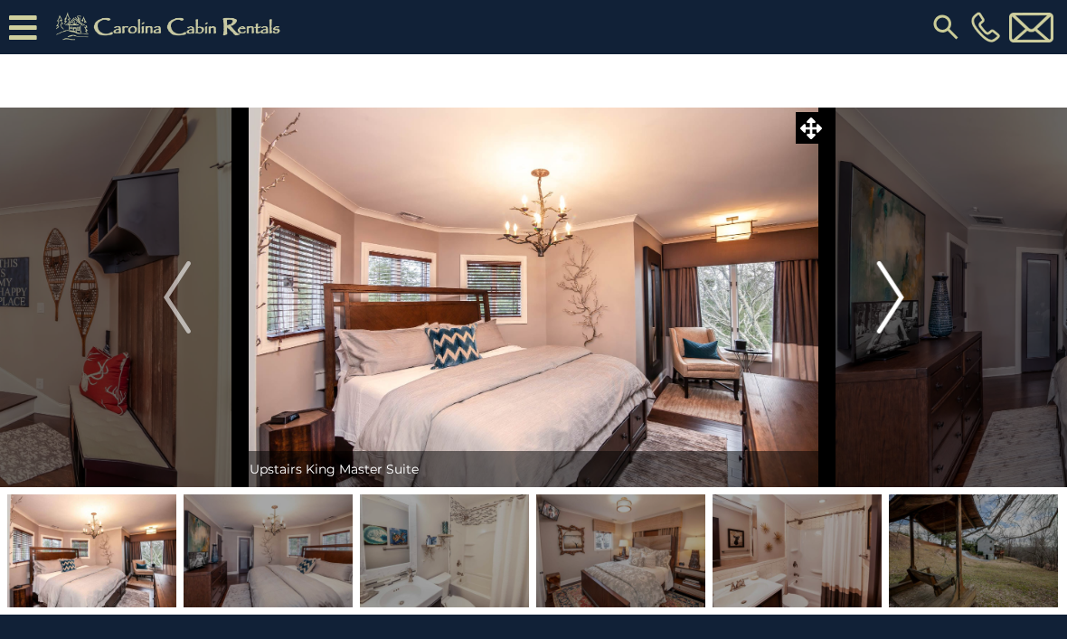
click at [890, 303] on img "Next" at bounding box center [889, 297] width 27 height 72
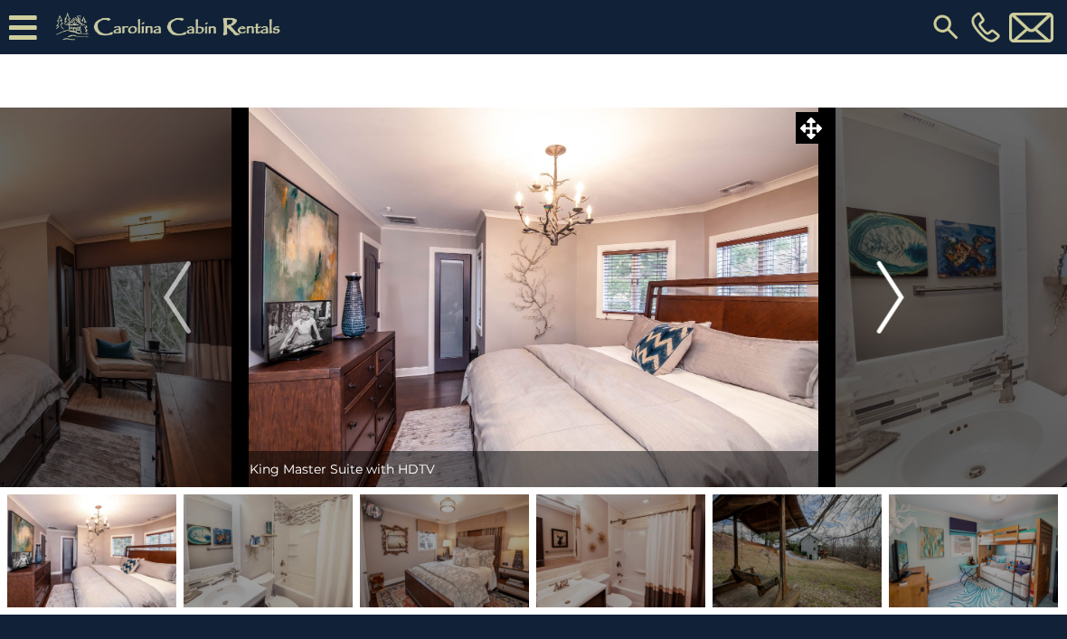
click at [880, 316] on img "Next" at bounding box center [889, 297] width 27 height 72
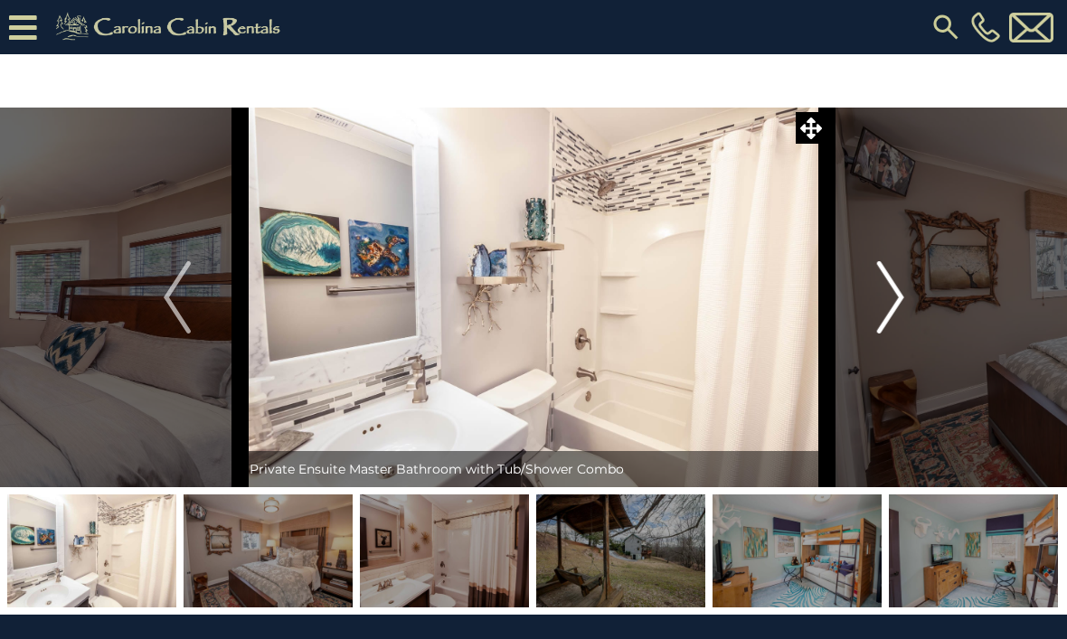
click at [878, 298] on img "Next" at bounding box center [889, 297] width 27 height 72
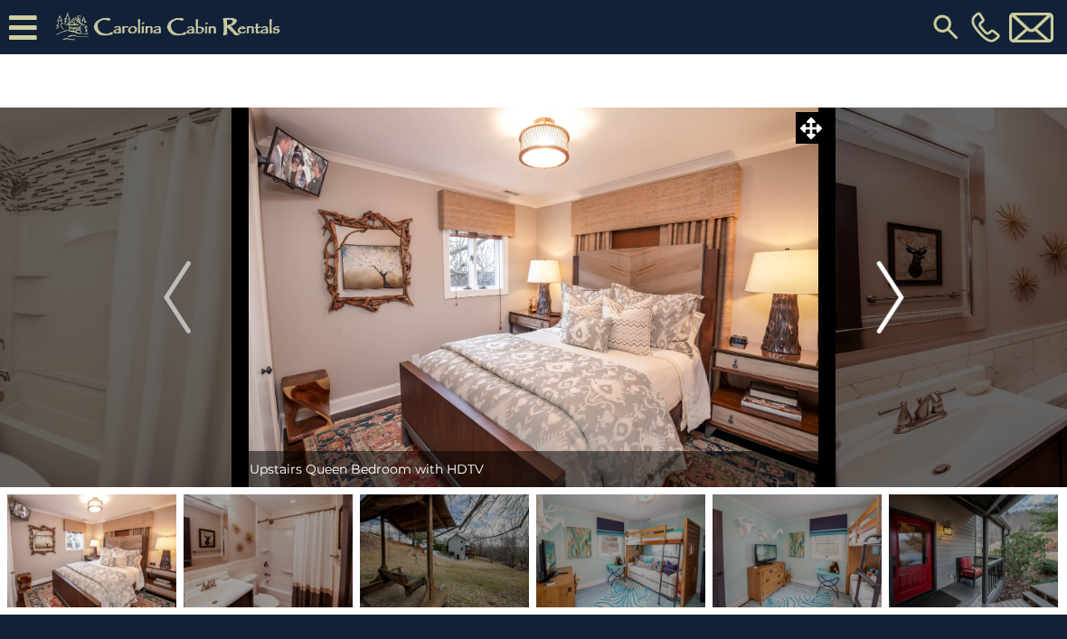
click at [905, 299] on button "Next" at bounding box center [890, 298] width 127 height 380
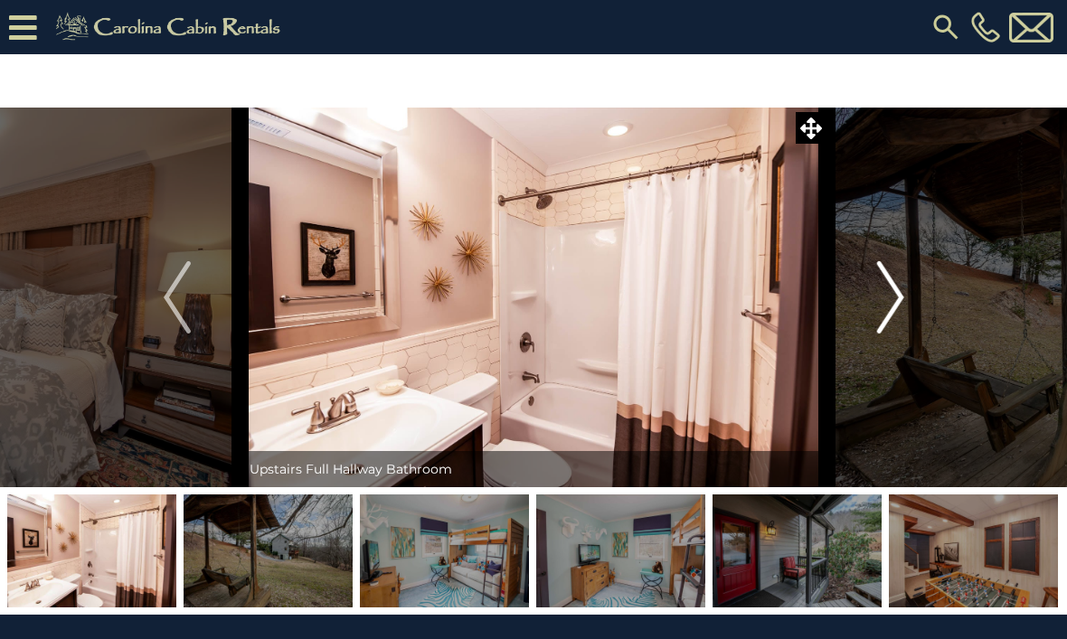
click at [889, 306] on img "Next" at bounding box center [889, 297] width 27 height 72
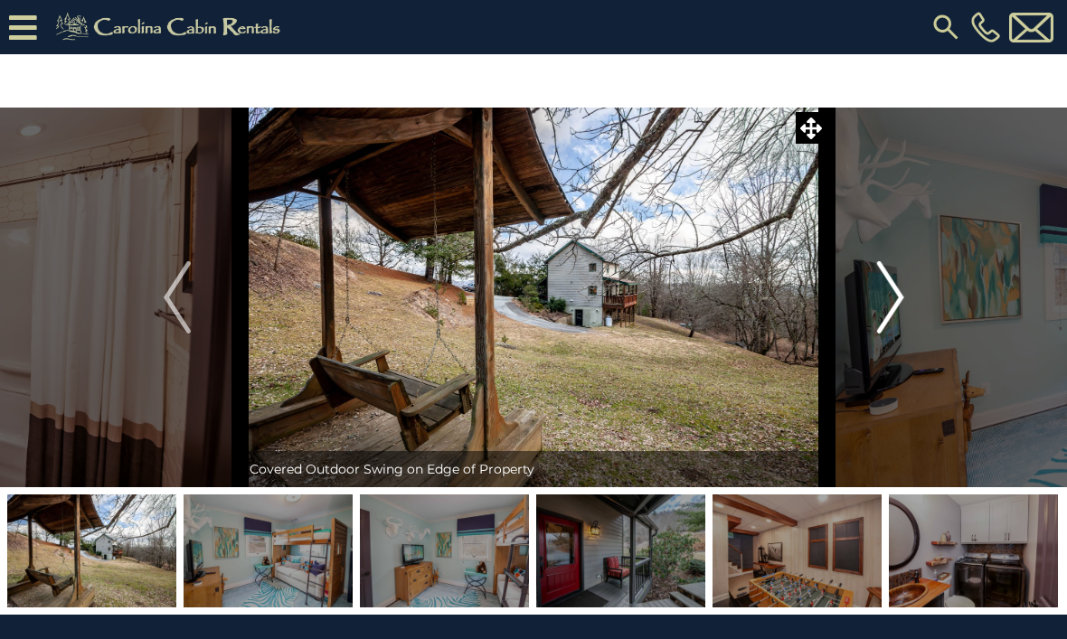
click at [886, 314] on img "Next" at bounding box center [889, 297] width 27 height 72
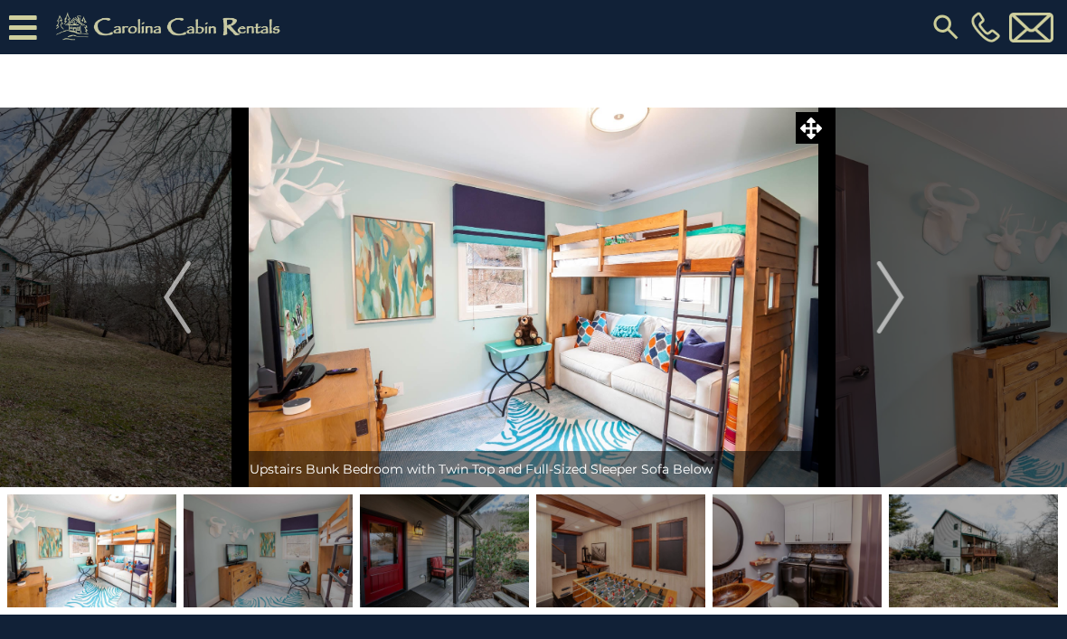
click at [891, 297] on img "Next" at bounding box center [889, 297] width 27 height 72
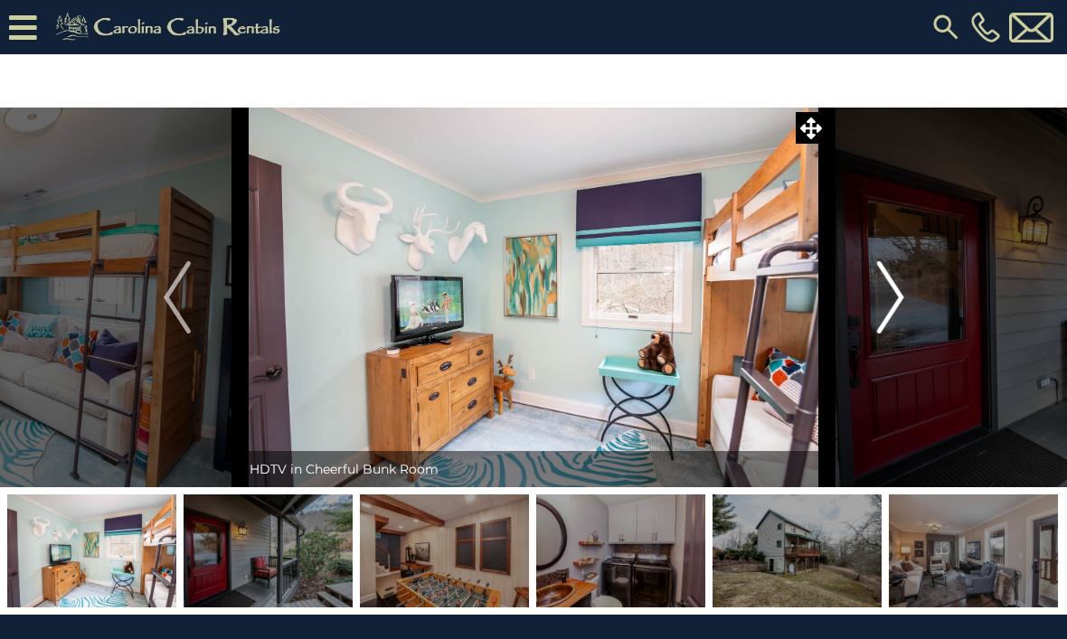
click at [900, 310] on img "Next" at bounding box center [889, 297] width 27 height 72
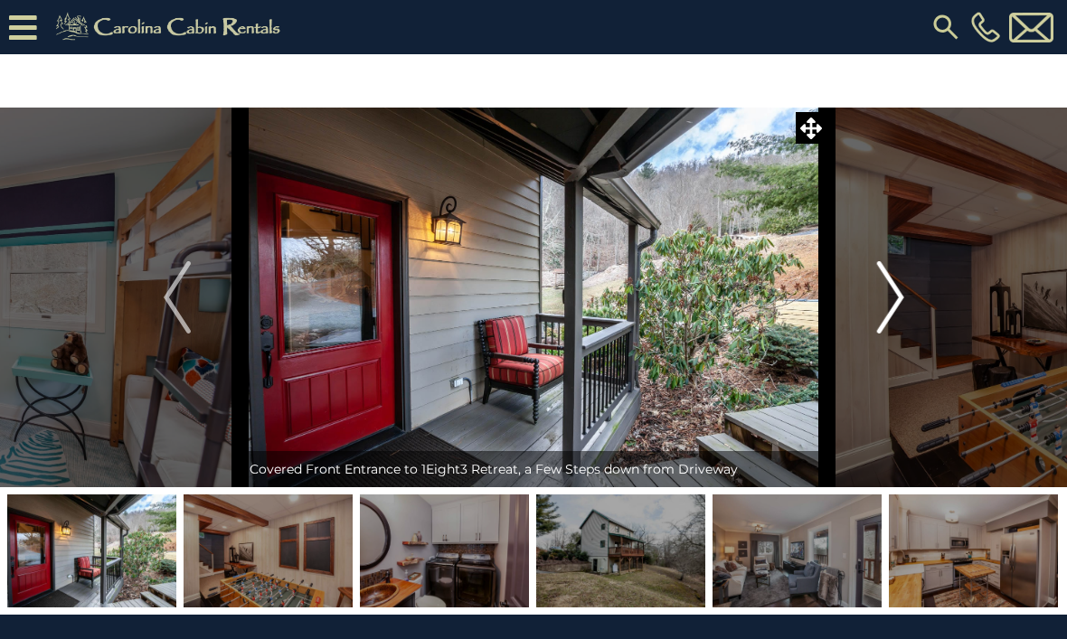
click at [885, 299] on img "Next" at bounding box center [889, 297] width 27 height 72
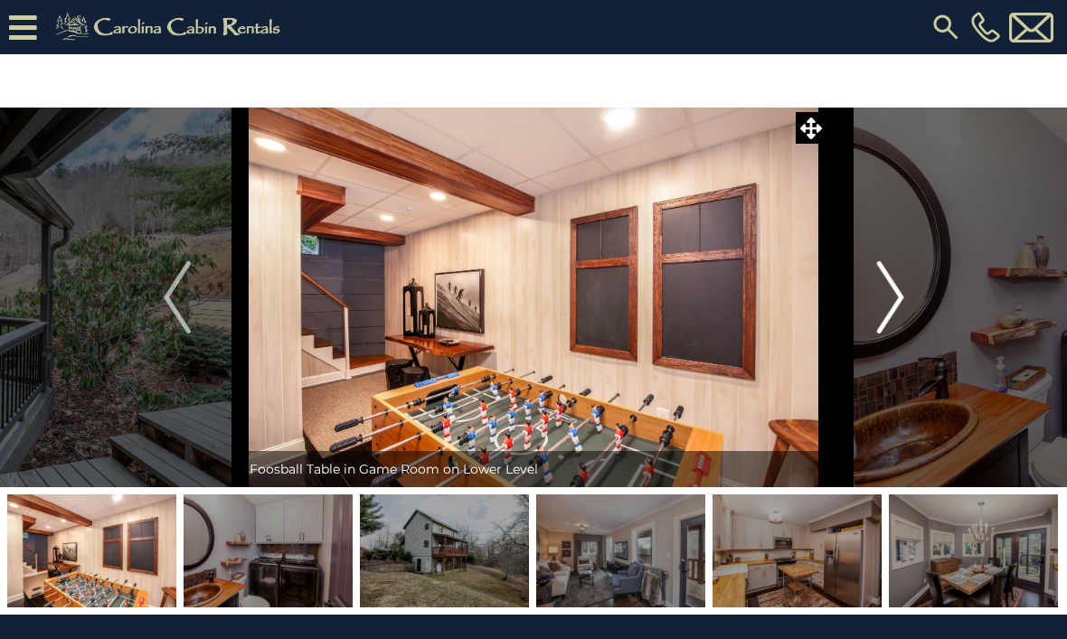
click at [882, 317] on img "Next" at bounding box center [889, 297] width 27 height 72
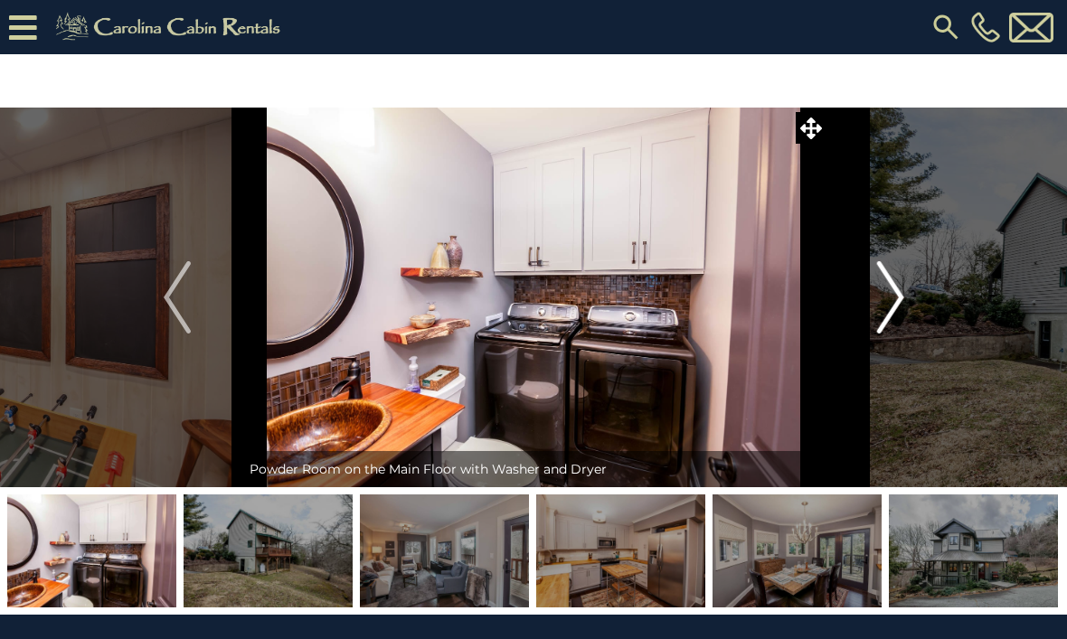
click at [868, 307] on button "Next" at bounding box center [890, 298] width 127 height 380
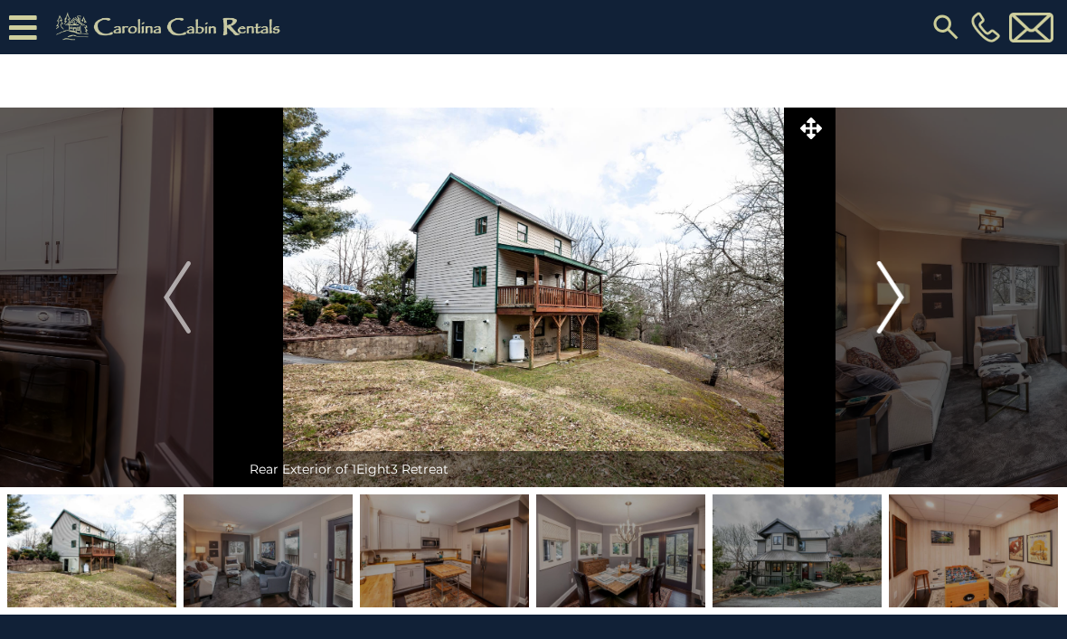
click at [888, 308] on img "Next" at bounding box center [889, 297] width 27 height 72
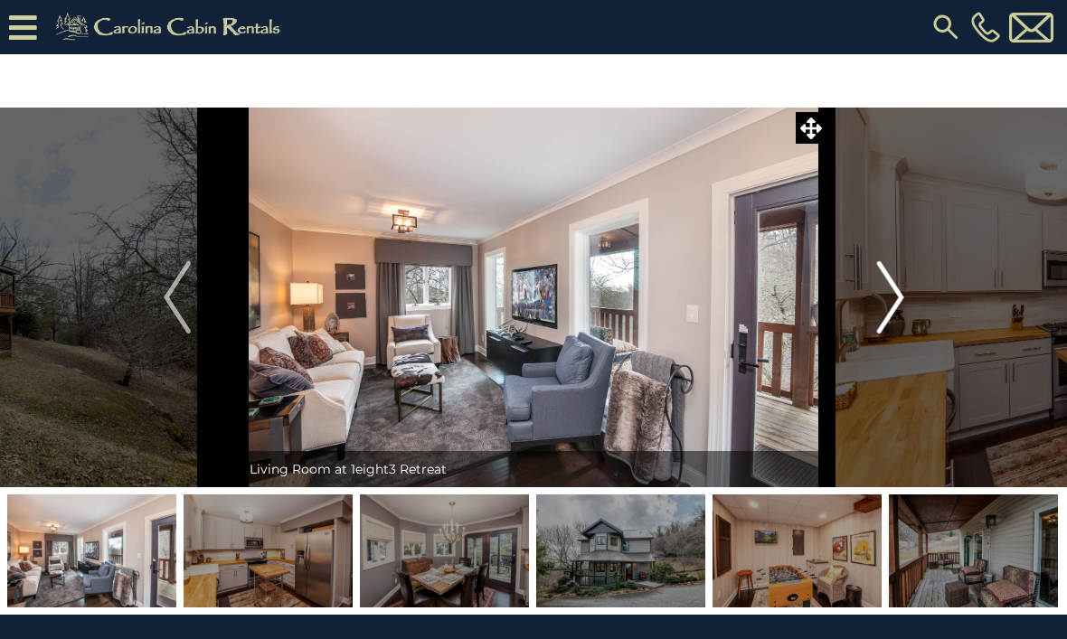
click at [877, 316] on img "Next" at bounding box center [889, 297] width 27 height 72
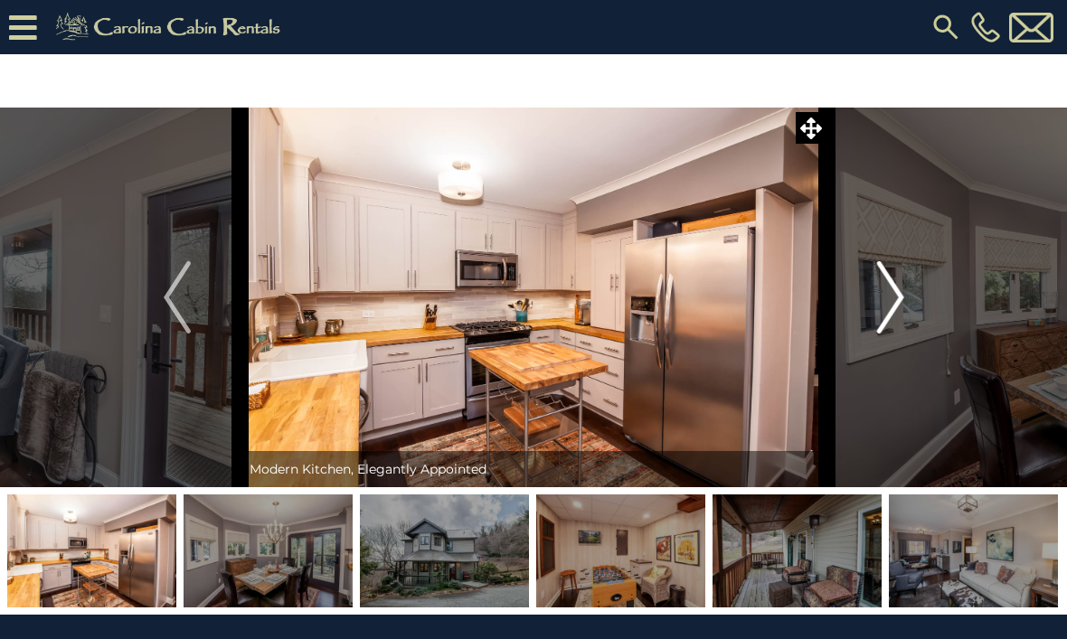
click at [888, 299] on img "Next" at bounding box center [889, 297] width 27 height 72
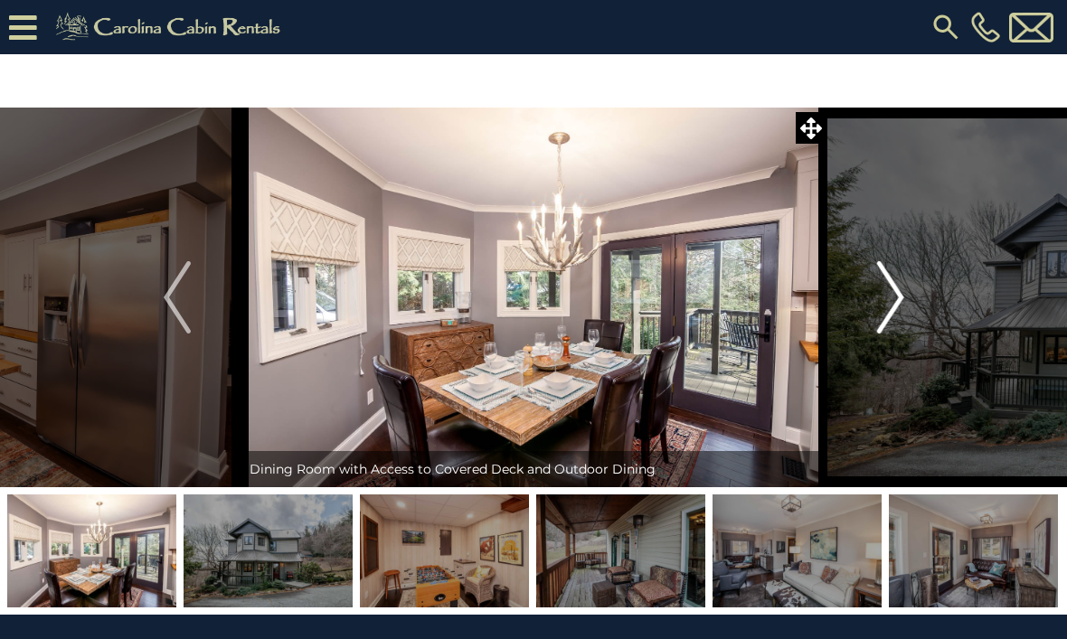
click at [888, 305] on img "Next" at bounding box center [889, 297] width 27 height 72
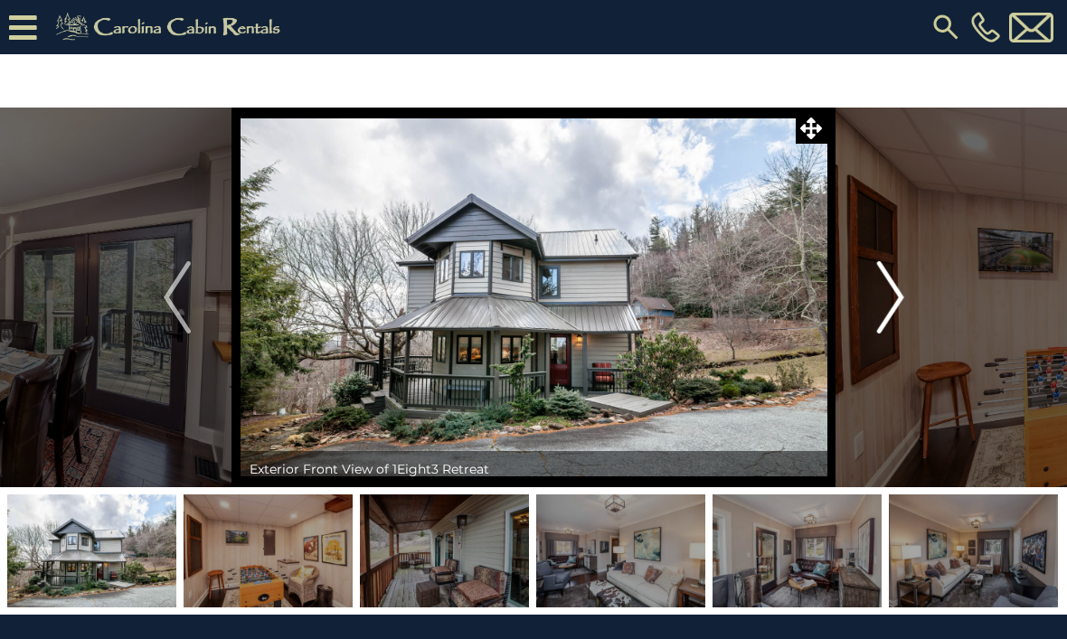
click at [878, 297] on img "Next" at bounding box center [889, 297] width 27 height 72
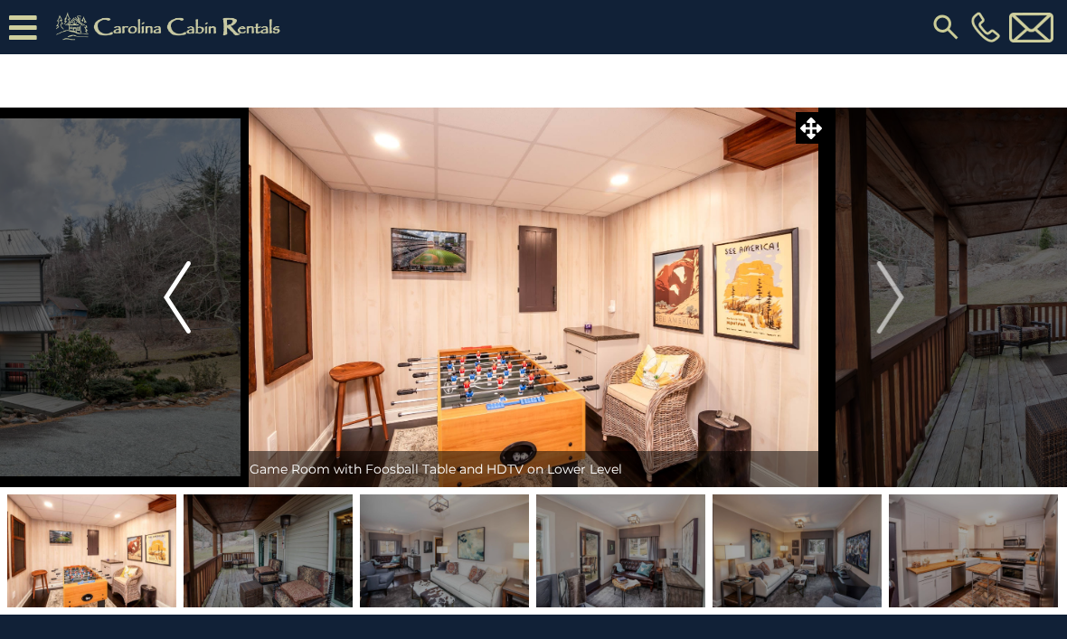
click at [179, 309] on img "Previous" at bounding box center [177, 297] width 27 height 72
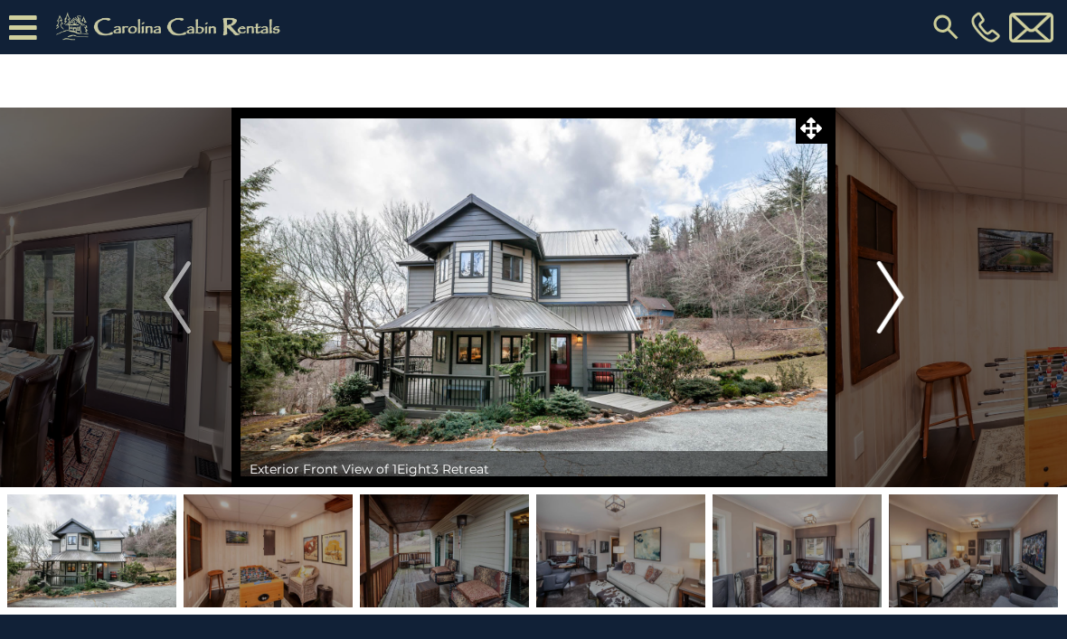
click at [889, 296] on img "Next" at bounding box center [889, 297] width 27 height 72
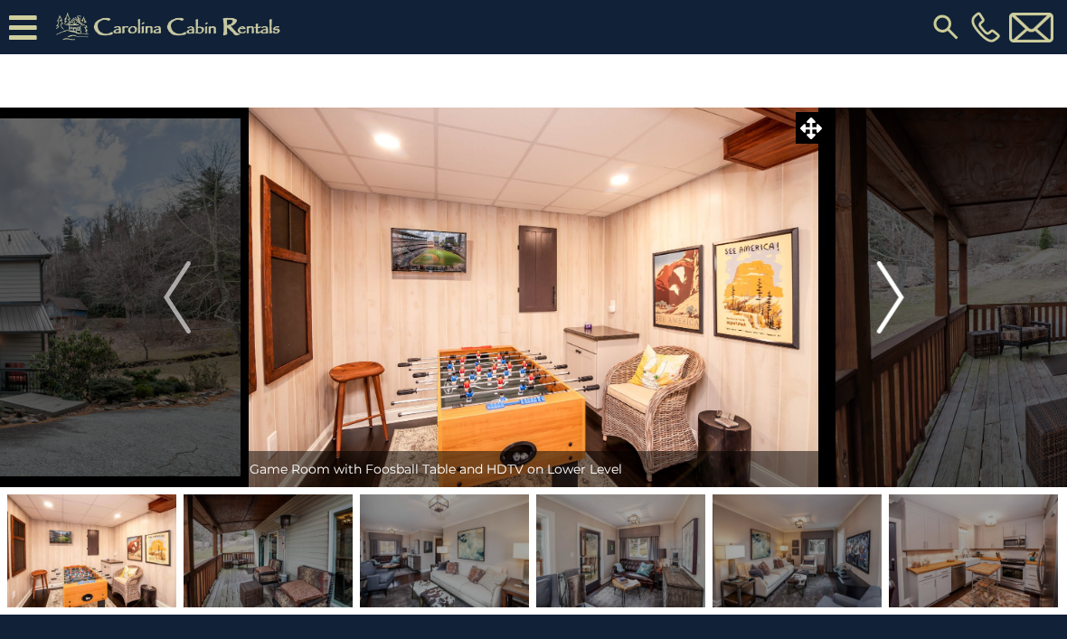
click at [886, 307] on img "Next" at bounding box center [889, 297] width 27 height 72
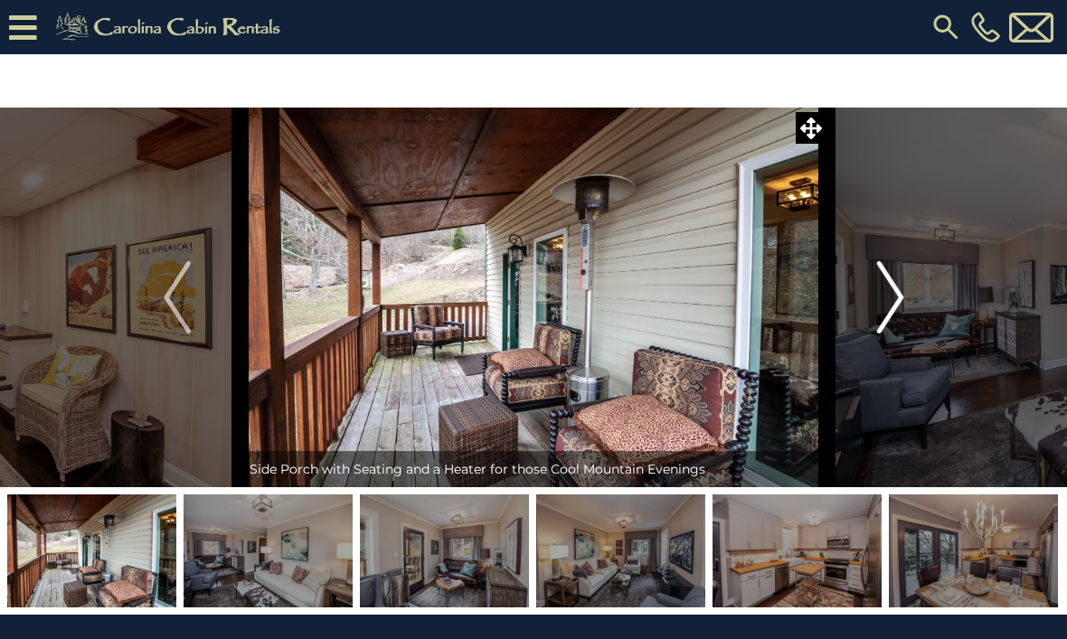
click at [892, 310] on img "Next" at bounding box center [889, 297] width 27 height 72
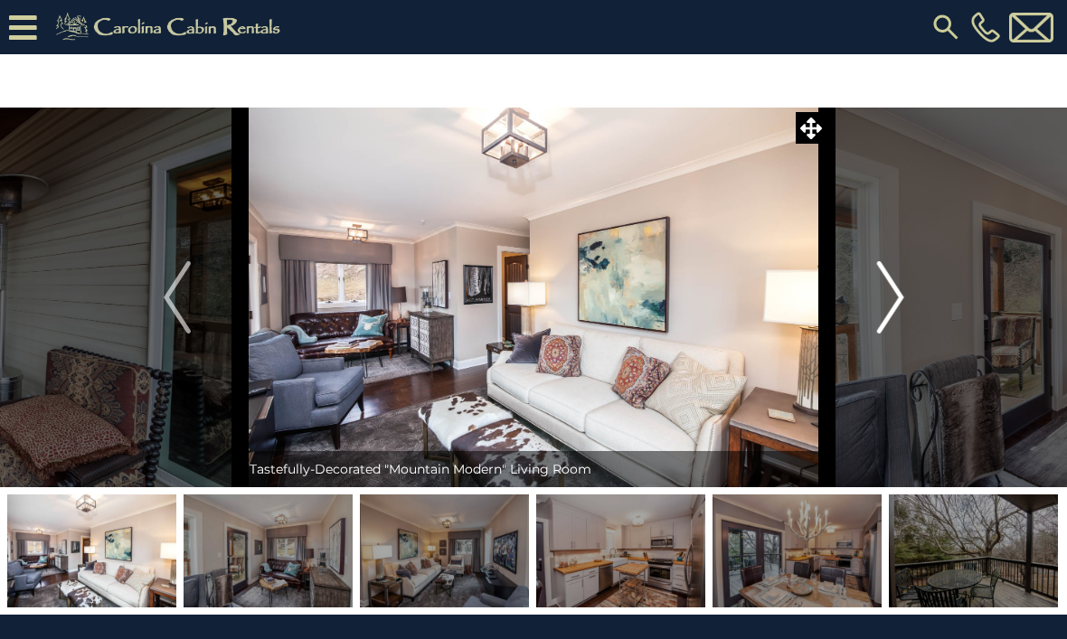
click at [894, 316] on img "Next" at bounding box center [889, 297] width 27 height 72
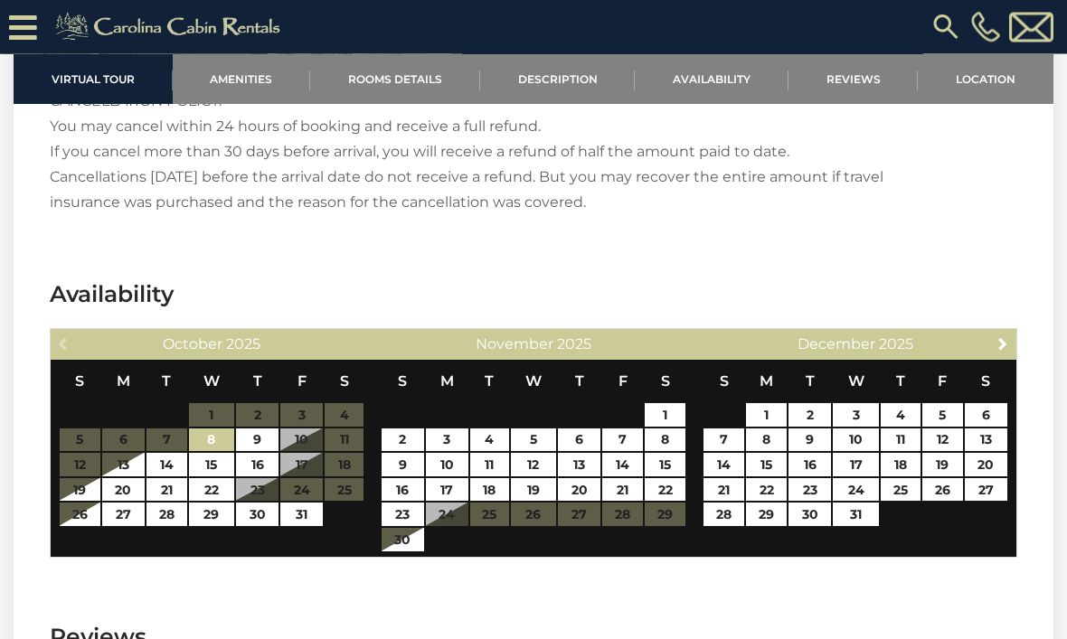
scroll to position [3351, 0]
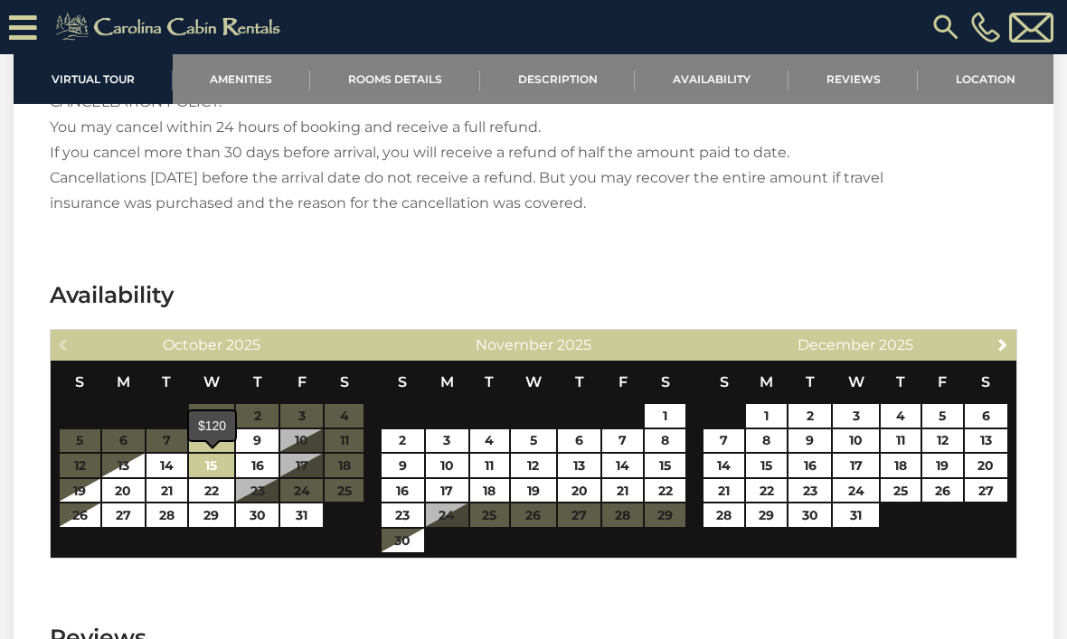
click at [224, 465] on link "15" at bounding box center [212, 466] width 46 height 24
type input "**********"
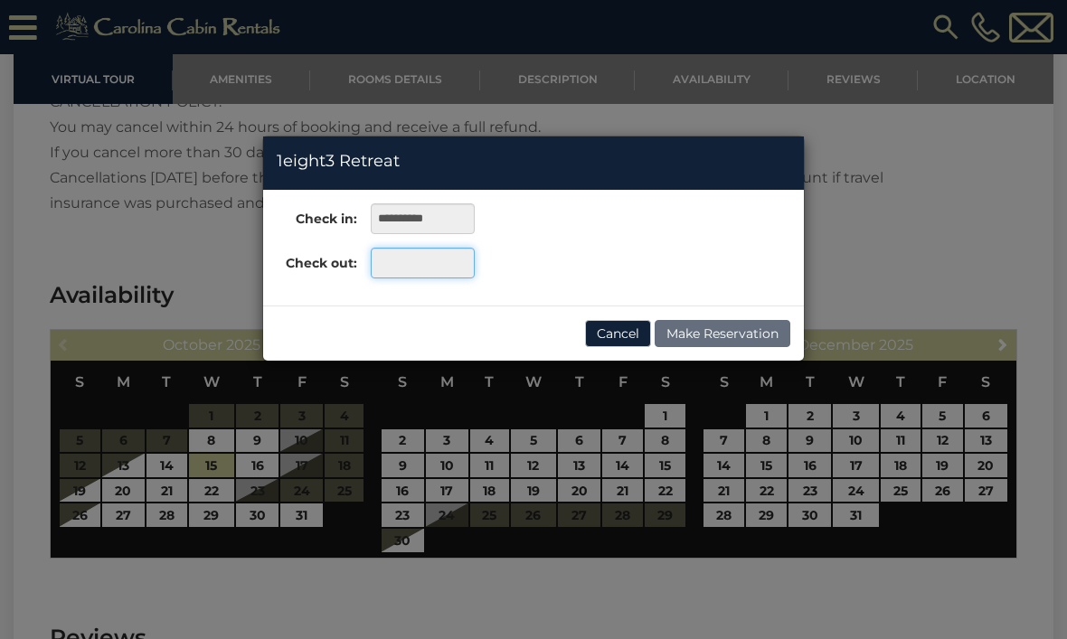
click at [436, 268] on input "text" at bounding box center [423, 263] width 104 height 31
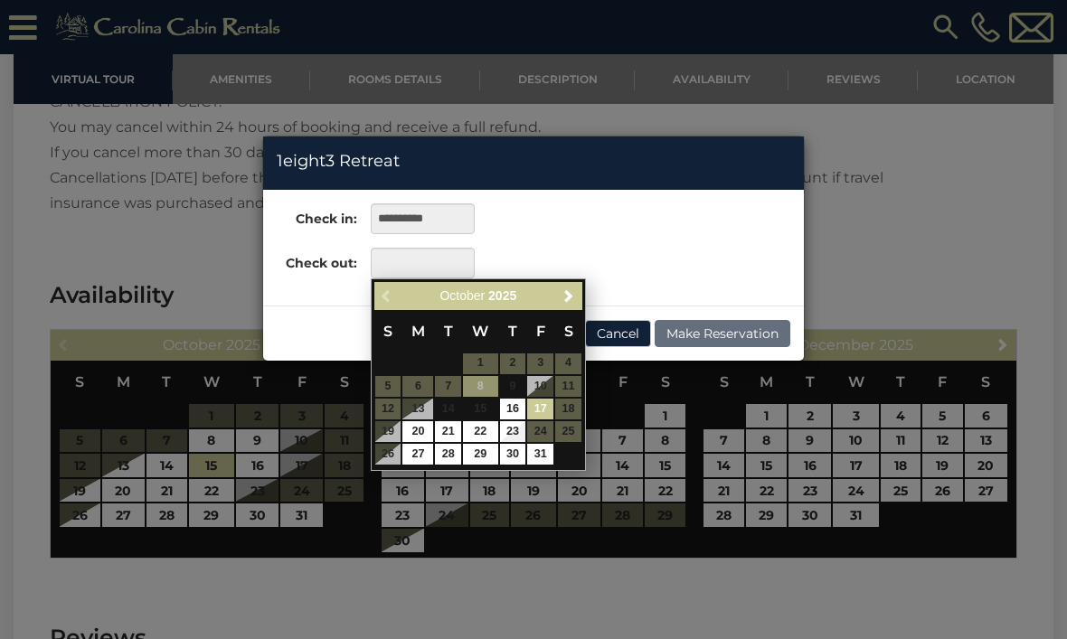
click at [531, 414] on link "17" at bounding box center [540, 409] width 26 height 21
type input "**********"
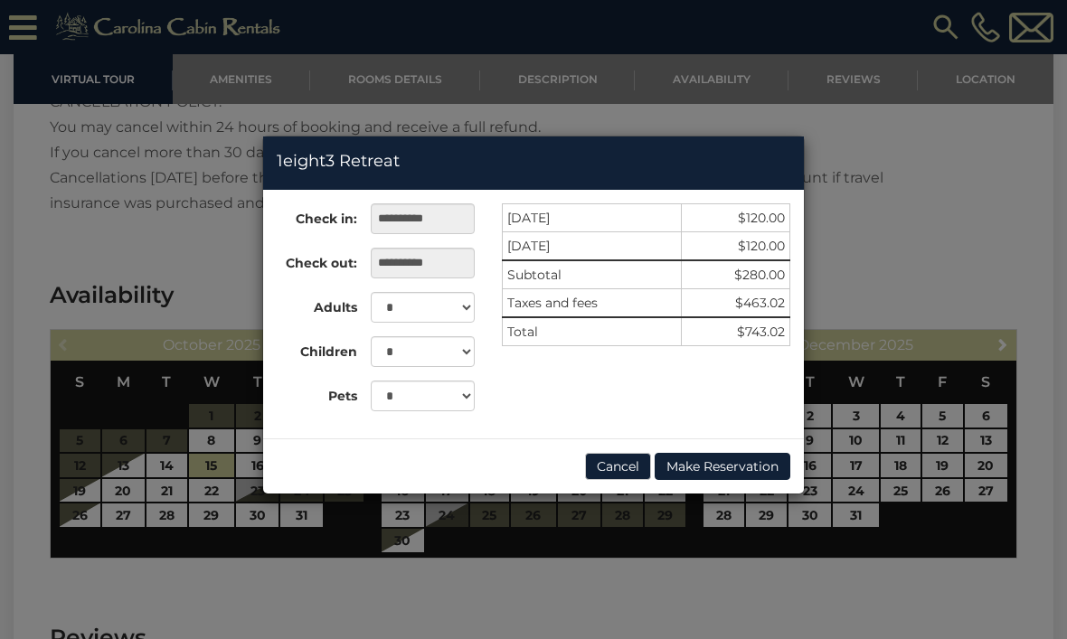
click at [722, 465] on button "Make Reservation" at bounding box center [723, 466] width 136 height 27
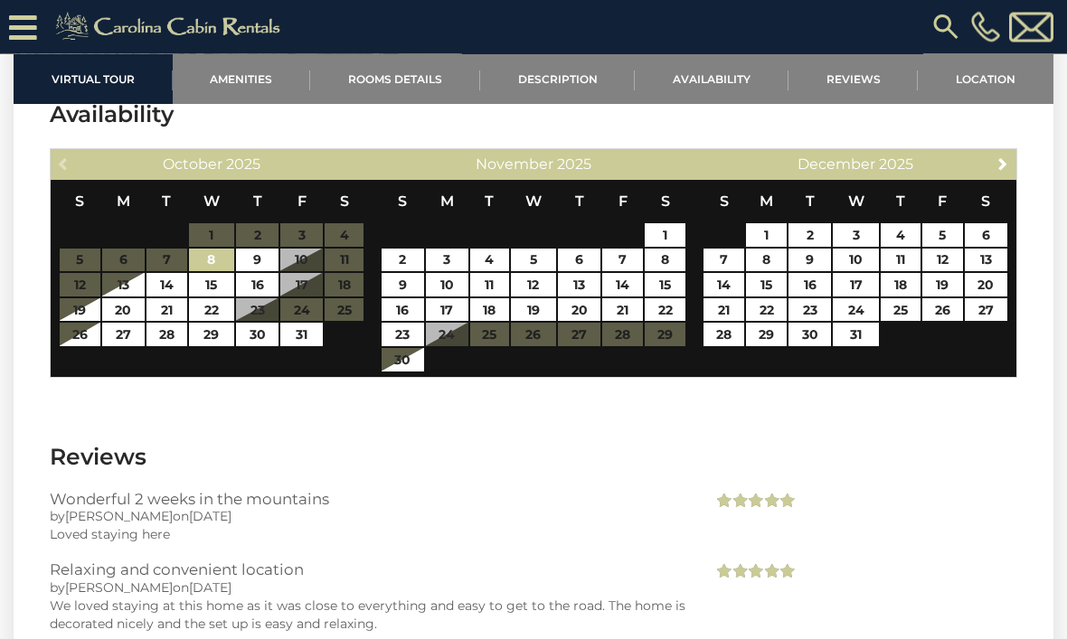
scroll to position [3524, 0]
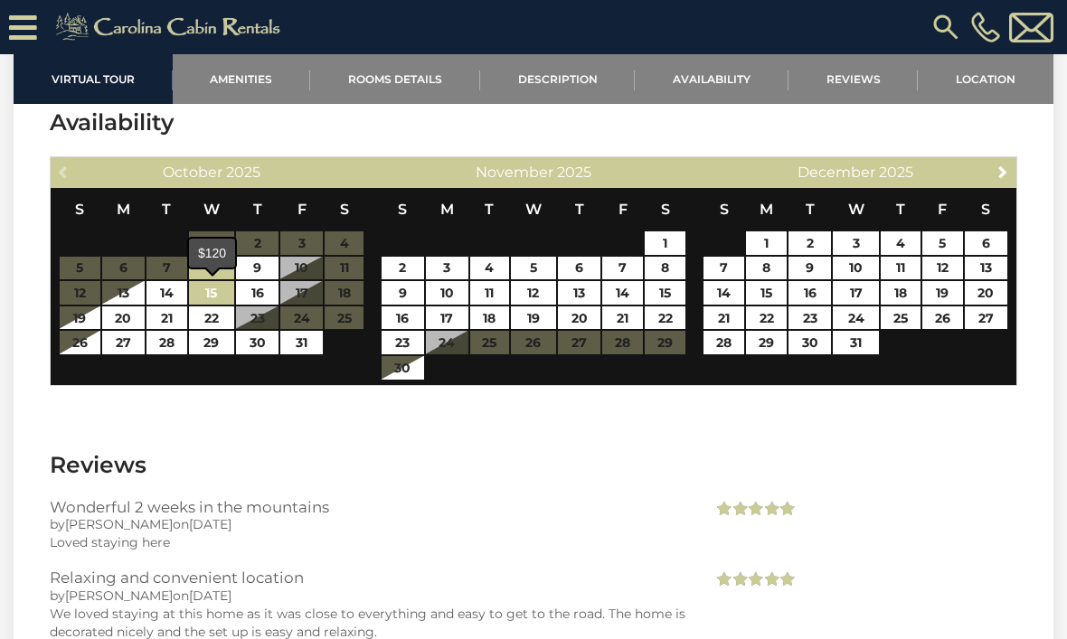
click at [218, 299] on link "15" at bounding box center [212, 293] width 46 height 24
type input "**********"
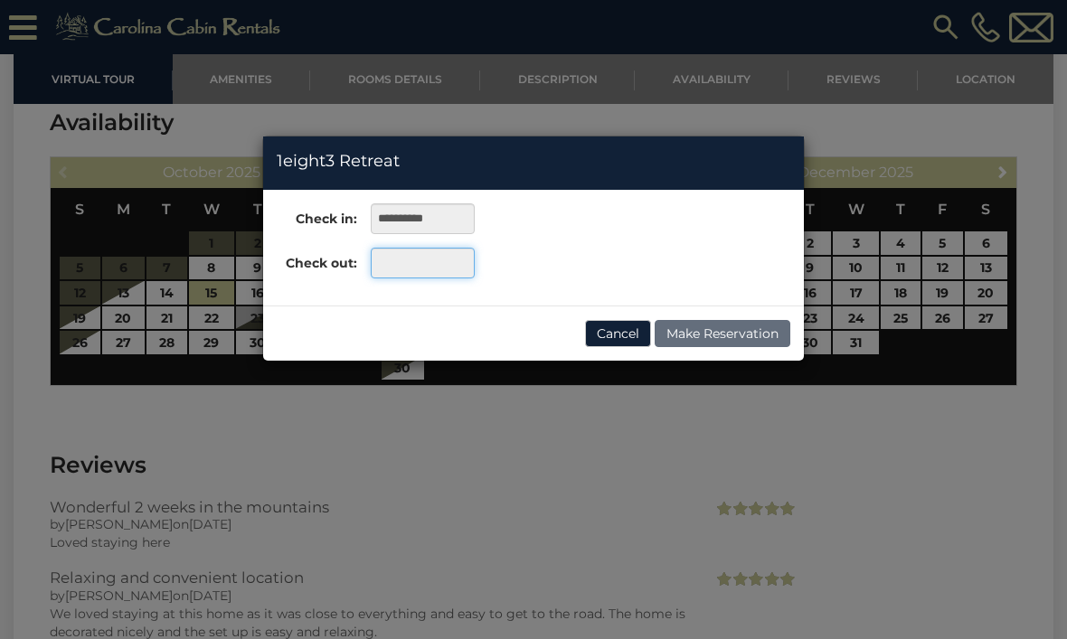
click at [438, 268] on input "text" at bounding box center [423, 263] width 104 height 31
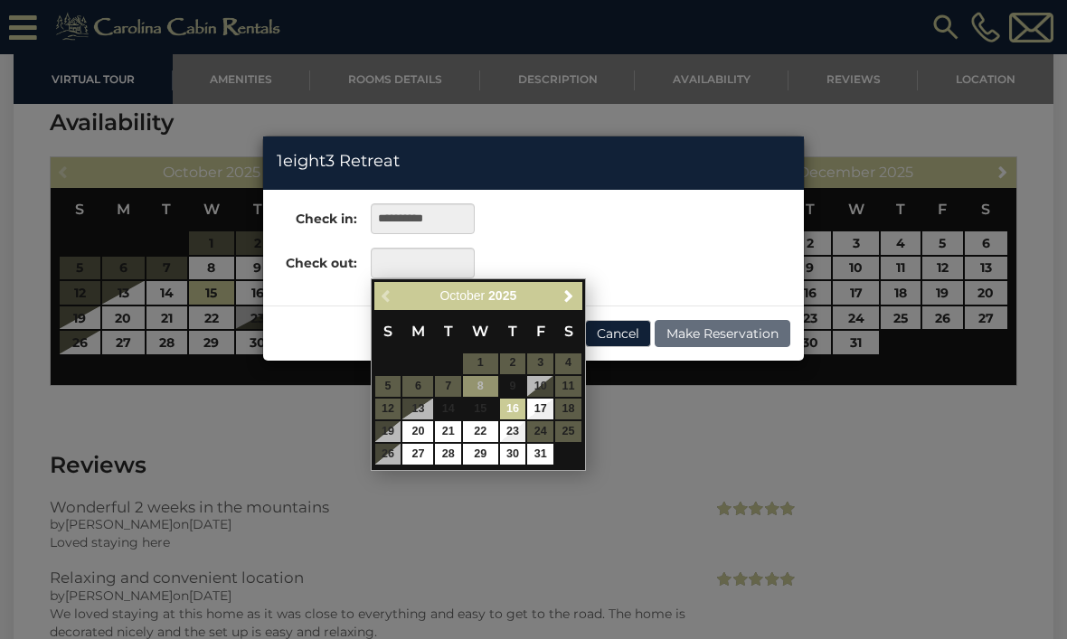
click at [543, 413] on link "17" at bounding box center [540, 409] width 26 height 21
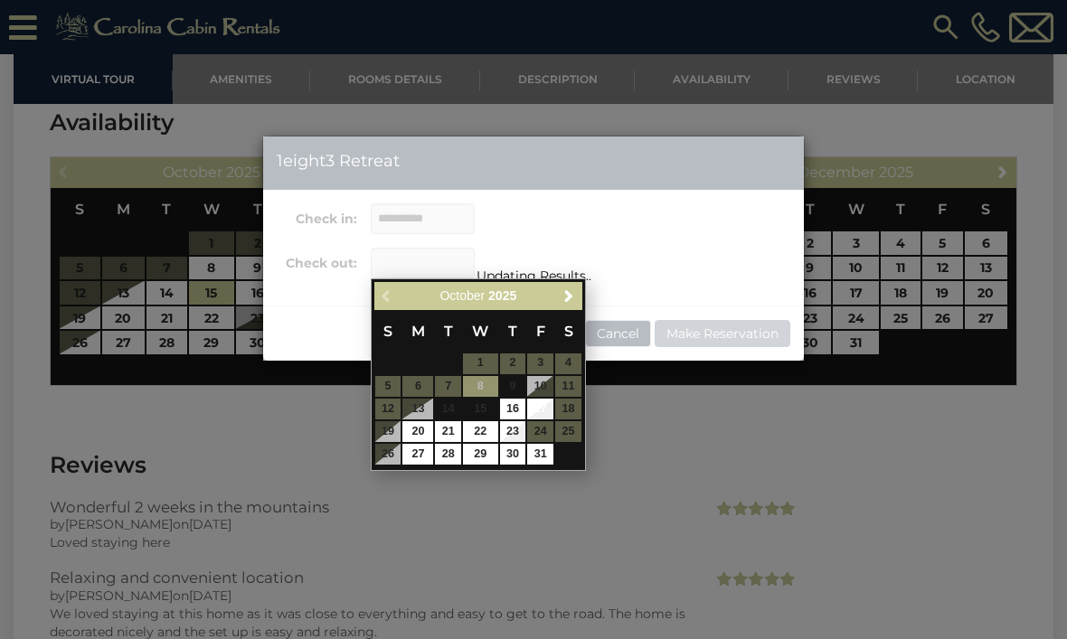
type input "**********"
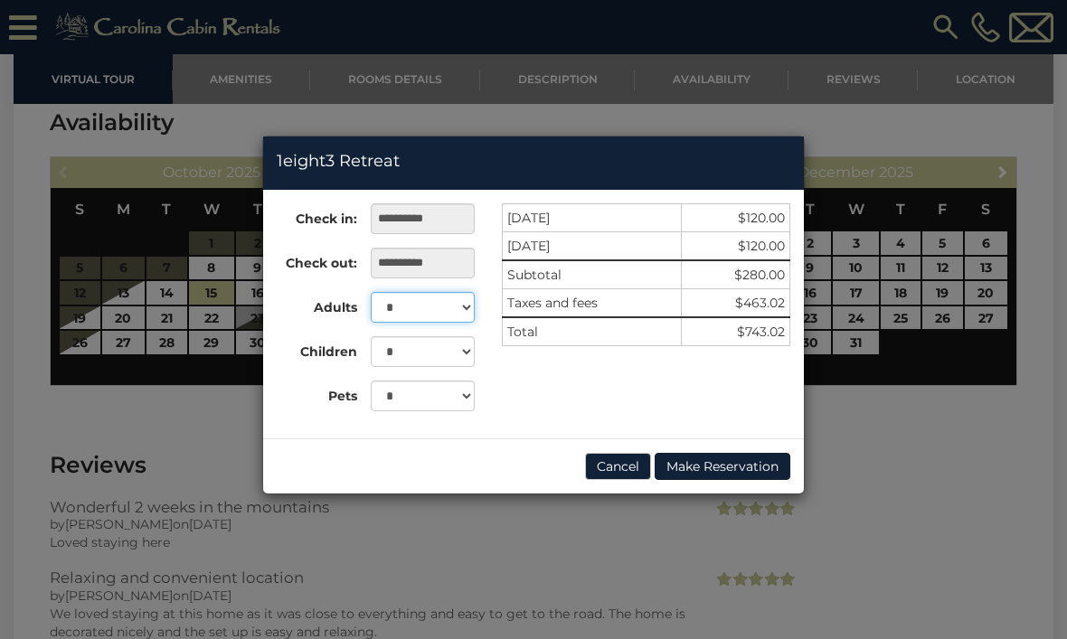
click at [469, 304] on select "* * * * * *" at bounding box center [423, 307] width 104 height 31
select select "*"
click at [450, 396] on select "* *" at bounding box center [423, 396] width 104 height 31
select select "*"
click at [930, 494] on div "**********" at bounding box center [533, 319] width 1067 height 639
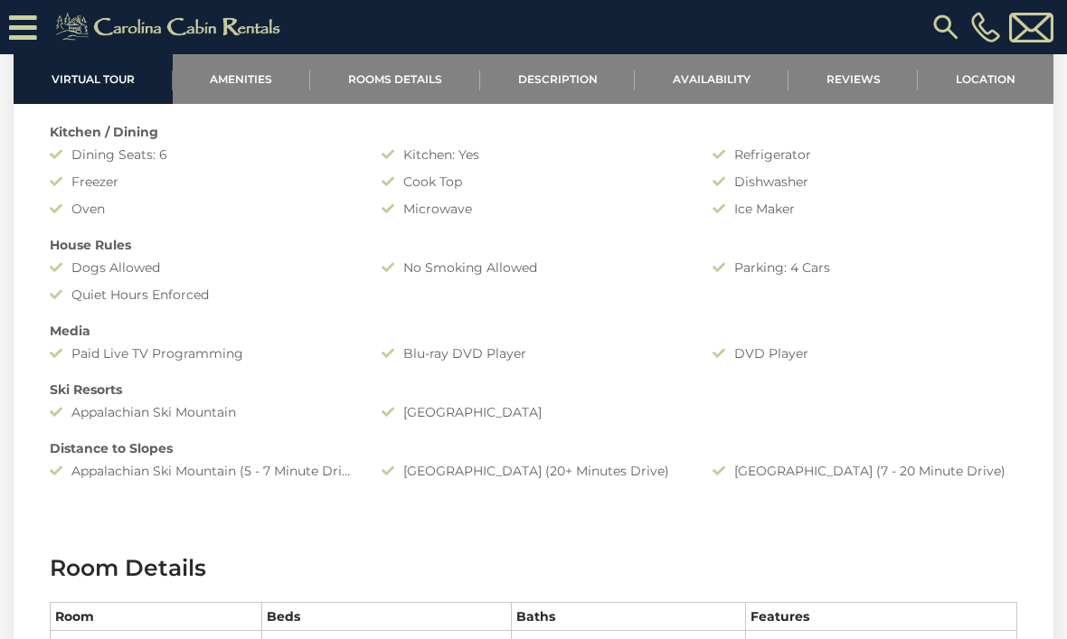
scroll to position [1409, 0]
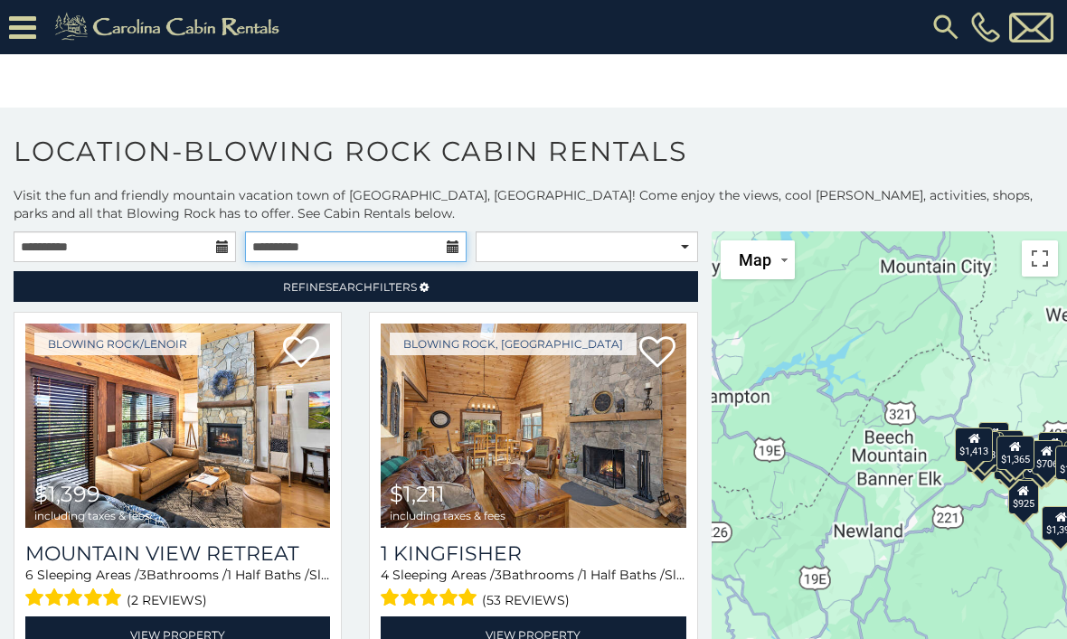
click at [446, 255] on input "**********" at bounding box center [356, 246] width 222 height 31
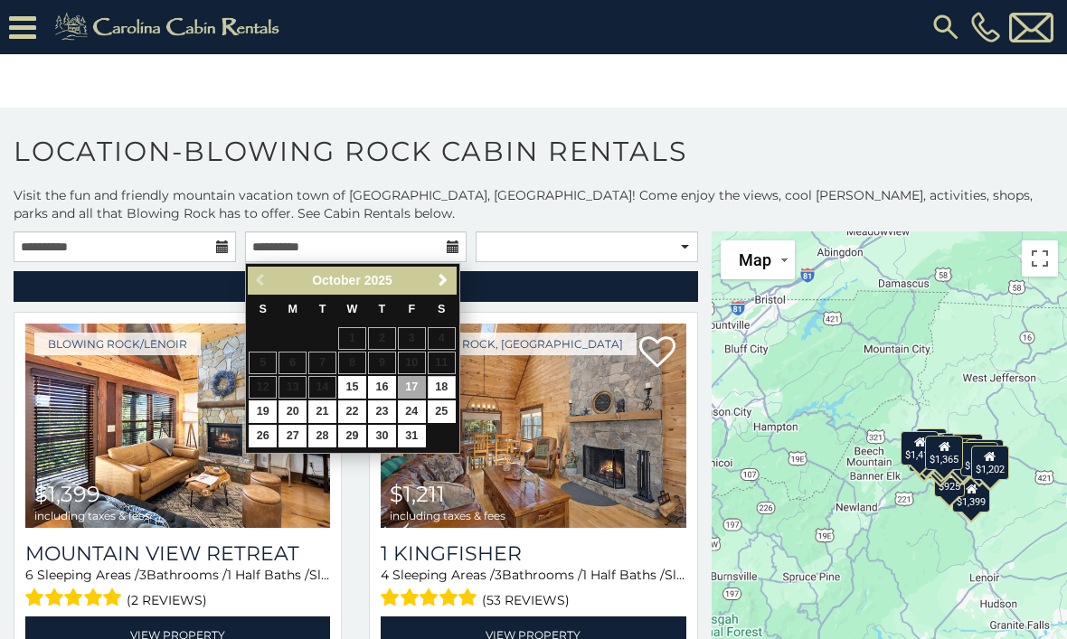
click at [439, 389] on link "18" at bounding box center [442, 387] width 28 height 23
type input "**********"
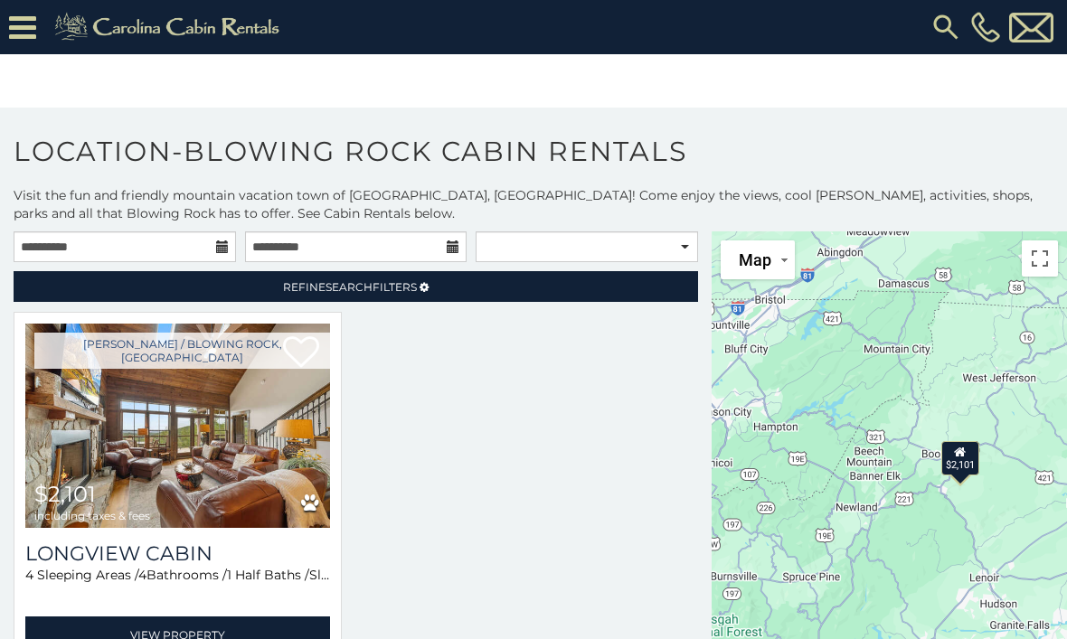
click at [417, 288] on span "Refine Search Filters" at bounding box center [350, 287] width 134 height 14
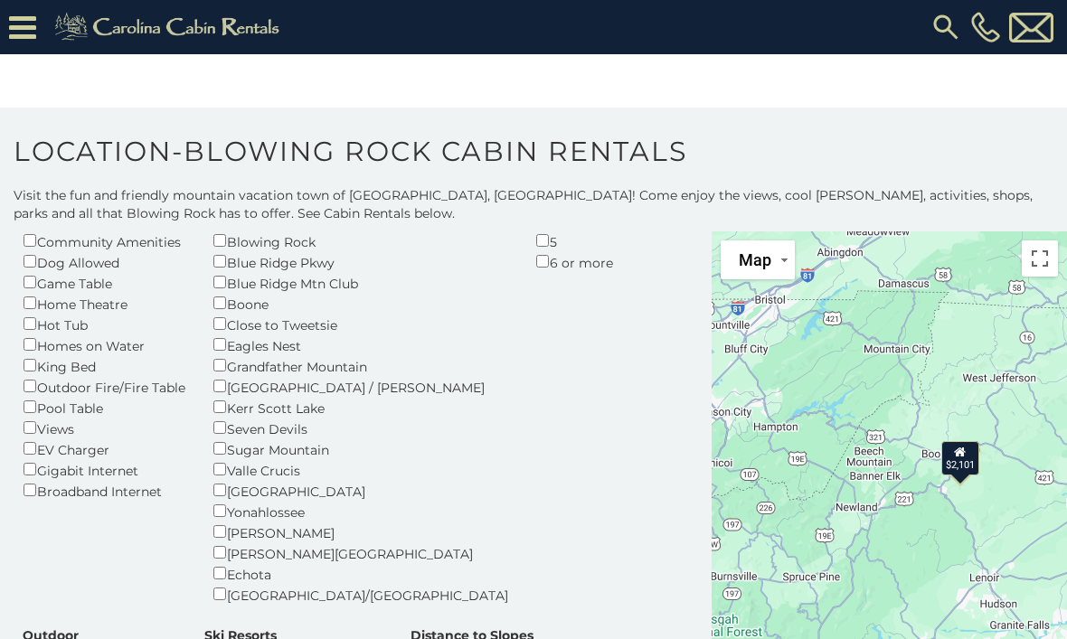
scroll to position [187, 0]
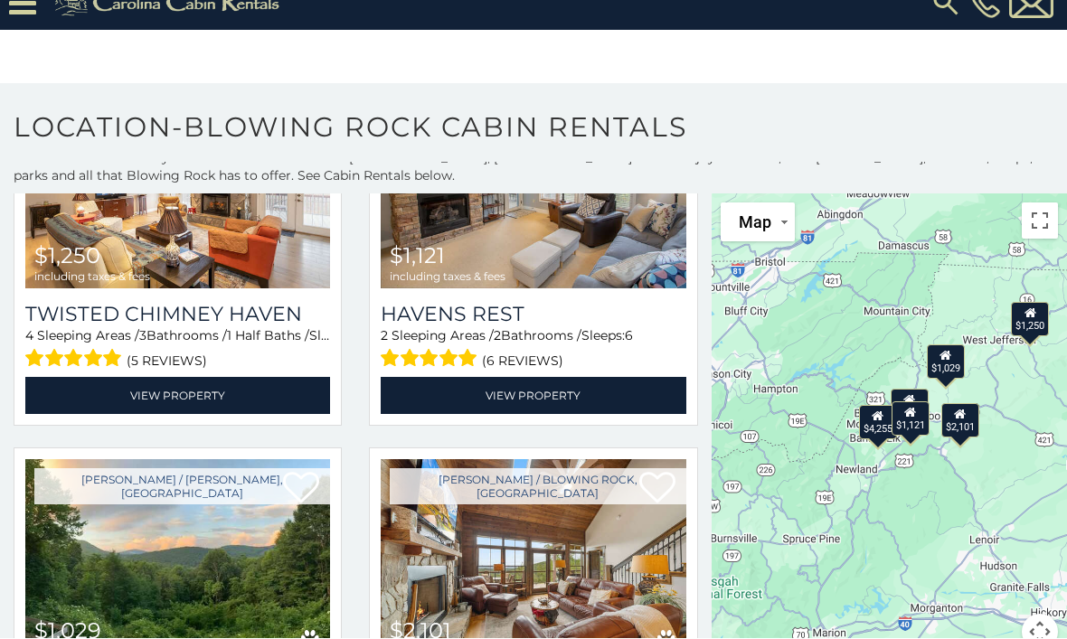
scroll to position [24, 0]
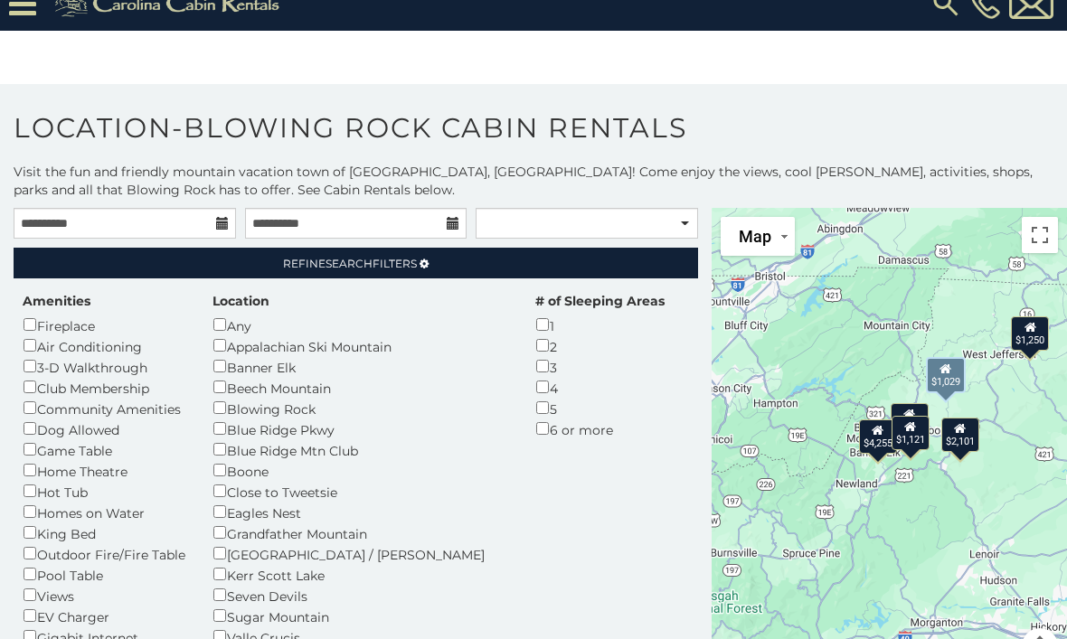
scroll to position [0, 0]
click at [444, 213] on input "**********" at bounding box center [356, 223] width 222 height 31
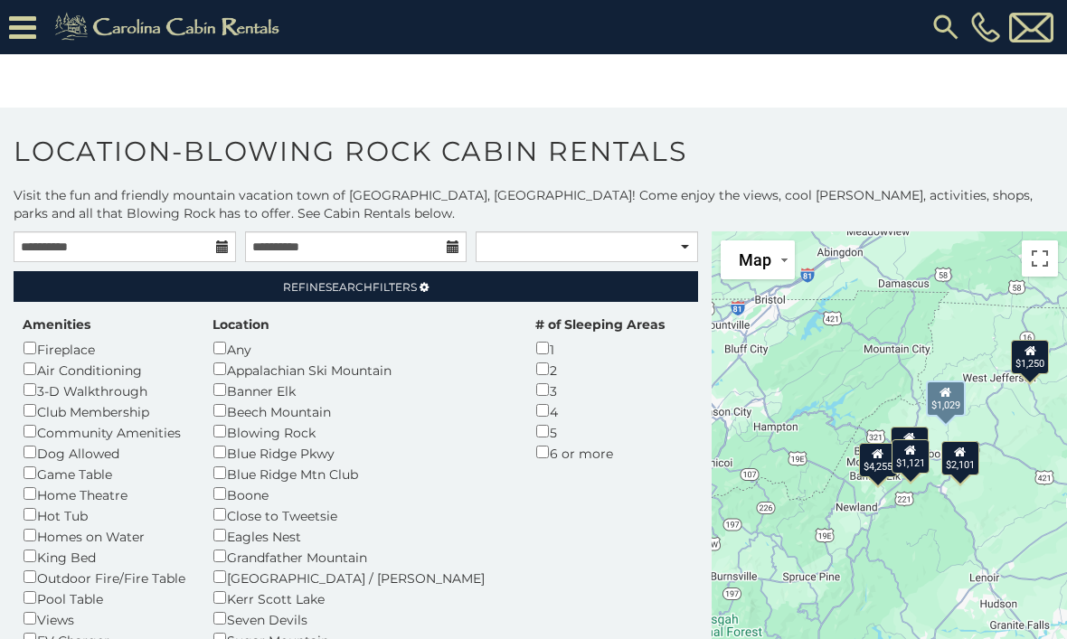
click at [211, 42] on img at bounding box center [170, 27] width 250 height 36
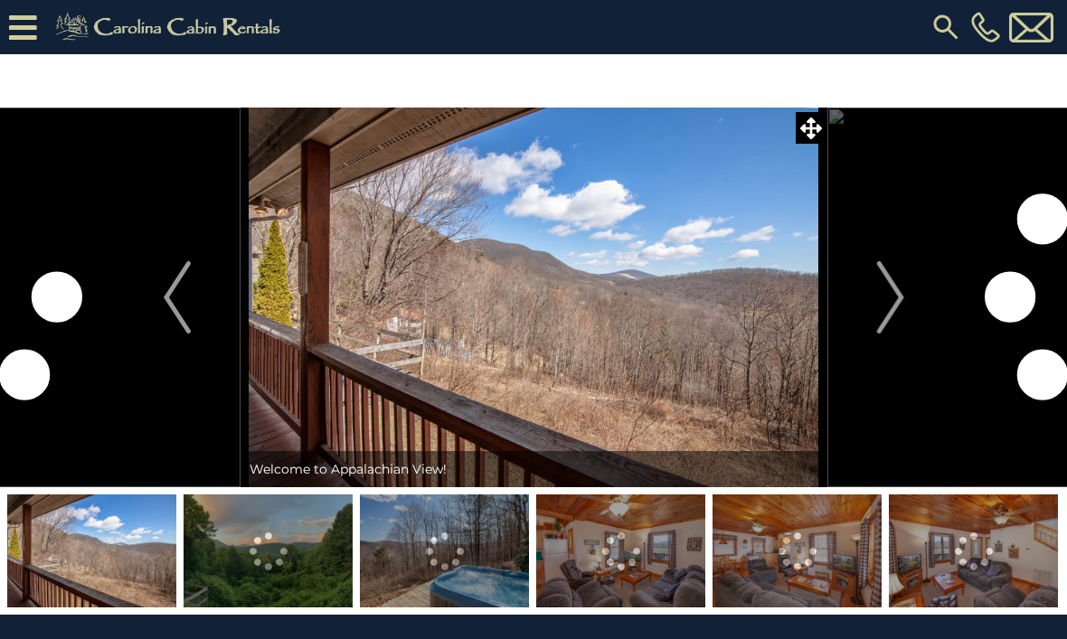
click at [883, 308] on img "Next" at bounding box center [889, 297] width 27 height 72
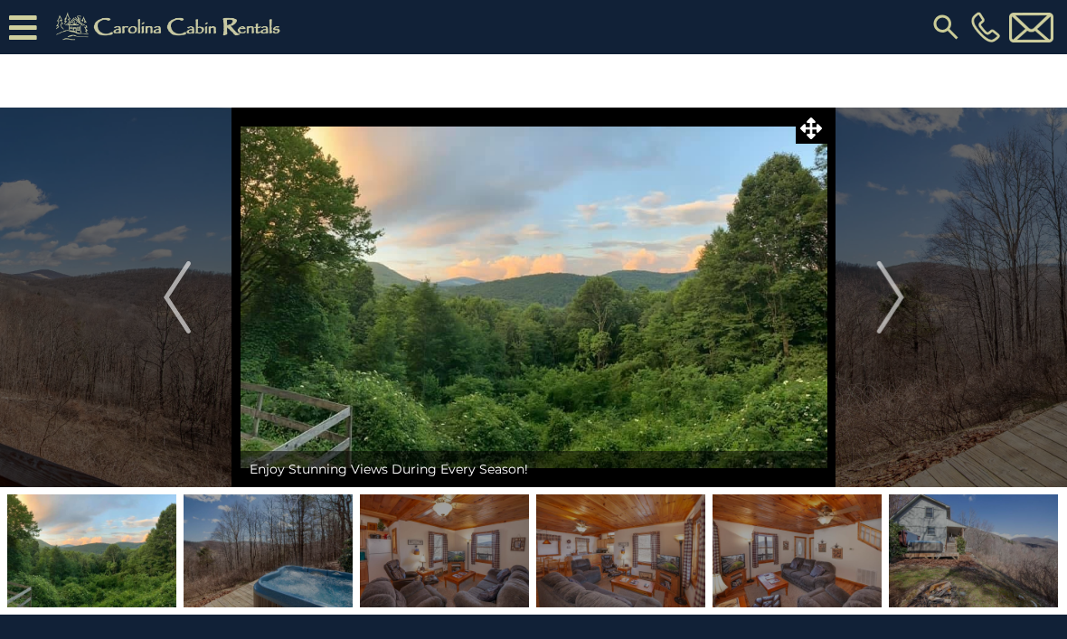
click at [906, 291] on button "Next" at bounding box center [890, 298] width 127 height 380
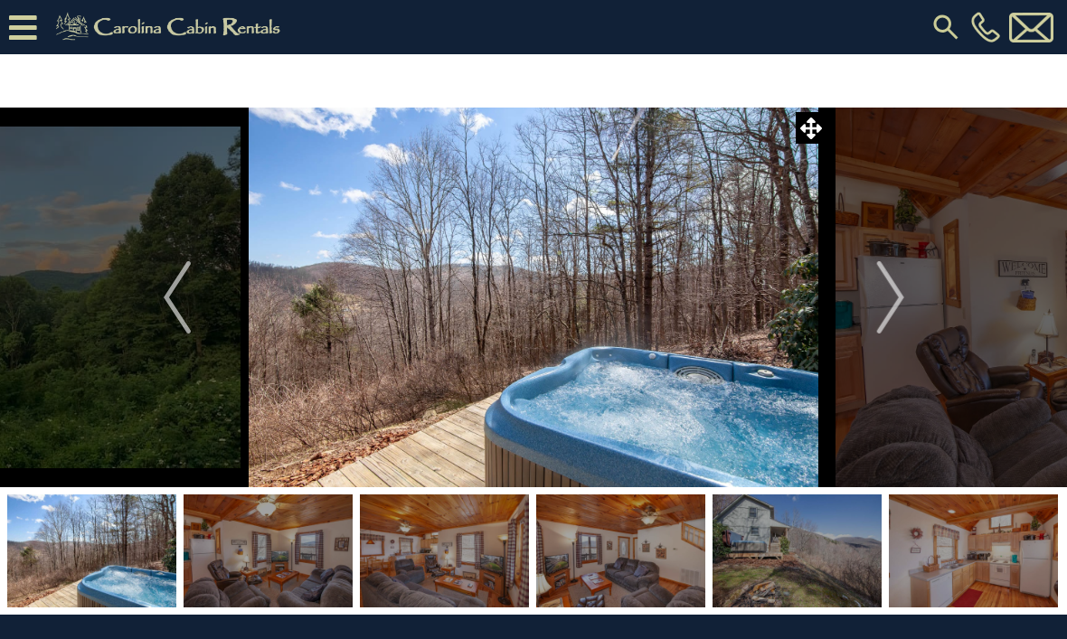
click at [883, 304] on img "Next" at bounding box center [889, 297] width 27 height 72
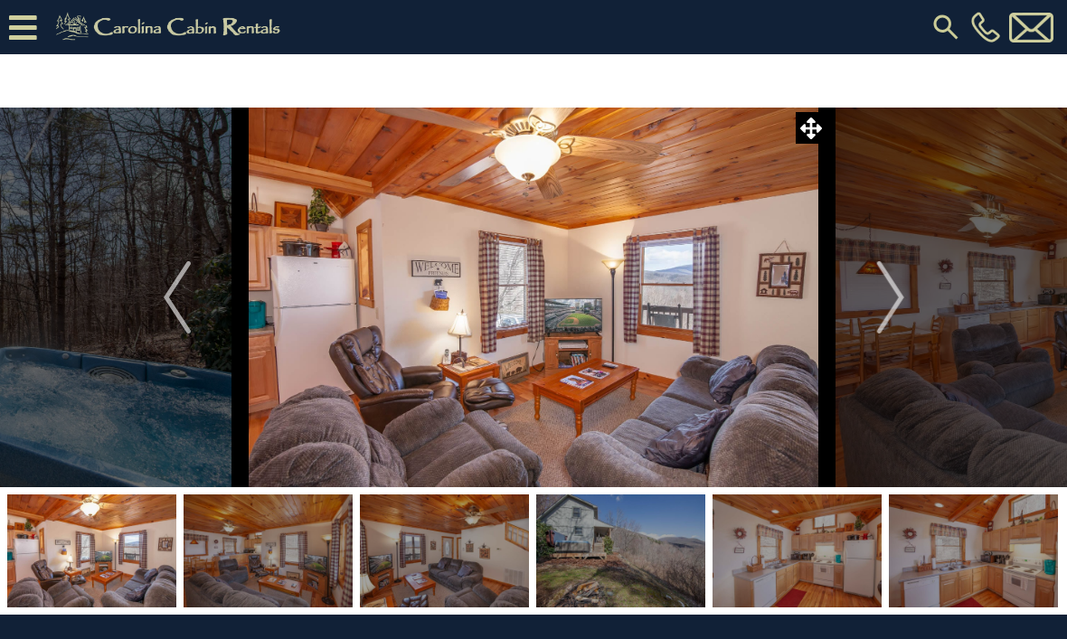
click at [890, 292] on img "Next" at bounding box center [889, 297] width 27 height 72
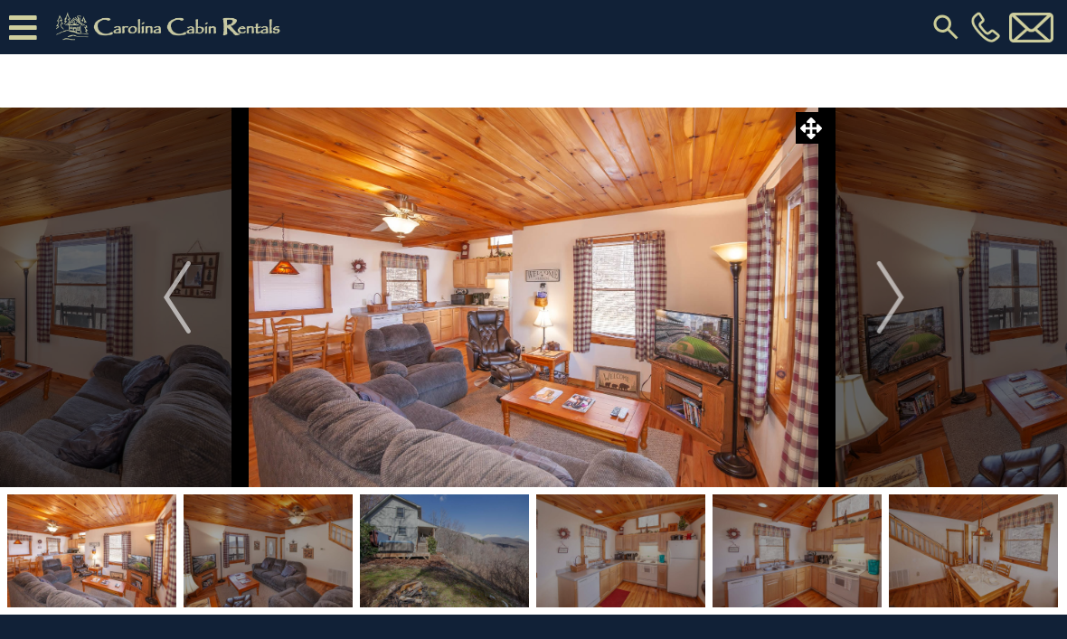
click at [875, 300] on button "Next" at bounding box center [890, 298] width 127 height 380
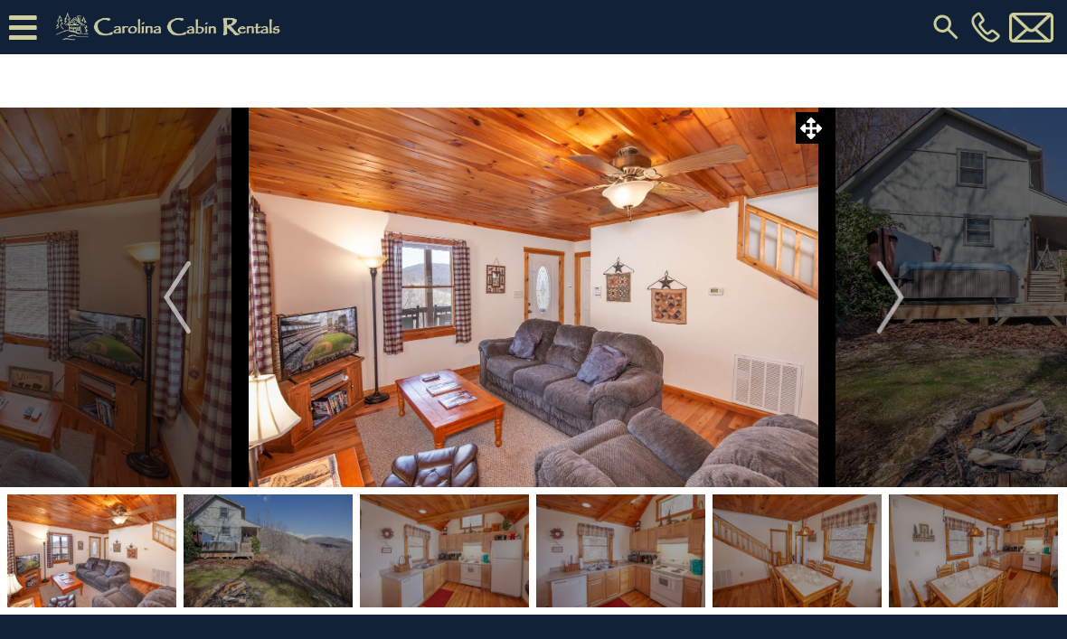
click at [888, 307] on img "Next" at bounding box center [889, 297] width 27 height 72
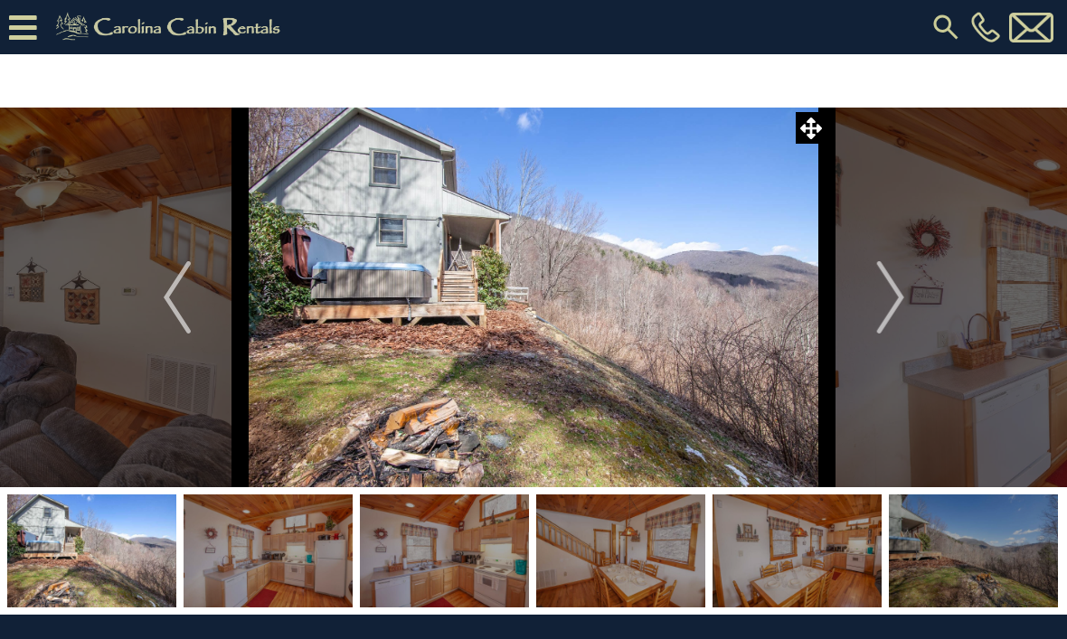
click at [890, 307] on img "Next" at bounding box center [889, 297] width 27 height 72
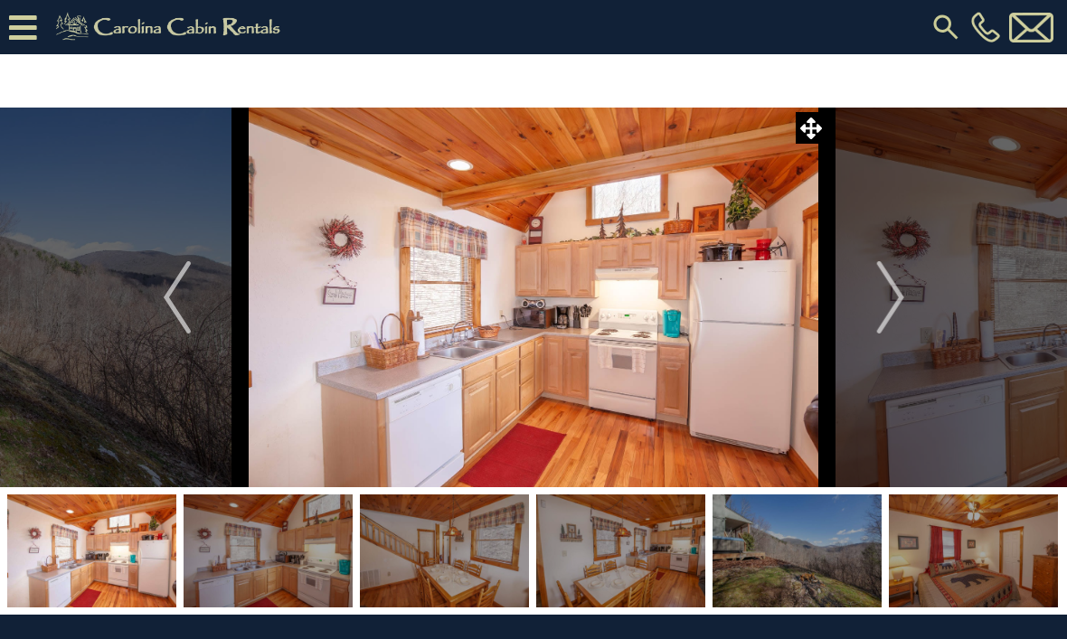
click at [886, 303] on img "Next" at bounding box center [889, 297] width 27 height 72
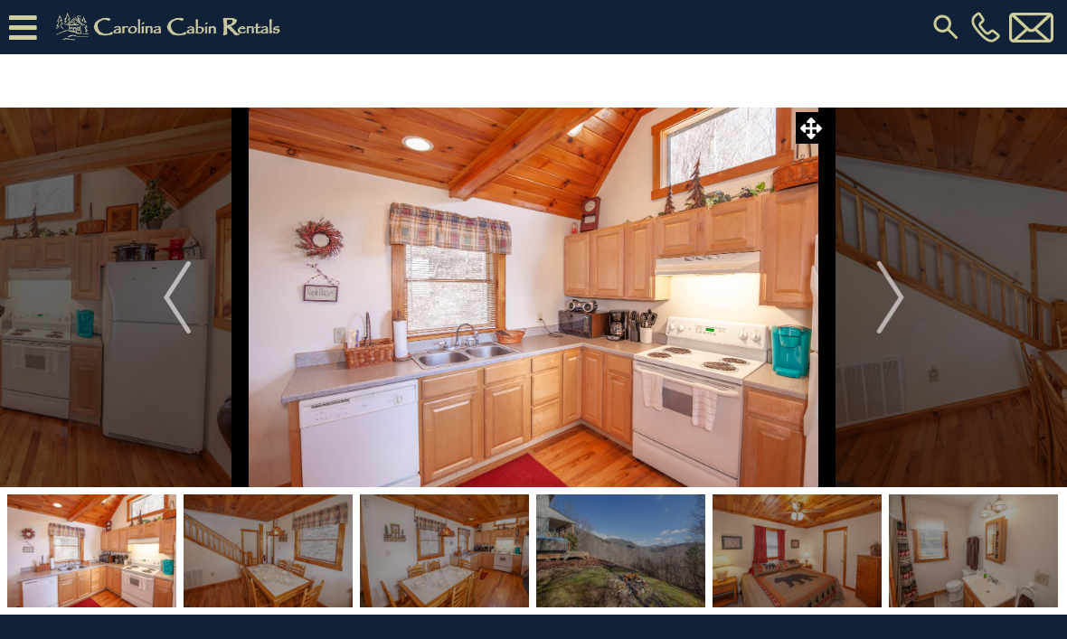
click at [882, 298] on img "Next" at bounding box center [889, 297] width 27 height 72
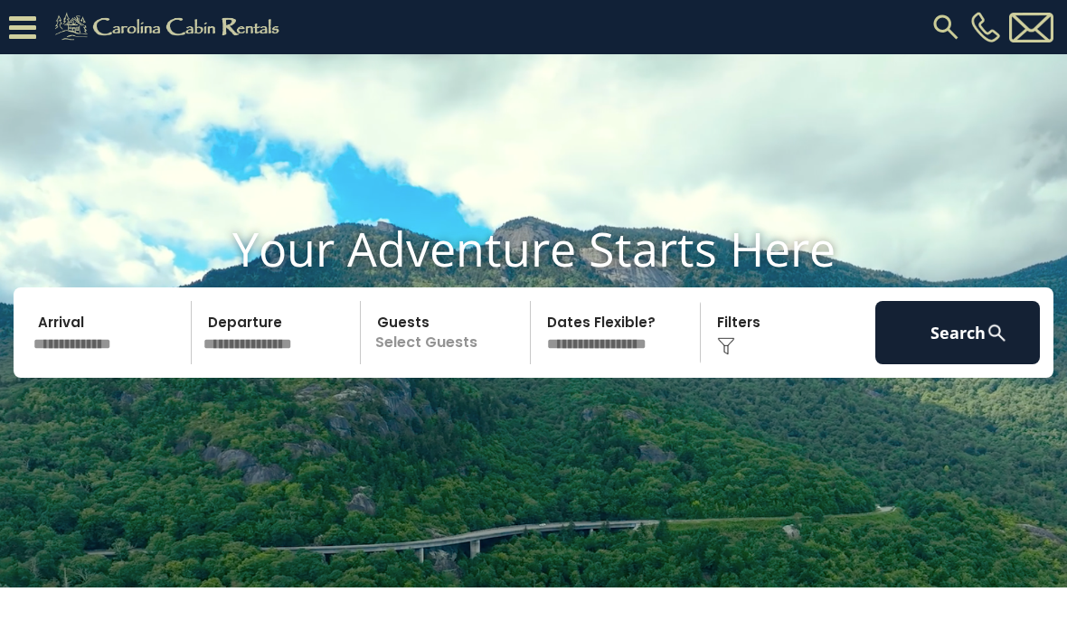
click at [118, 364] on input "text" at bounding box center [109, 332] width 165 height 63
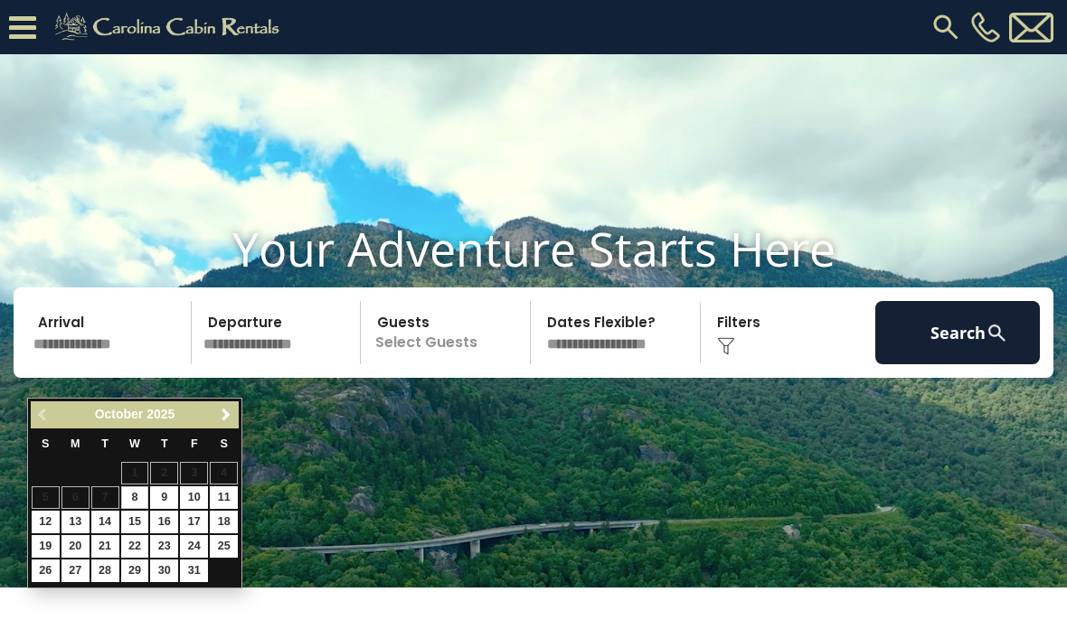
click at [142, 524] on link "15" at bounding box center [135, 522] width 28 height 23
type input "********"
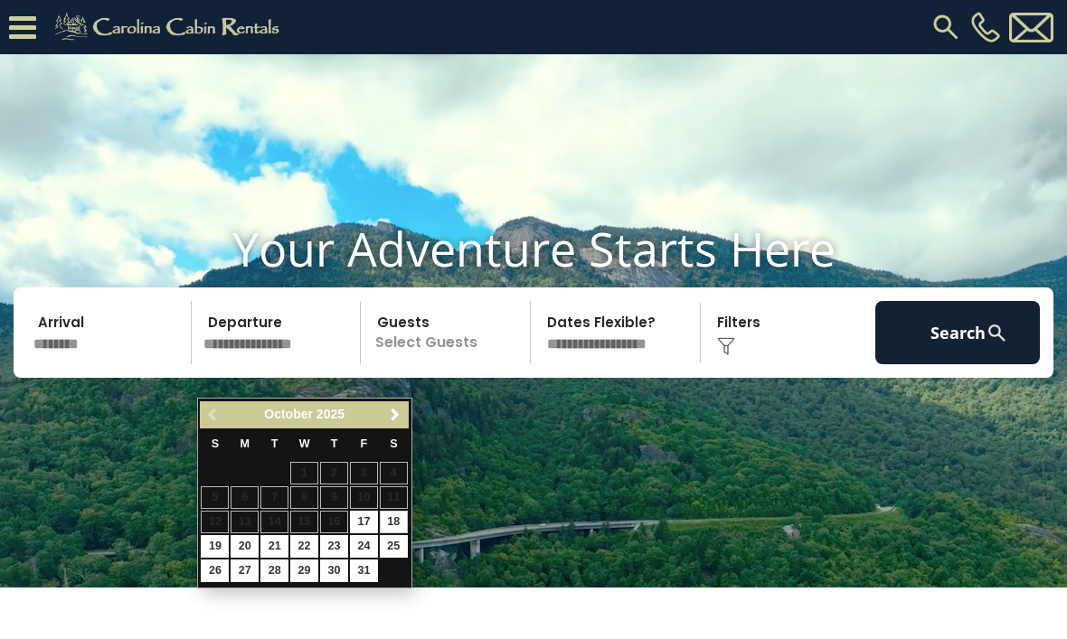
click at [395, 524] on link "18" at bounding box center [394, 522] width 28 height 23
type input "********"
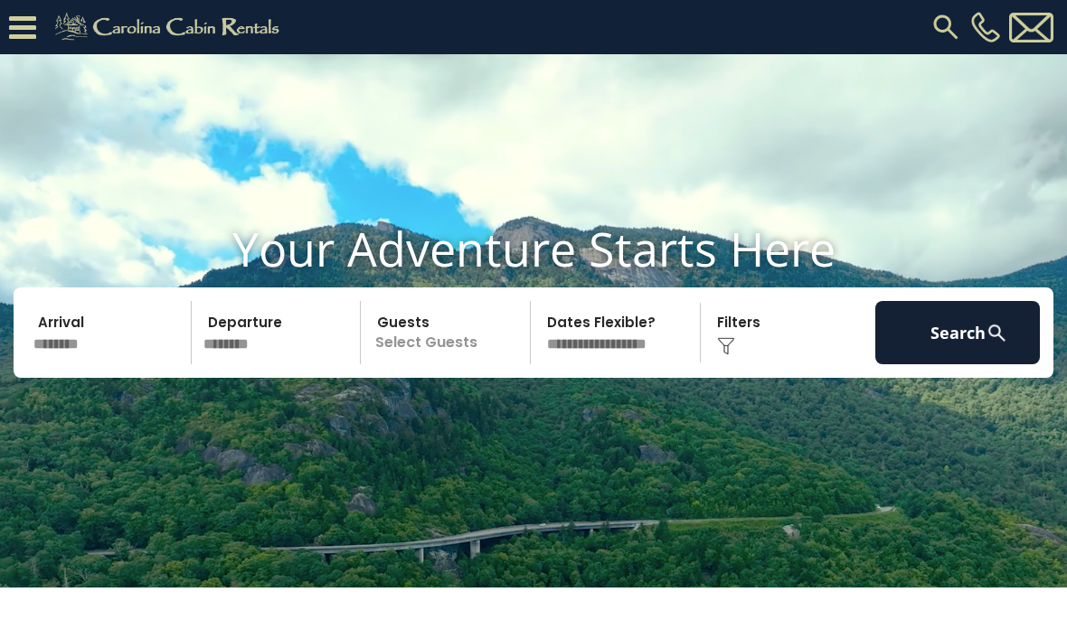
click at [461, 364] on p "Select Guests" at bounding box center [448, 332] width 164 height 63
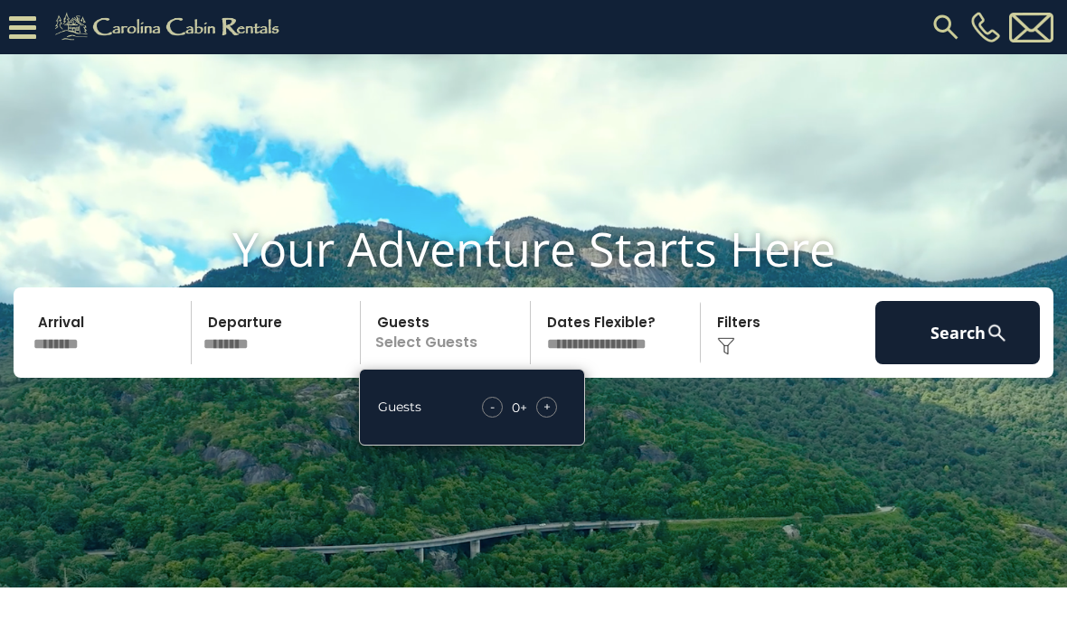
click at [556, 418] on div "+" at bounding box center [546, 407] width 21 height 21
click at [549, 416] on span "+" at bounding box center [546, 407] width 7 height 18
click at [545, 416] on span "+" at bounding box center [546, 407] width 7 height 18
click at [546, 416] on span "+" at bounding box center [546, 407] width 7 height 18
click at [649, 358] on select "**********" at bounding box center [618, 332] width 164 height 63
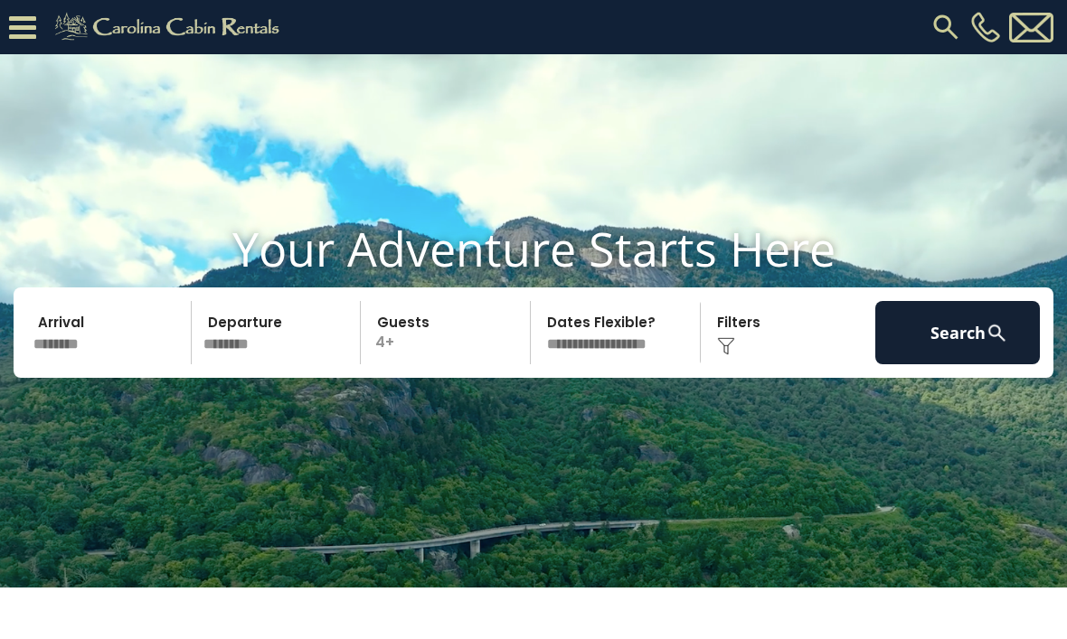
click at [726, 355] on img at bounding box center [726, 346] width 18 height 18
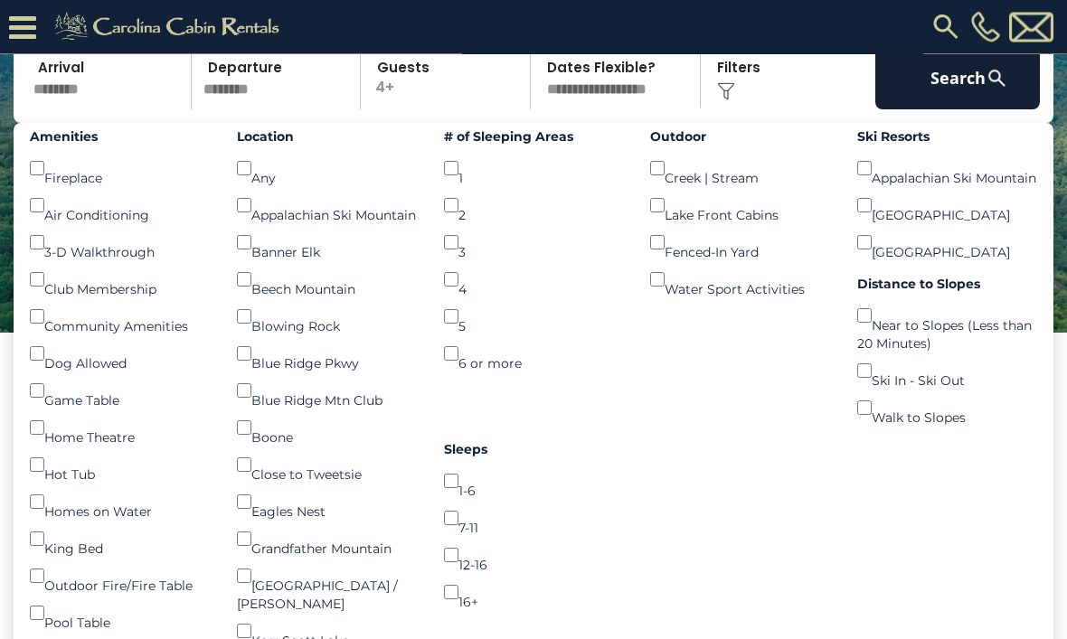
scroll to position [216, 0]
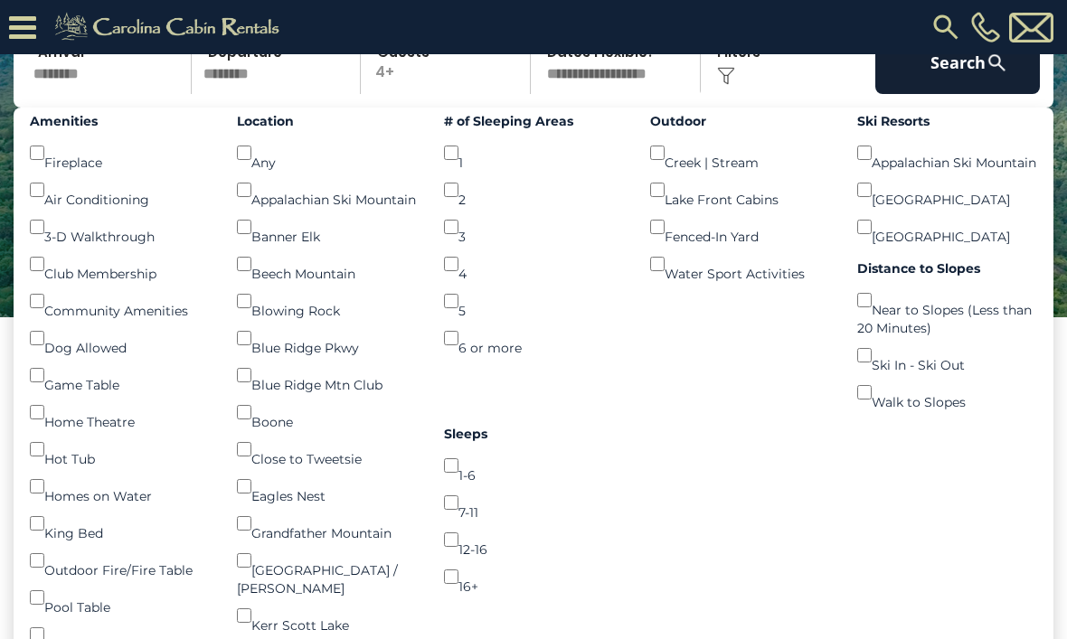
click at [977, 94] on button "Search" at bounding box center [957, 62] width 165 height 63
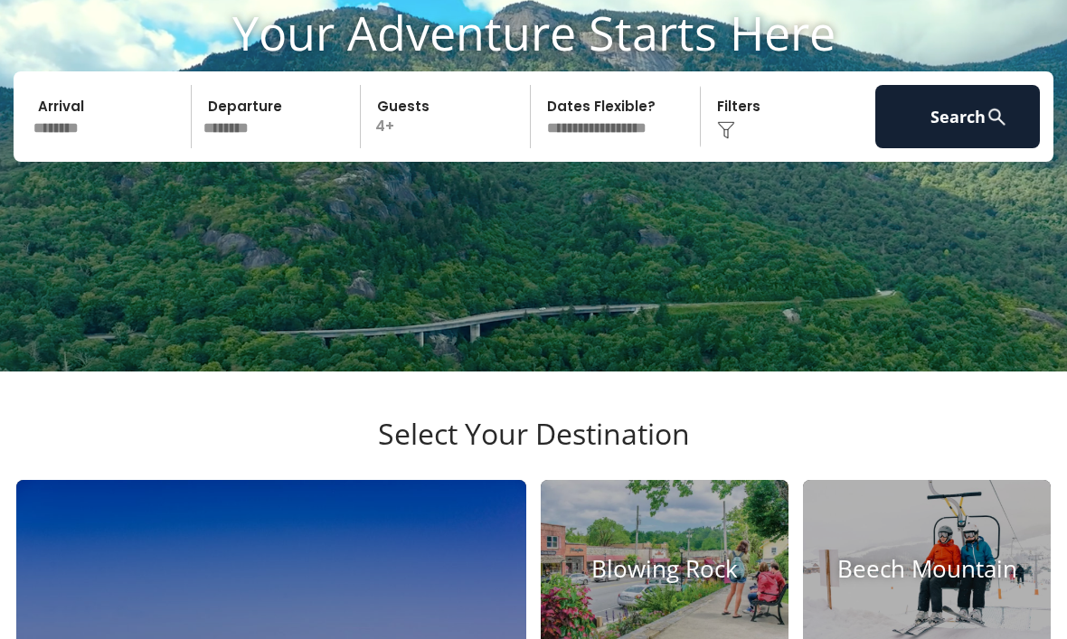
scroll to position [277, 0]
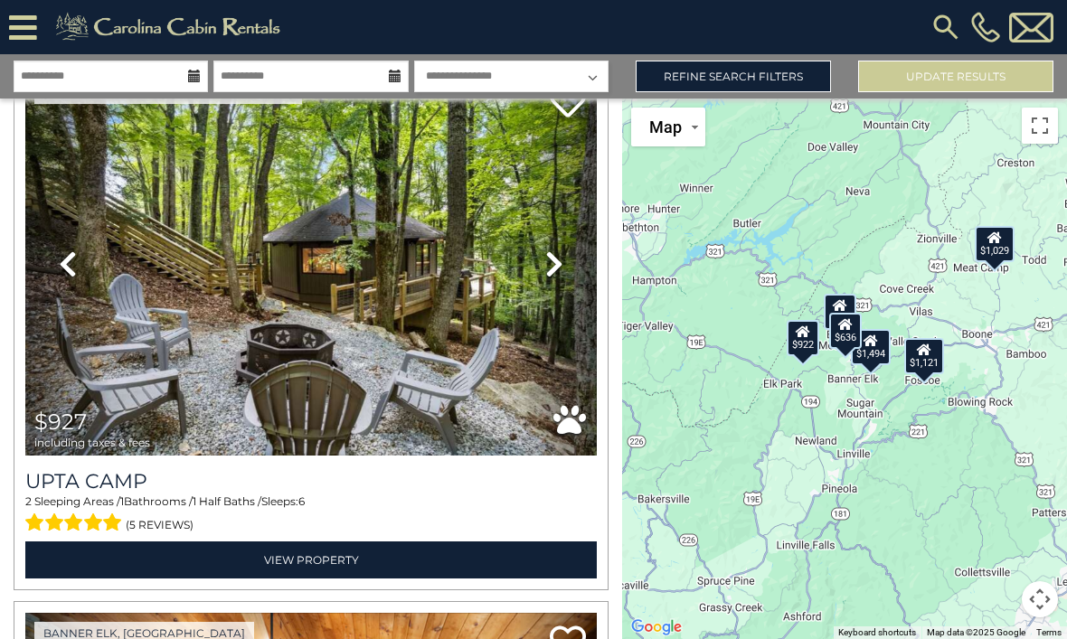
scroll to position [101, 0]
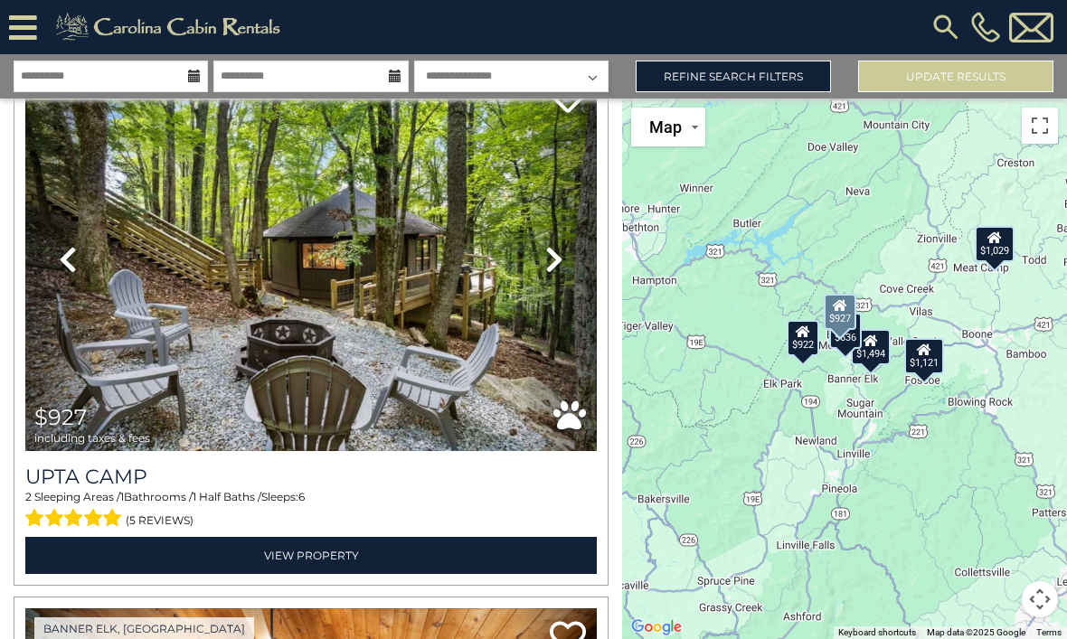
click at [458, 241] on img at bounding box center [310, 259] width 571 height 383
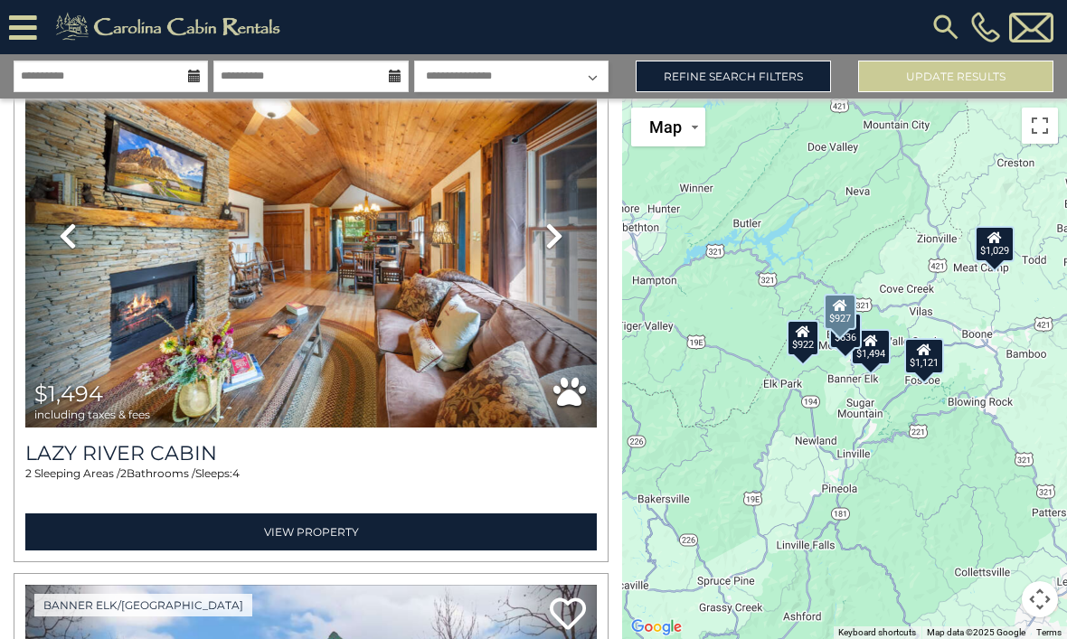
scroll to position [668, 0]
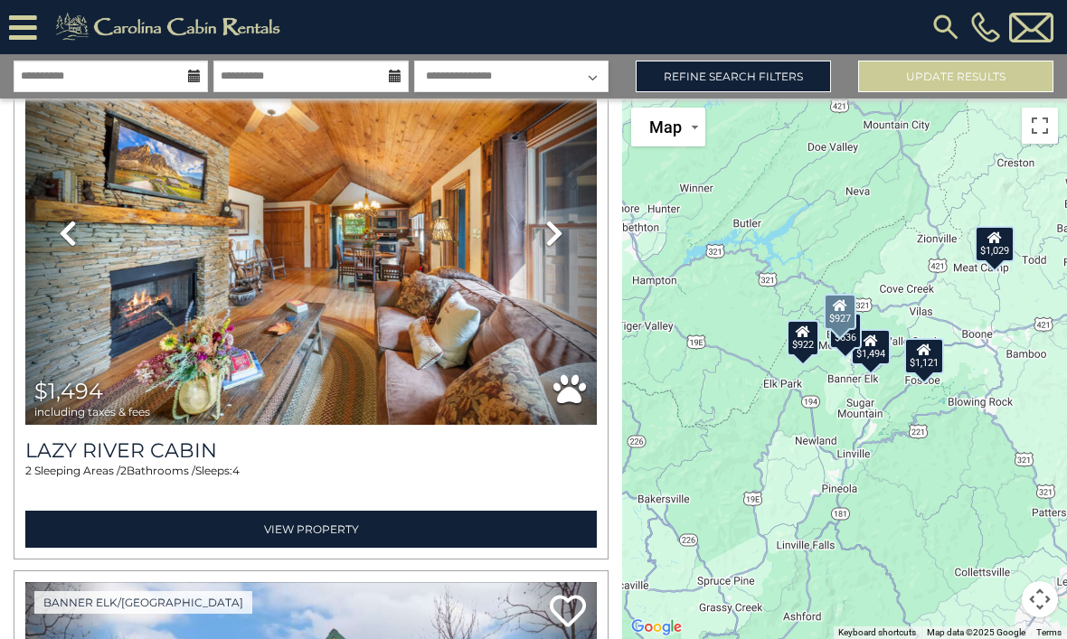
click at [561, 228] on icon at bounding box center [554, 233] width 18 height 29
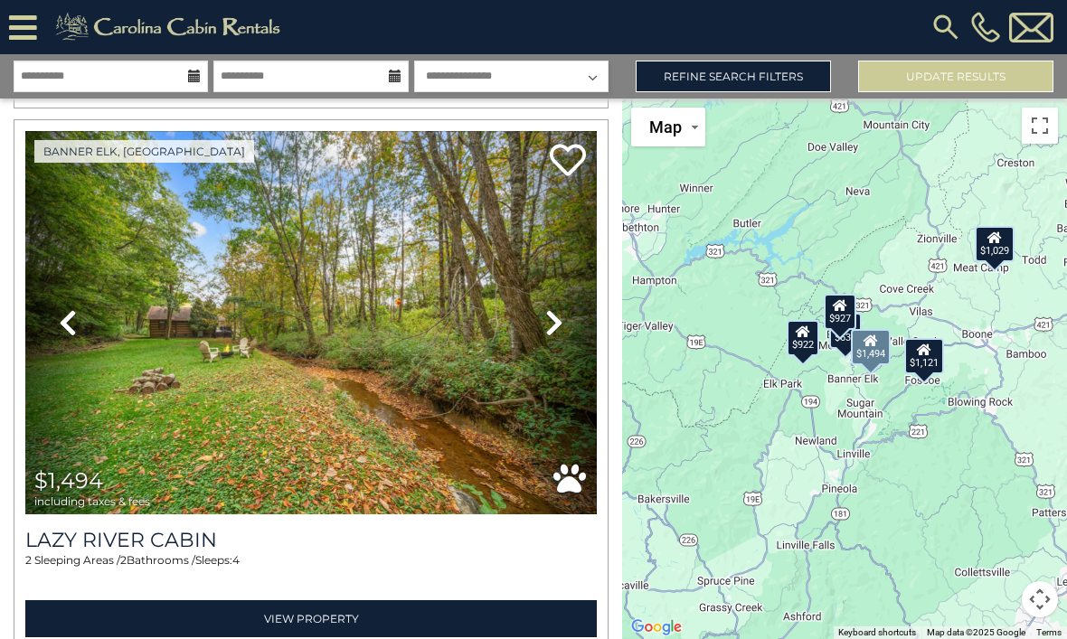
scroll to position [574, 0]
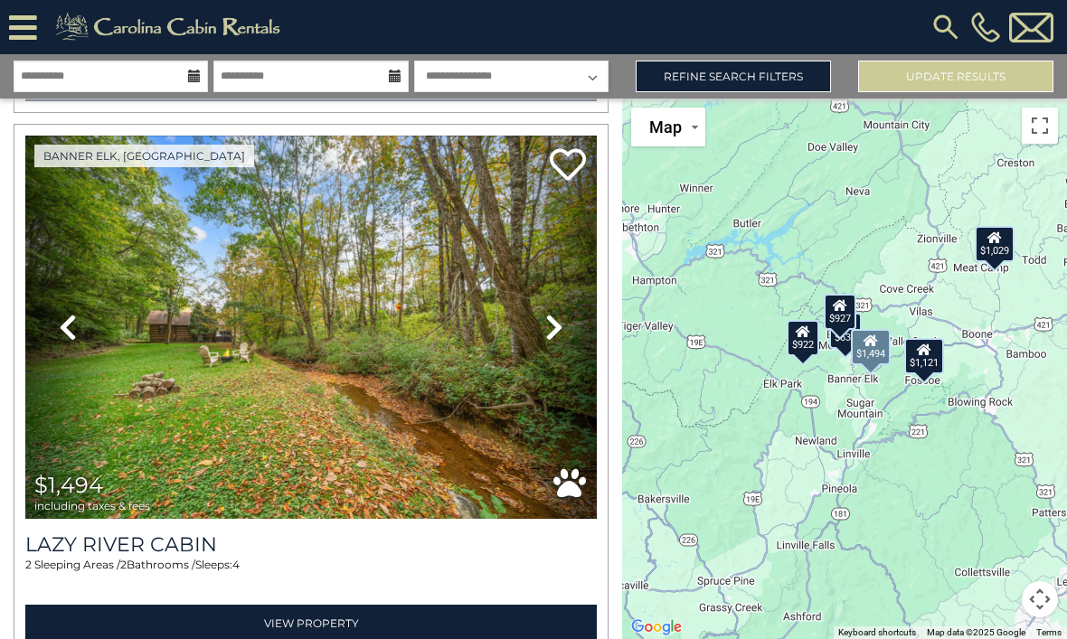
click at [553, 323] on icon at bounding box center [554, 327] width 18 height 29
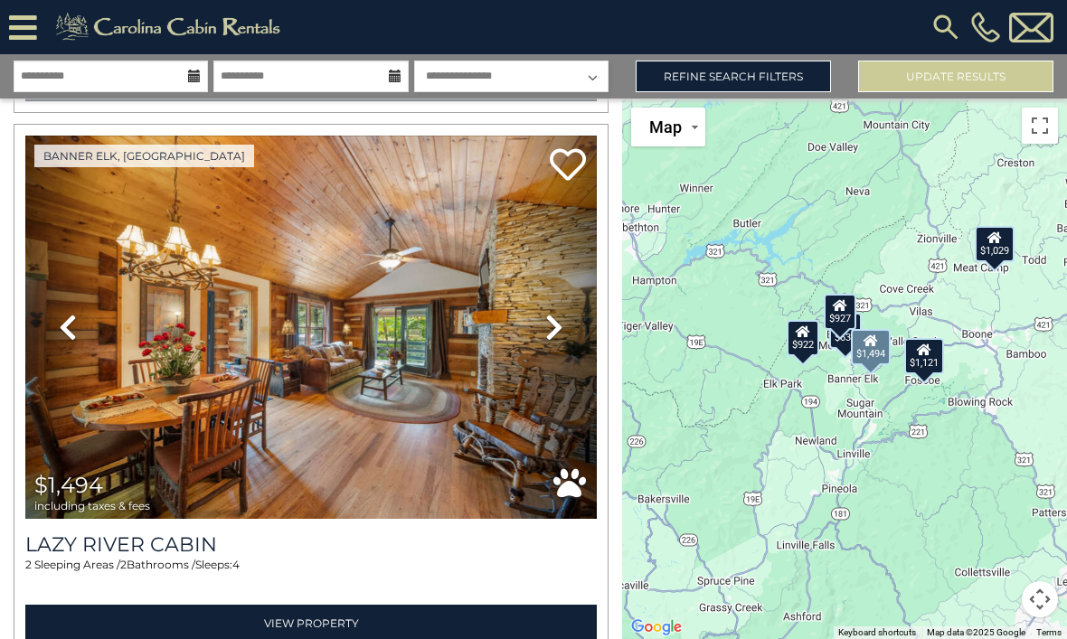
click at [553, 326] on icon at bounding box center [554, 327] width 18 height 29
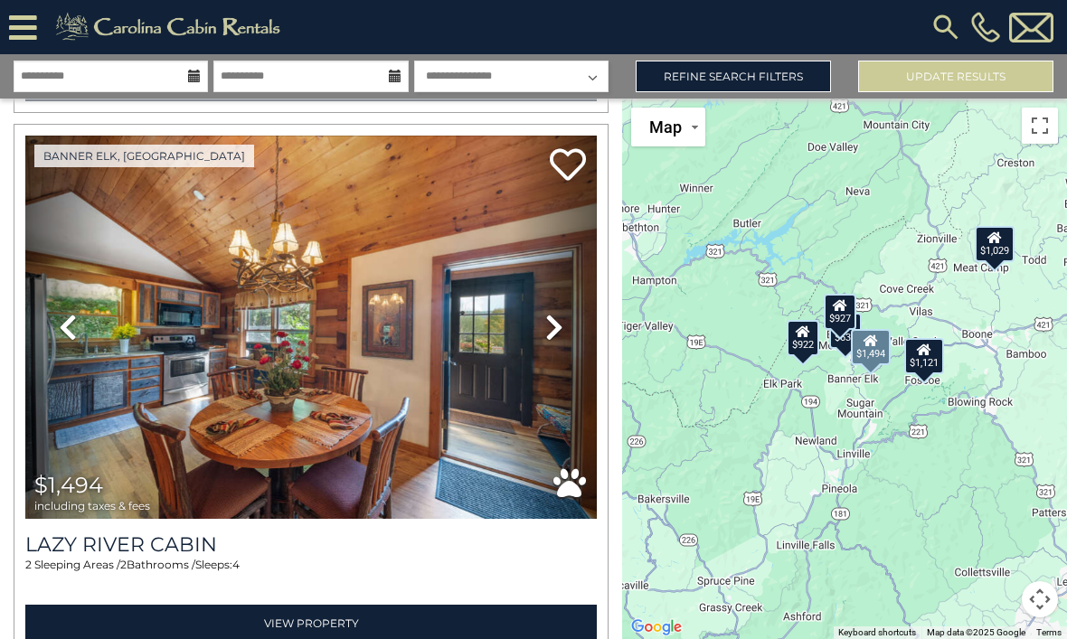
click at [560, 316] on icon at bounding box center [554, 327] width 18 height 29
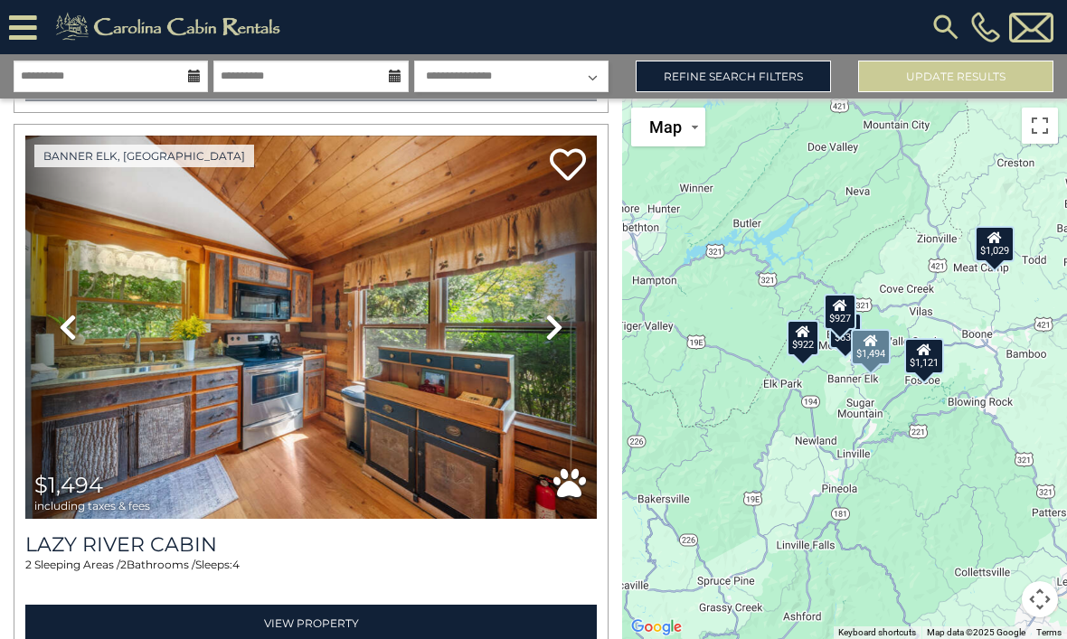
click at [554, 321] on icon at bounding box center [554, 327] width 18 height 29
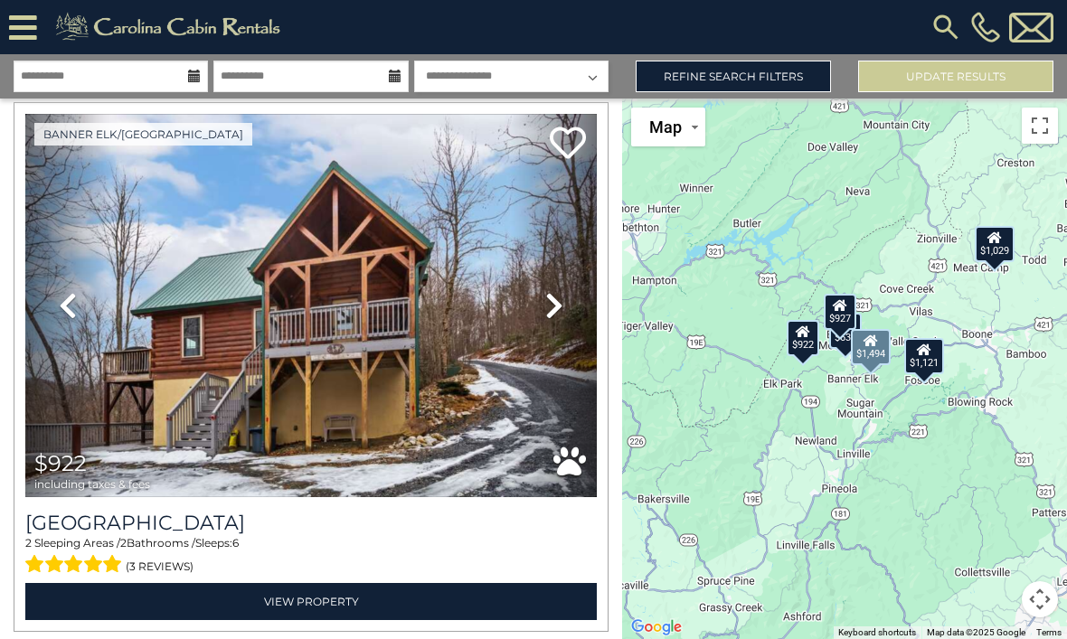
scroll to position [1137, 0]
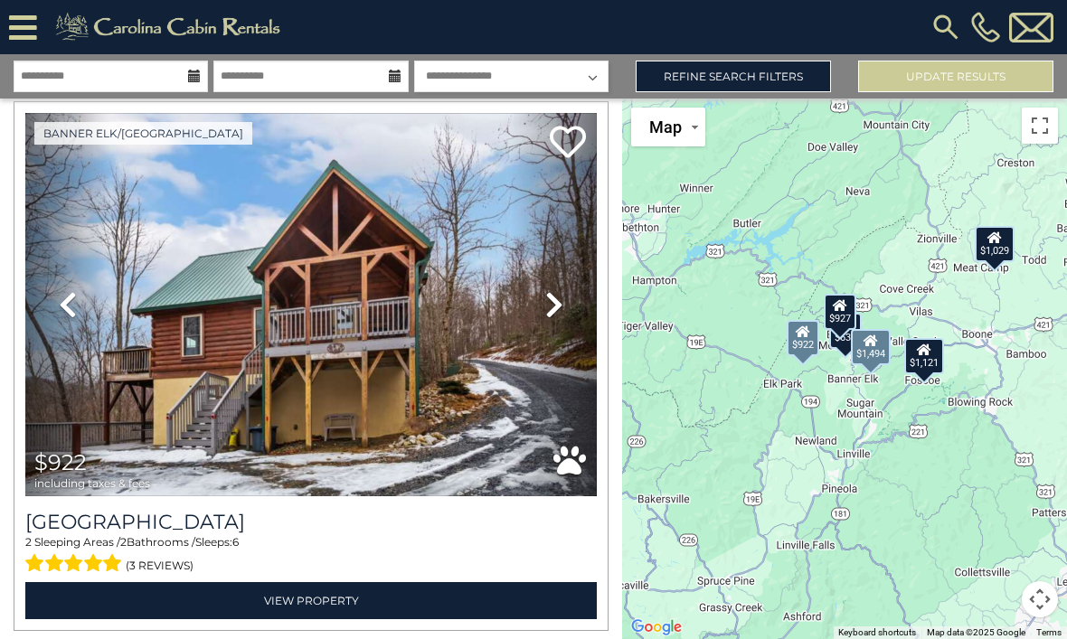
click at [552, 302] on icon at bounding box center [554, 304] width 18 height 29
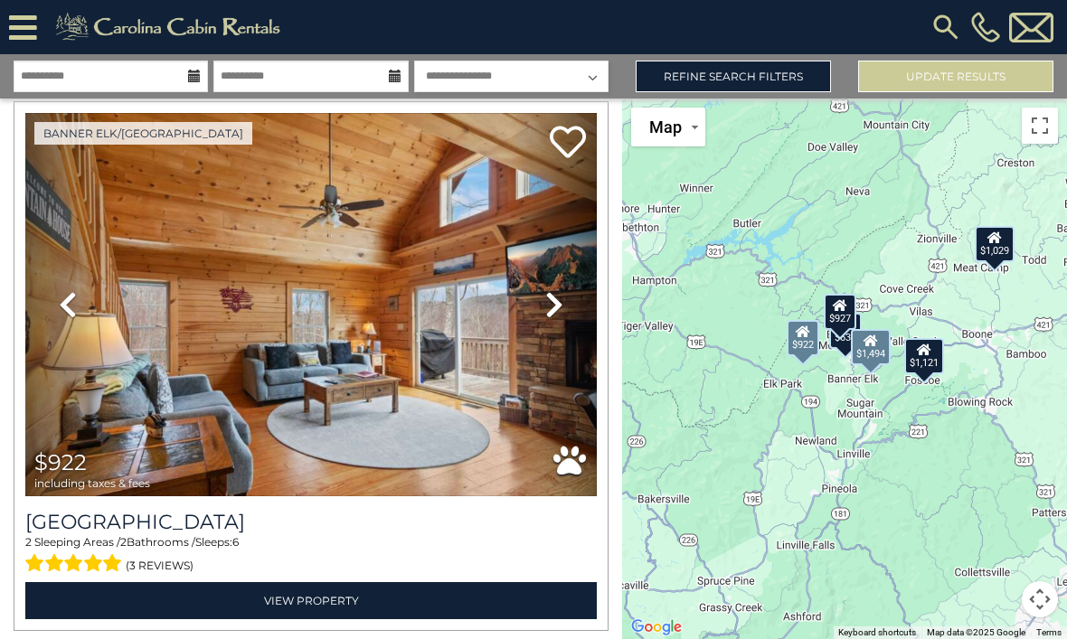
click at [555, 306] on icon at bounding box center [554, 304] width 18 height 29
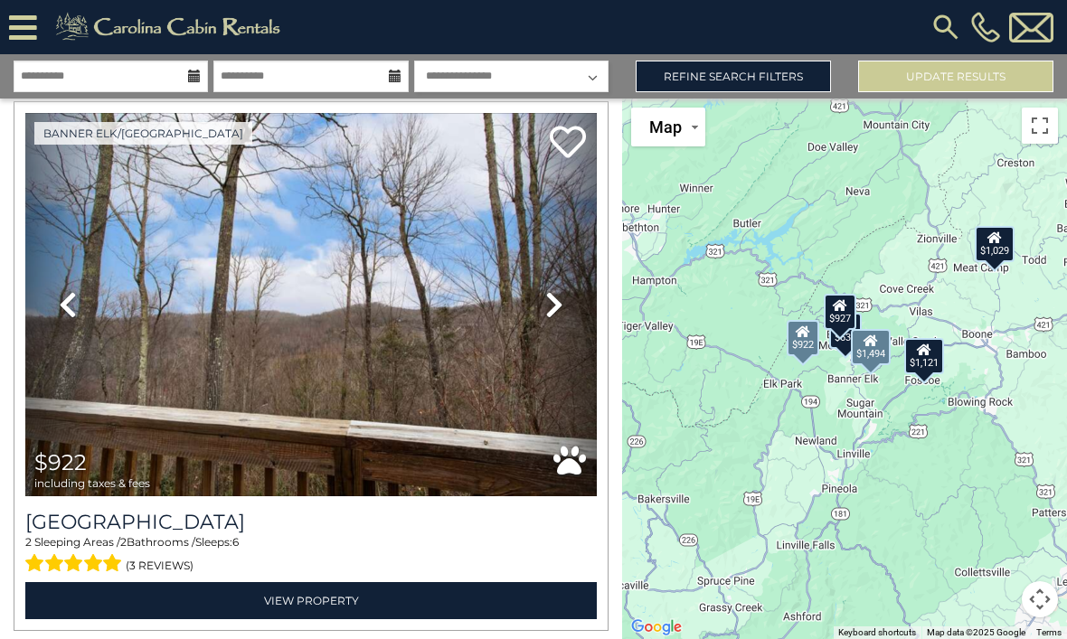
click at [549, 312] on icon at bounding box center [554, 304] width 18 height 29
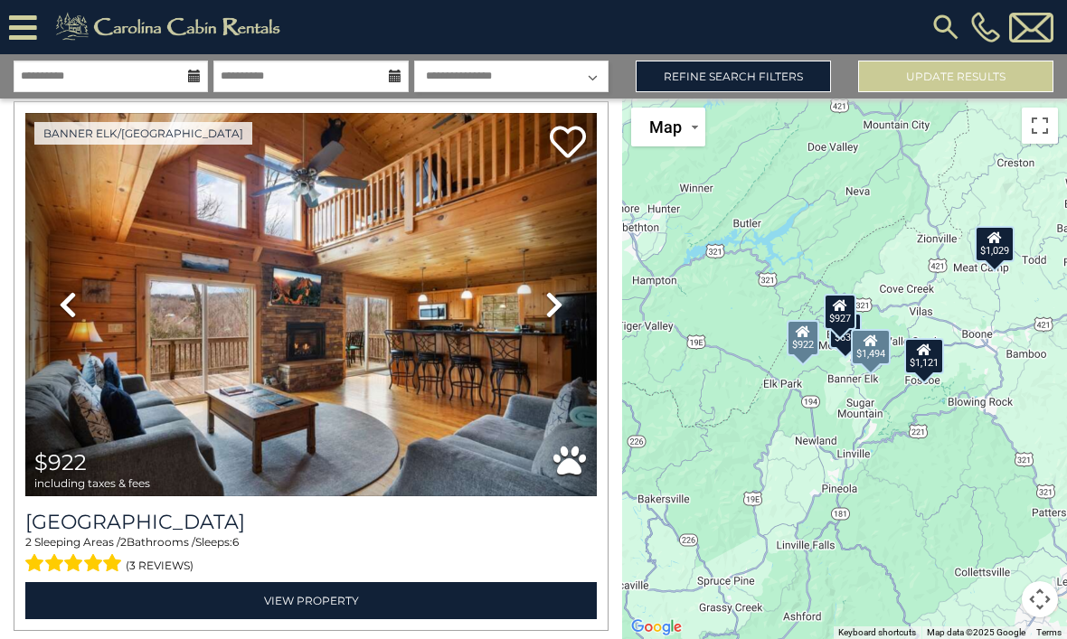
click at [555, 297] on icon at bounding box center [554, 304] width 18 height 29
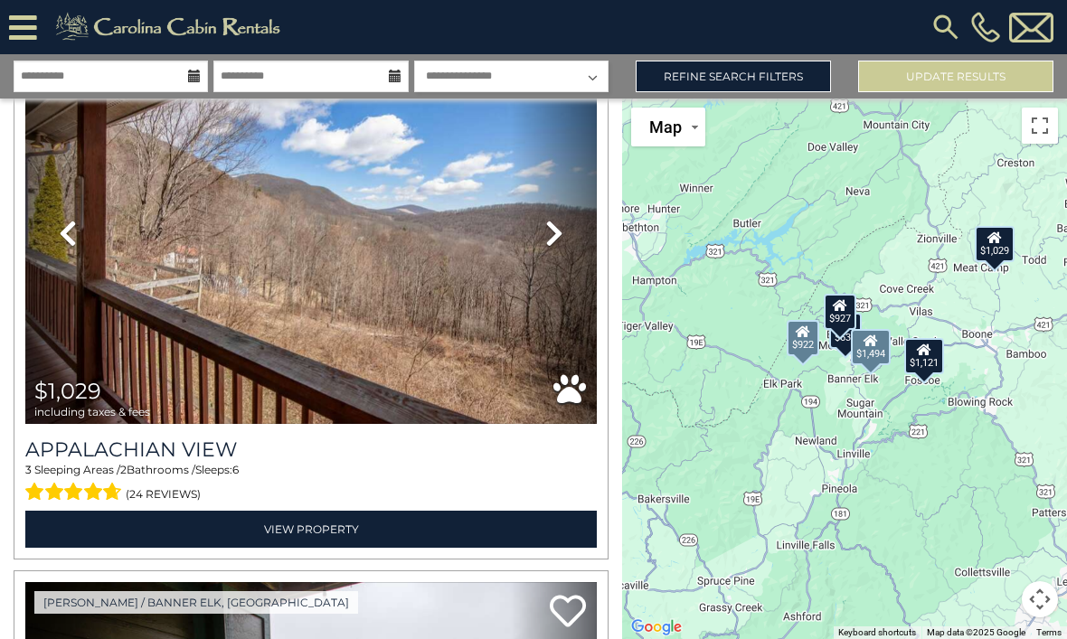
scroll to position [2302, 0]
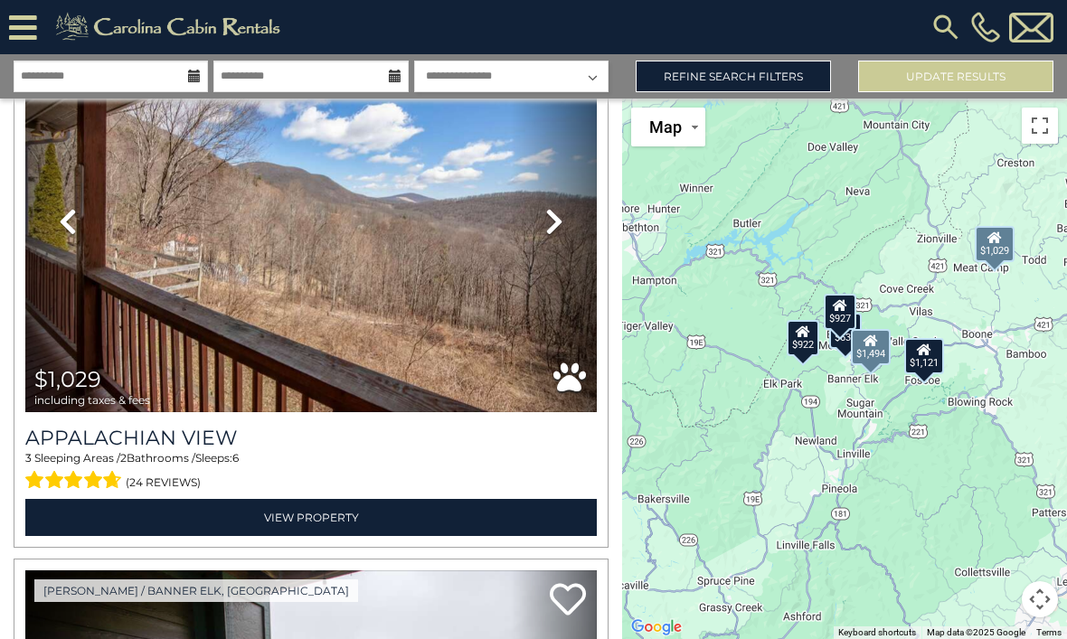
click at [561, 215] on icon at bounding box center [554, 221] width 18 height 29
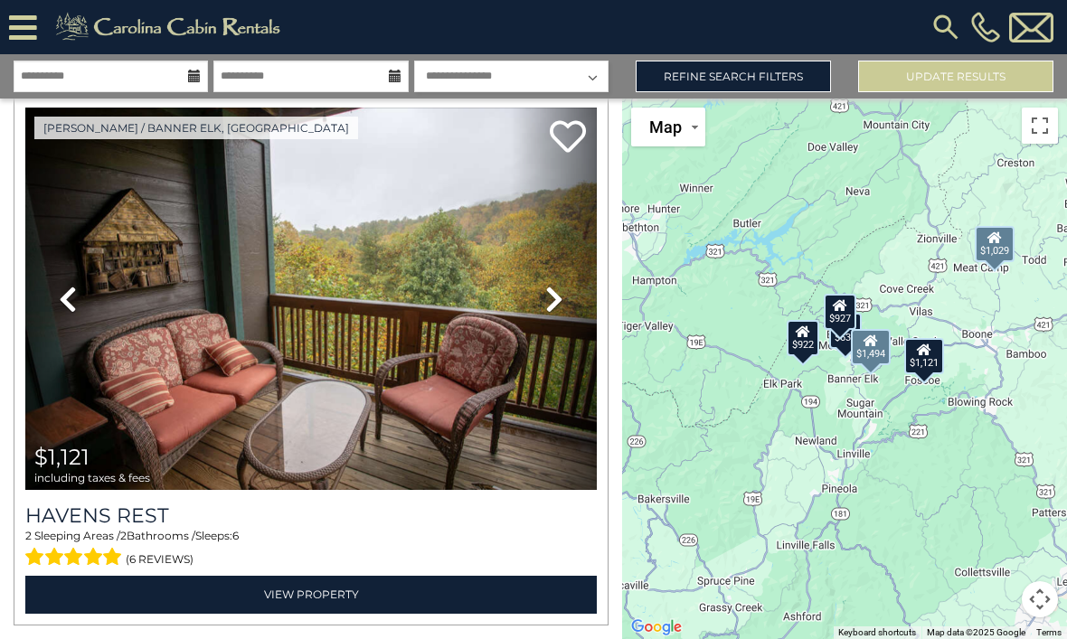
scroll to position [2765, 0]
click at [560, 289] on icon at bounding box center [554, 299] width 18 height 29
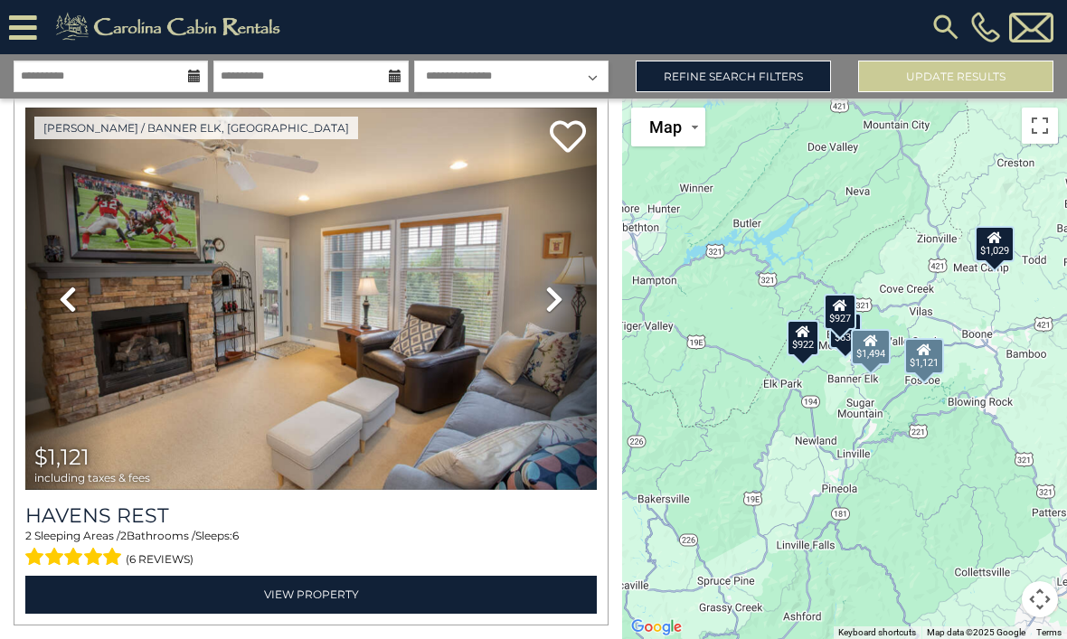
click at [549, 295] on icon at bounding box center [554, 299] width 18 height 29
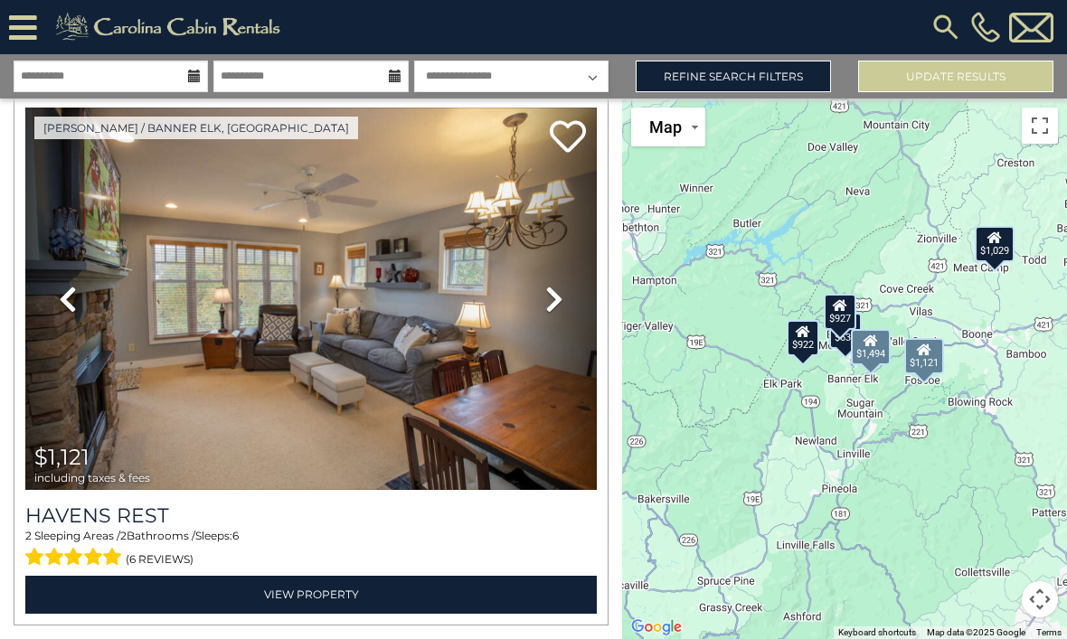
click at [562, 294] on icon at bounding box center [554, 299] width 18 height 29
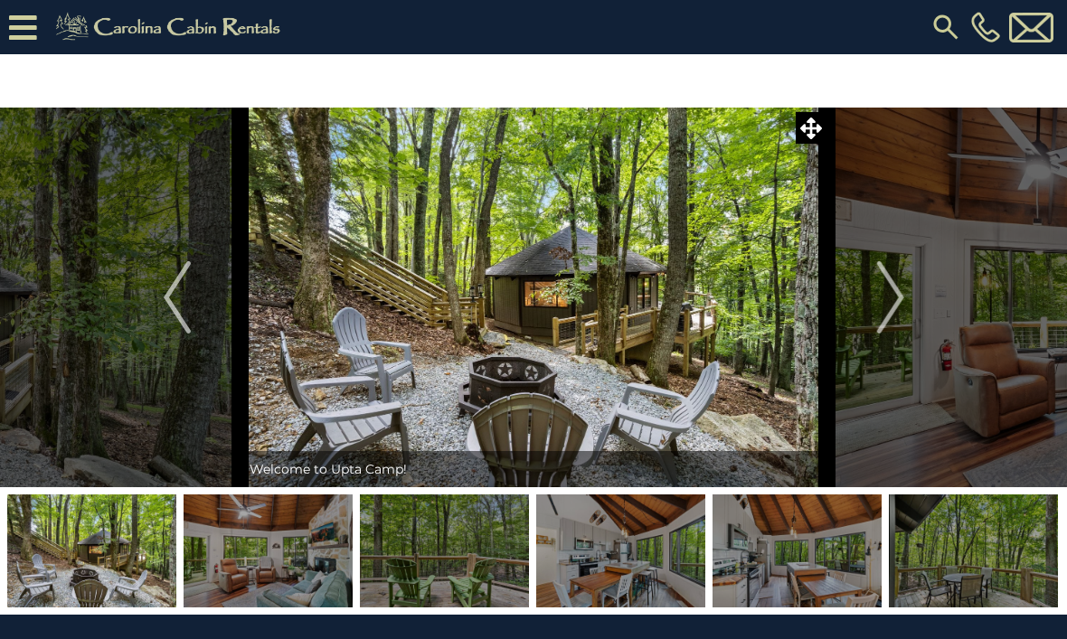
click at [882, 294] on img "Next" at bounding box center [889, 297] width 27 height 72
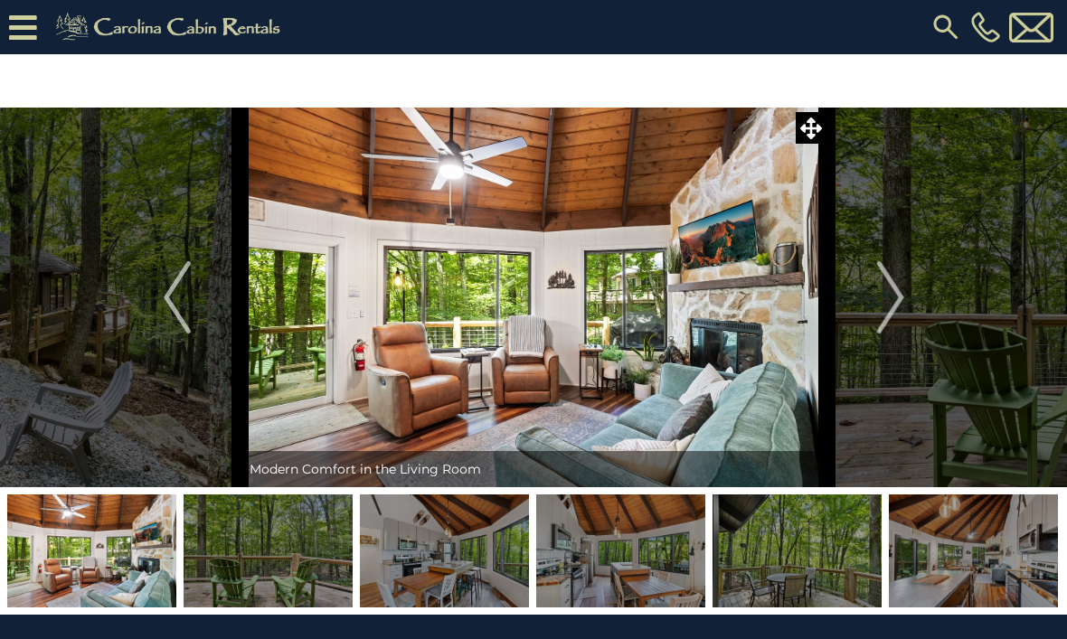
click at [894, 307] on img "Next" at bounding box center [889, 297] width 27 height 72
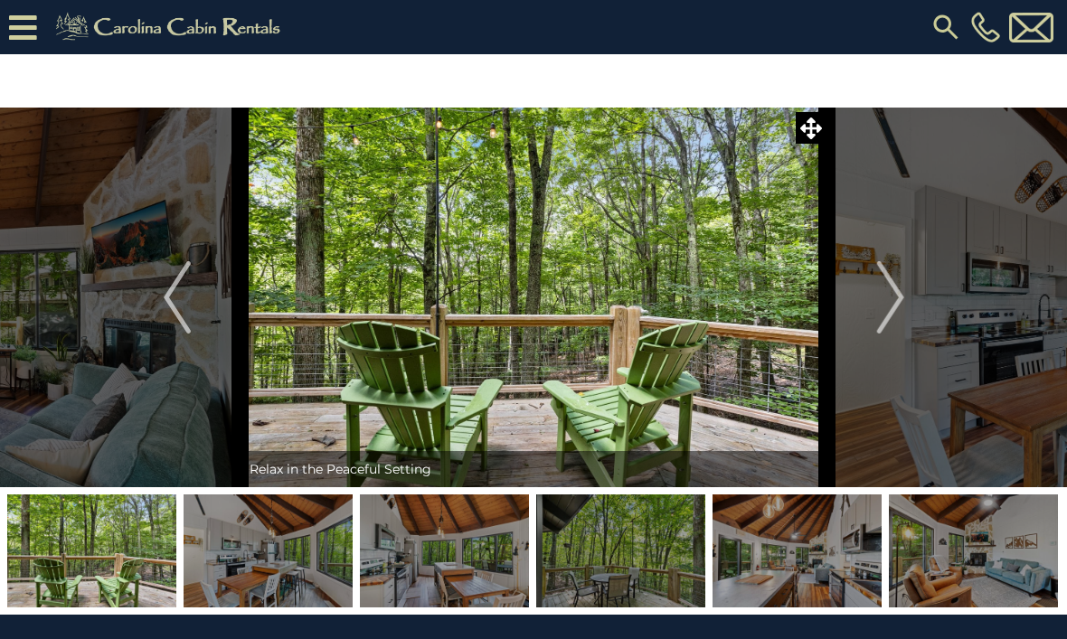
click at [883, 316] on img "Next" at bounding box center [889, 297] width 27 height 72
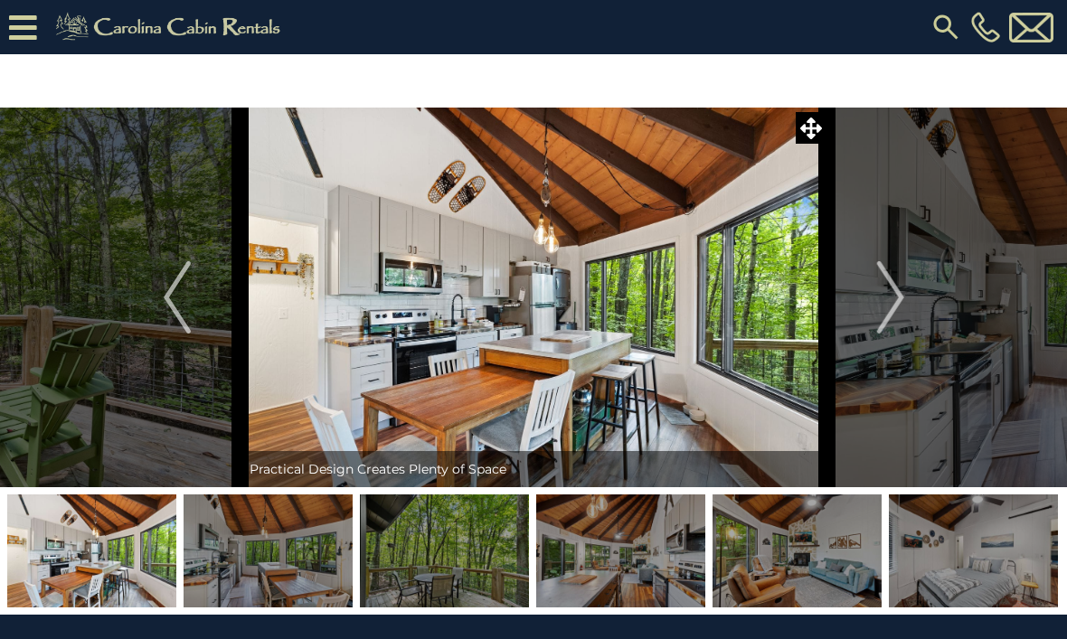
click at [889, 305] on img "Next" at bounding box center [889, 297] width 27 height 72
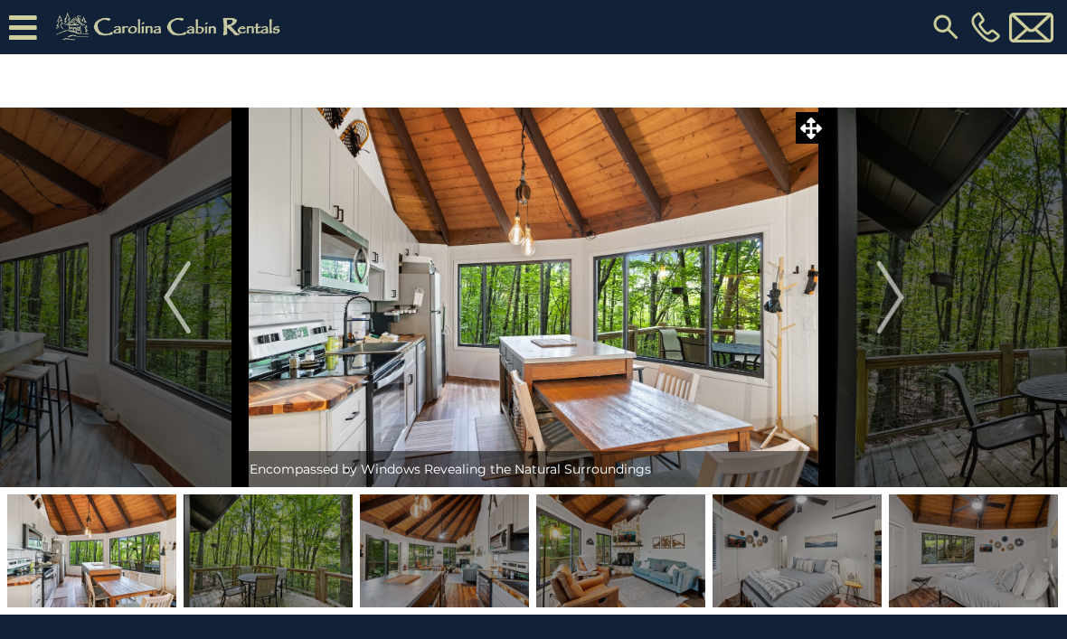
click at [884, 318] on img "Next" at bounding box center [889, 297] width 27 height 72
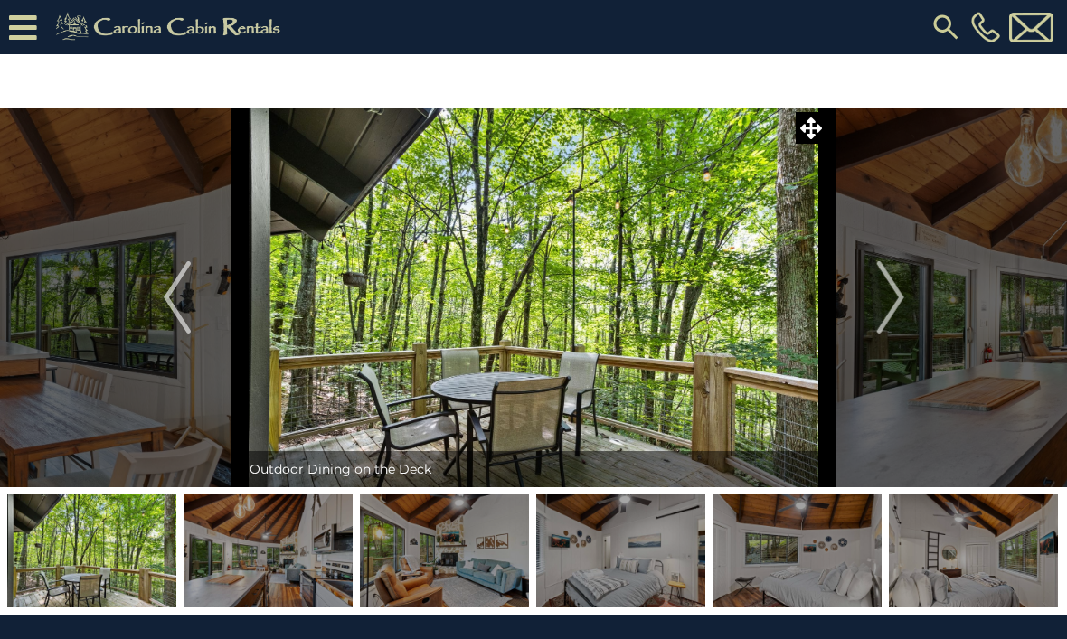
click at [882, 323] on img "Next" at bounding box center [889, 297] width 27 height 72
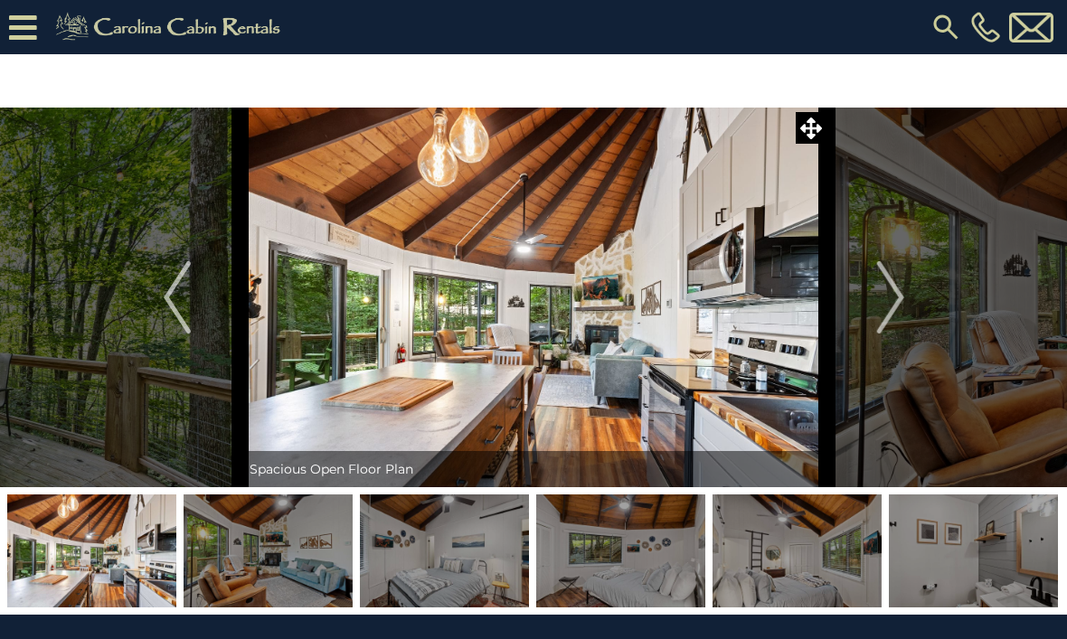
click at [877, 329] on img "Next" at bounding box center [889, 297] width 27 height 72
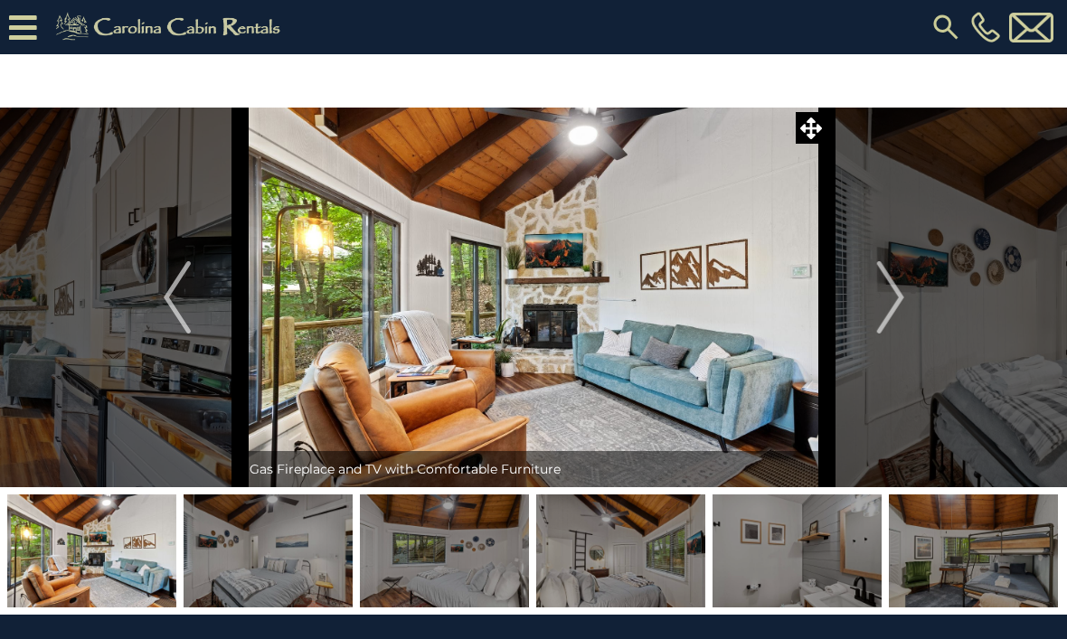
click at [892, 305] on img "Next" at bounding box center [889, 297] width 27 height 72
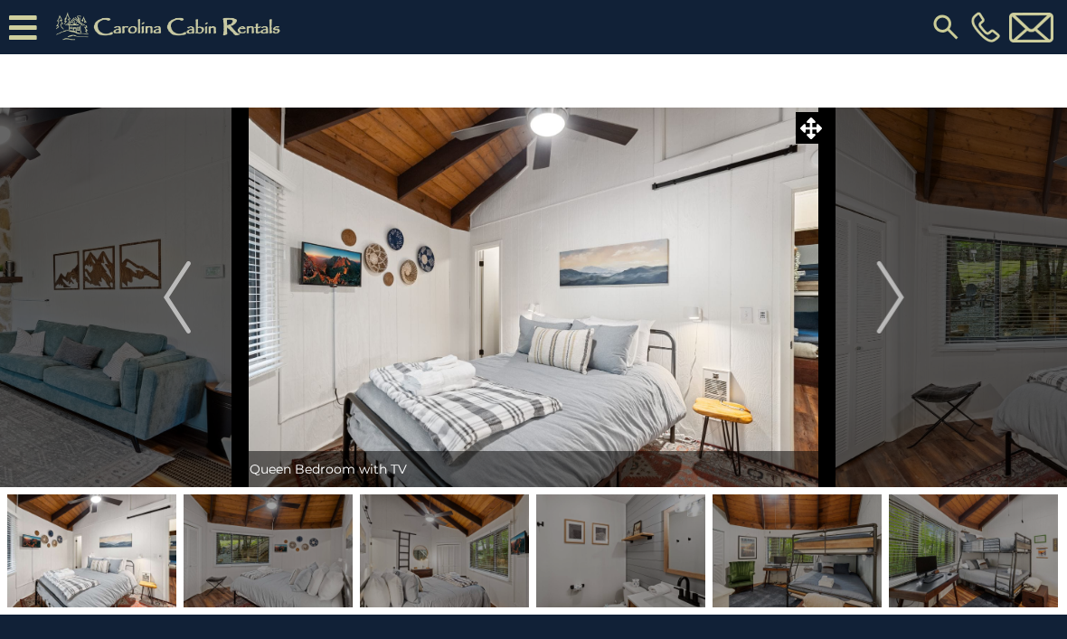
click at [888, 300] on img "Next" at bounding box center [889, 297] width 27 height 72
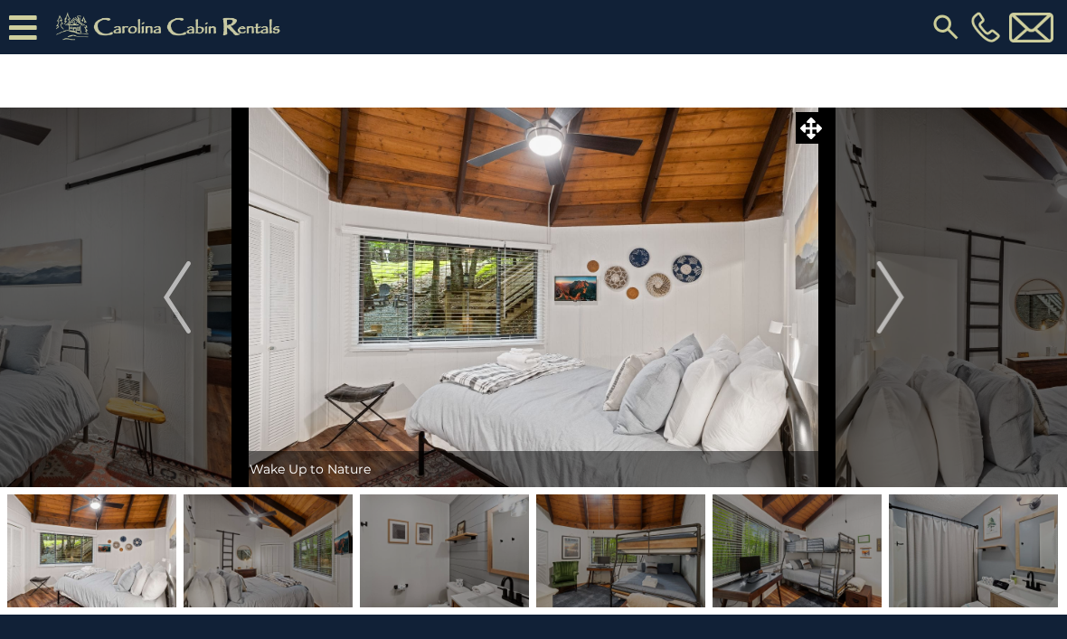
click at [897, 309] on img "Next" at bounding box center [889, 297] width 27 height 72
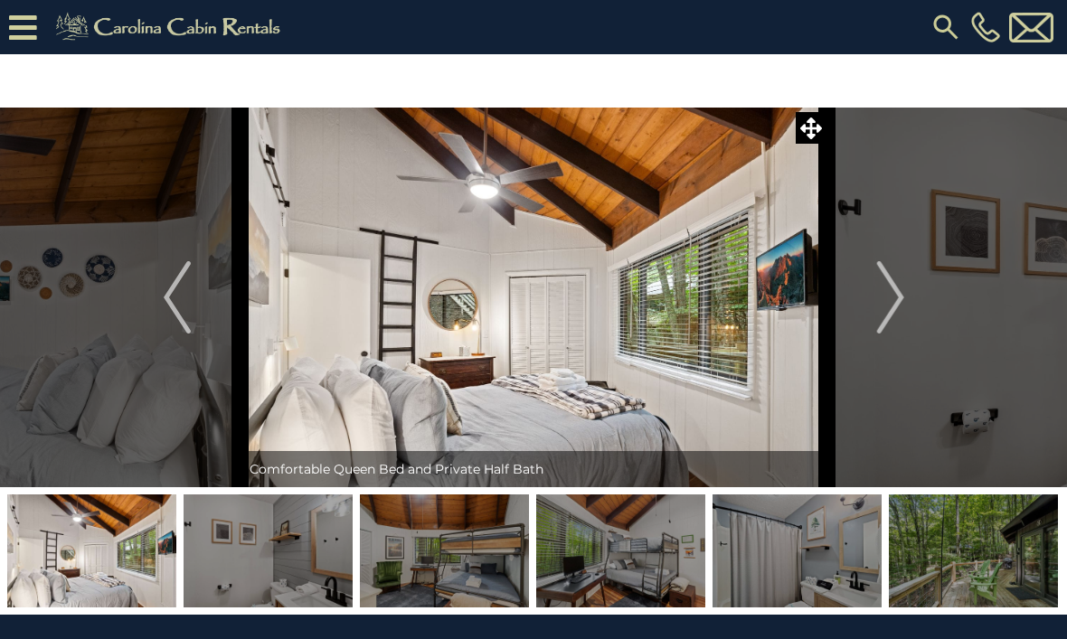
click at [891, 310] on img "Next" at bounding box center [889, 297] width 27 height 72
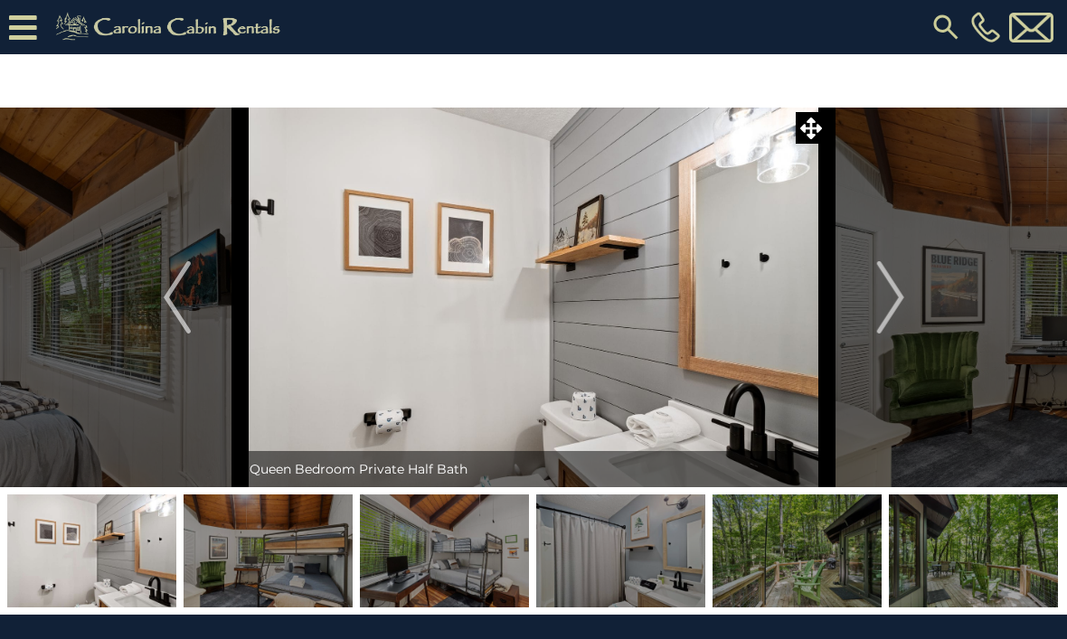
click at [891, 305] on img "Next" at bounding box center [889, 297] width 27 height 72
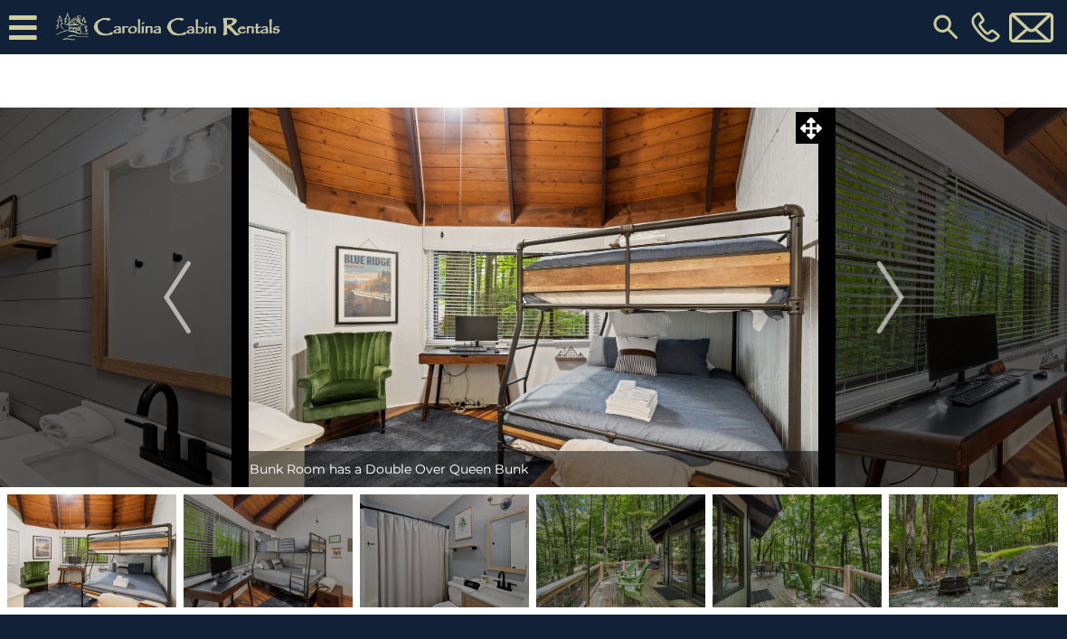
click at [889, 312] on img "Next" at bounding box center [889, 297] width 27 height 72
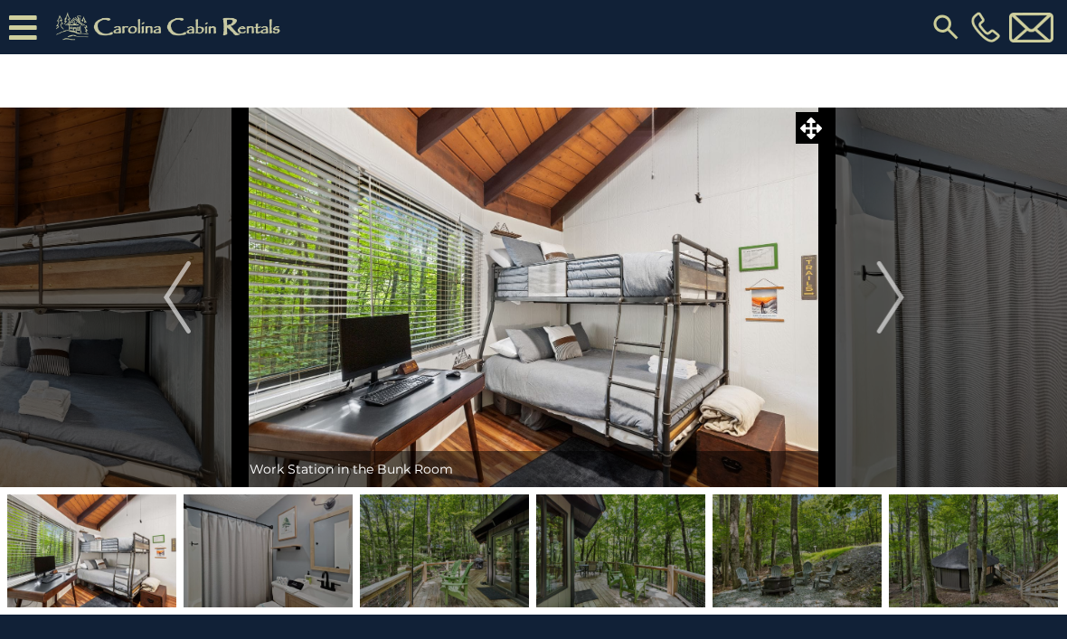
click at [891, 313] on img "Next" at bounding box center [889, 297] width 27 height 72
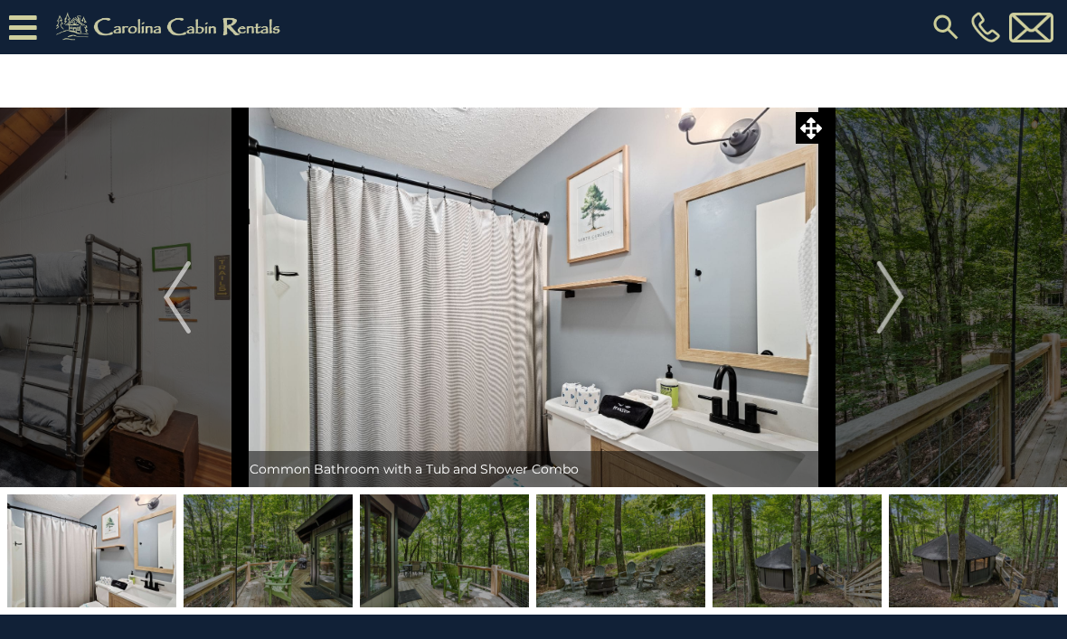
click at [899, 326] on img "Next" at bounding box center [889, 297] width 27 height 72
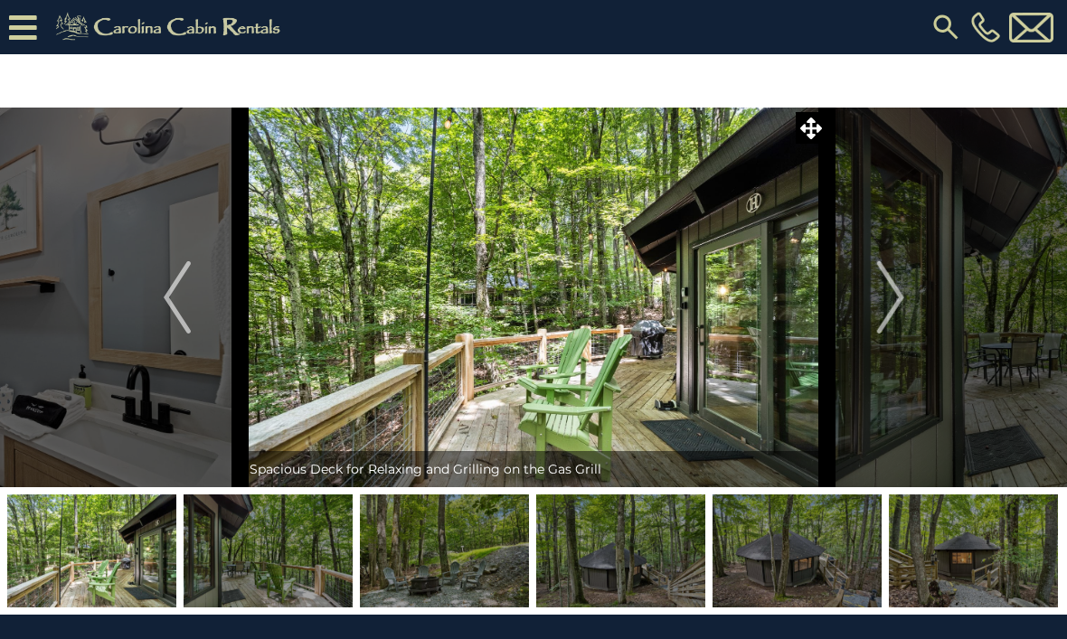
click at [896, 308] on img "Next" at bounding box center [889, 297] width 27 height 72
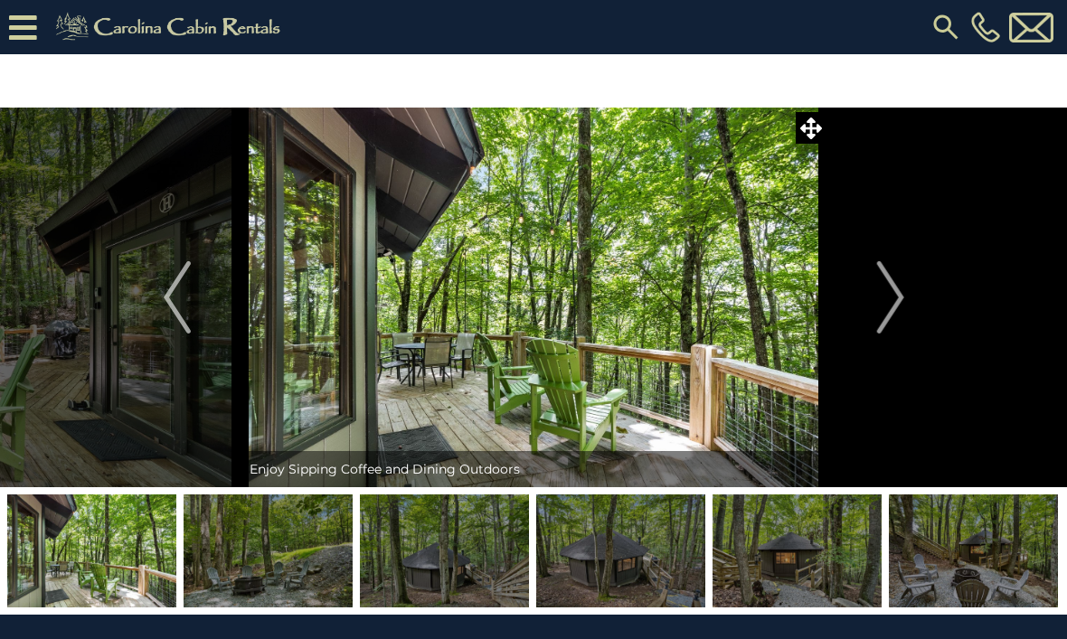
click at [893, 315] on img "Next" at bounding box center [889, 297] width 27 height 72
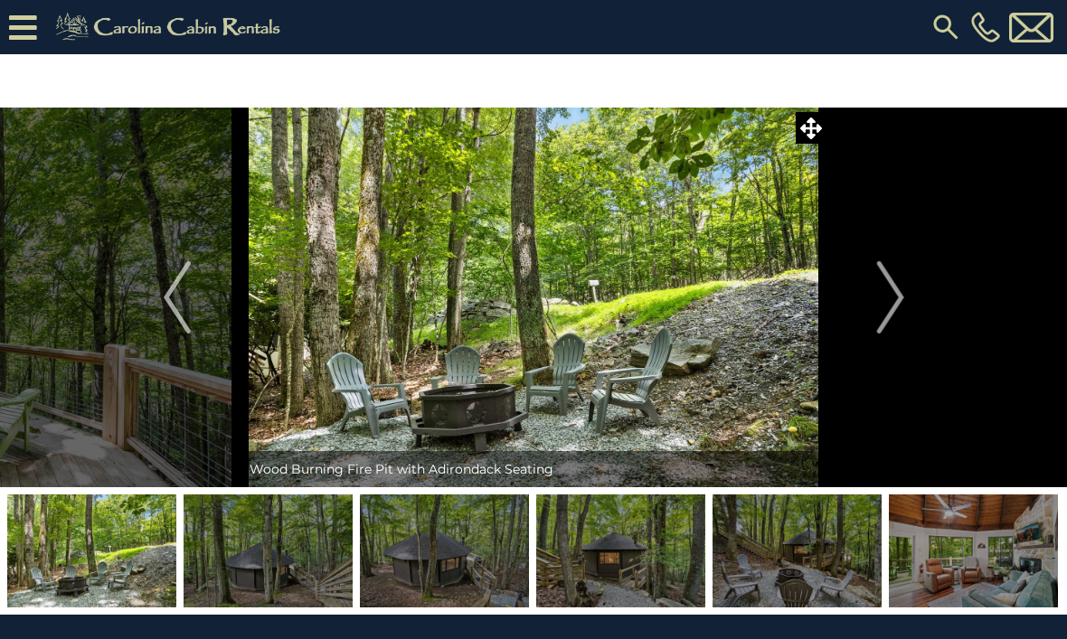
click at [898, 322] on img "Next" at bounding box center [889, 297] width 27 height 72
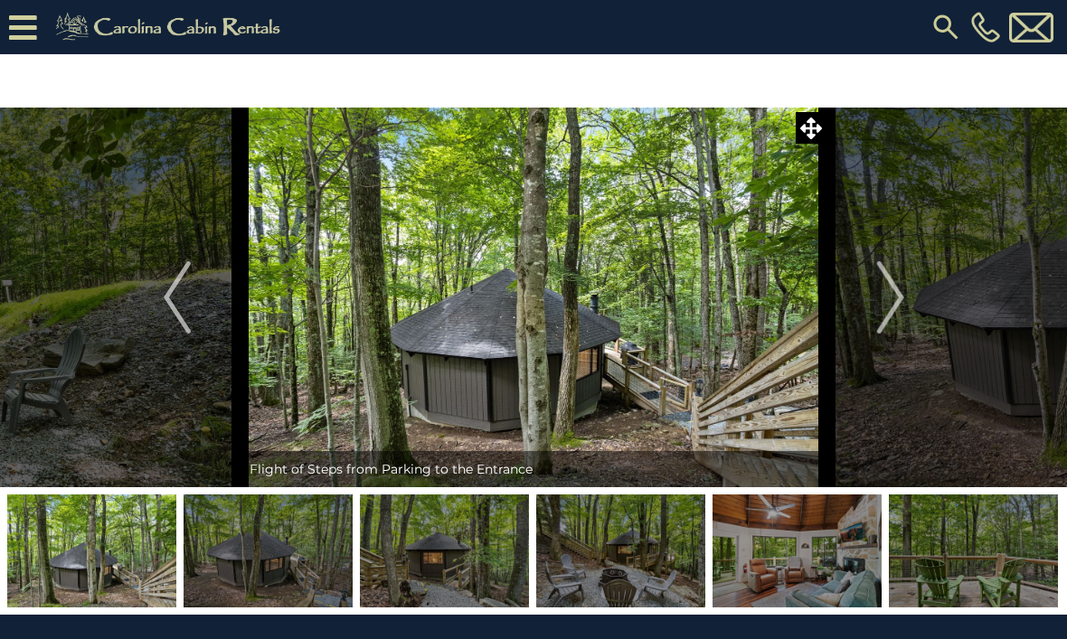
click at [894, 304] on img "Next" at bounding box center [889, 297] width 27 height 72
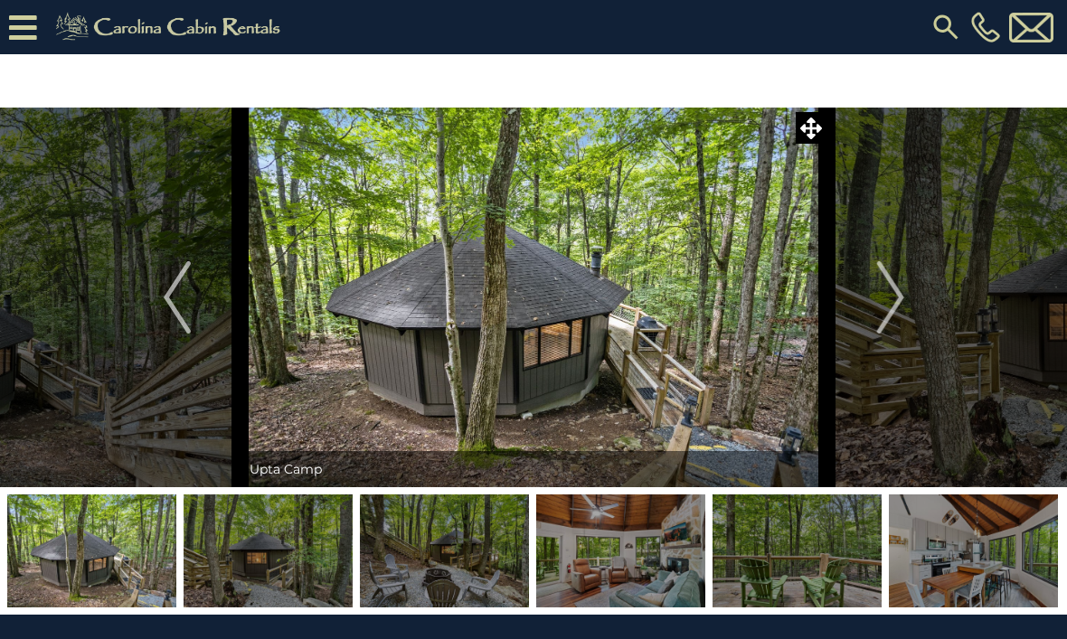
click at [873, 319] on button "Next" at bounding box center [890, 298] width 127 height 380
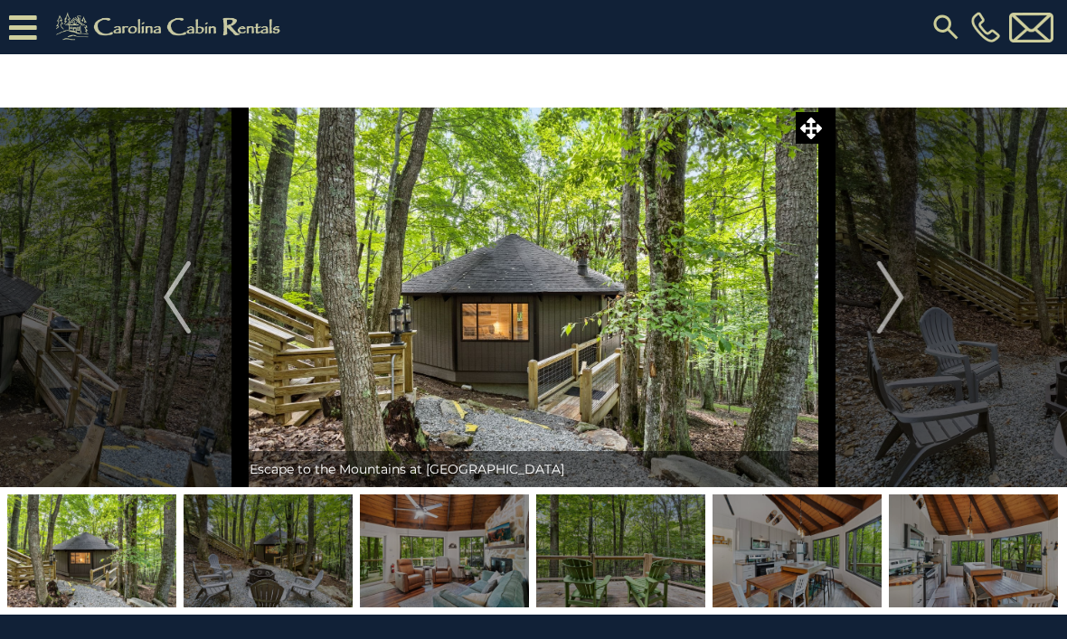
click at [895, 314] on img "Next" at bounding box center [889, 297] width 27 height 72
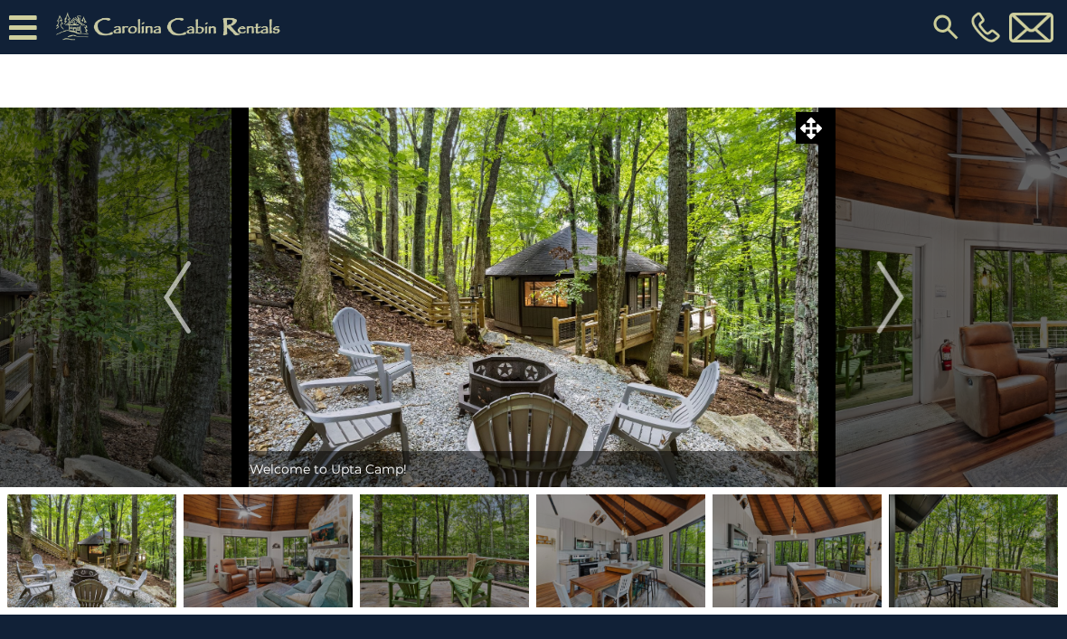
click at [897, 305] on img "Next" at bounding box center [889, 297] width 27 height 72
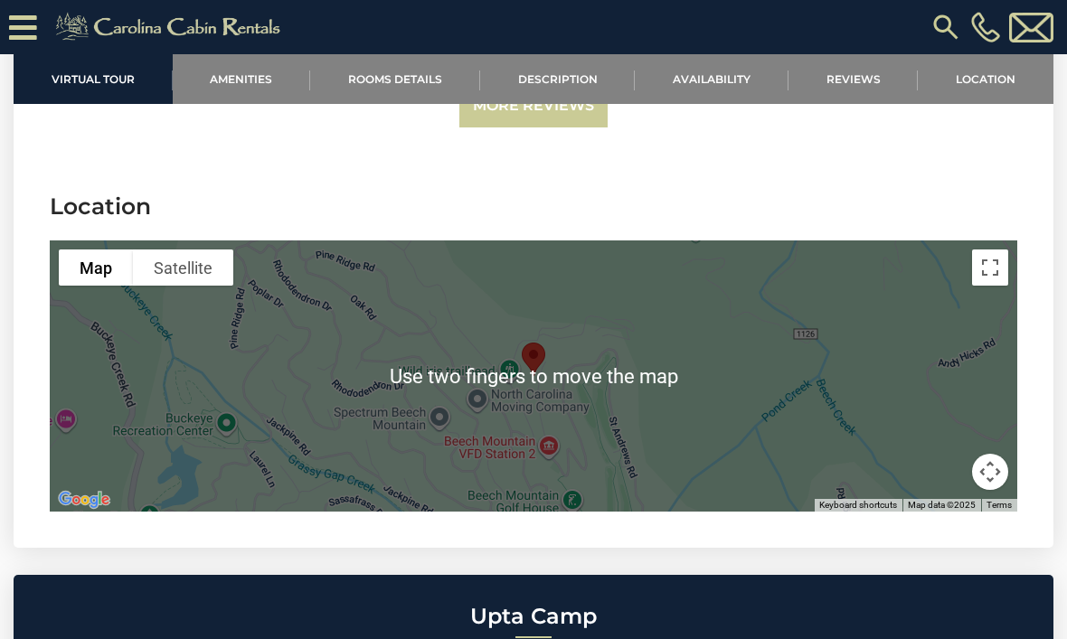
scroll to position [3818, 0]
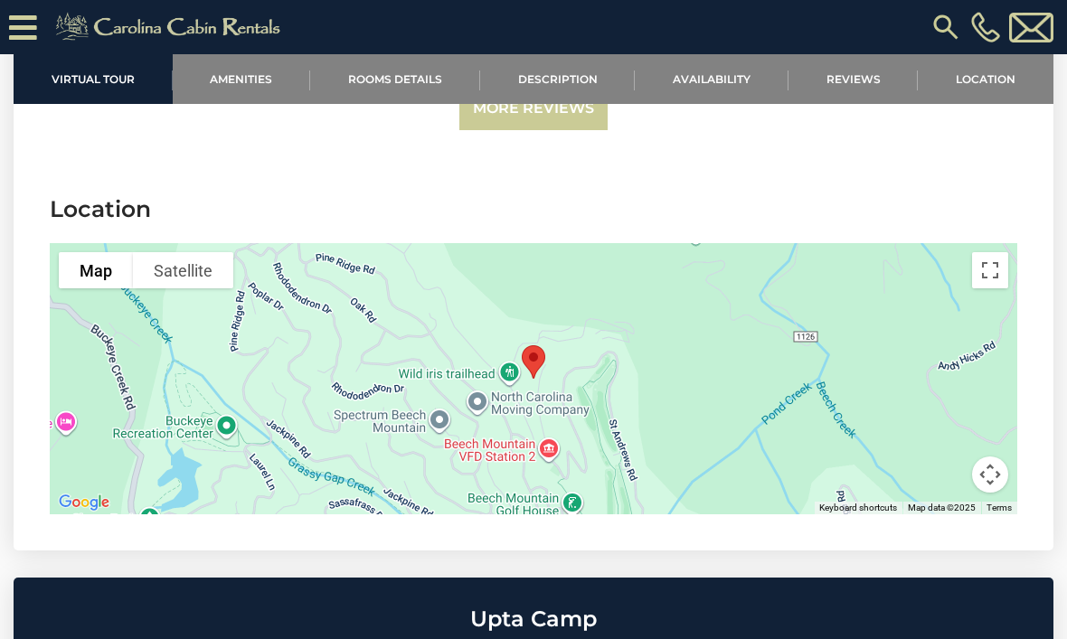
click at [983, 252] on button "Toggle fullscreen view" at bounding box center [990, 270] width 36 height 36
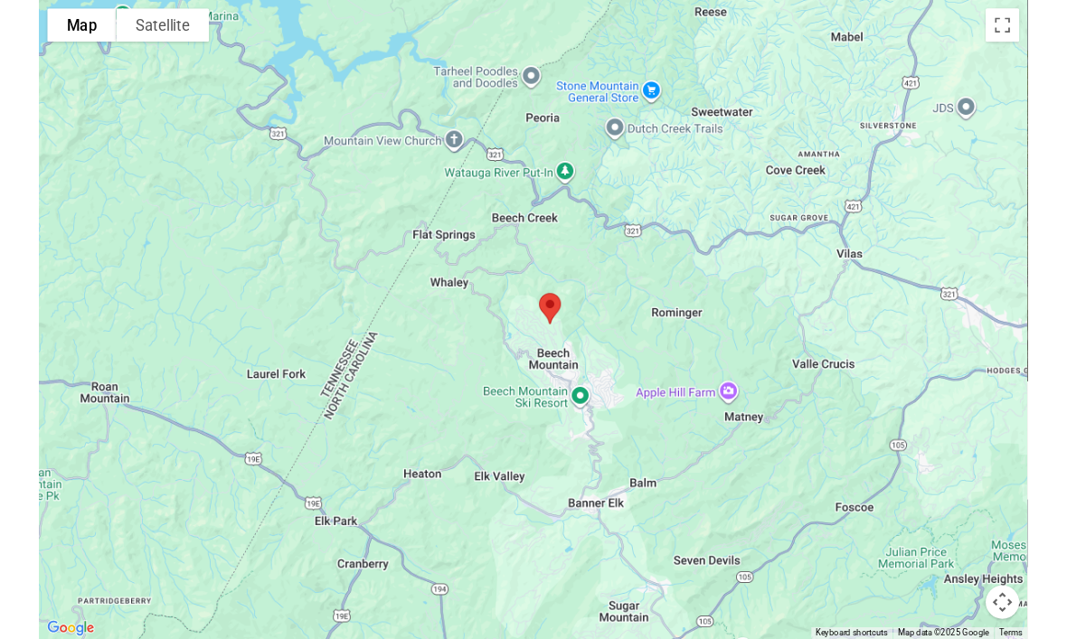
scroll to position [3905, 0]
